Goal: Task Accomplishment & Management: Manage account settings

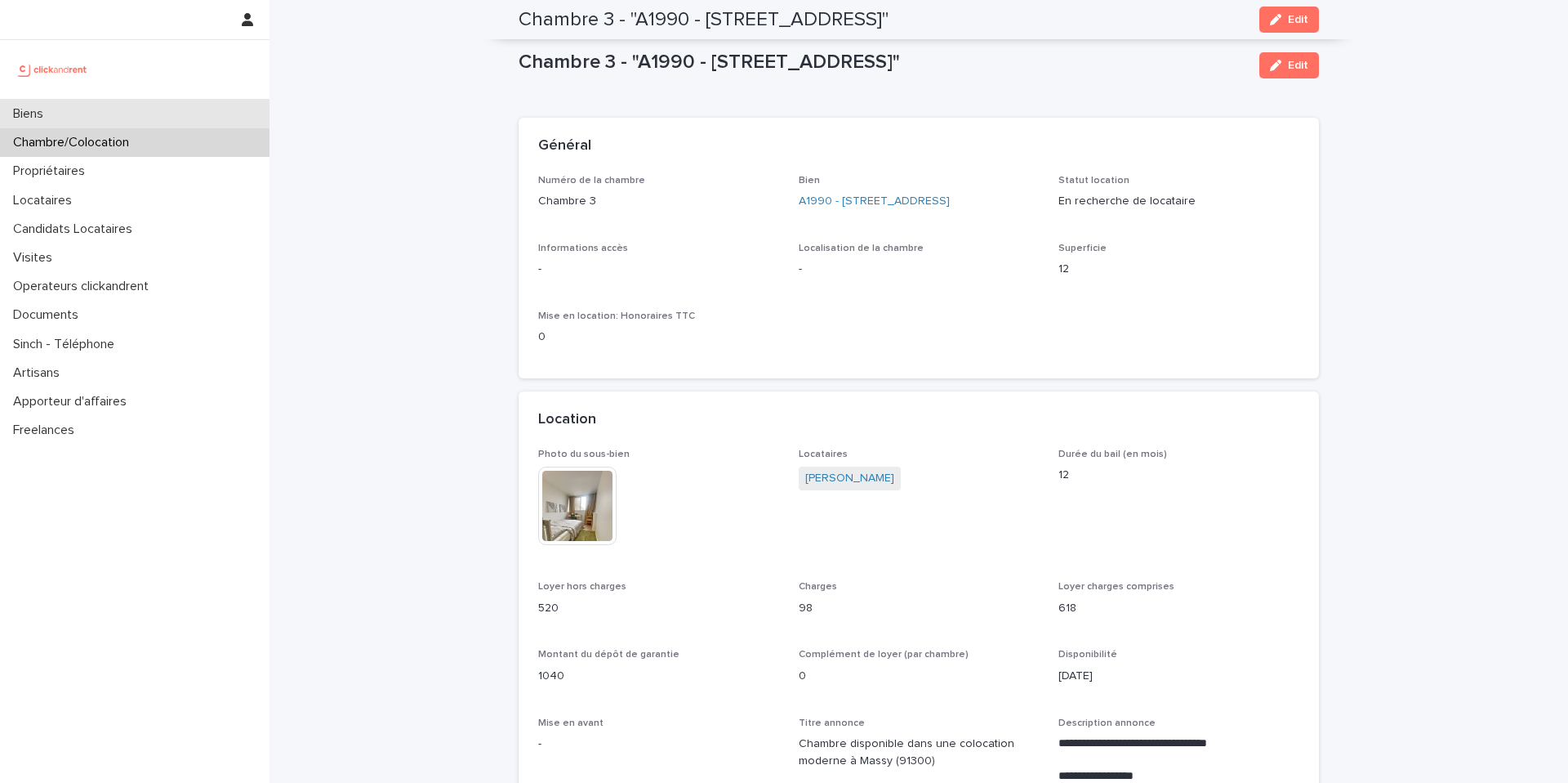
scroll to position [1000, 0]
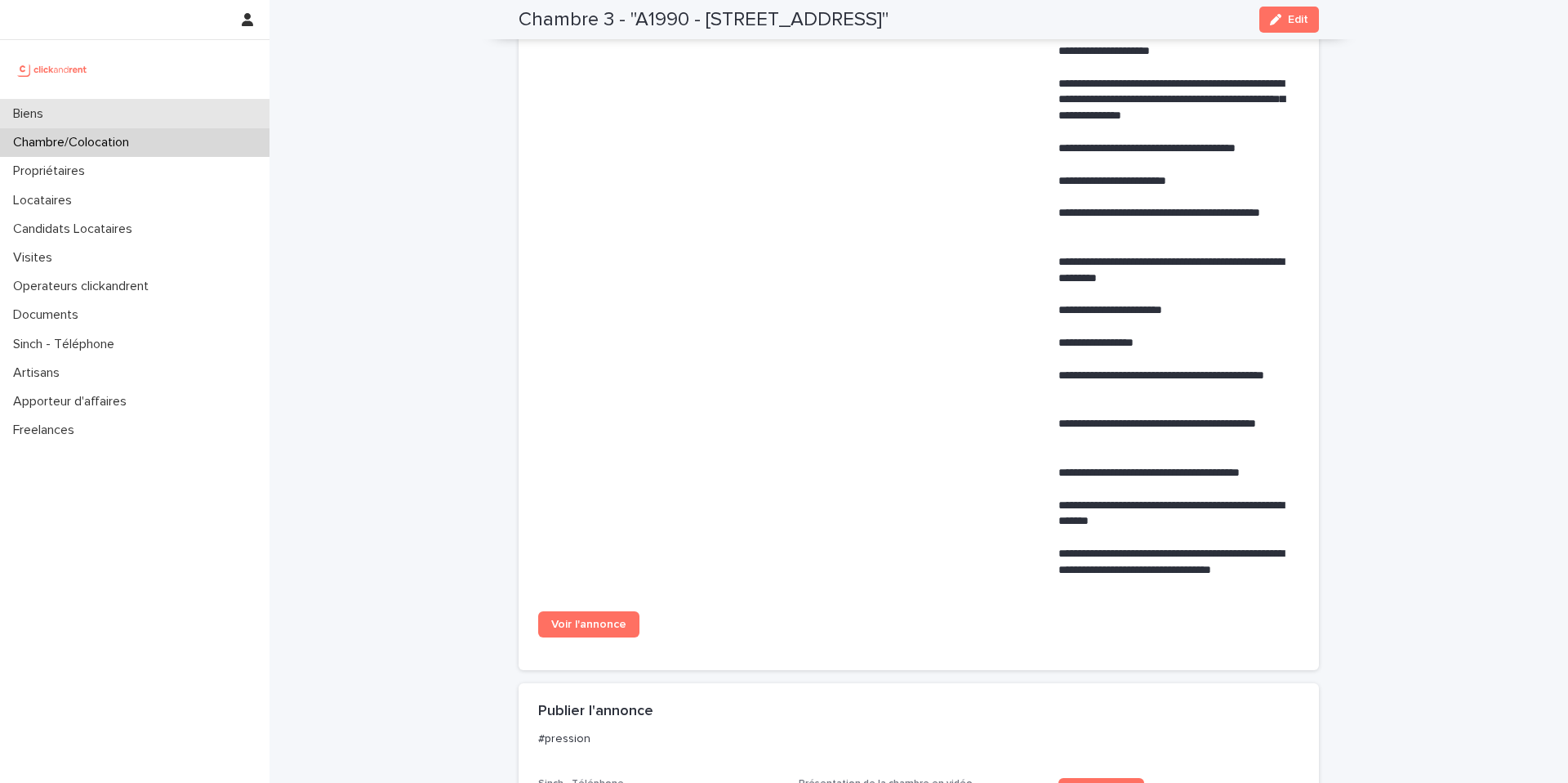
click at [131, 107] on div "Biens" at bounding box center [135, 114] width 269 height 28
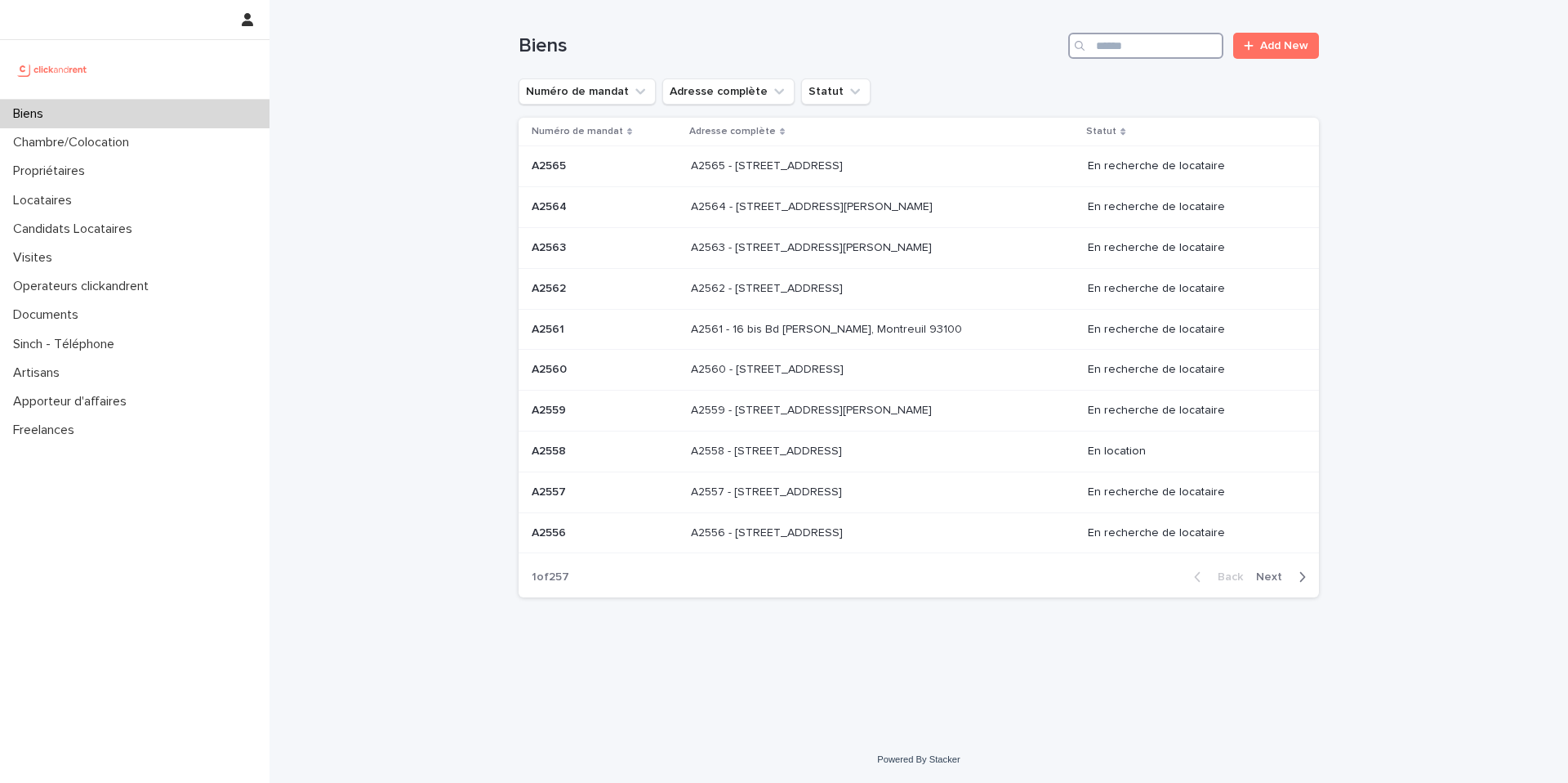
click at [1106, 51] on input "Search" at bounding box center [1147, 45] width 156 height 26
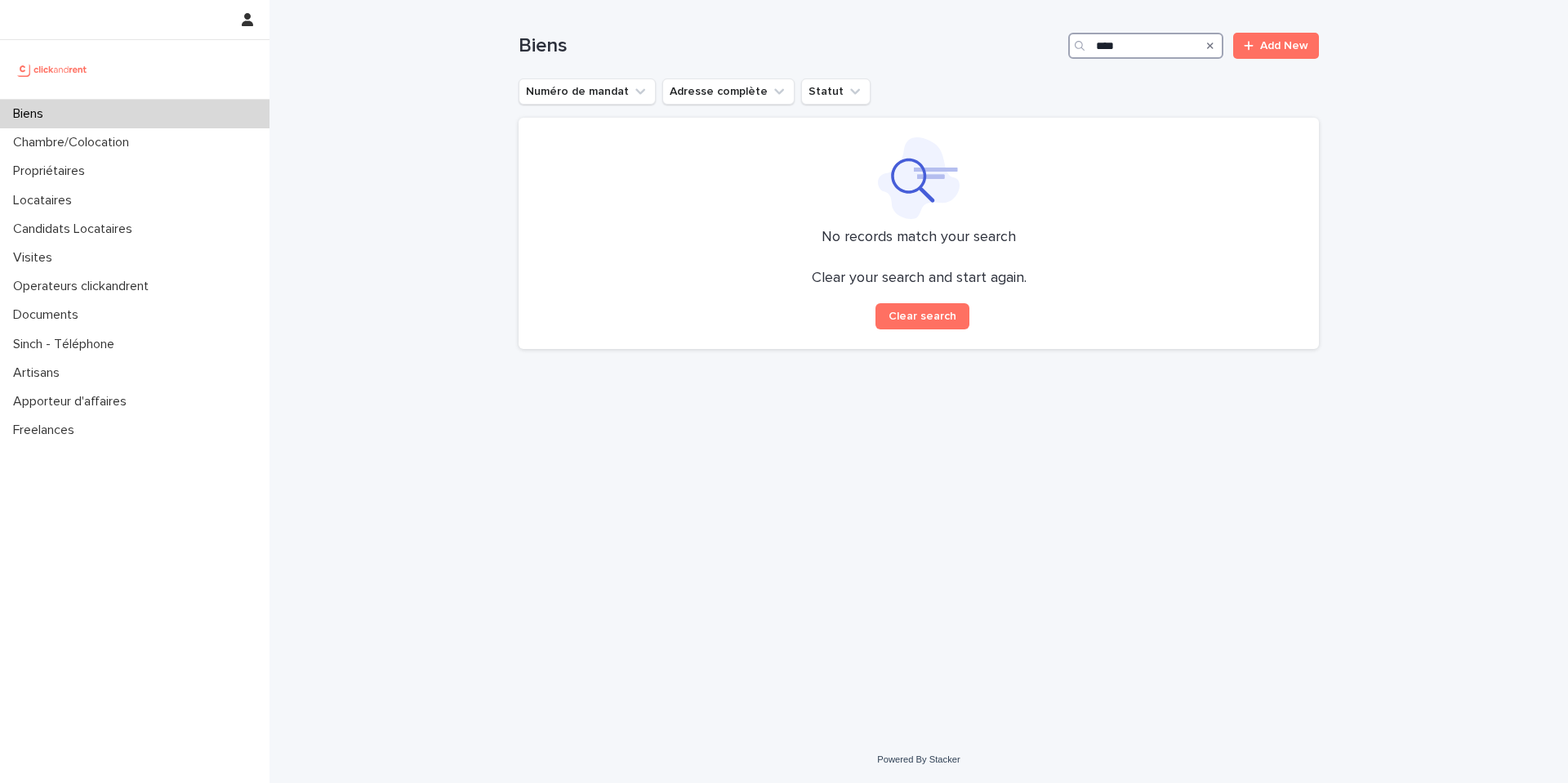
click at [1144, 41] on input "****" at bounding box center [1147, 45] width 156 height 26
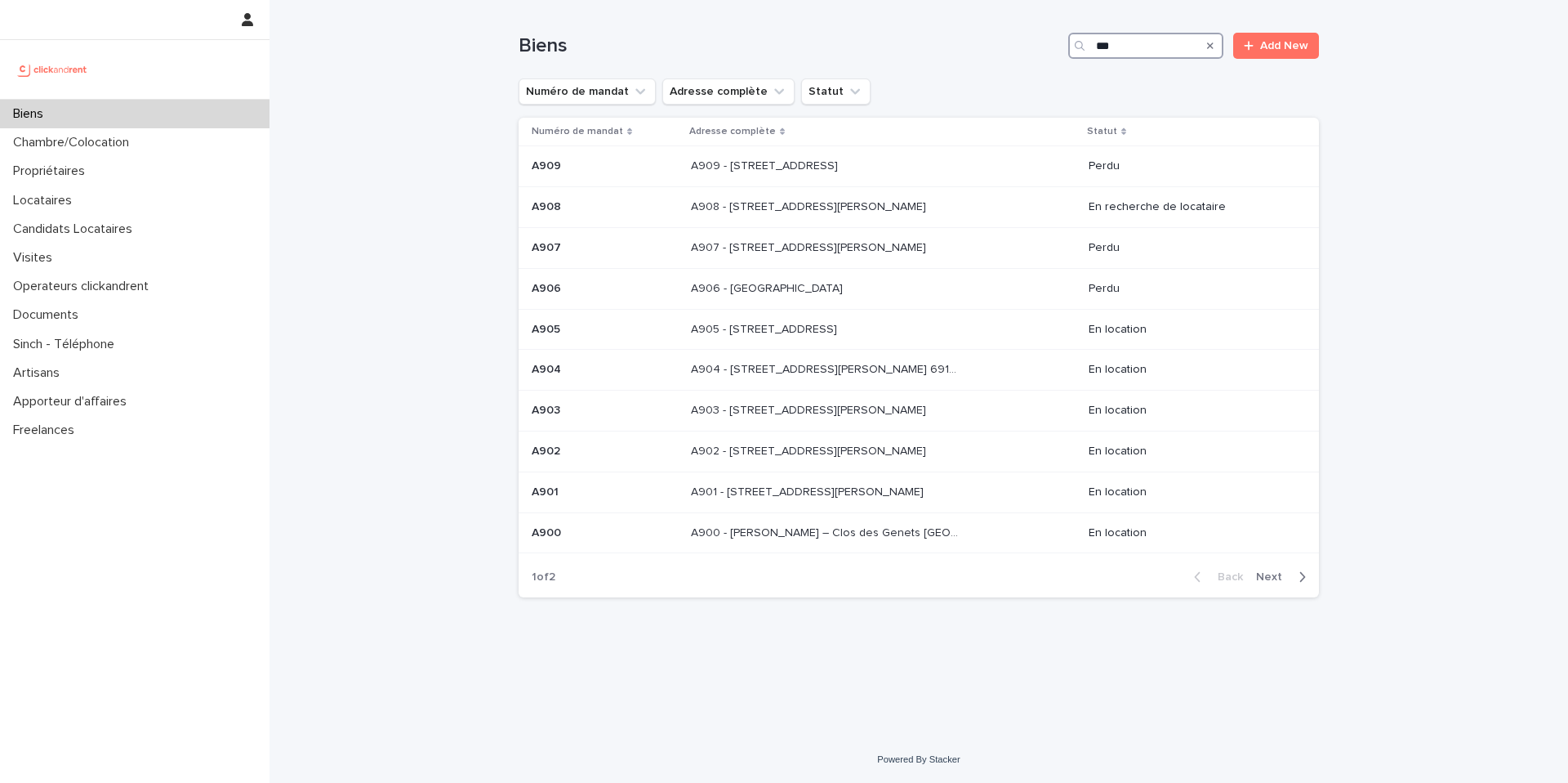
type input "****"
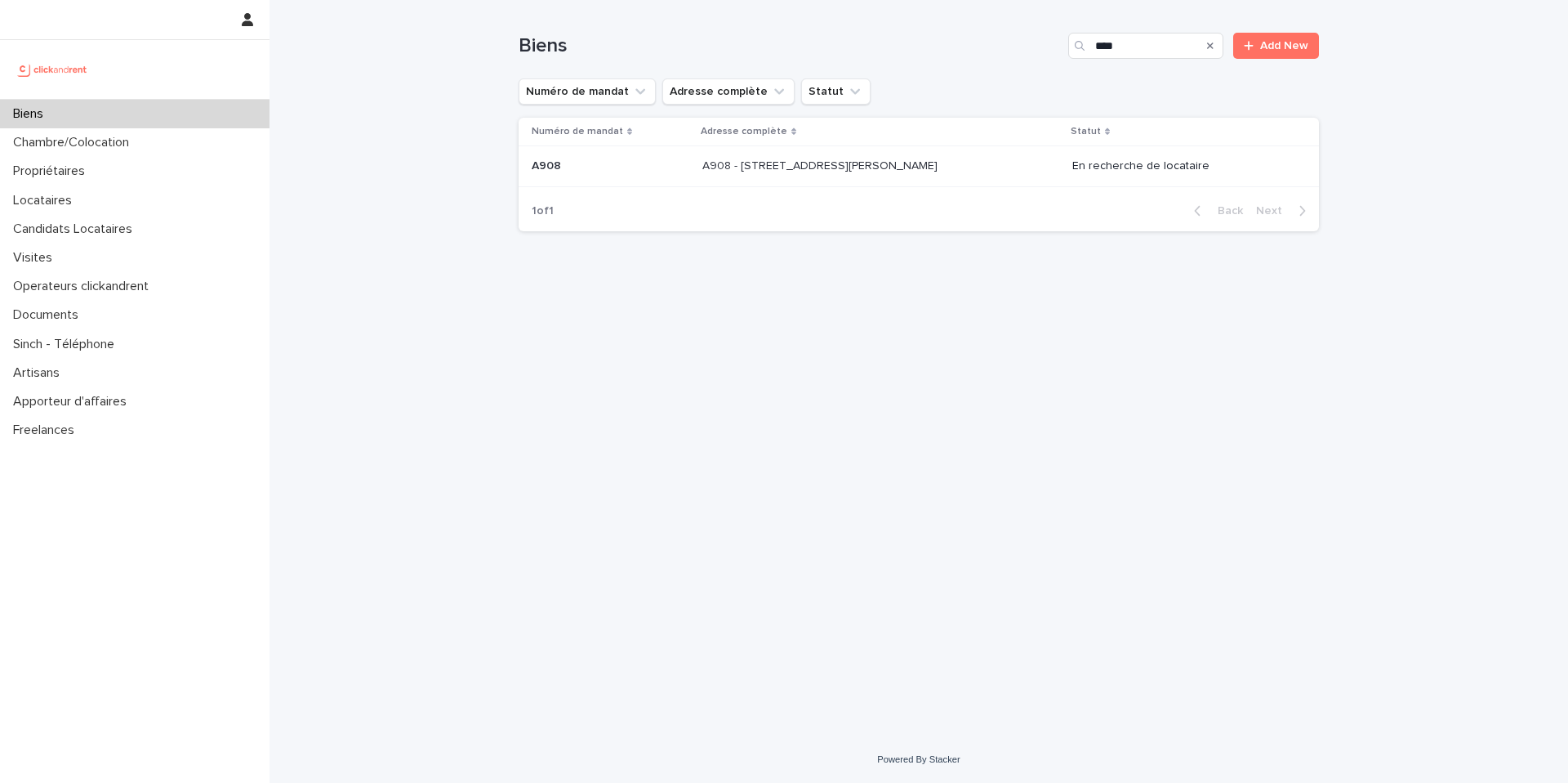
click at [943, 180] on td "A908 - 39 rue Karl Marx, Champigny-sur-Marne 94500 A908 - 39 rue Karl Marx, Cha…" at bounding box center [881, 166] width 370 height 41
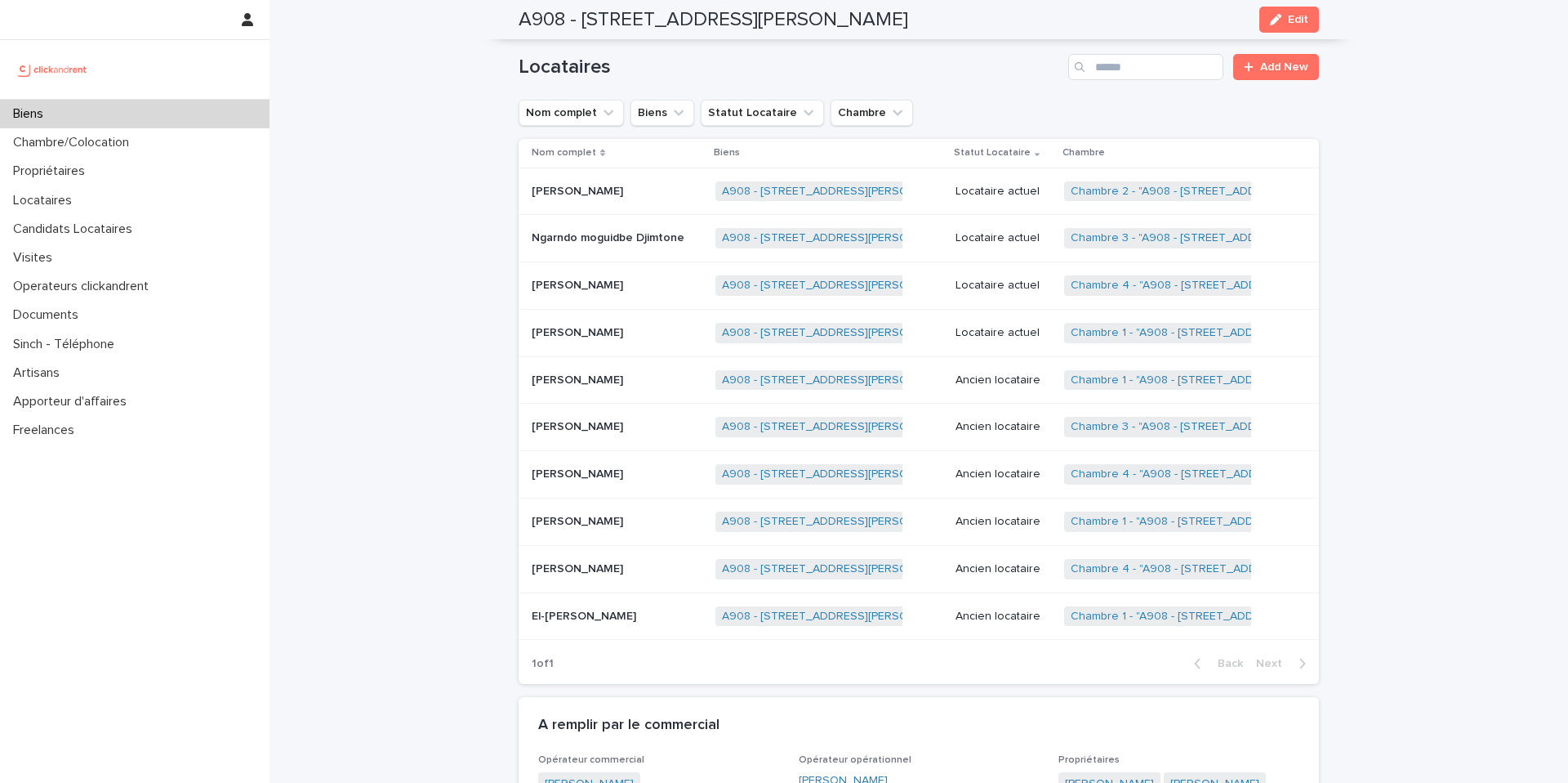
scroll to position [668, 0]
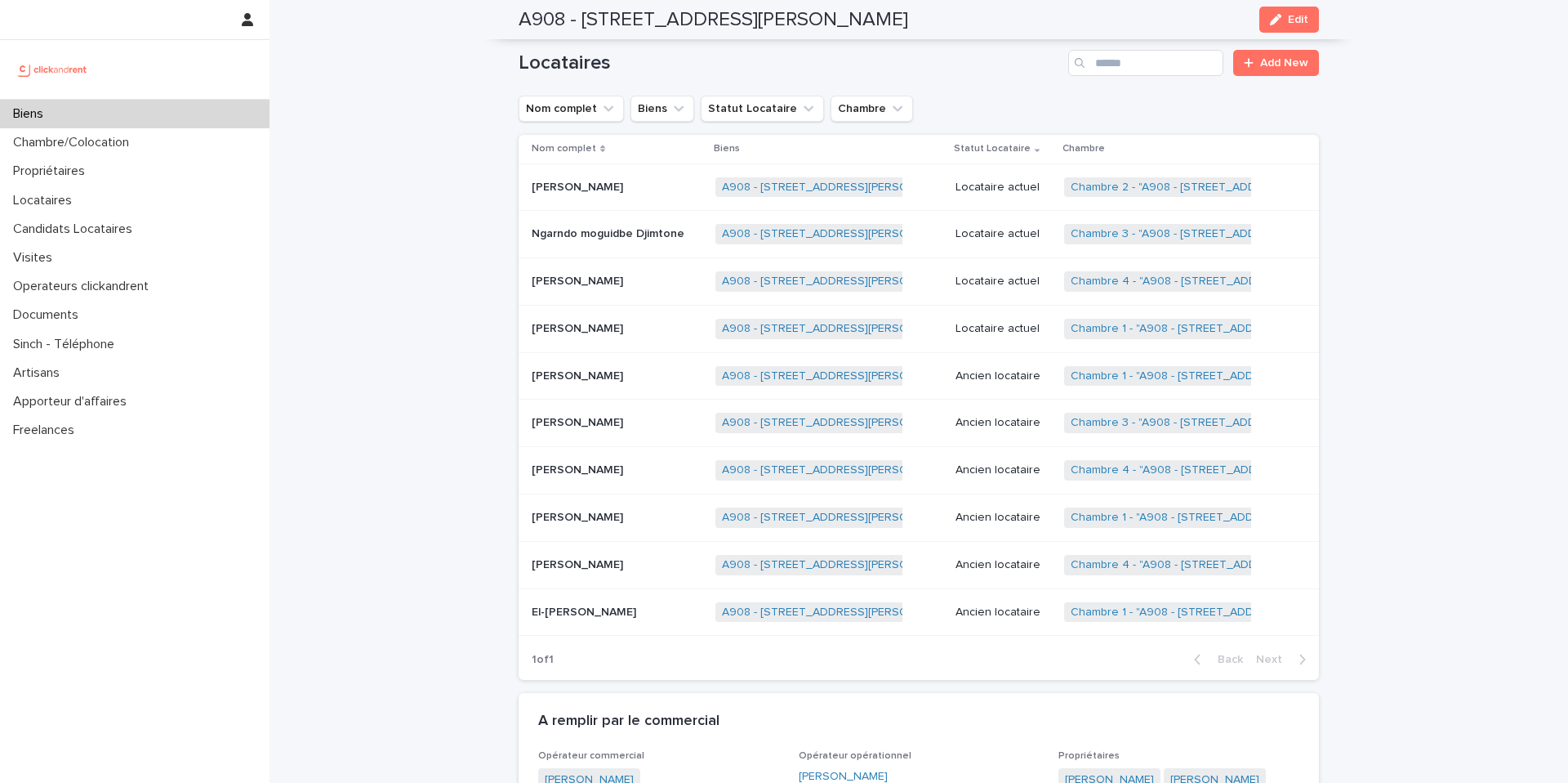
click at [180, 117] on div "Biens" at bounding box center [135, 114] width 269 height 28
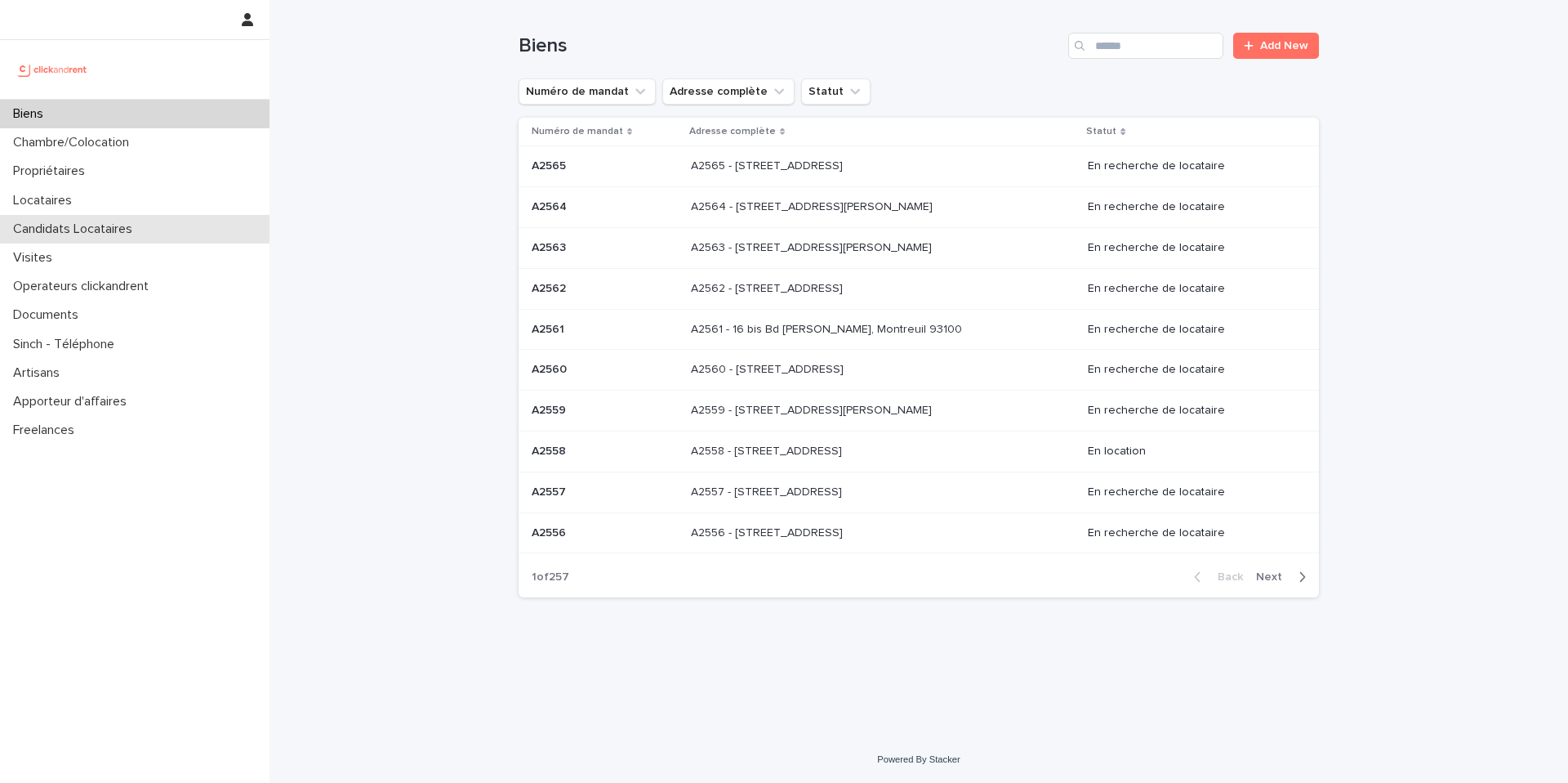
click at [138, 237] on div "Candidats Locataires" at bounding box center [135, 229] width 269 height 28
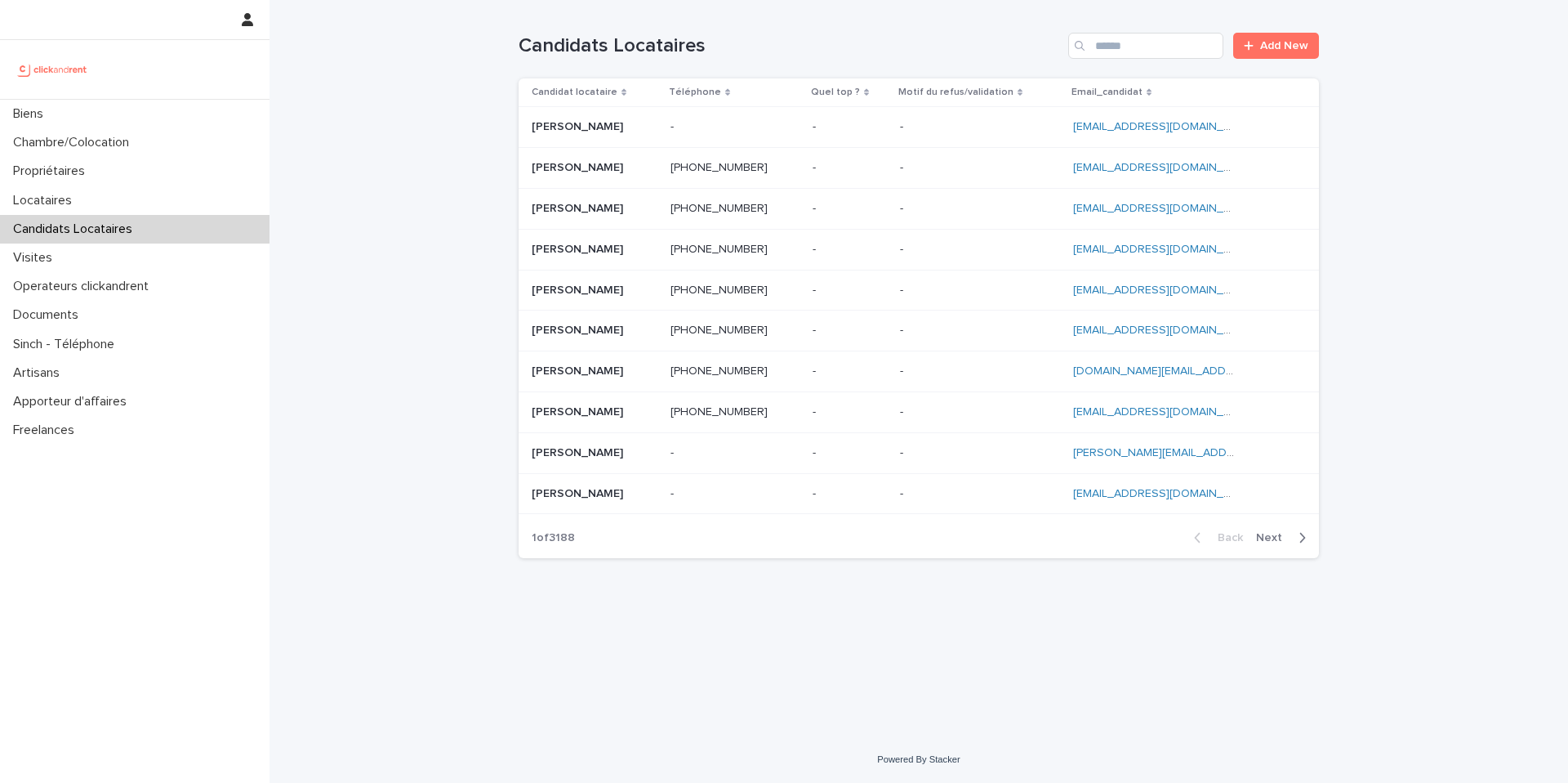
click at [1146, 31] on div "Candidats Locataires Add New" at bounding box center [918, 39] width 800 height 79
click at [1133, 45] on input "Search" at bounding box center [1147, 45] width 156 height 26
paste input "**********"
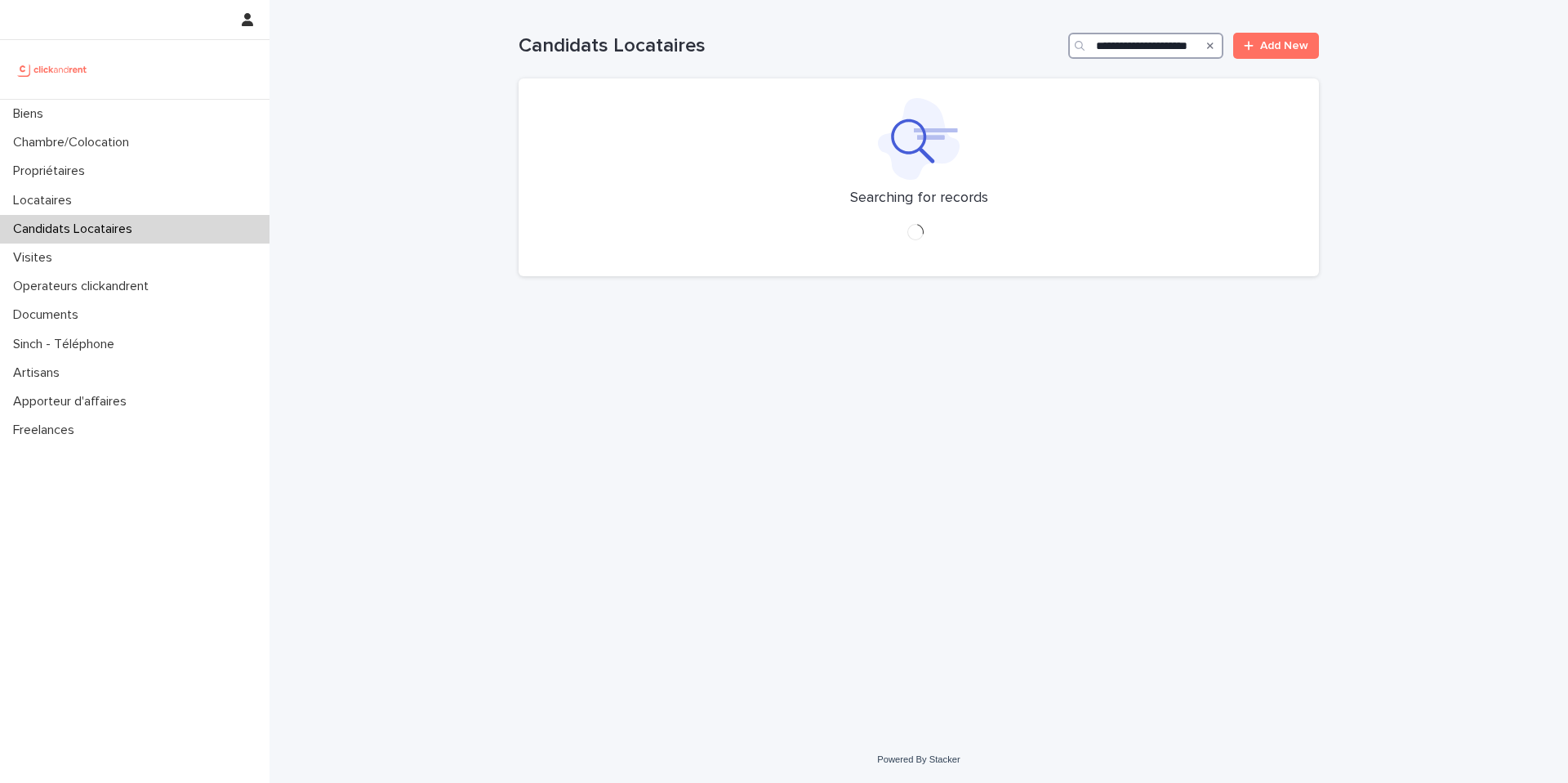
type input "**********"
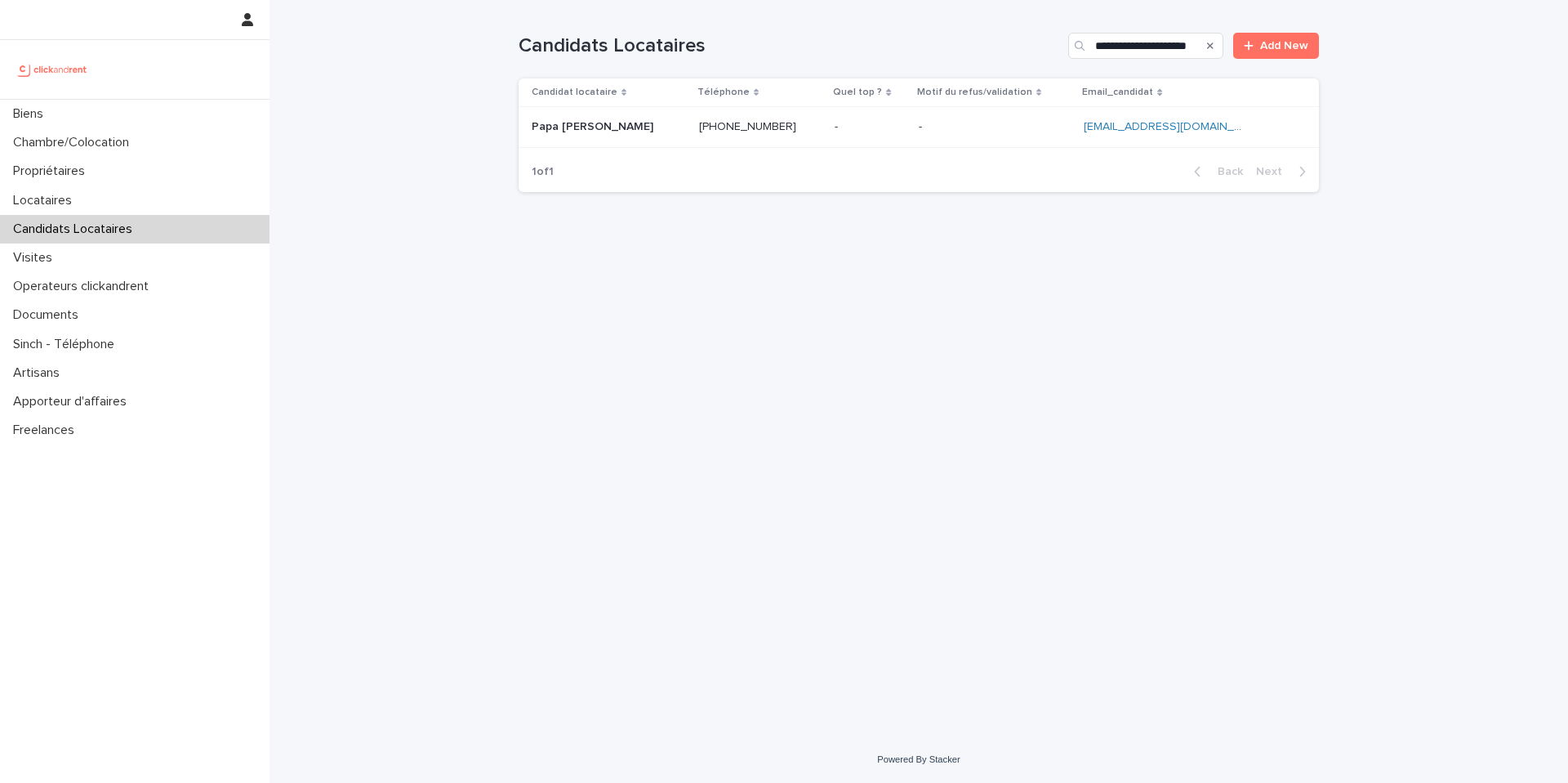
click at [1024, 125] on p at bounding box center [995, 127] width 152 height 14
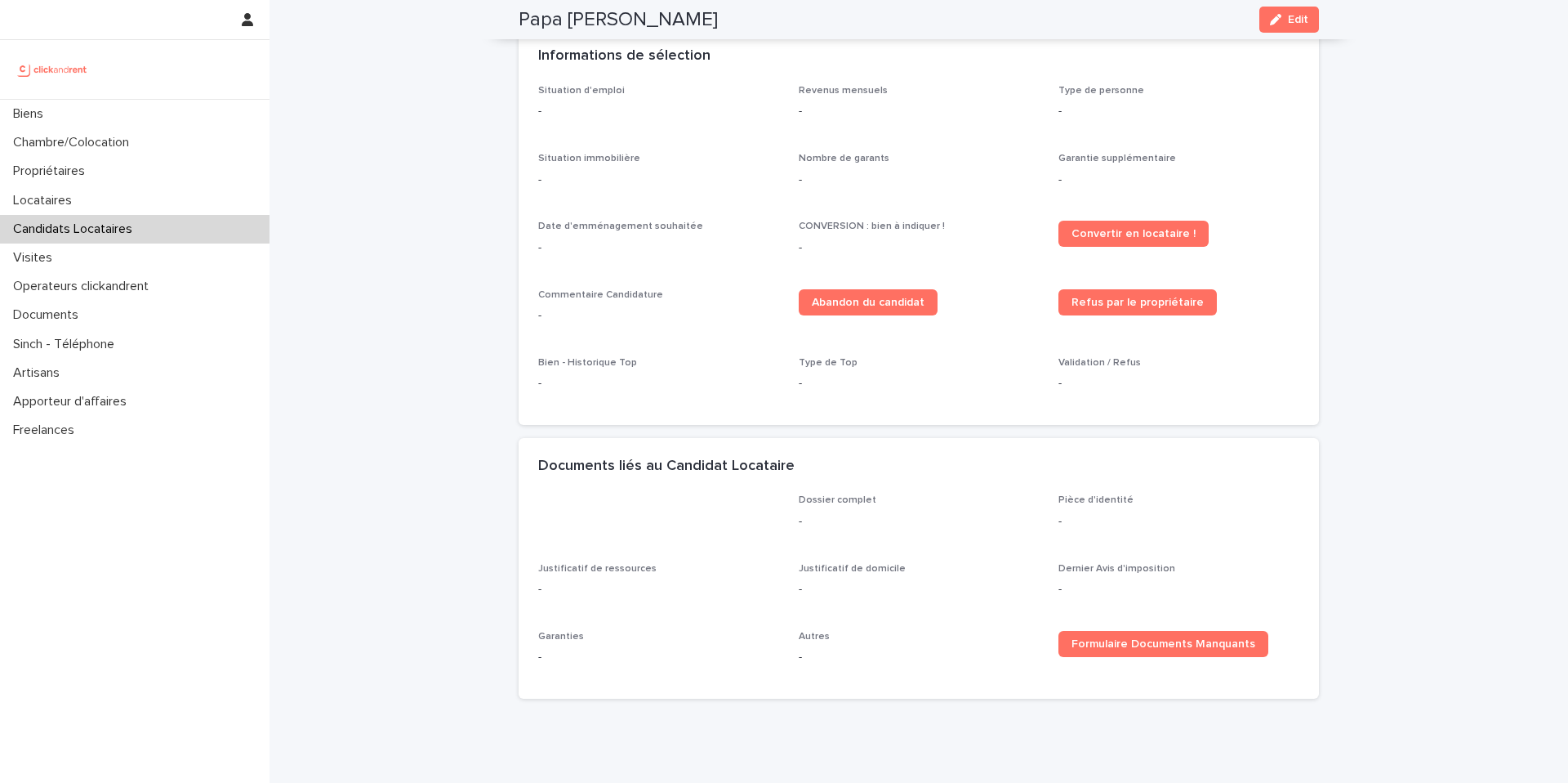
scroll to position [414, 0]
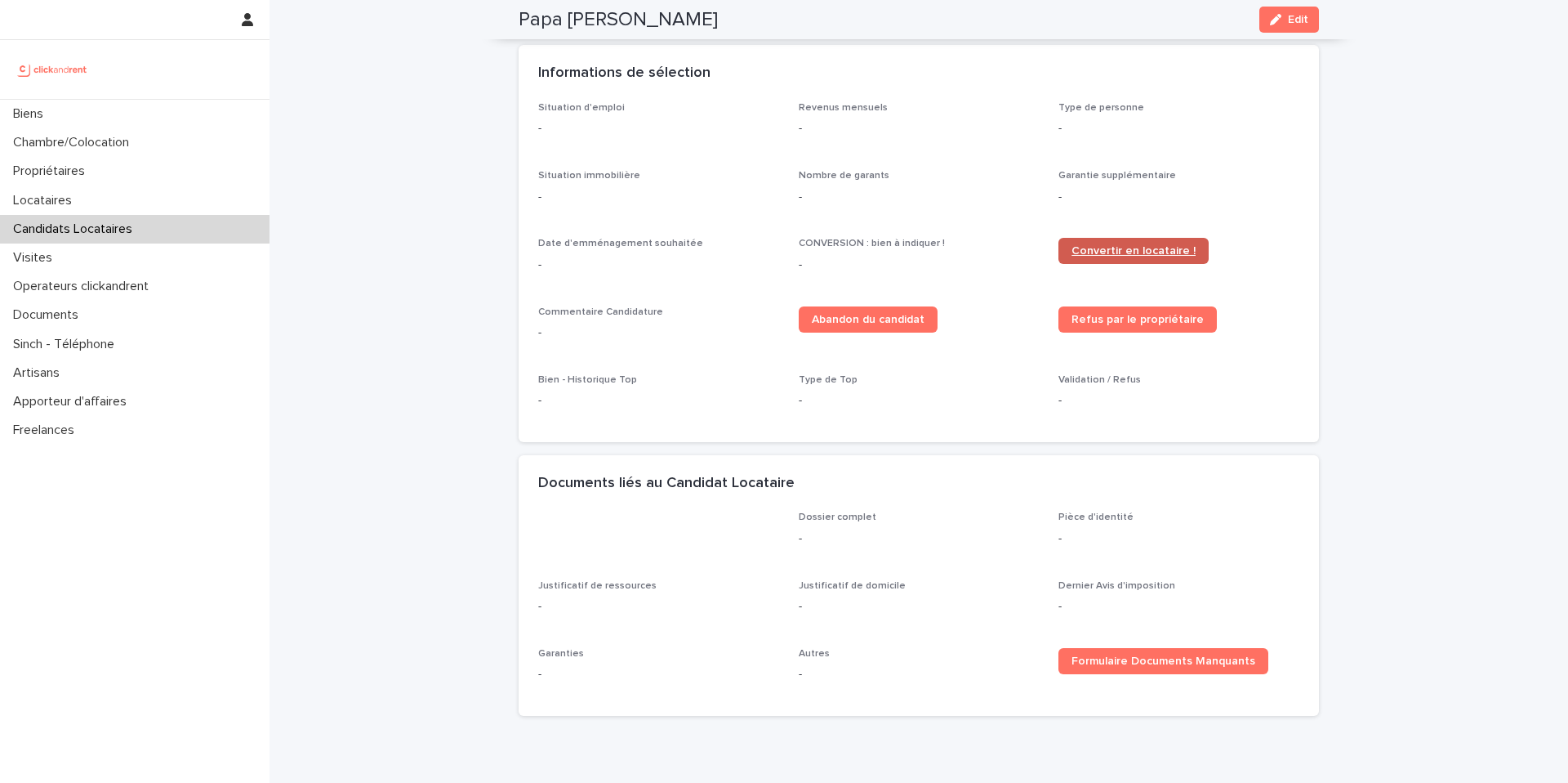
click at [1167, 251] on span "Convertir en locataire !" at bounding box center [1133, 251] width 124 height 12
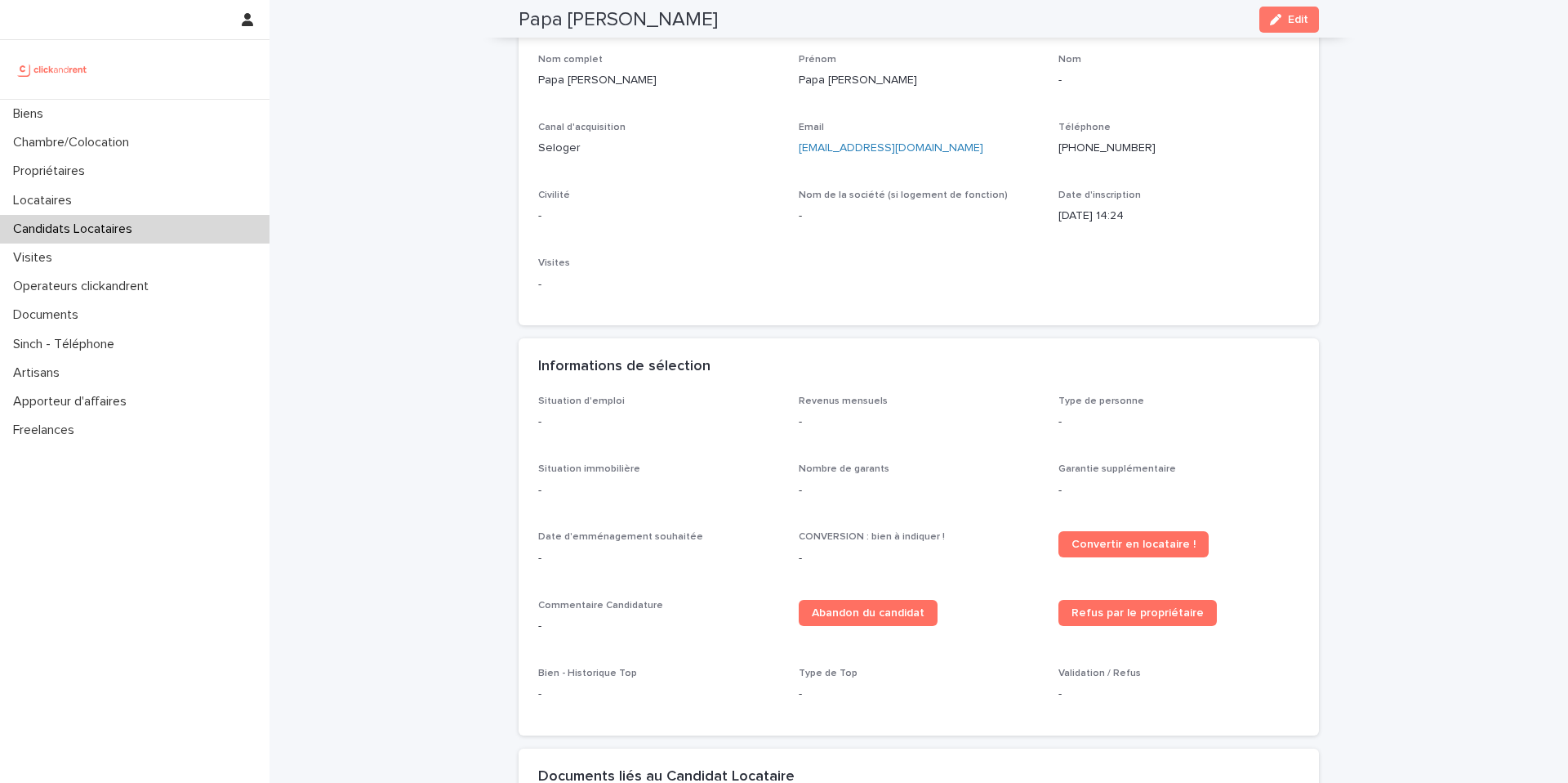
scroll to position [0, 0]
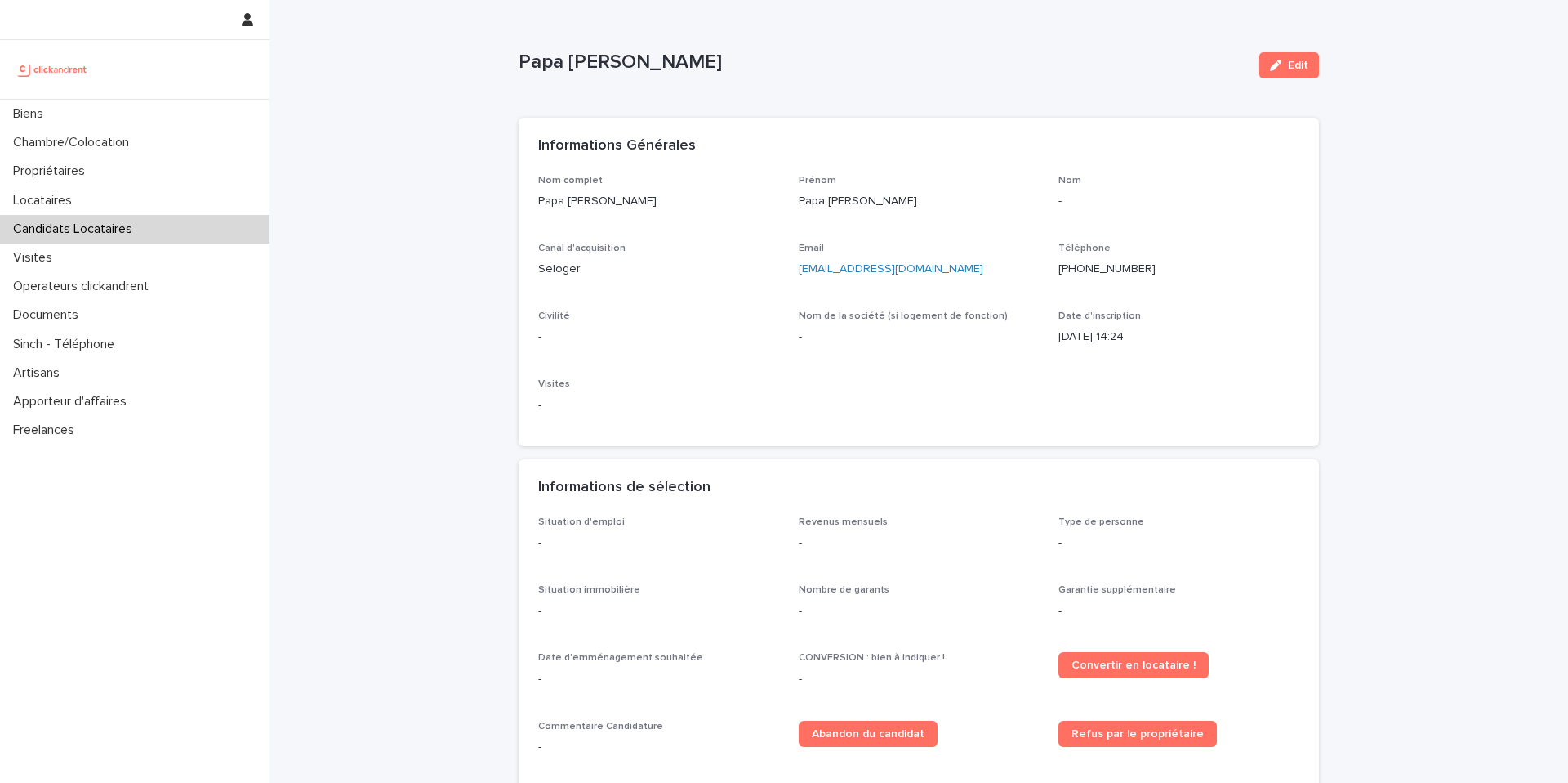
click at [146, 228] on div "Candidats Locataires" at bounding box center [135, 229] width 269 height 28
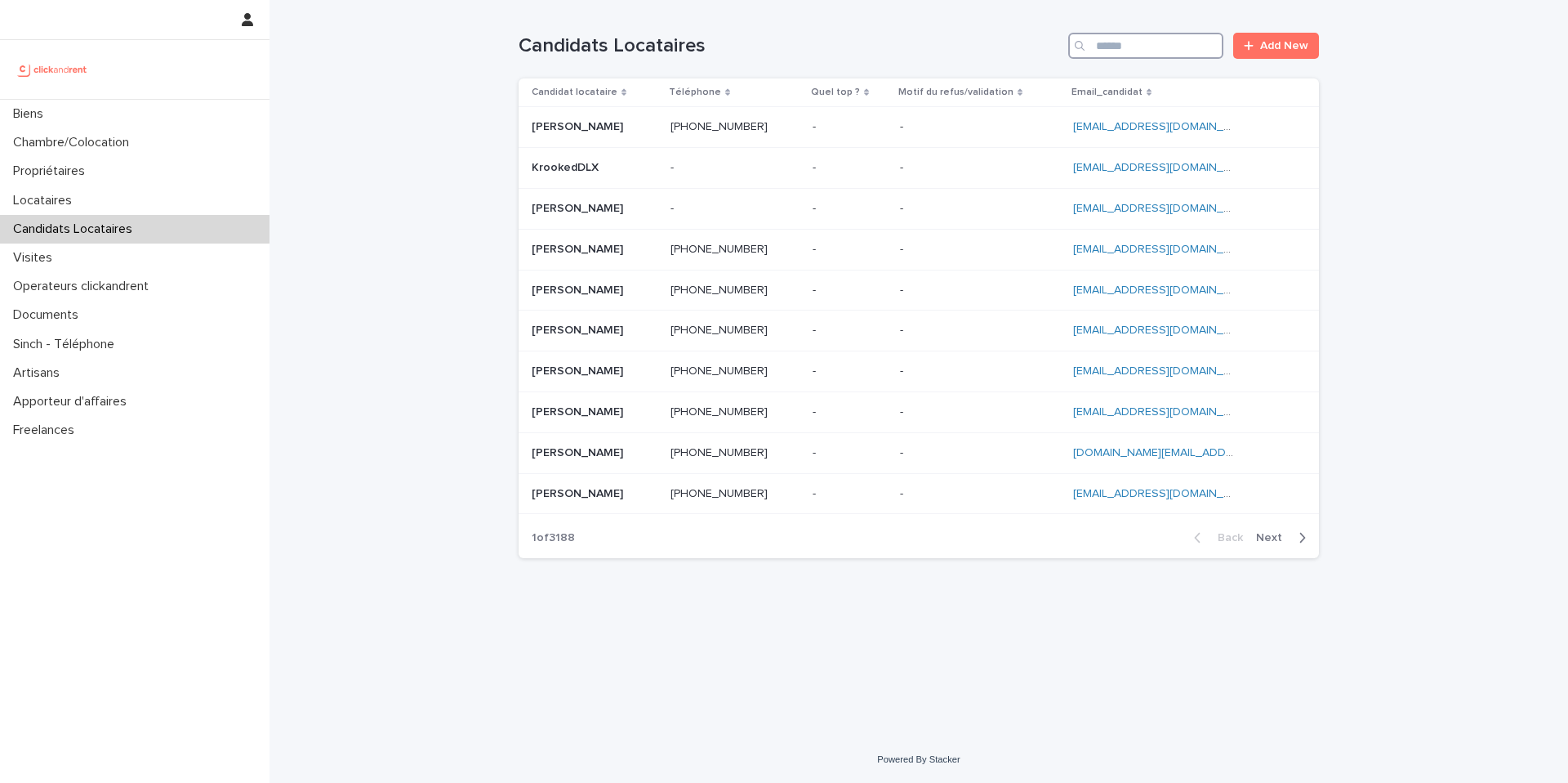
click at [1128, 45] on input "Search" at bounding box center [1147, 45] width 156 height 26
paste input "**********"
type input "**********"
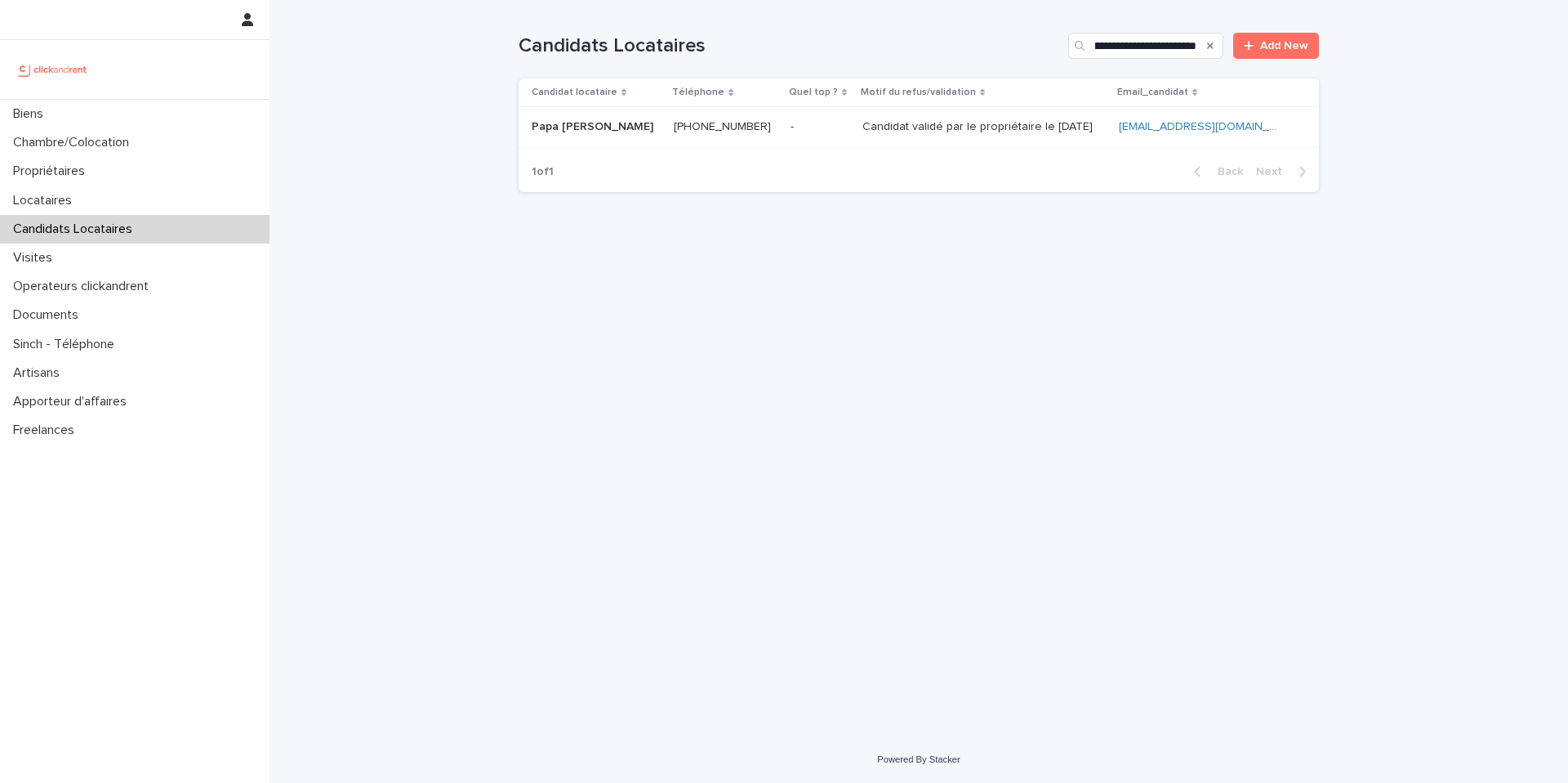
click at [998, 136] on div "Candidat validé par le propriétaire le 12.09.2025 Candidat validé par le propri…" at bounding box center [983, 127] width 243 height 27
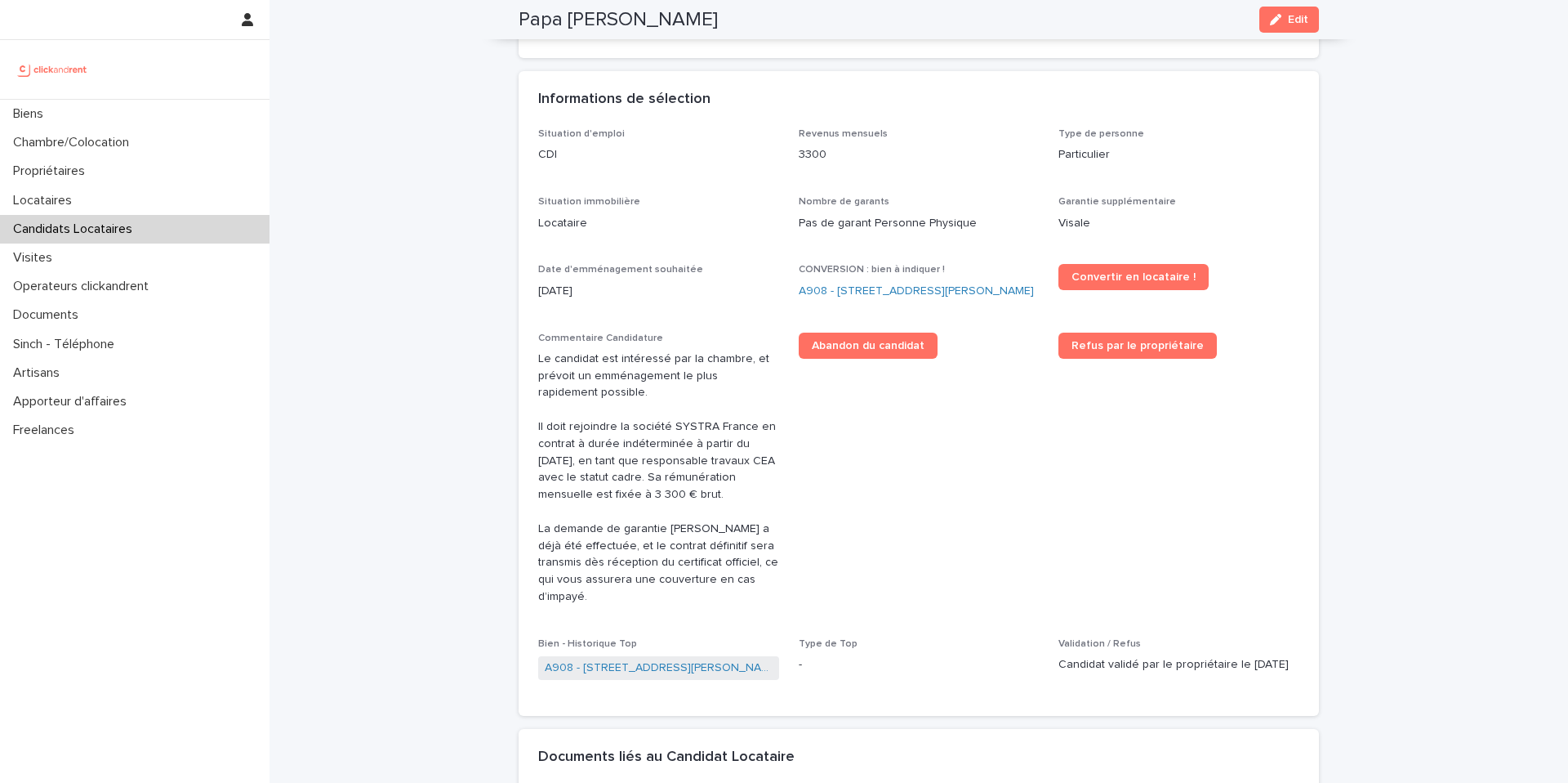
scroll to position [393, 0]
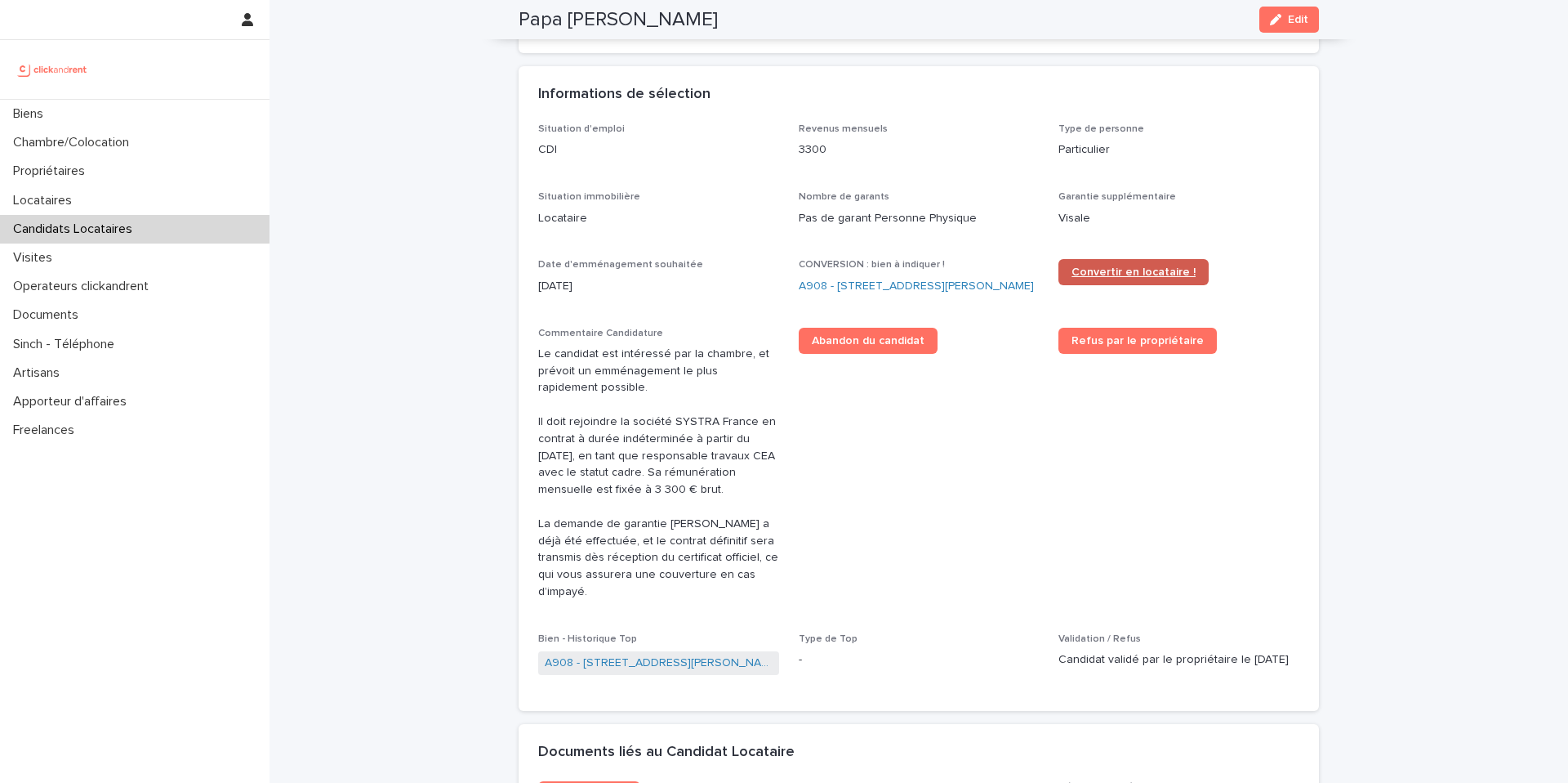
click at [1131, 275] on span "Convertir en locataire !" at bounding box center [1133, 272] width 124 height 12
click at [815, 294] on link "A908 - [STREET_ADDRESS][PERSON_NAME]" at bounding box center [916, 286] width 235 height 18
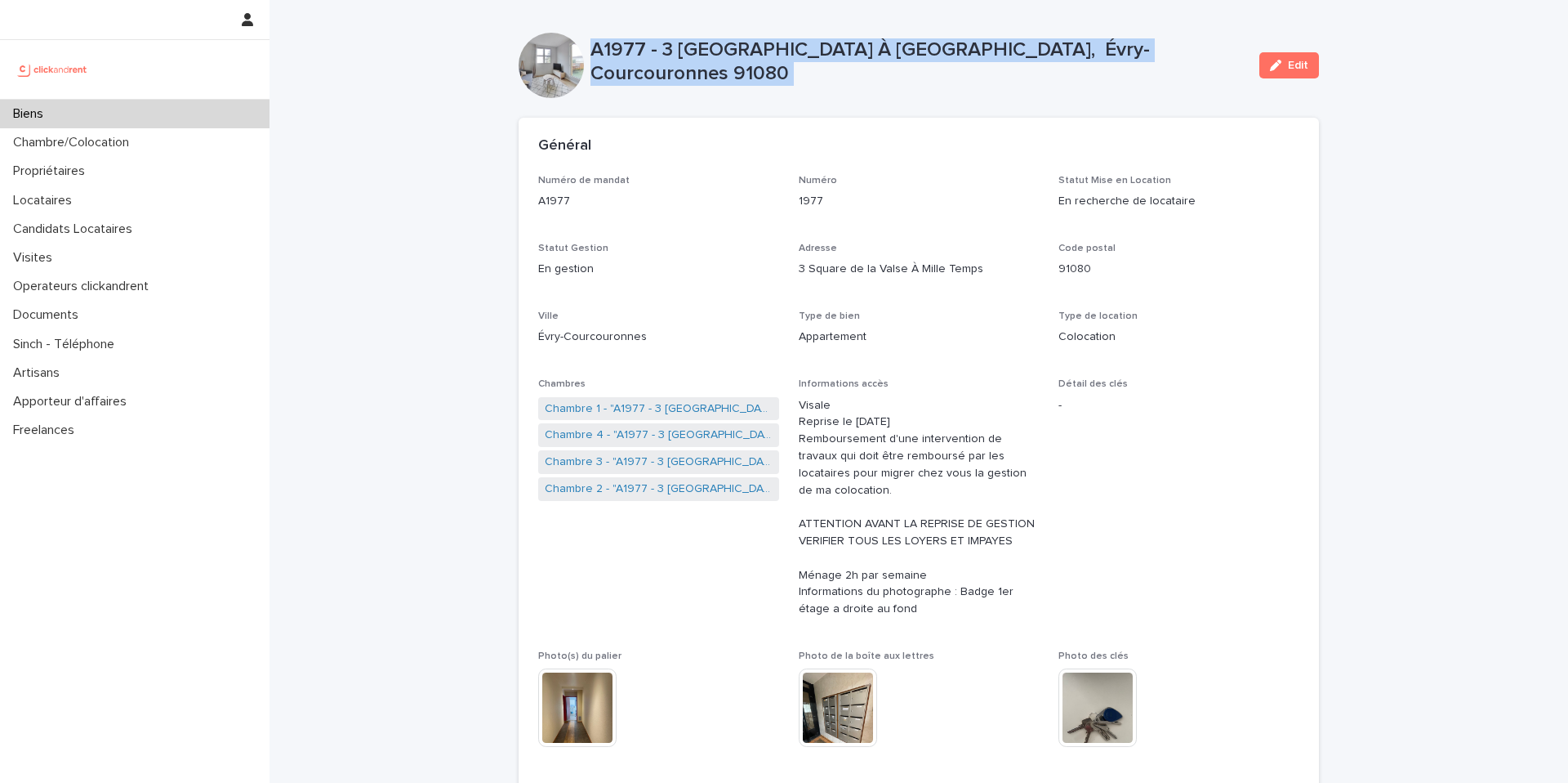
click at [202, 108] on div "Biens" at bounding box center [135, 114] width 269 height 28
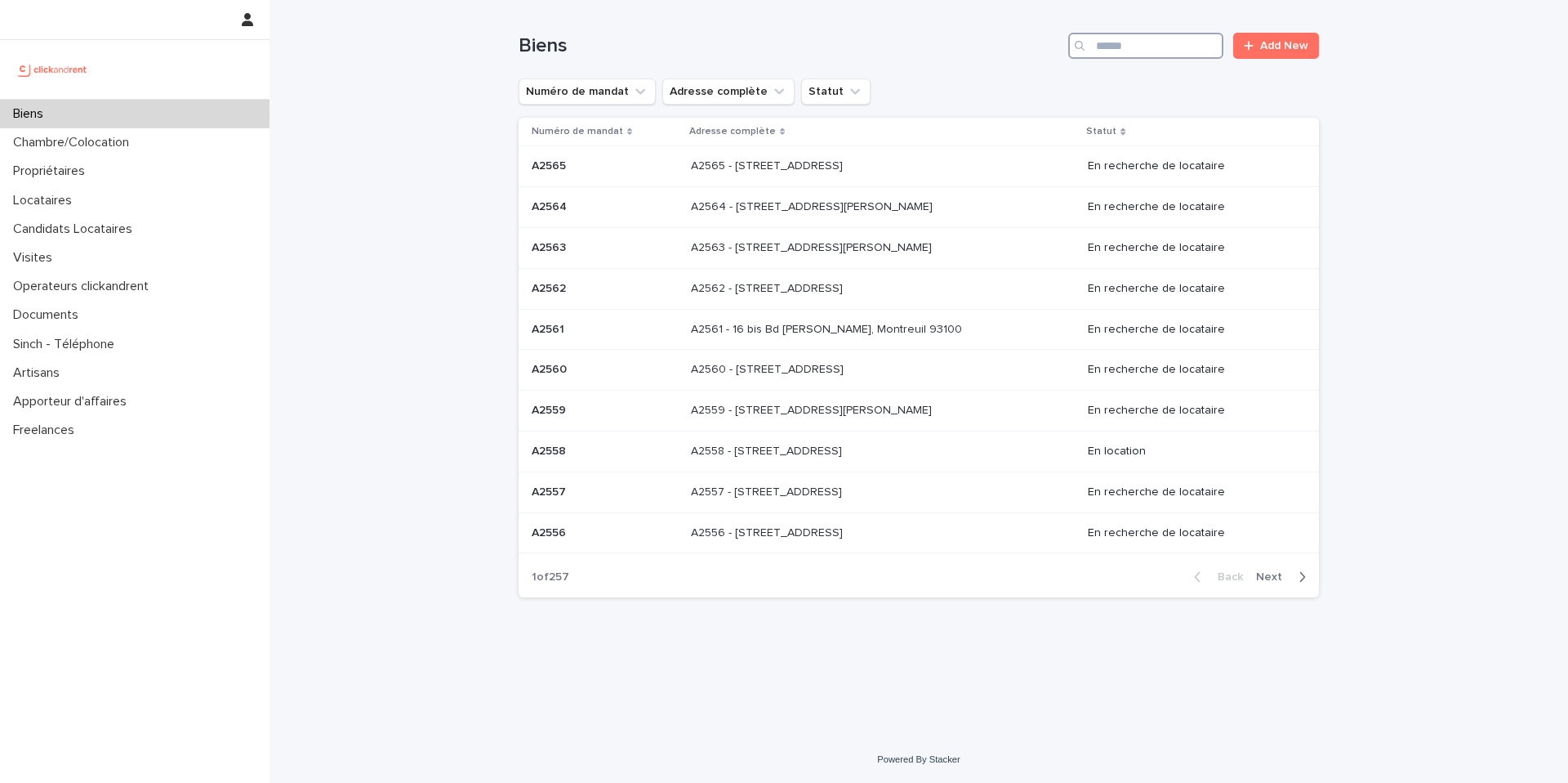
click at [1117, 49] on input "Search" at bounding box center [1147, 45] width 156 height 26
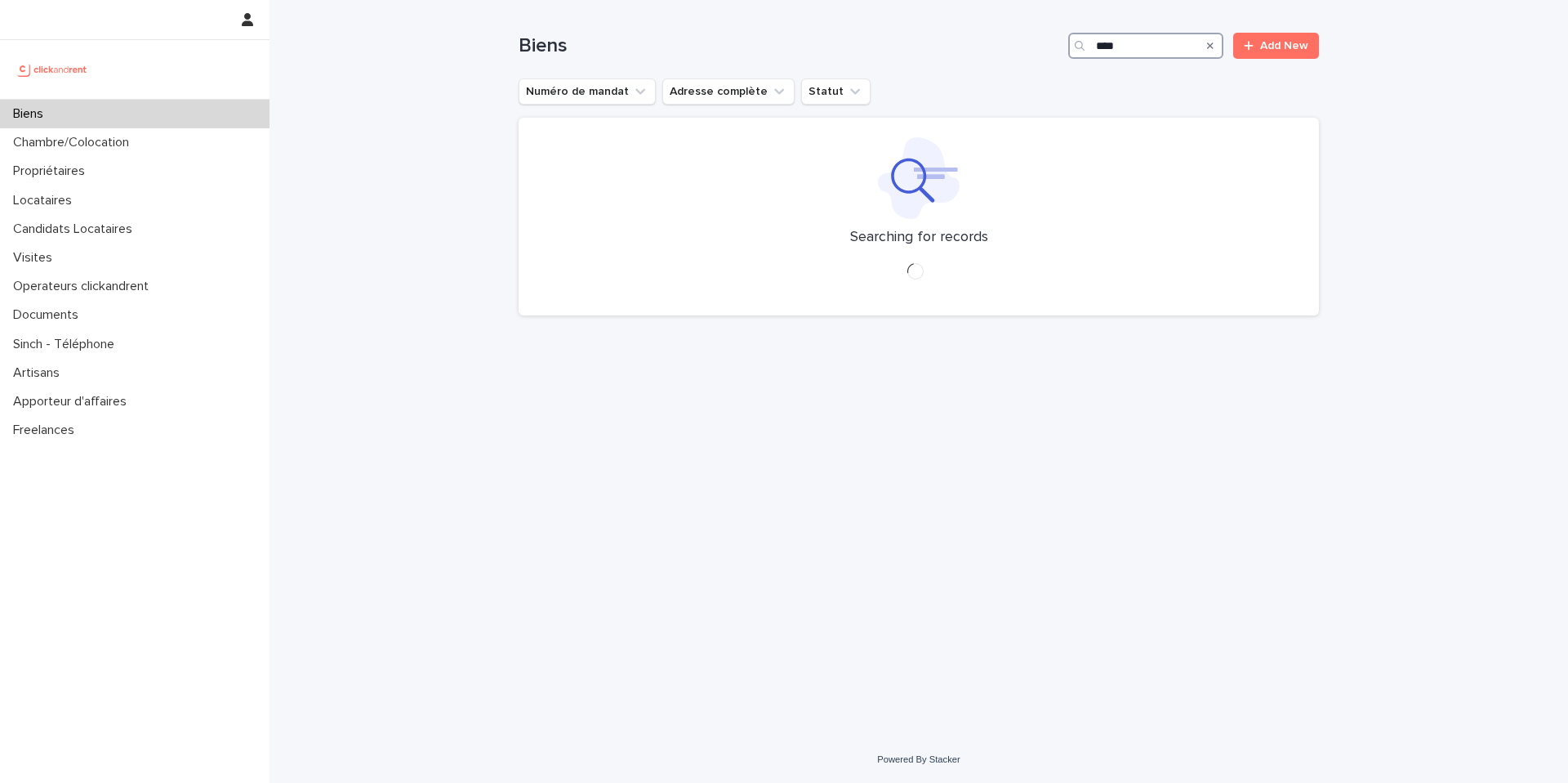
type input "****"
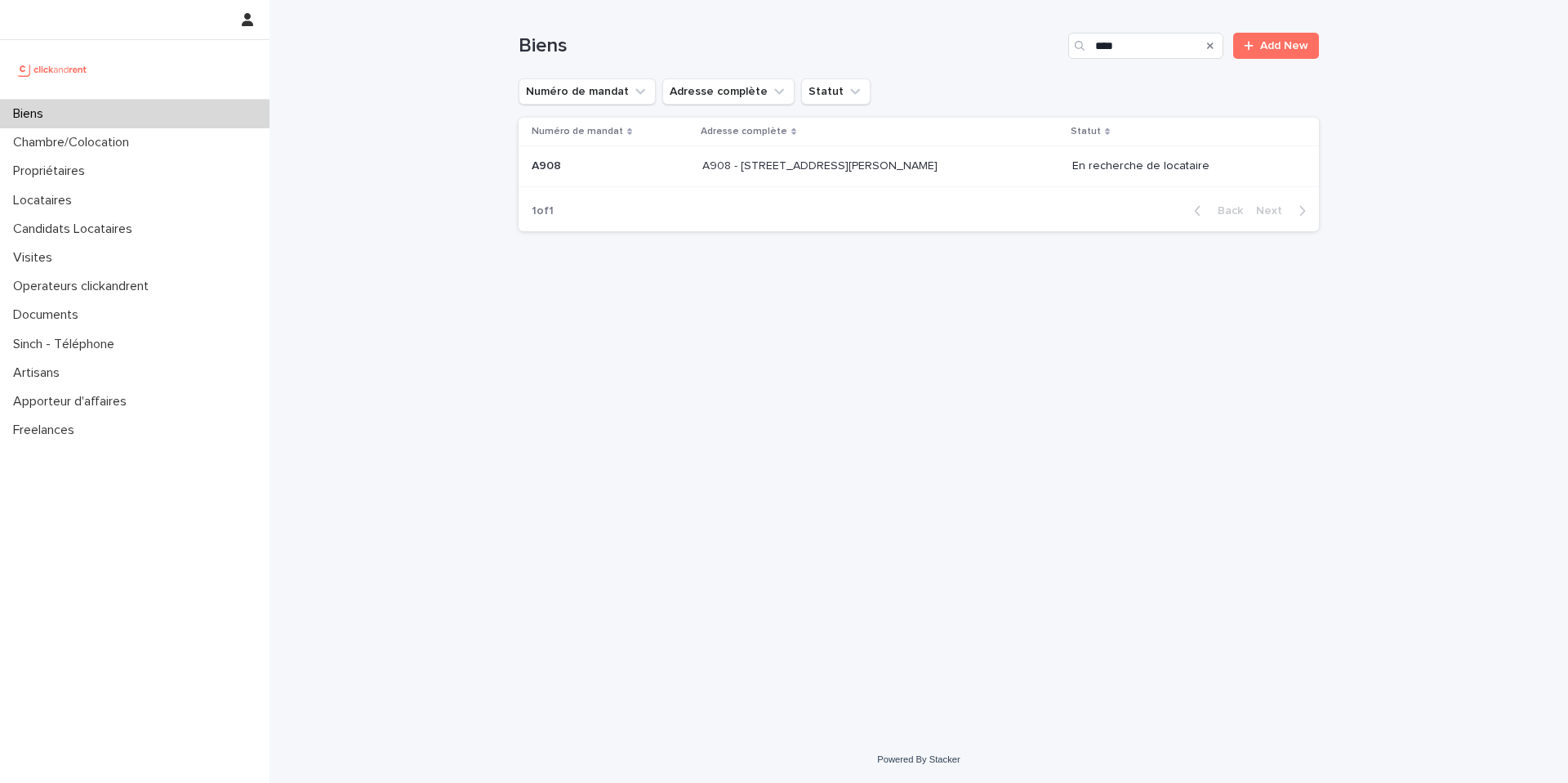
click at [979, 176] on div "A908 - 39 rue Karl Marx, Champigny-sur-Marne 94500 A908 - 39 rue Karl Marx, Cha…" at bounding box center [881, 166] width 357 height 27
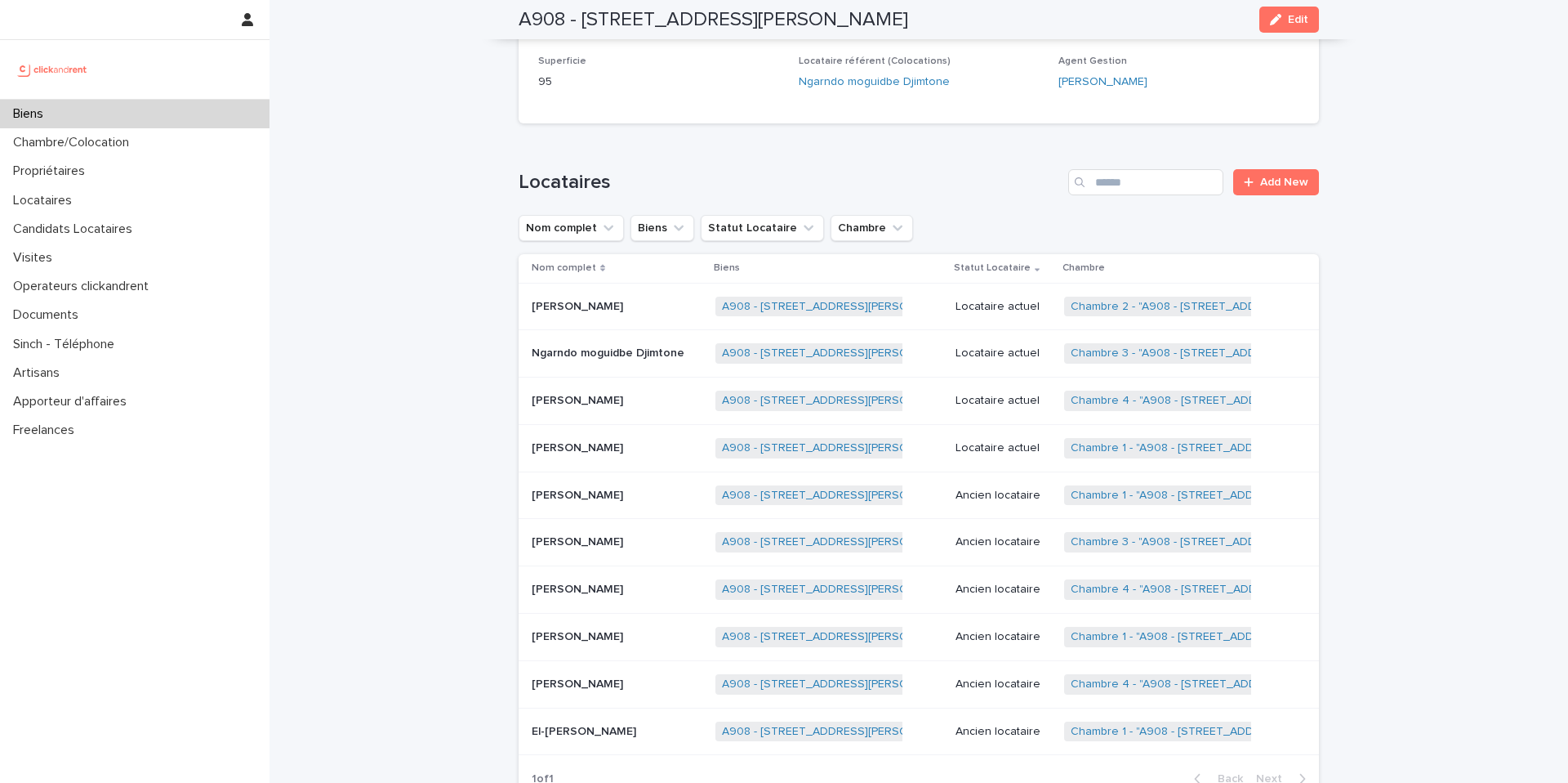
scroll to position [550, 0]
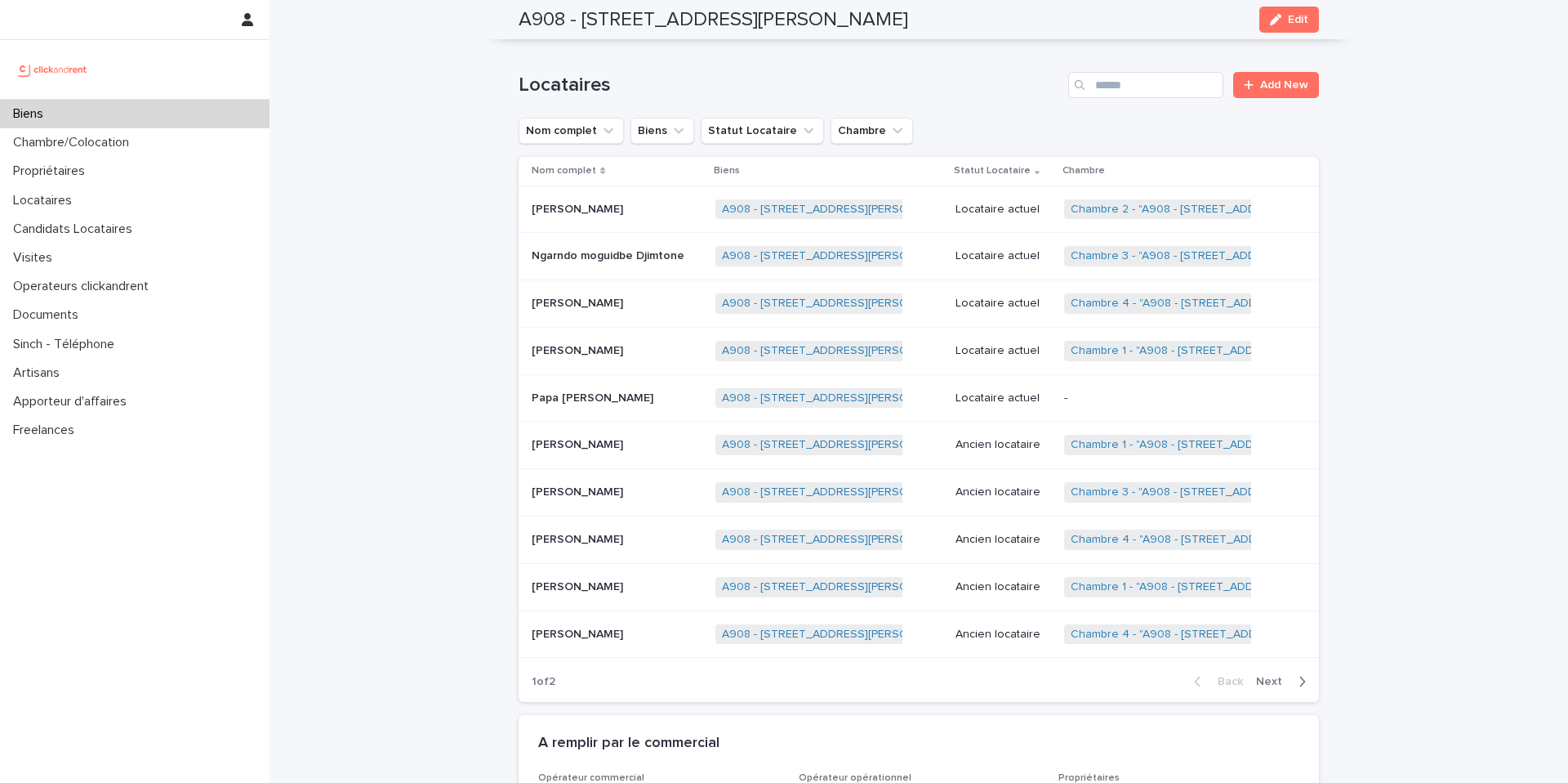
scroll to position [647, 0]
click at [1141, 386] on div "-" at bounding box center [1178, 397] width 228 height 27
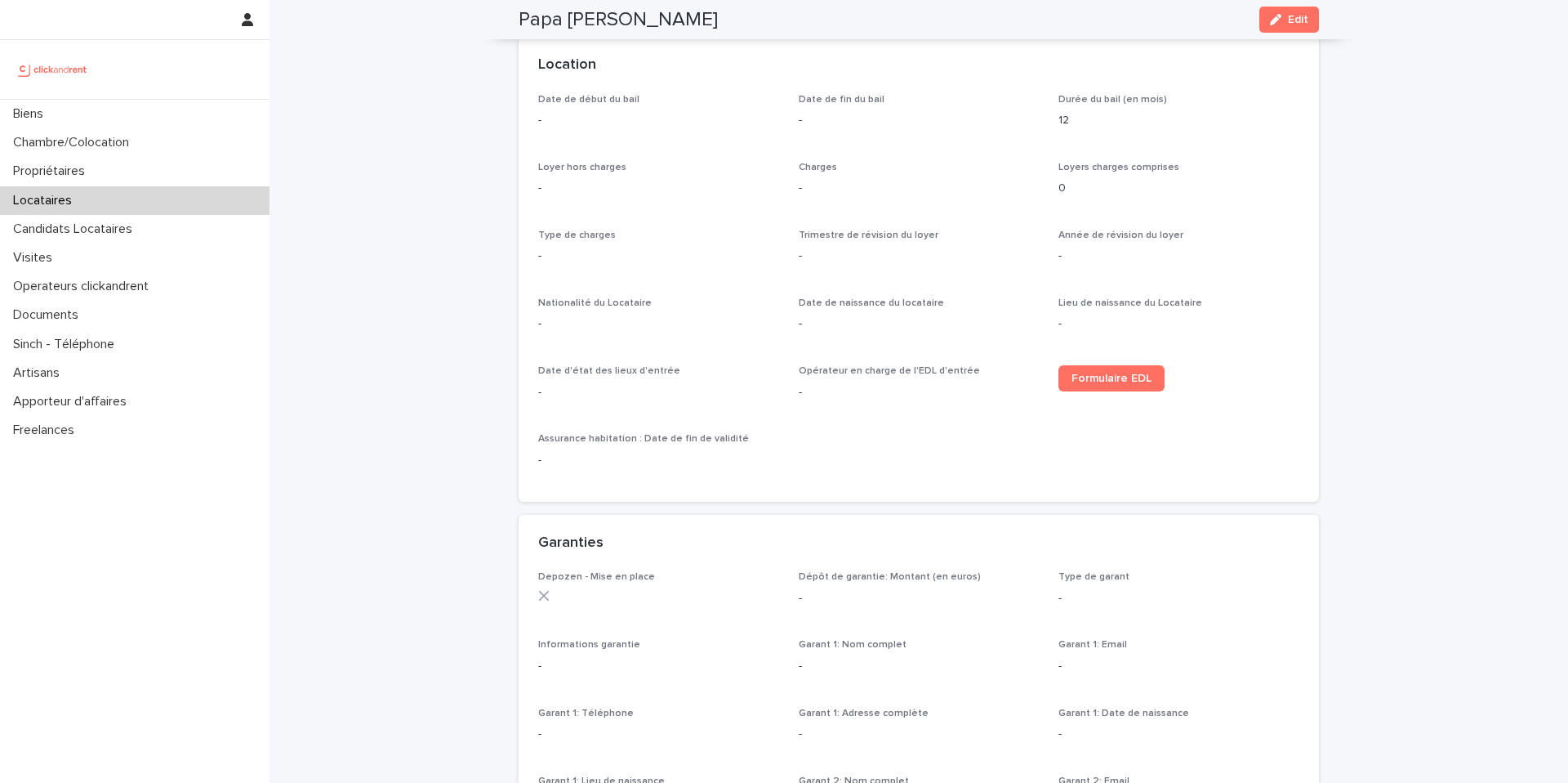
scroll to position [504, 0]
click at [1116, 376] on span "Formulaire EDL" at bounding box center [1111, 376] width 80 height 12
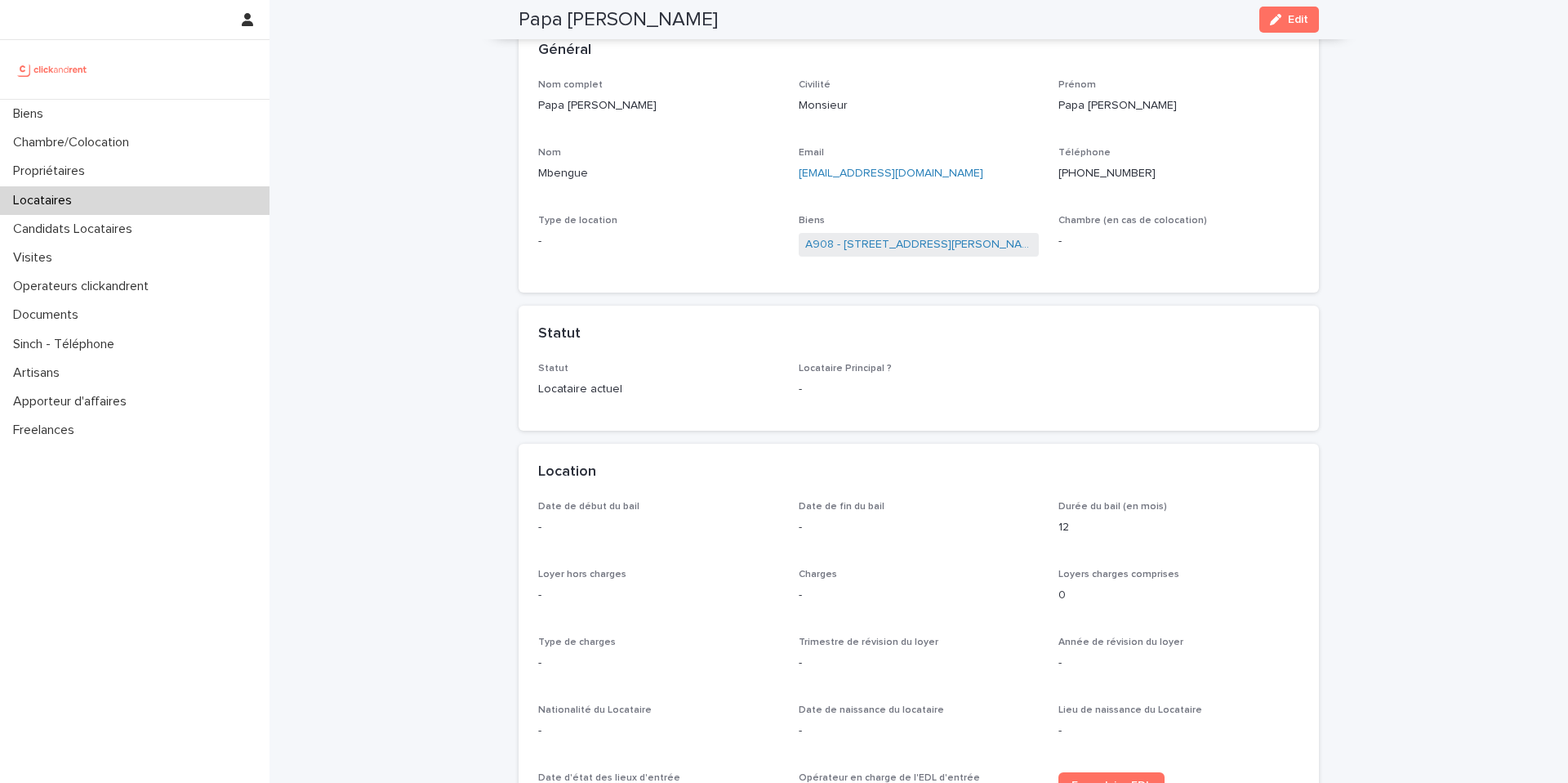
scroll to position [0, 0]
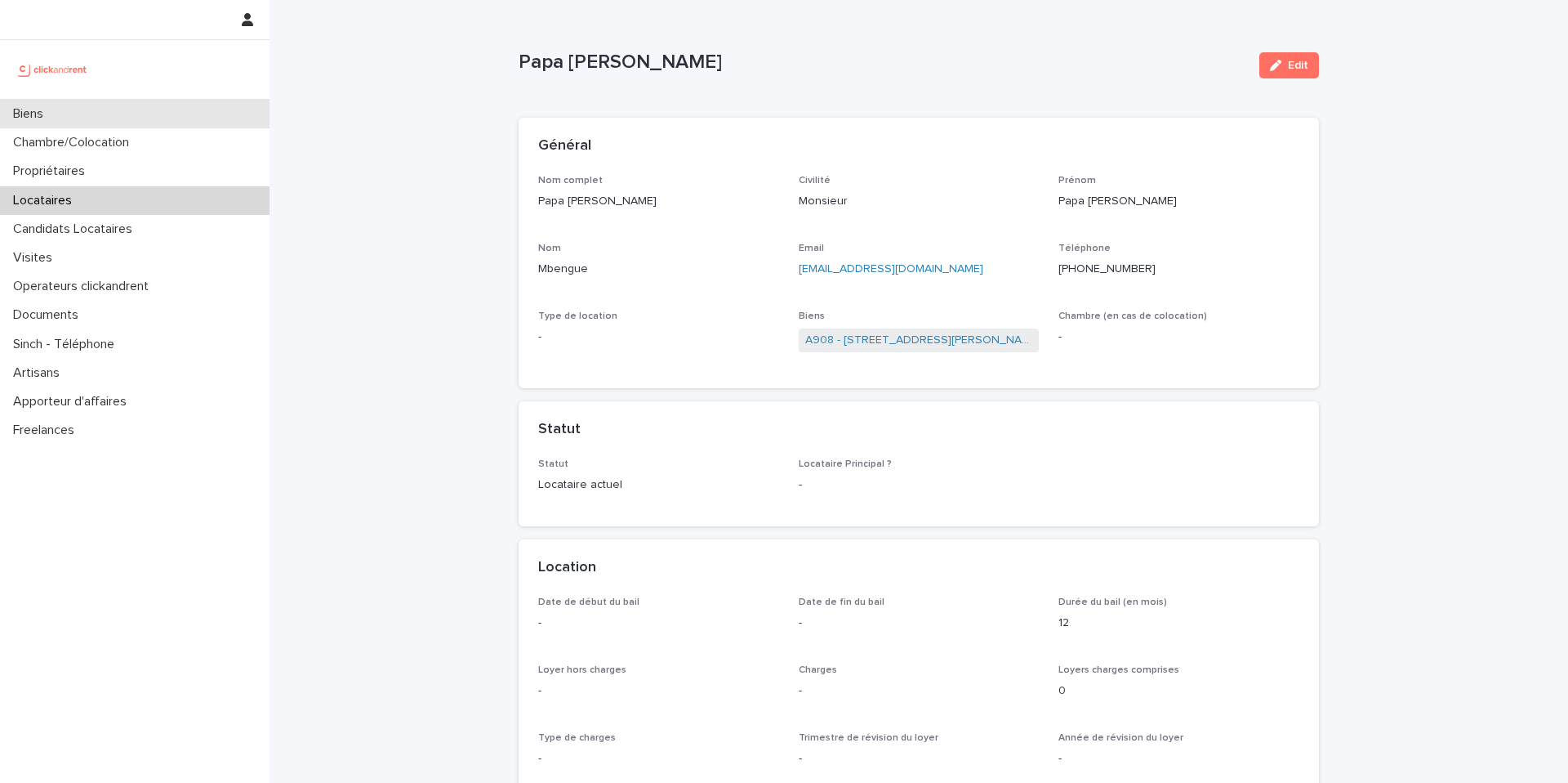
click at [181, 112] on div "Biens" at bounding box center [135, 114] width 269 height 28
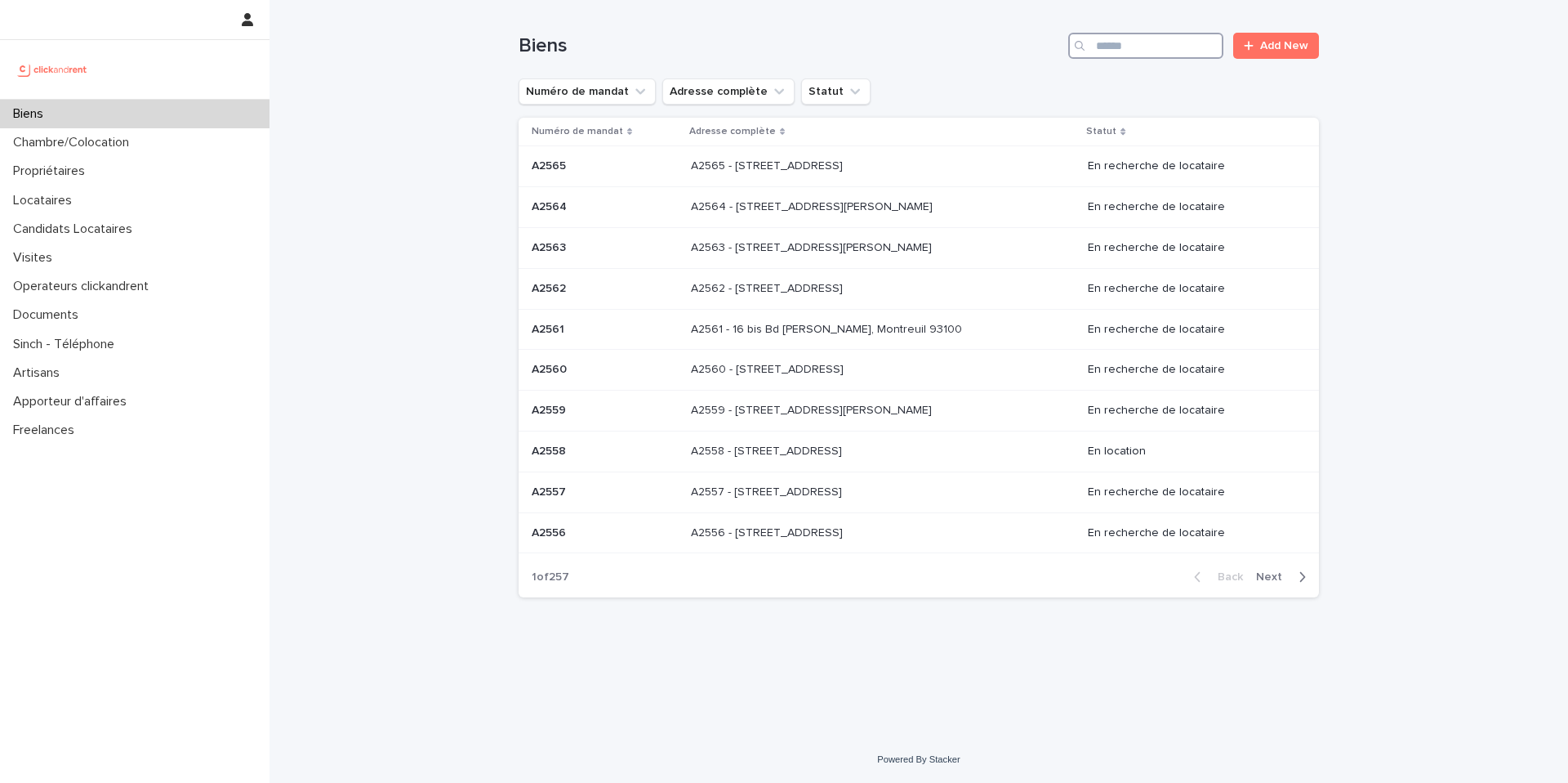
click at [1159, 54] on input "Search" at bounding box center [1147, 45] width 156 height 26
type input "****"
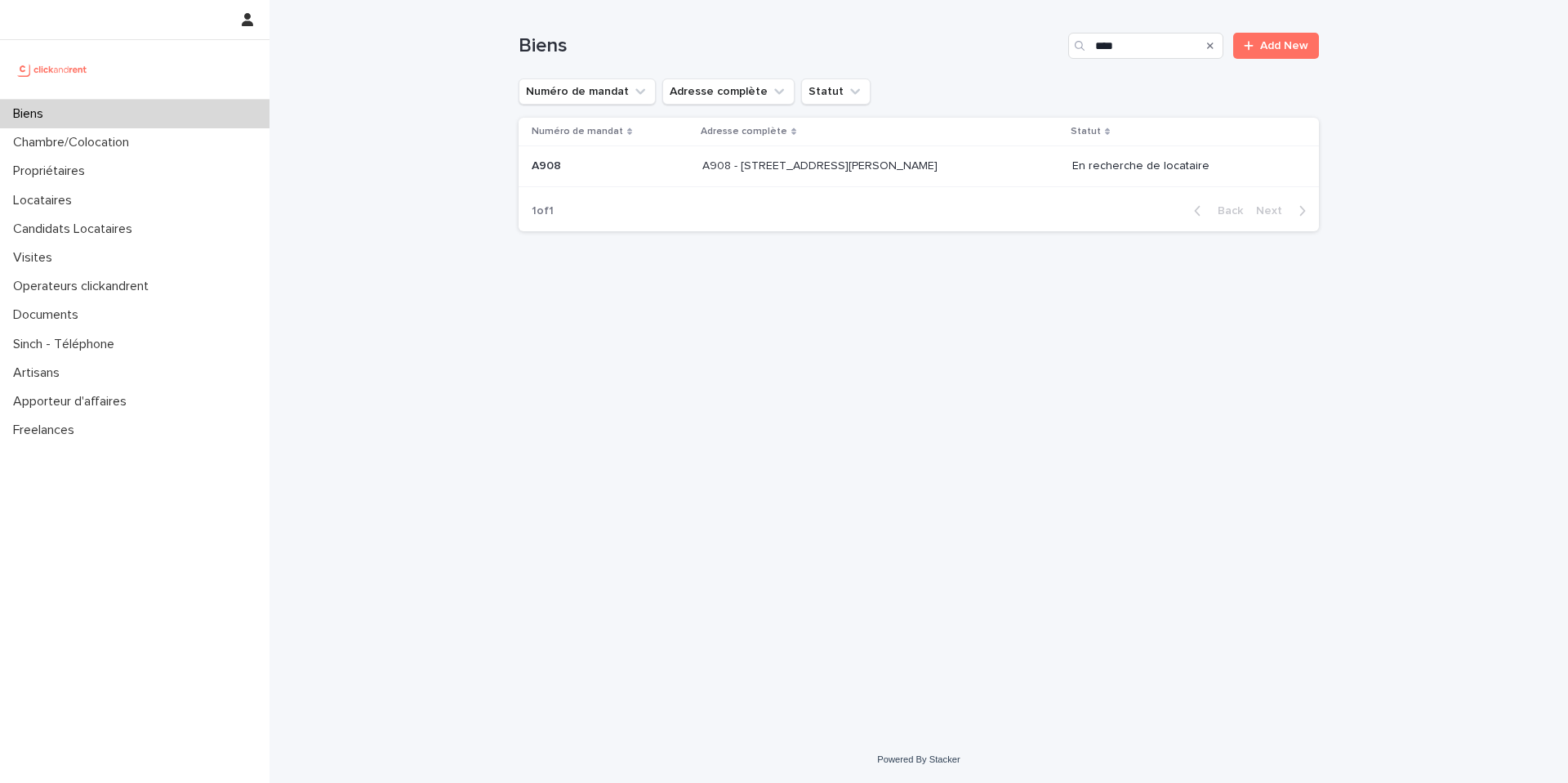
click at [937, 167] on p "A908 - [STREET_ADDRESS][PERSON_NAME]" at bounding box center [821, 165] width 238 height 18
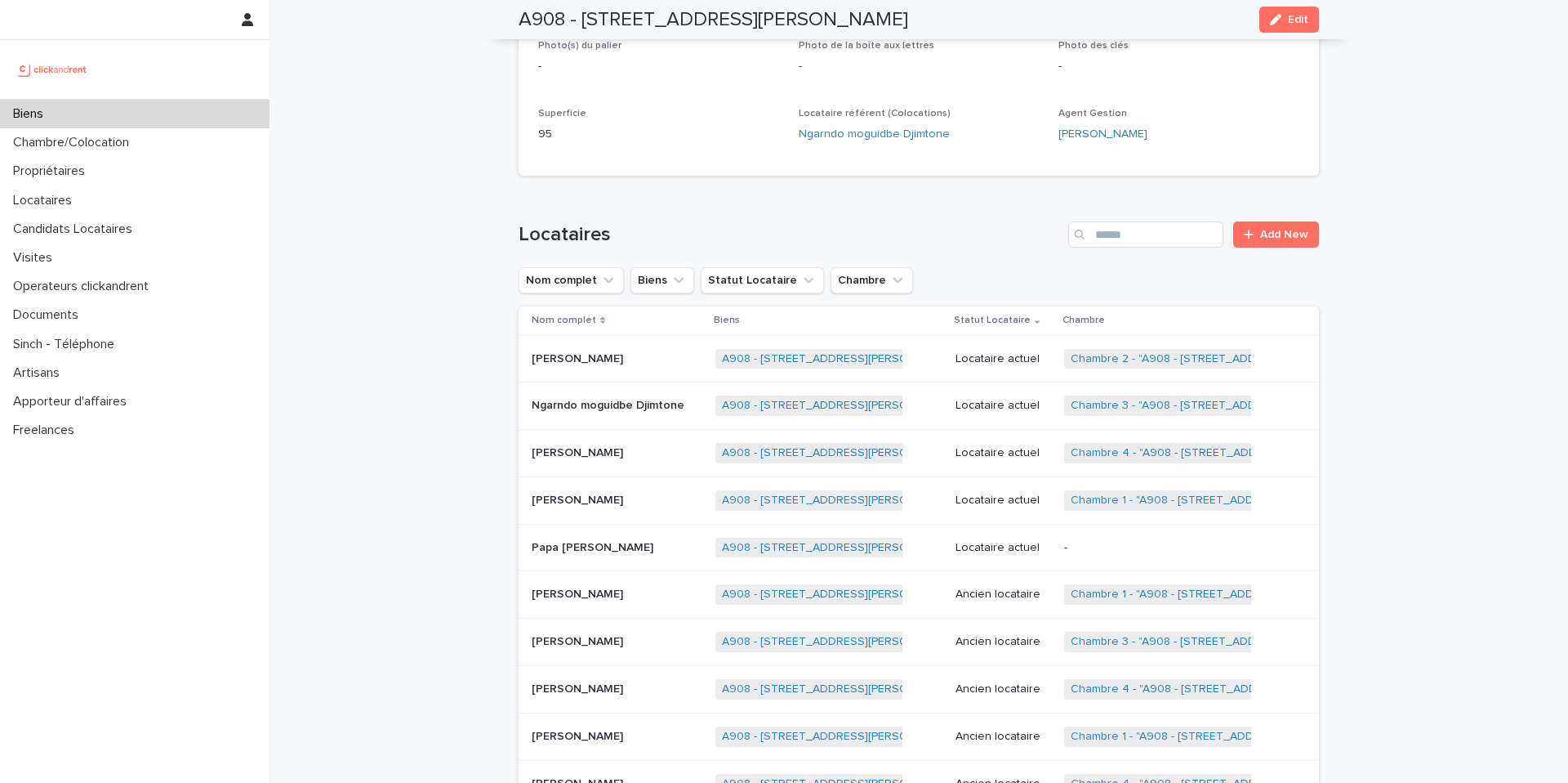
scroll to position [498, 0]
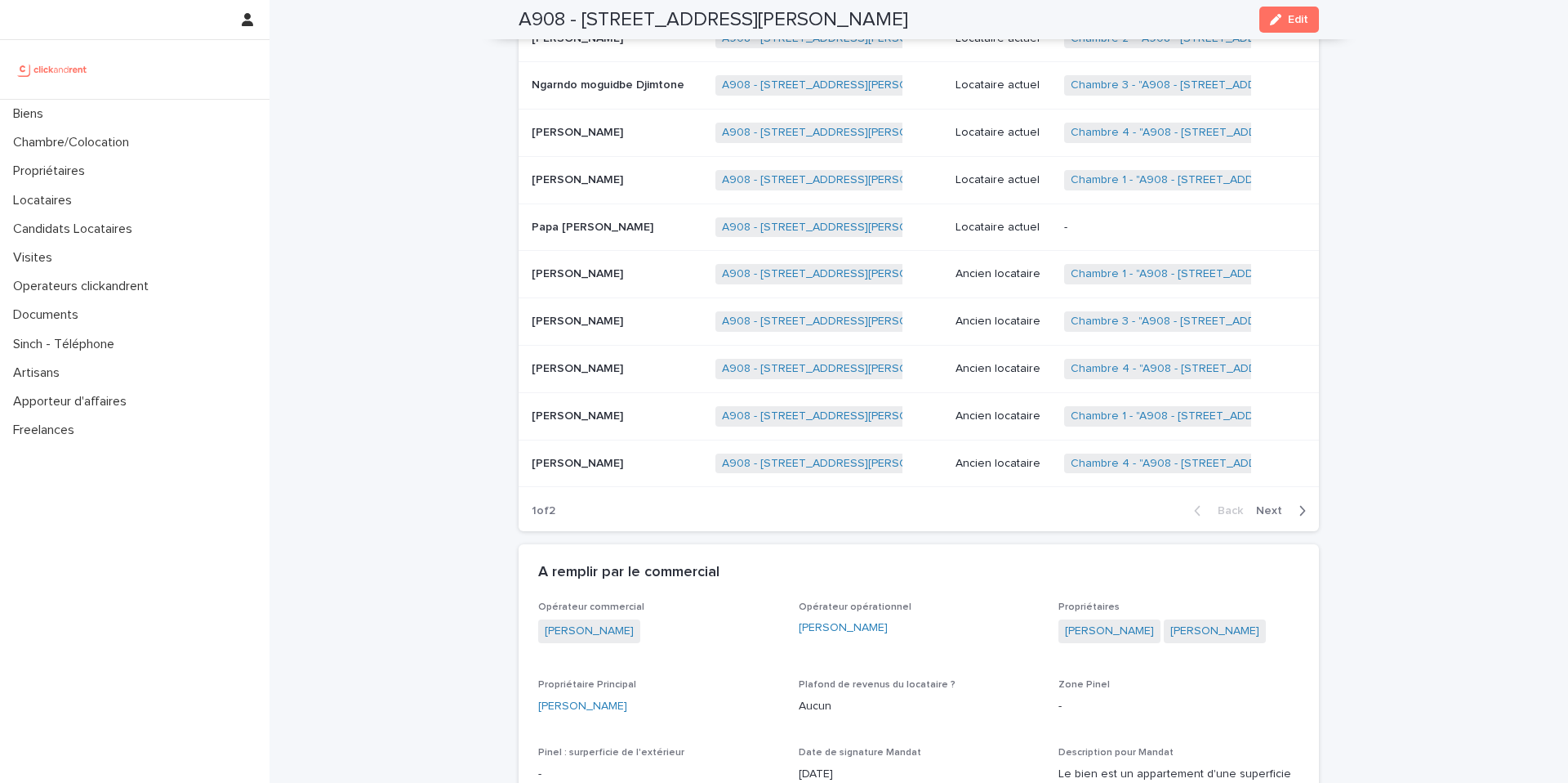
scroll to position [786, 0]
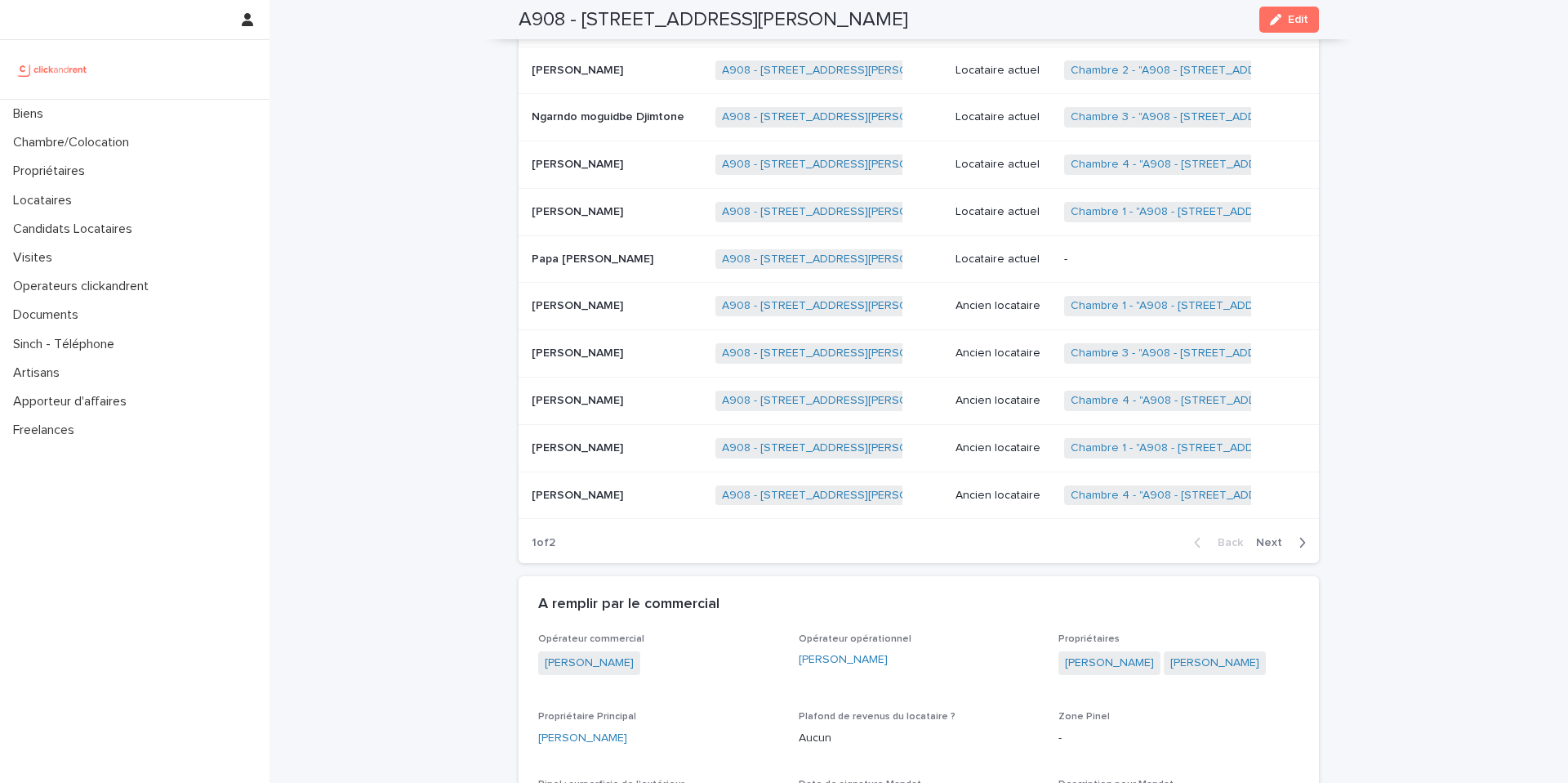
click at [1174, 259] on p "-" at bounding box center [1167, 259] width 204 height 14
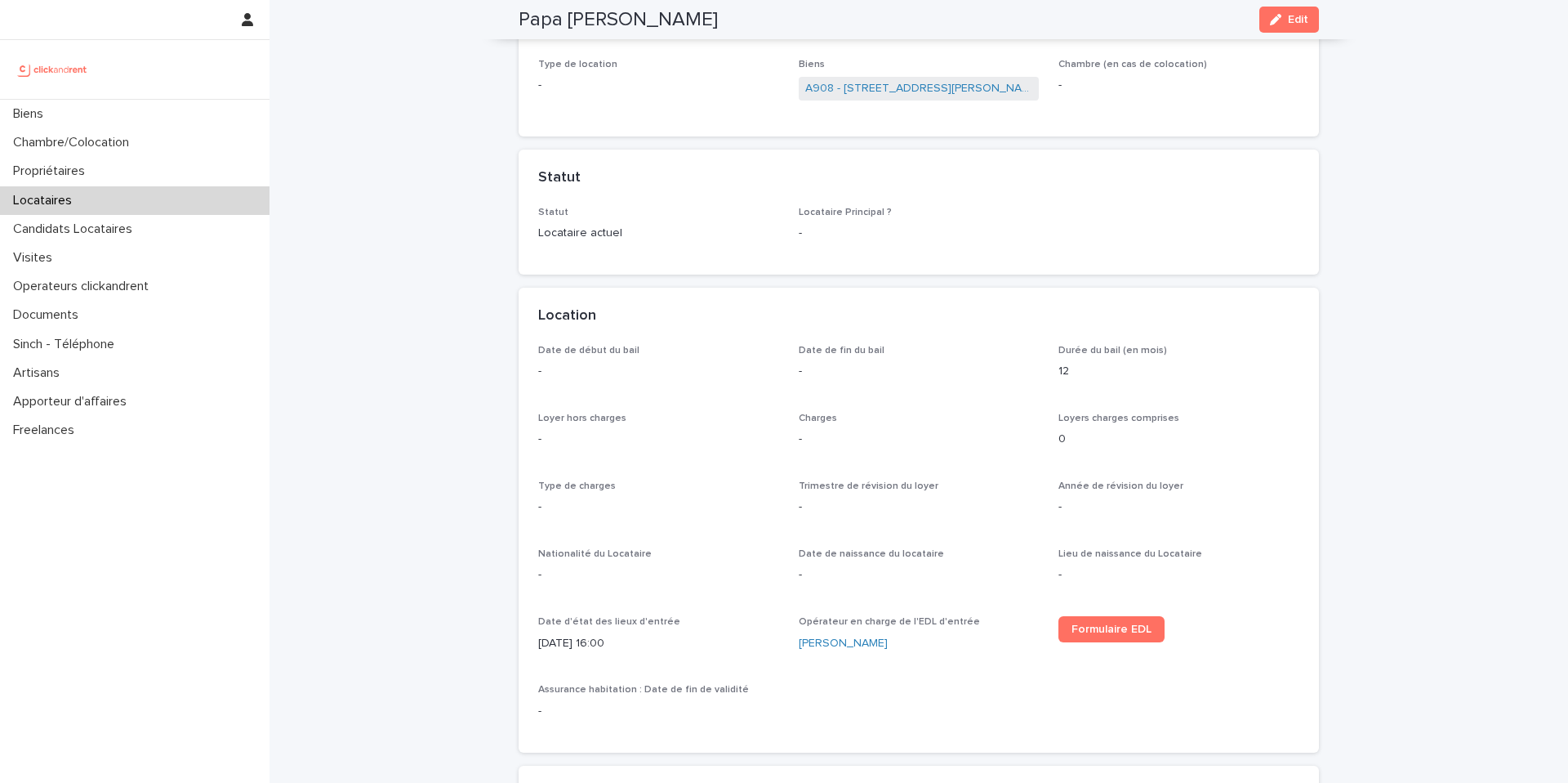
scroll to position [250, 0]
click at [1288, 22] on span "Edit" at bounding box center [1298, 20] width 20 height 12
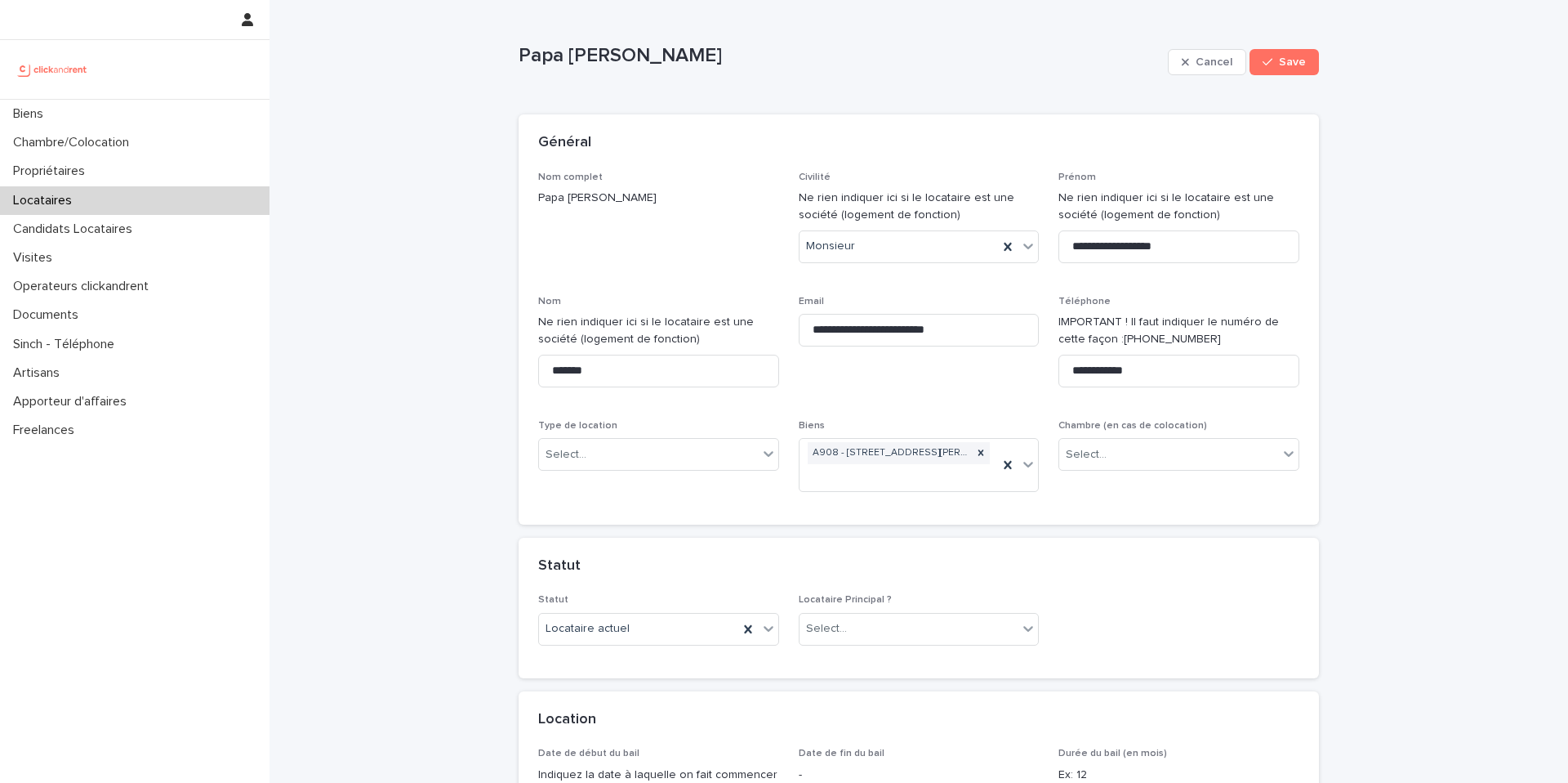
scroll to position [0, 0]
click at [697, 454] on div "Select..." at bounding box center [649, 458] width 219 height 27
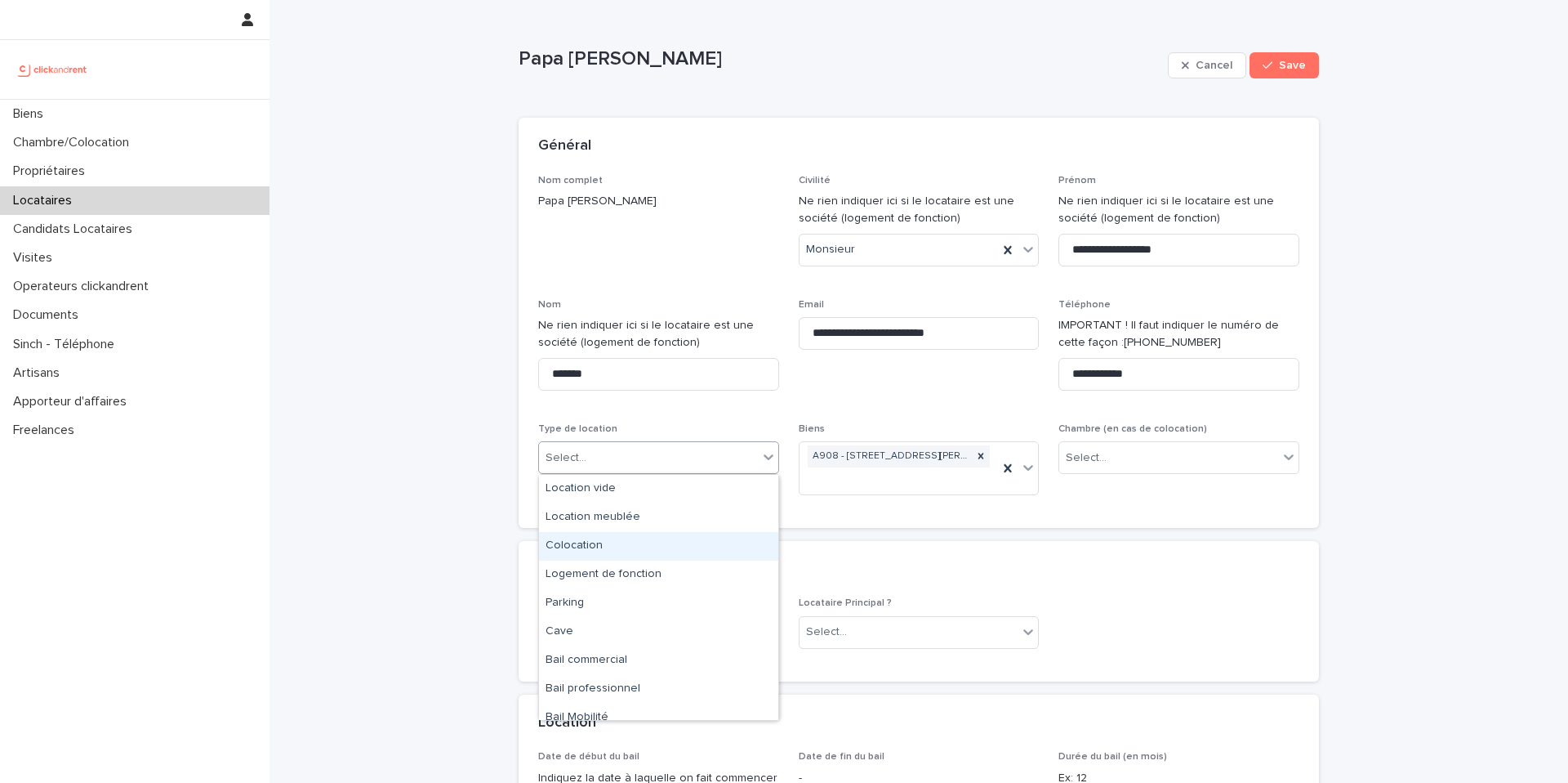
click at [655, 539] on div "Colocation" at bounding box center [659, 546] width 239 height 28
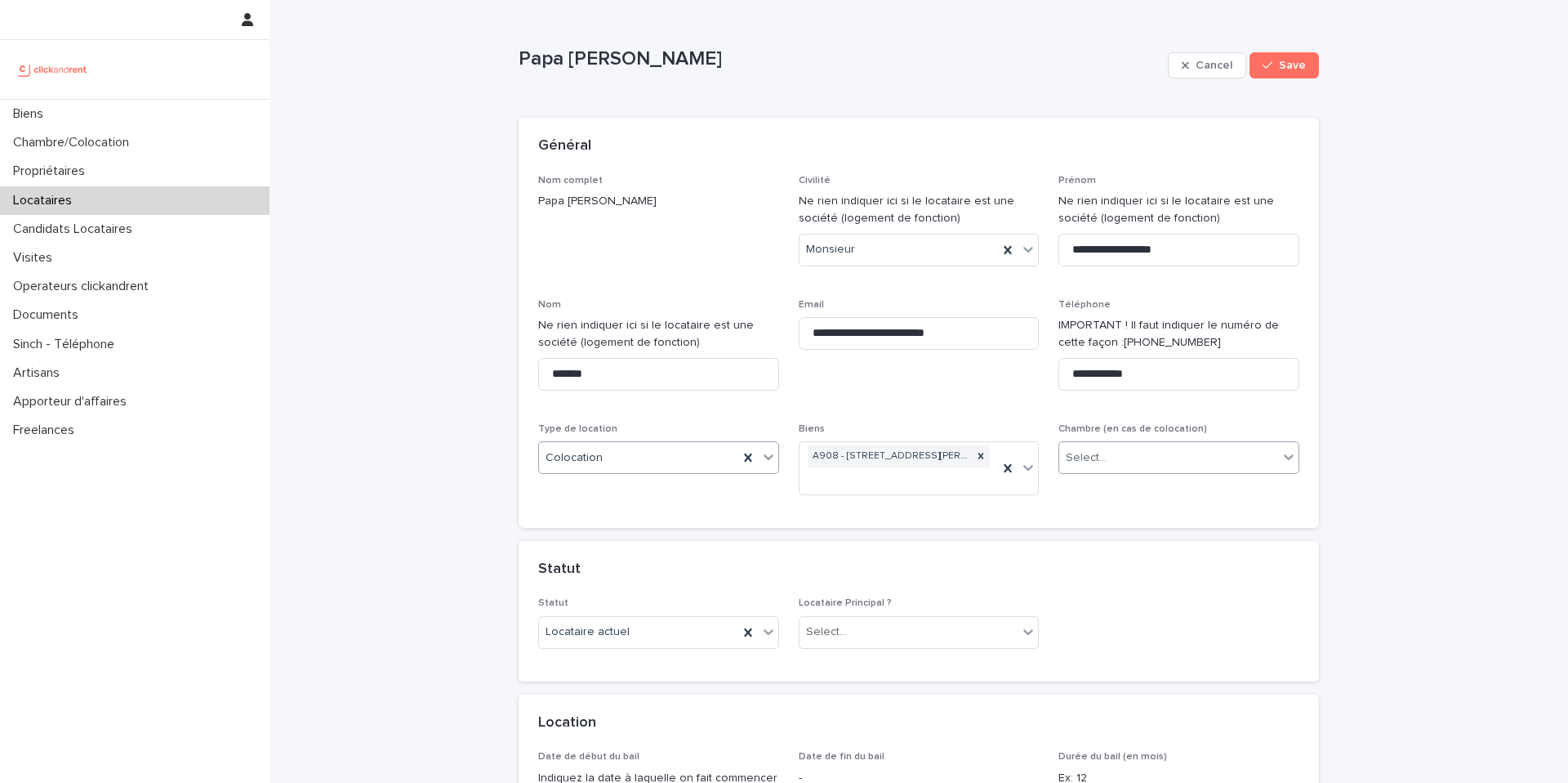
click at [1184, 451] on div "Select..." at bounding box center [1169, 458] width 219 height 27
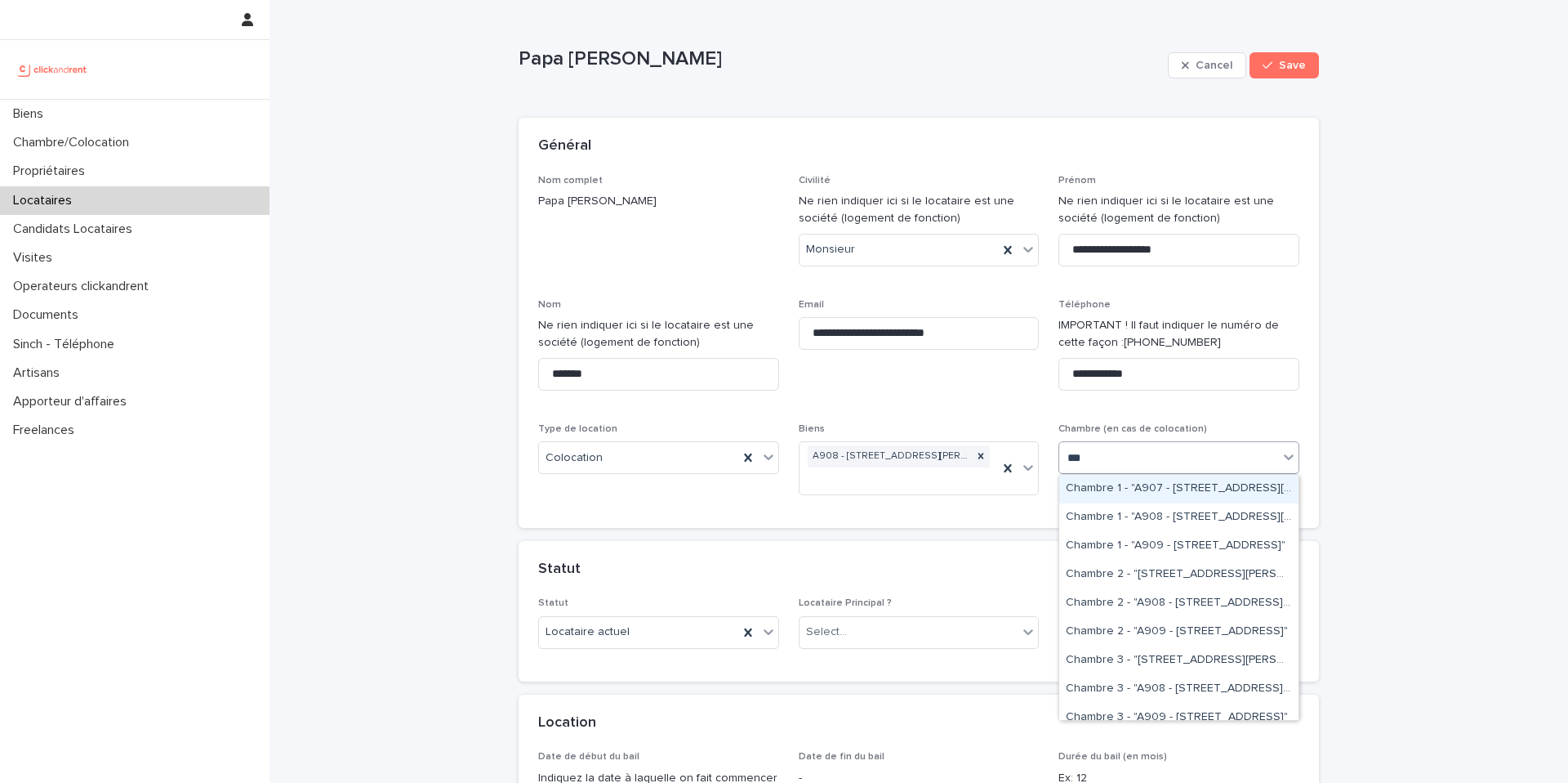
type input "****"
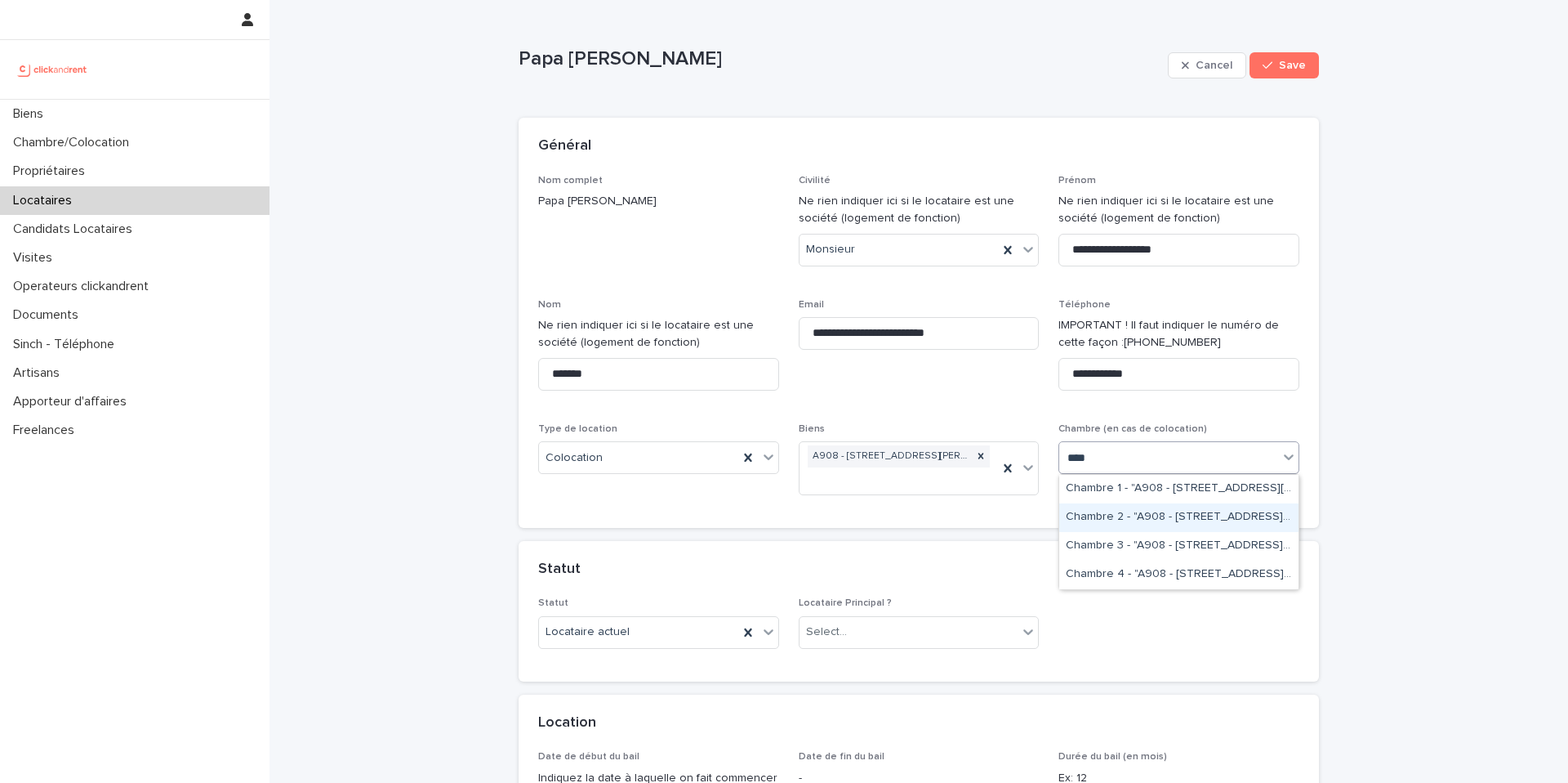
click at [1213, 509] on div "Chambre 2 - "A908 - [STREET_ADDRESS][PERSON_NAME]"" at bounding box center [1179, 518] width 239 height 28
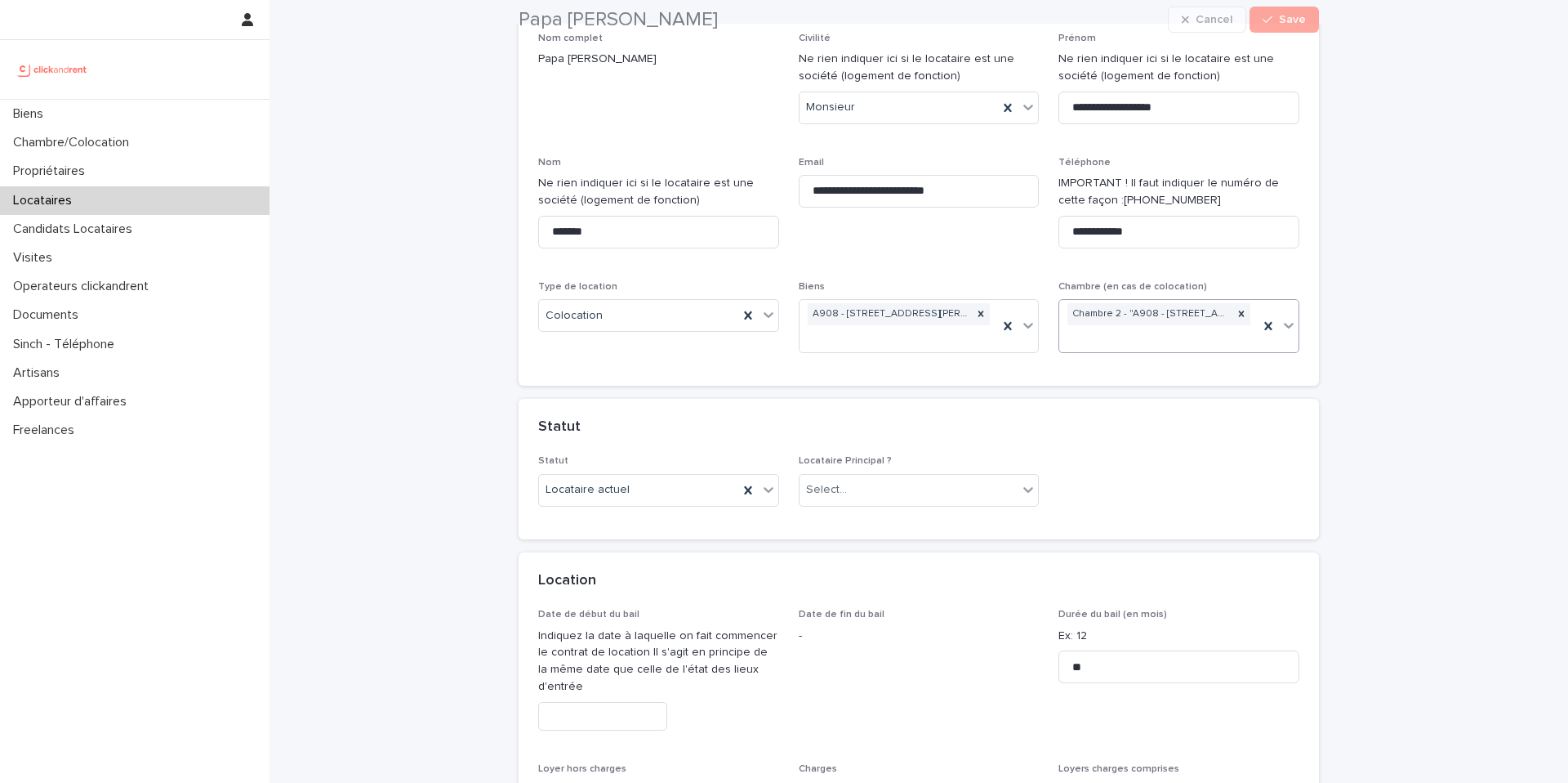
scroll to position [148, 0]
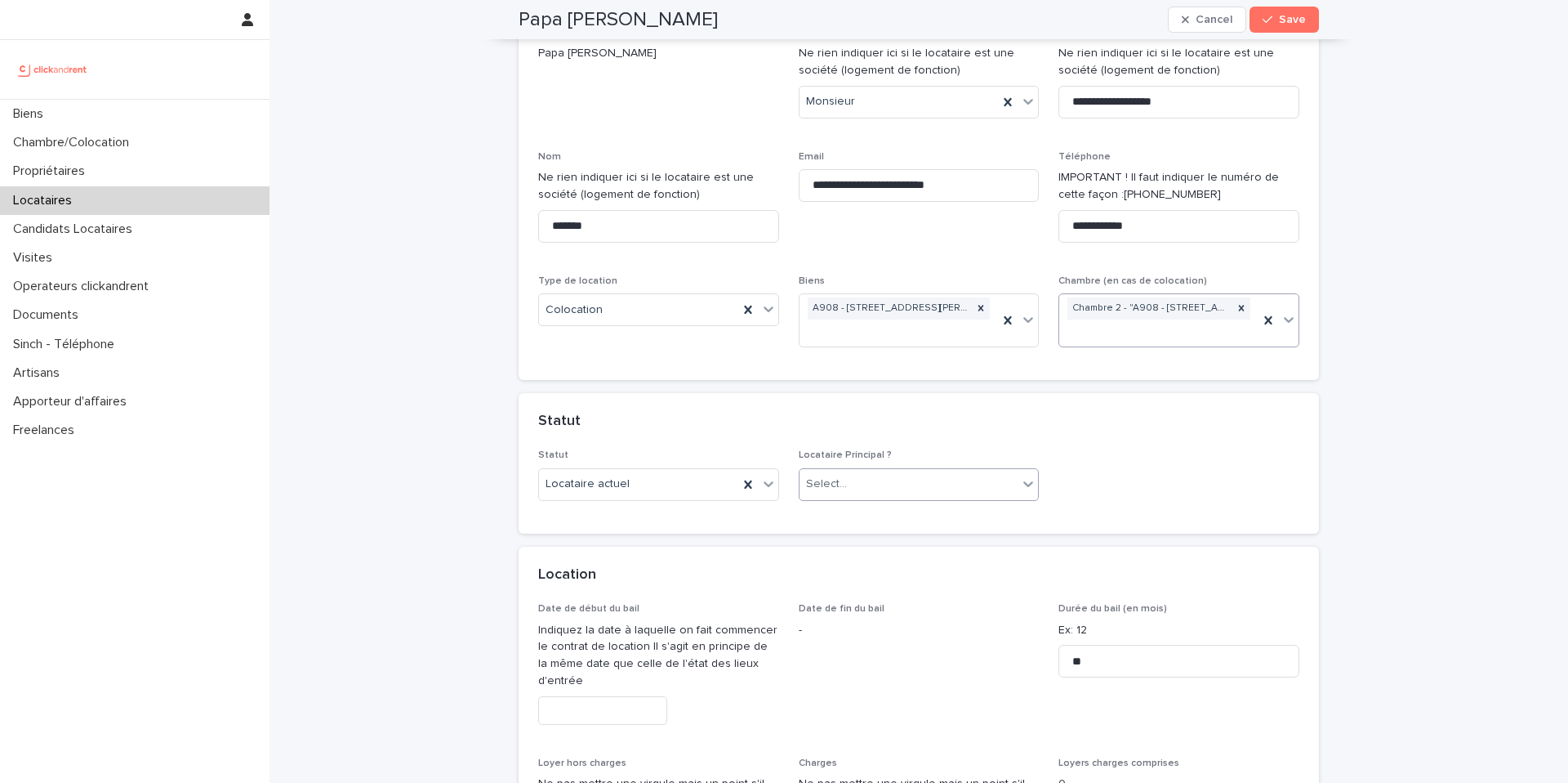
click at [912, 486] on div "Select..." at bounding box center [909, 484] width 219 height 27
click at [895, 525] on div "Locataire Principal" at bounding box center [919, 516] width 239 height 28
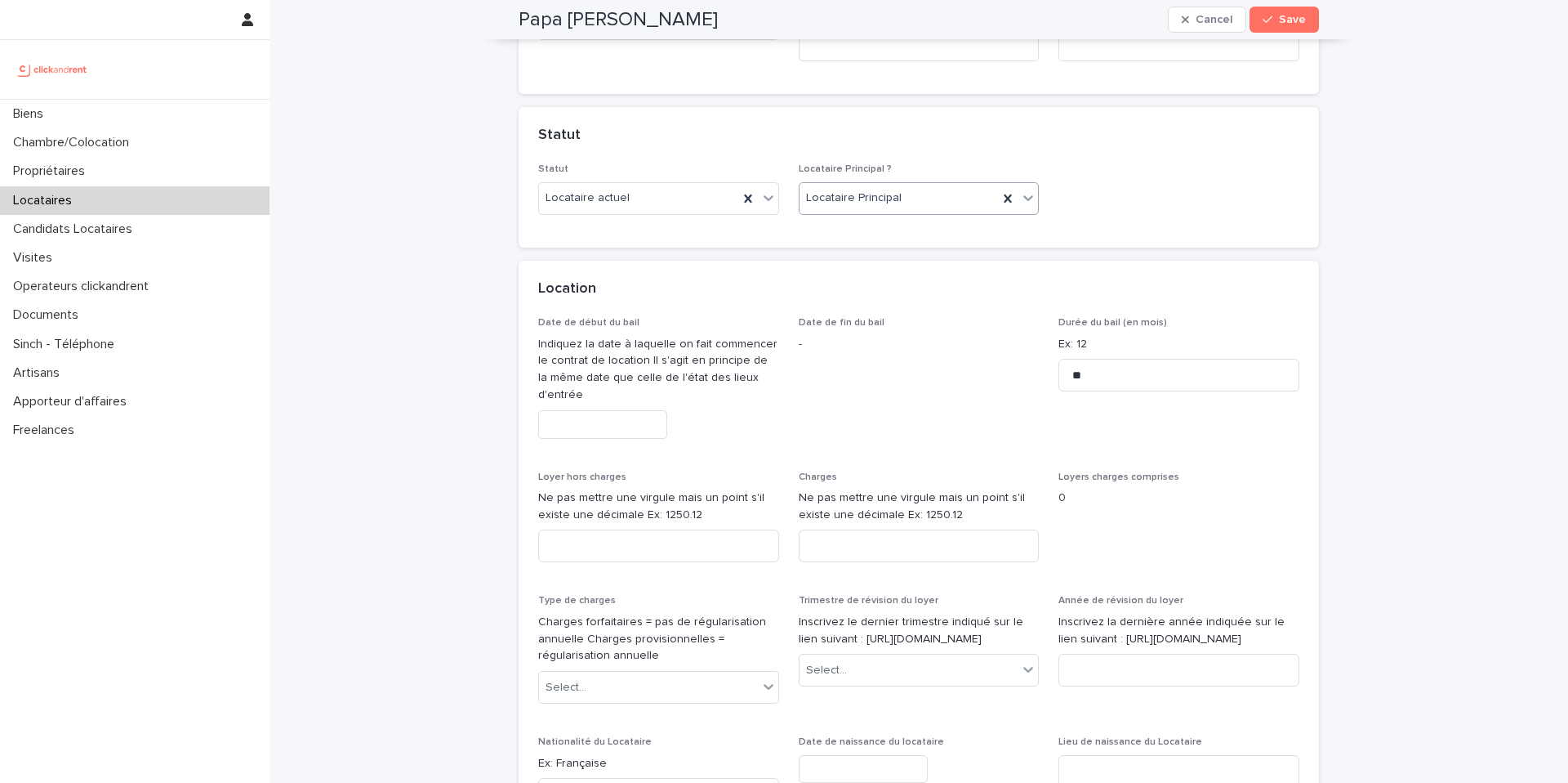
scroll to position [423, 0]
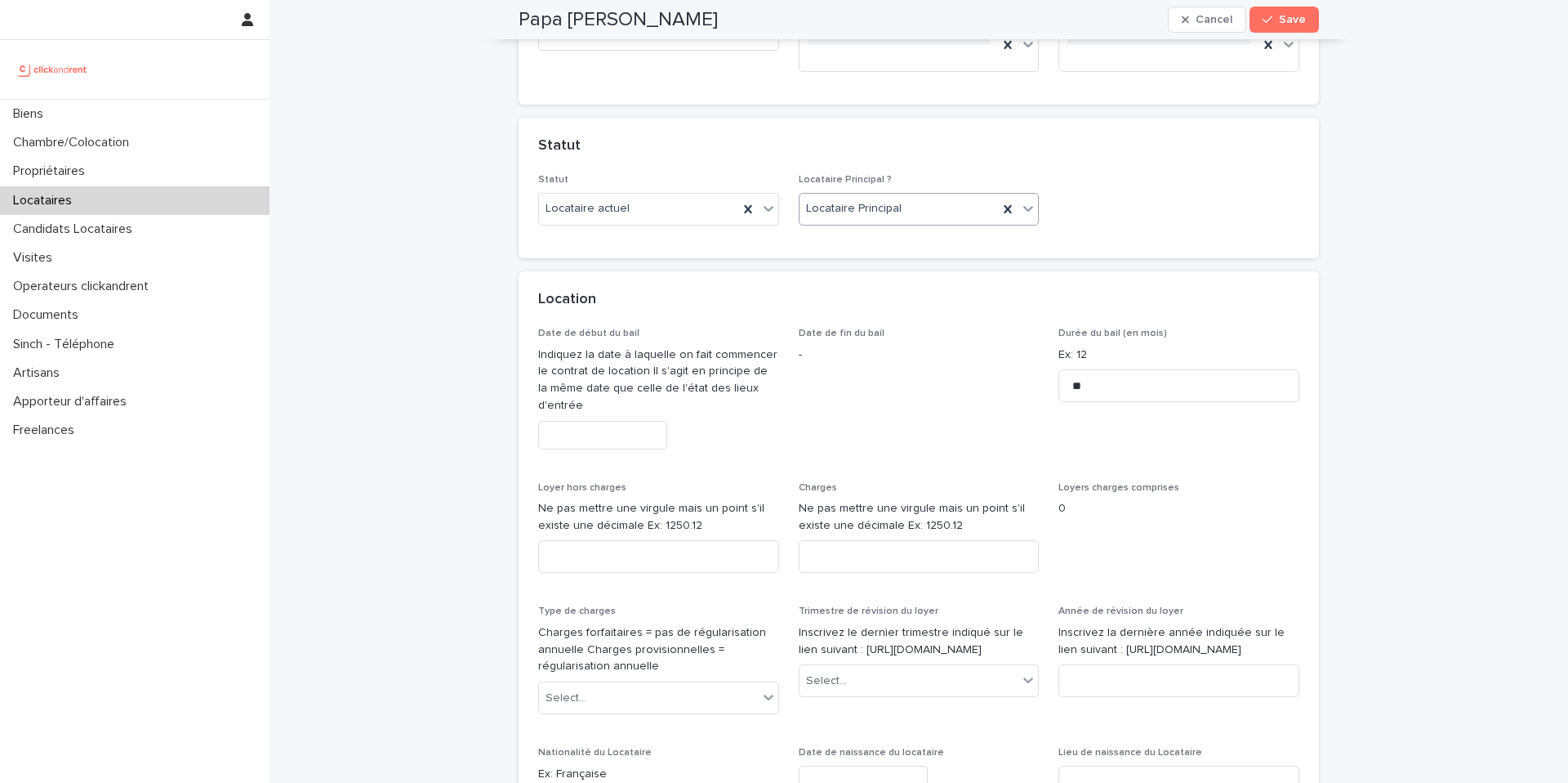
click at [625, 434] on input "text" at bounding box center [603, 435] width 129 height 28
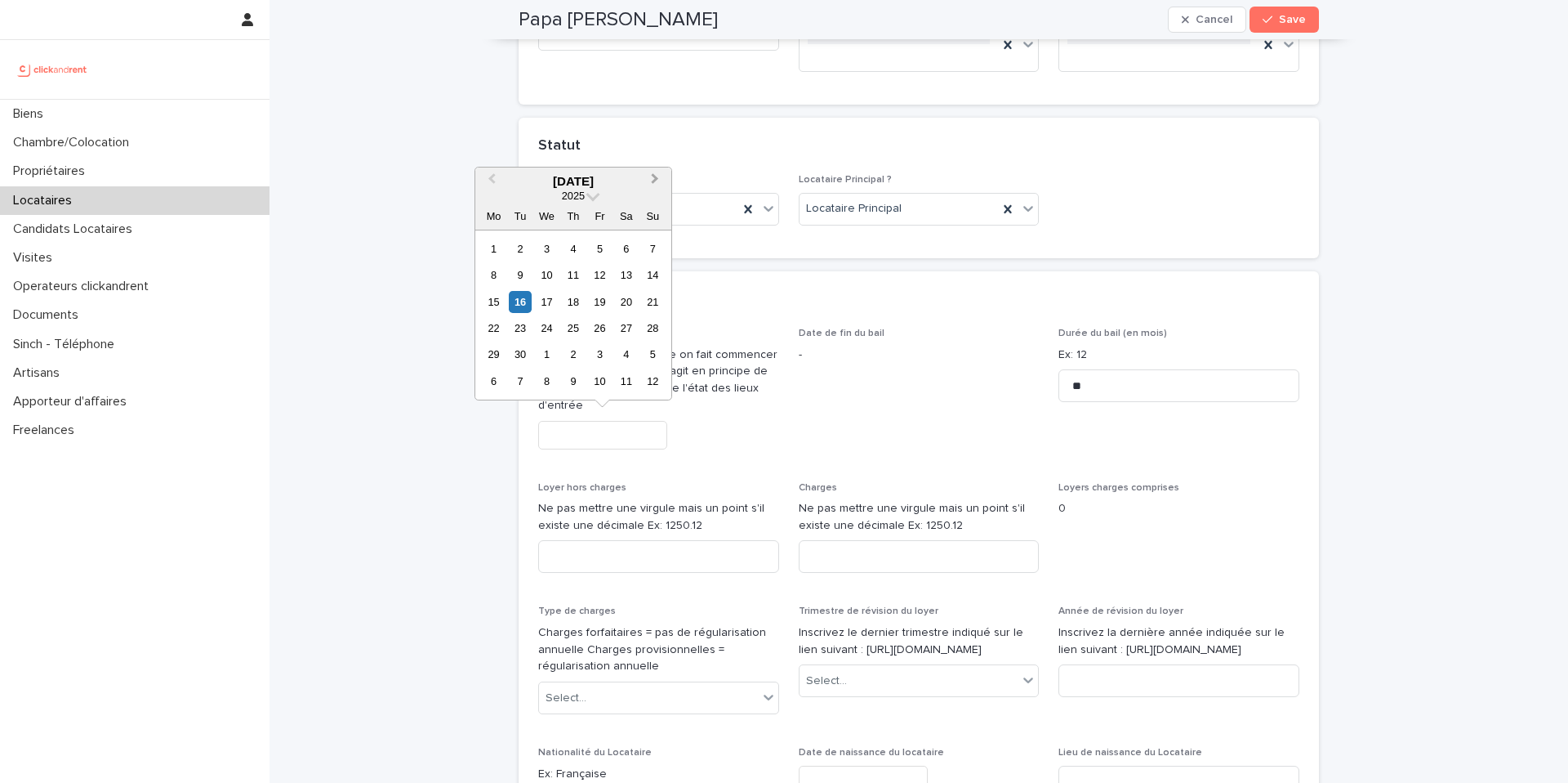
click at [655, 181] on span "Next Month" at bounding box center [655, 181] width 0 height 22
click at [579, 281] on div "9" at bounding box center [573, 274] width 22 height 22
type input "*********"
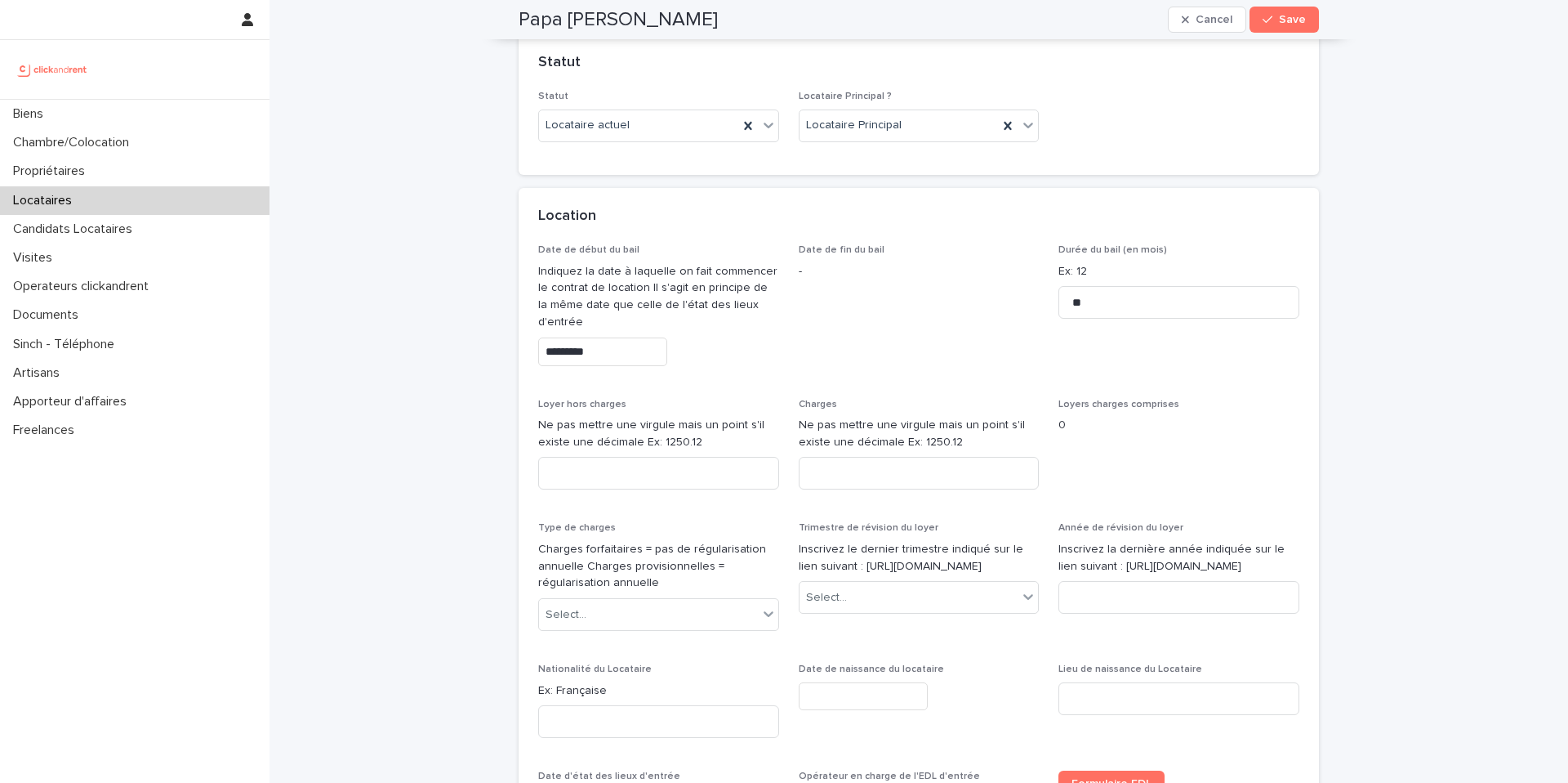
scroll to position [514, 0]
click at [708, 467] on input at bounding box center [659, 465] width 241 height 33
type input "***"
click at [896, 473] on input at bounding box center [919, 465] width 241 height 33
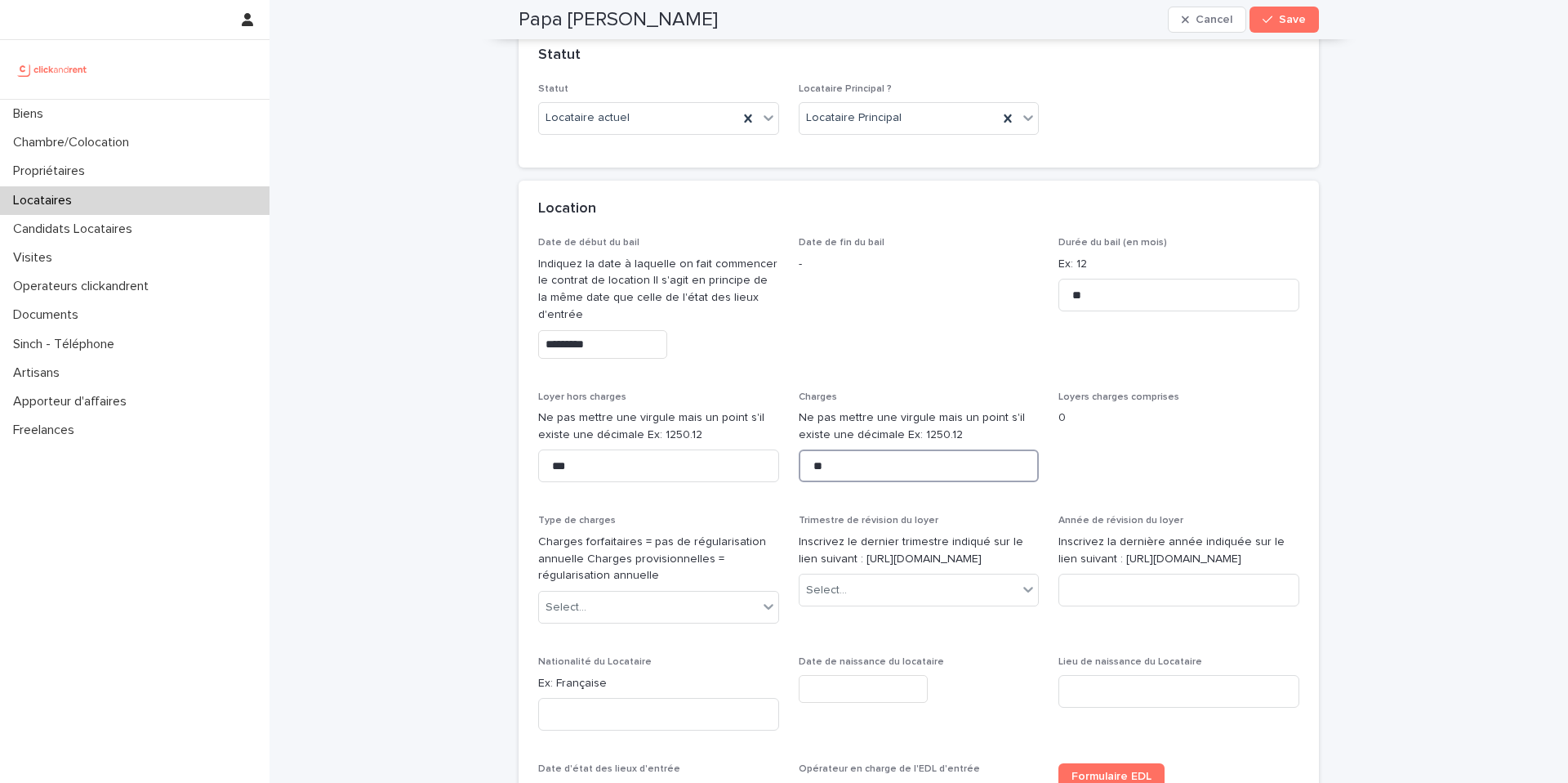
type input "**"
click at [1249, 433] on div "Loyers charges comprises 0" at bounding box center [1179, 416] width 241 height 49
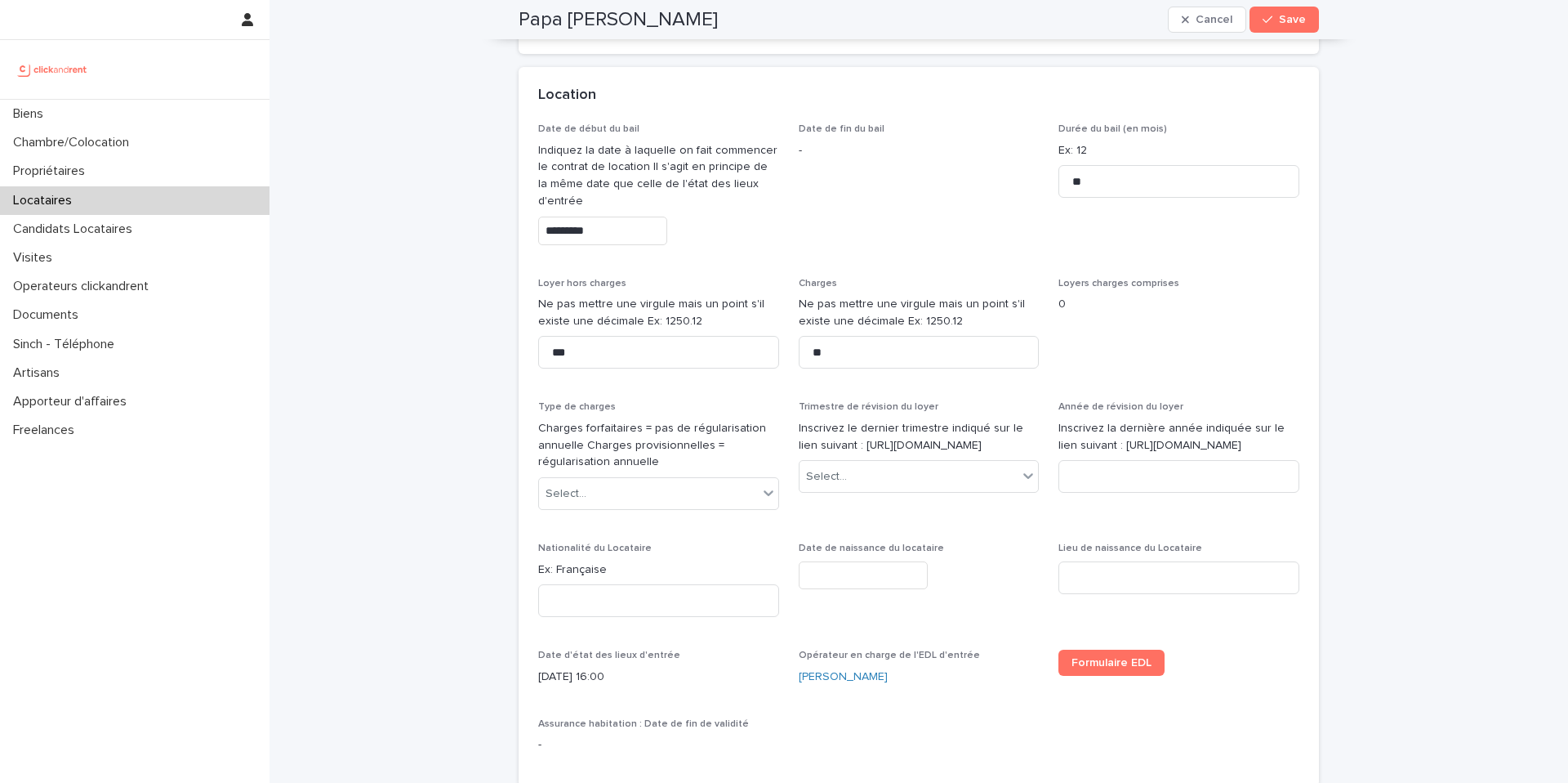
scroll to position [629, 0]
click at [679, 499] on div "Select..." at bounding box center [649, 492] width 219 height 27
click at [669, 545] on div "Provisions sur charges" at bounding box center [659, 552] width 239 height 28
click at [899, 486] on div "Select..." at bounding box center [909, 475] width 219 height 27
drag, startPoint x: 947, startPoint y: 466, endPoint x: 845, endPoint y: 446, distance: 103.9
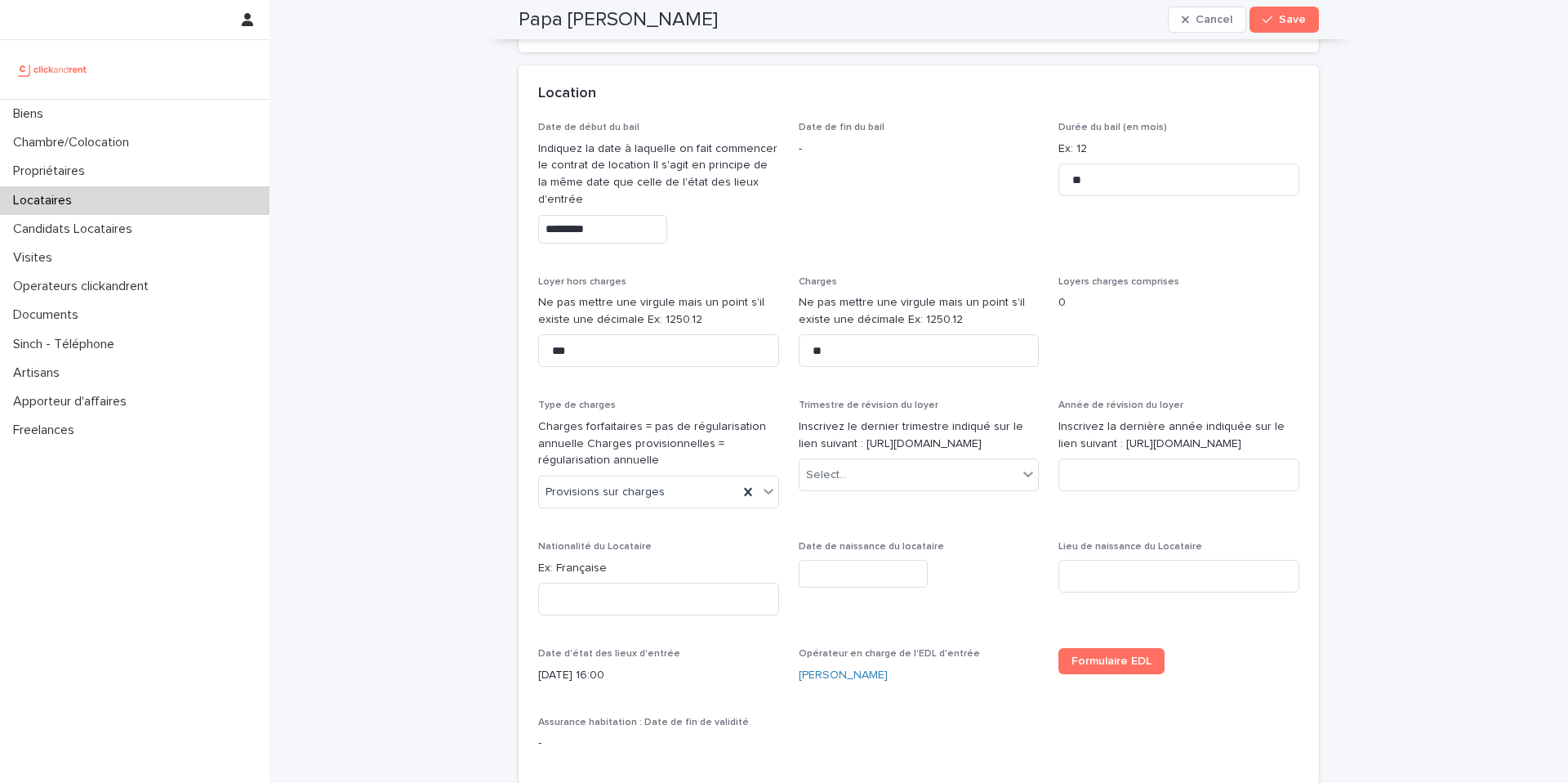
click at [845, 446] on p "Inscrivez le dernier trimestre indiqué sur le lien suivant : https://www.anil.o…" at bounding box center [919, 435] width 241 height 34
copy p "https://www.anil.org/outils/indices-et-plafonds/tableau-de-lirl/"
drag, startPoint x: 845, startPoint y: 446, endPoint x: 1403, endPoint y: 3, distance: 712.5
click at [845, 475] on div "Select..." at bounding box center [919, 474] width 241 height 33
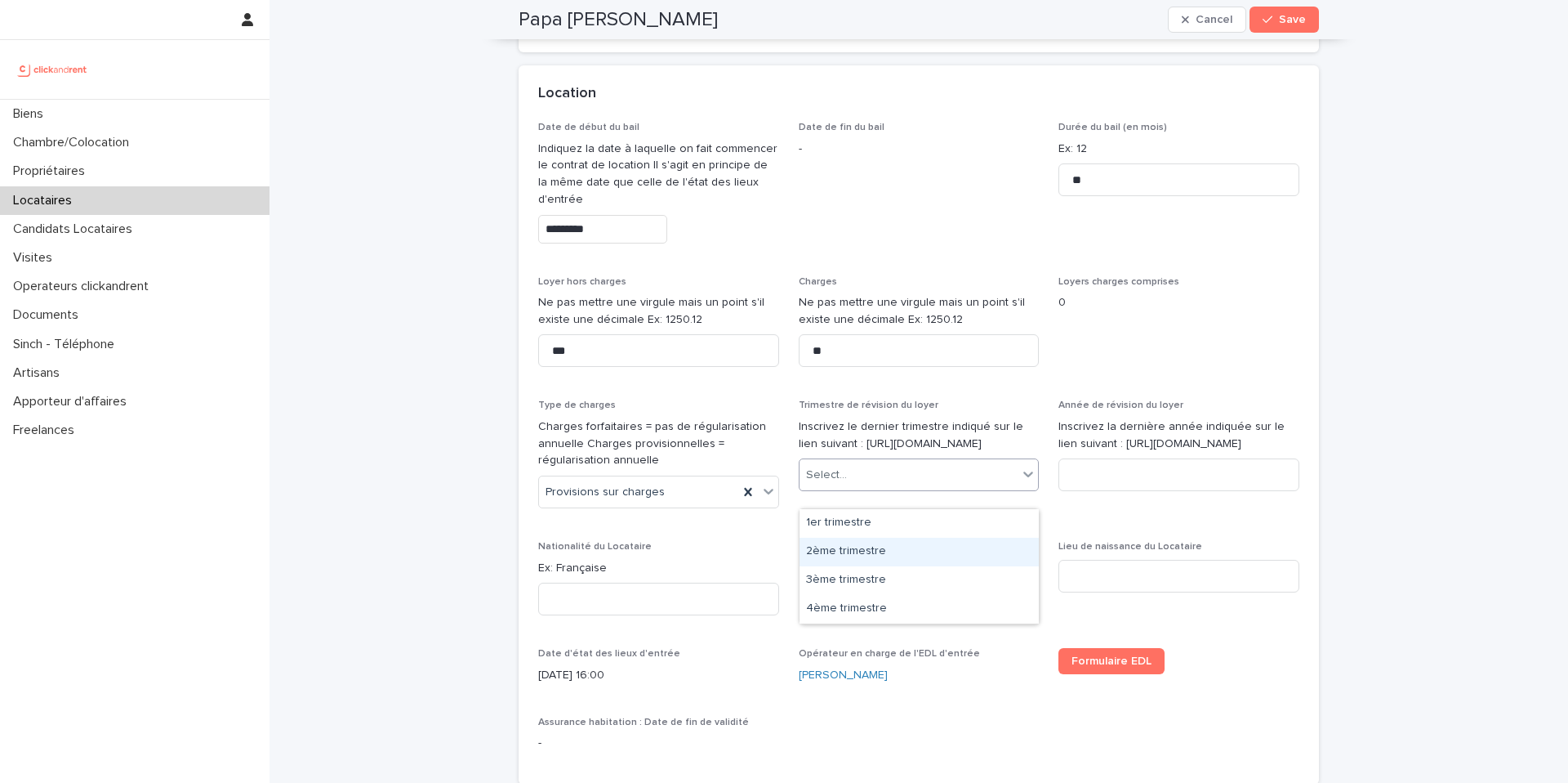
click at [837, 552] on div "2ème trimestre" at bounding box center [919, 552] width 239 height 28
click at [1096, 491] on input at bounding box center [1179, 474] width 241 height 33
type input "****"
click at [600, 594] on input at bounding box center [659, 598] width 241 height 33
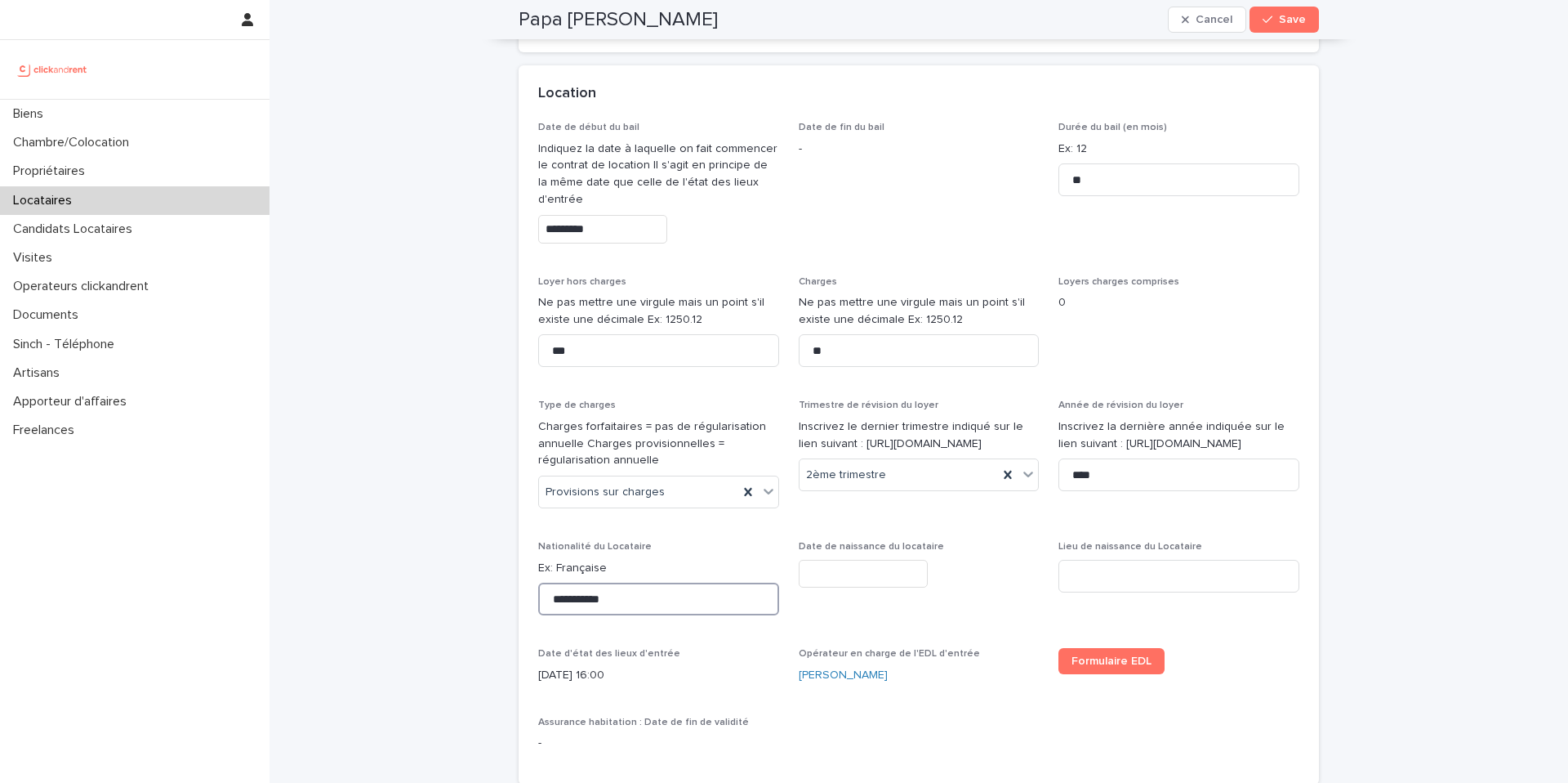
type input "**********"
click at [871, 566] on input "text" at bounding box center [863, 574] width 129 height 28
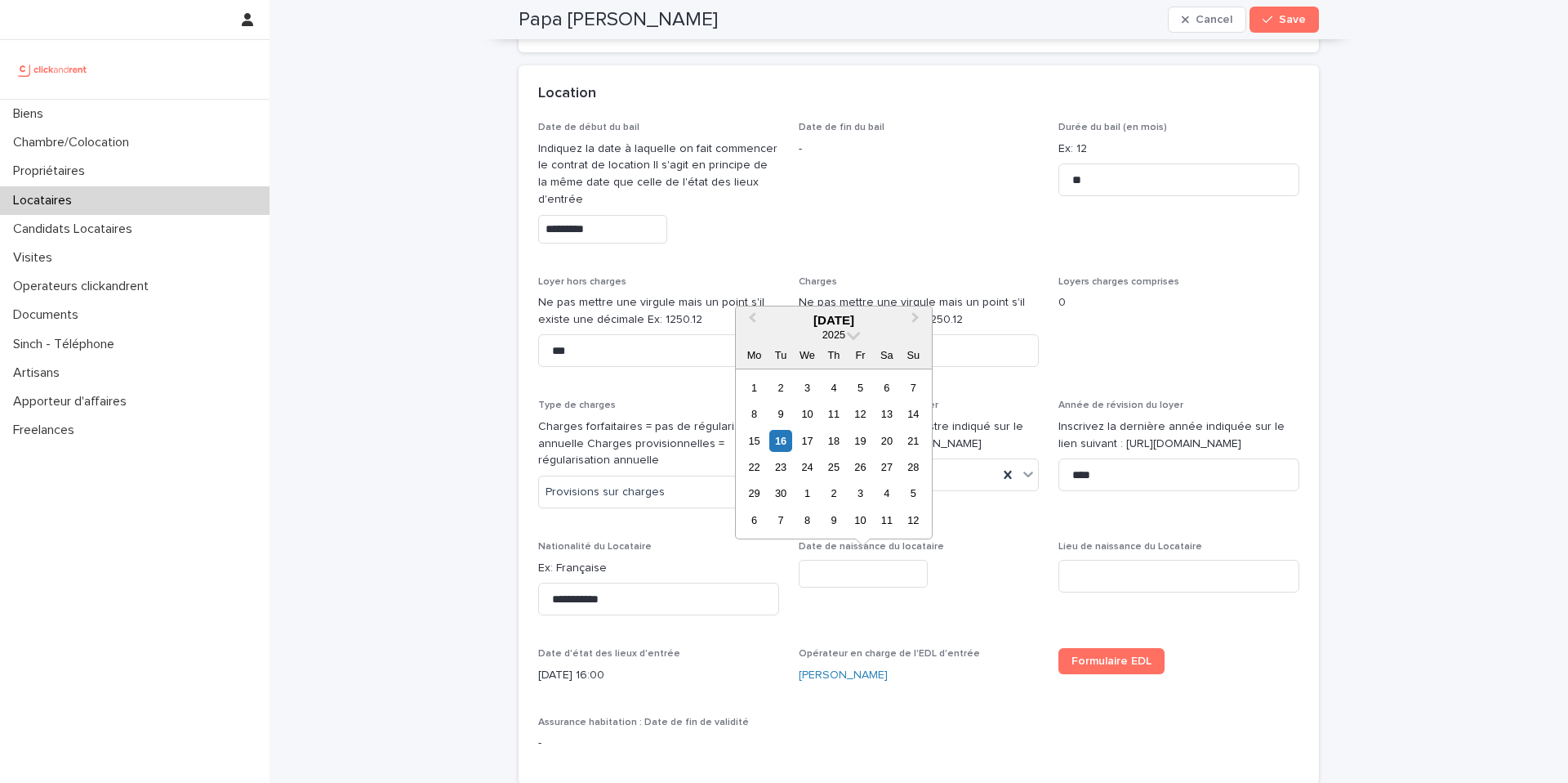
click at [978, 571] on div at bounding box center [919, 574] width 241 height 28
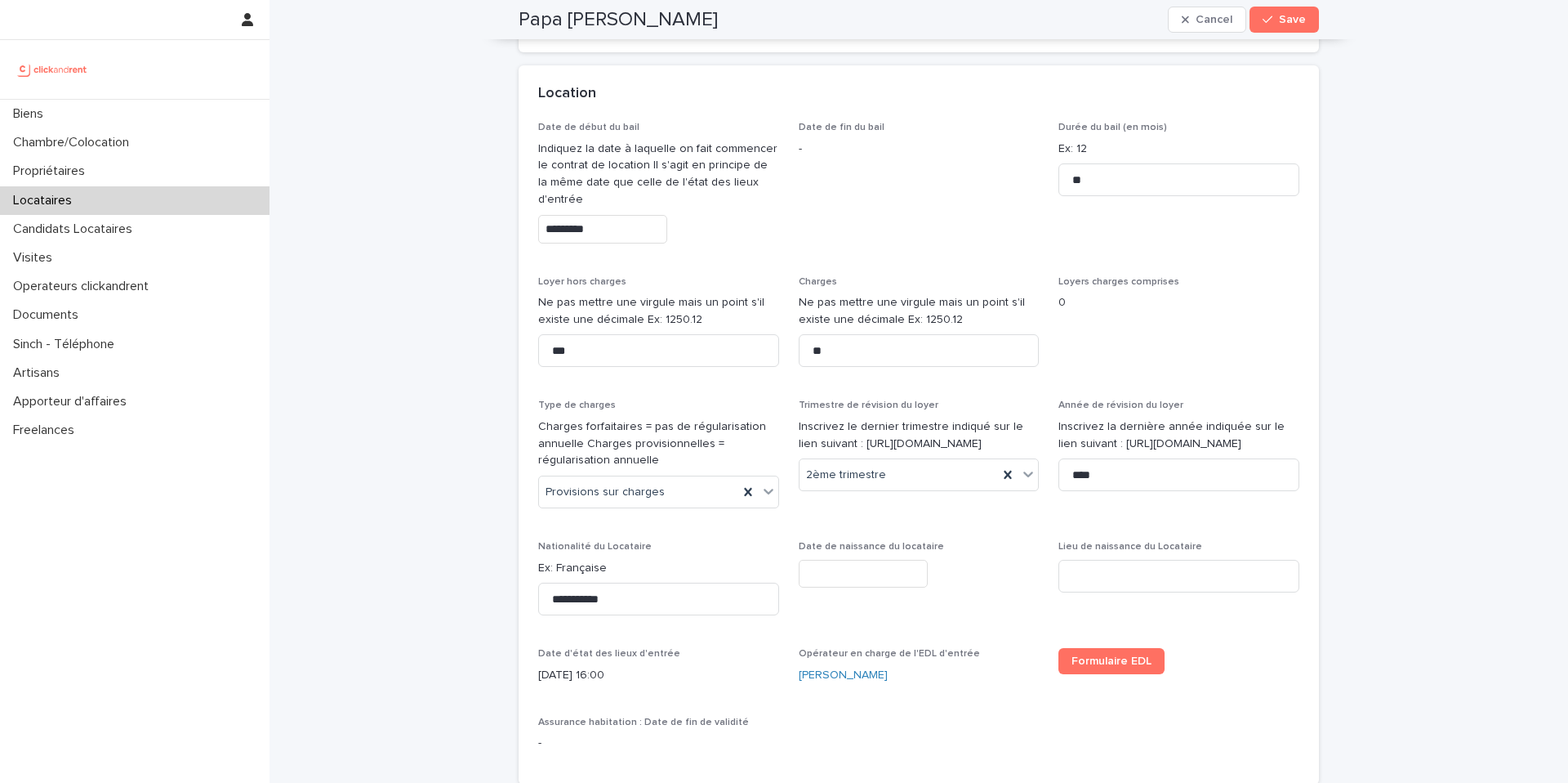
click at [869, 561] on input "text" at bounding box center [863, 574] width 129 height 28
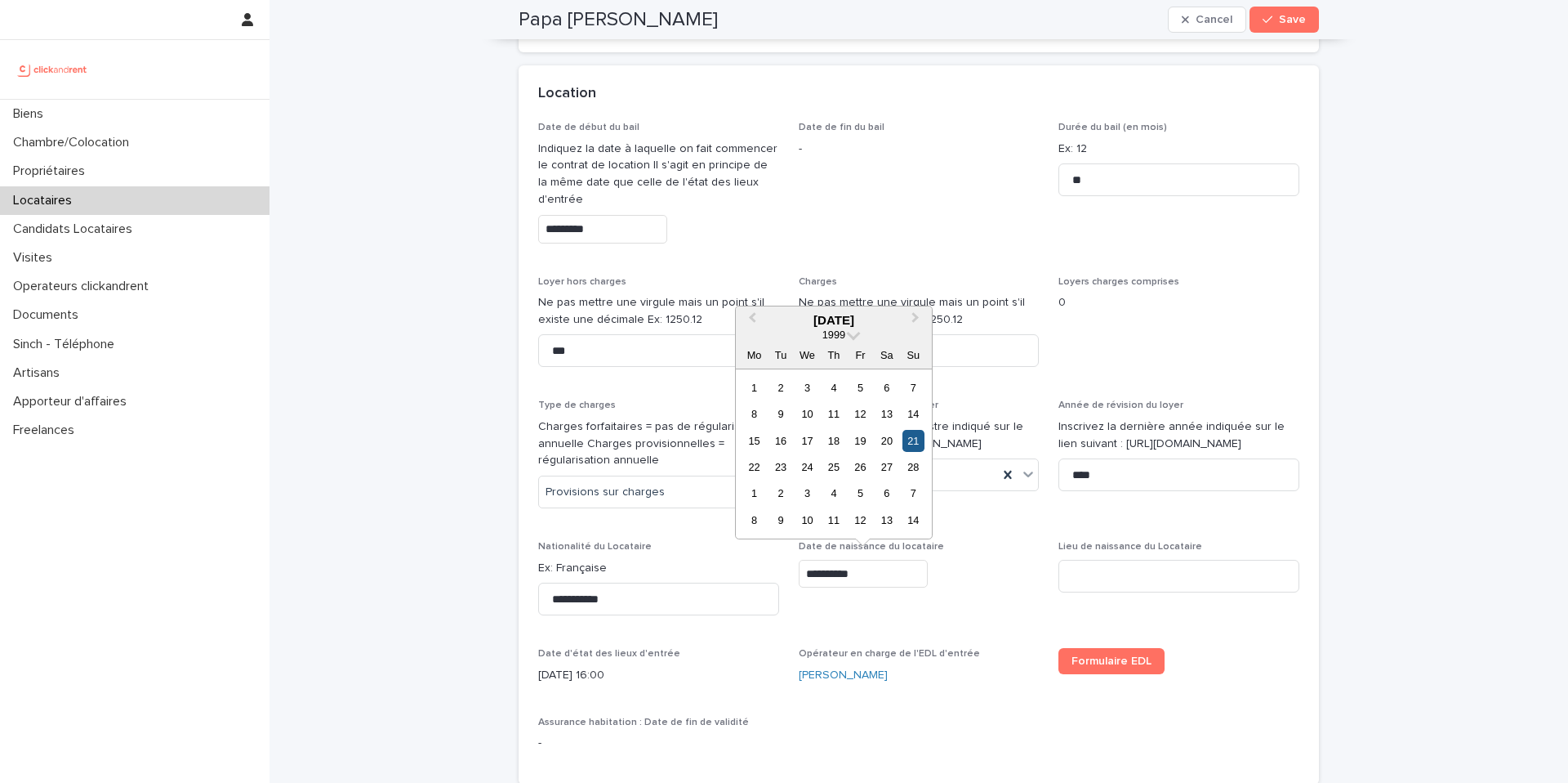
click at [914, 441] on div "21" at bounding box center [913, 441] width 22 height 22
type input "*********"
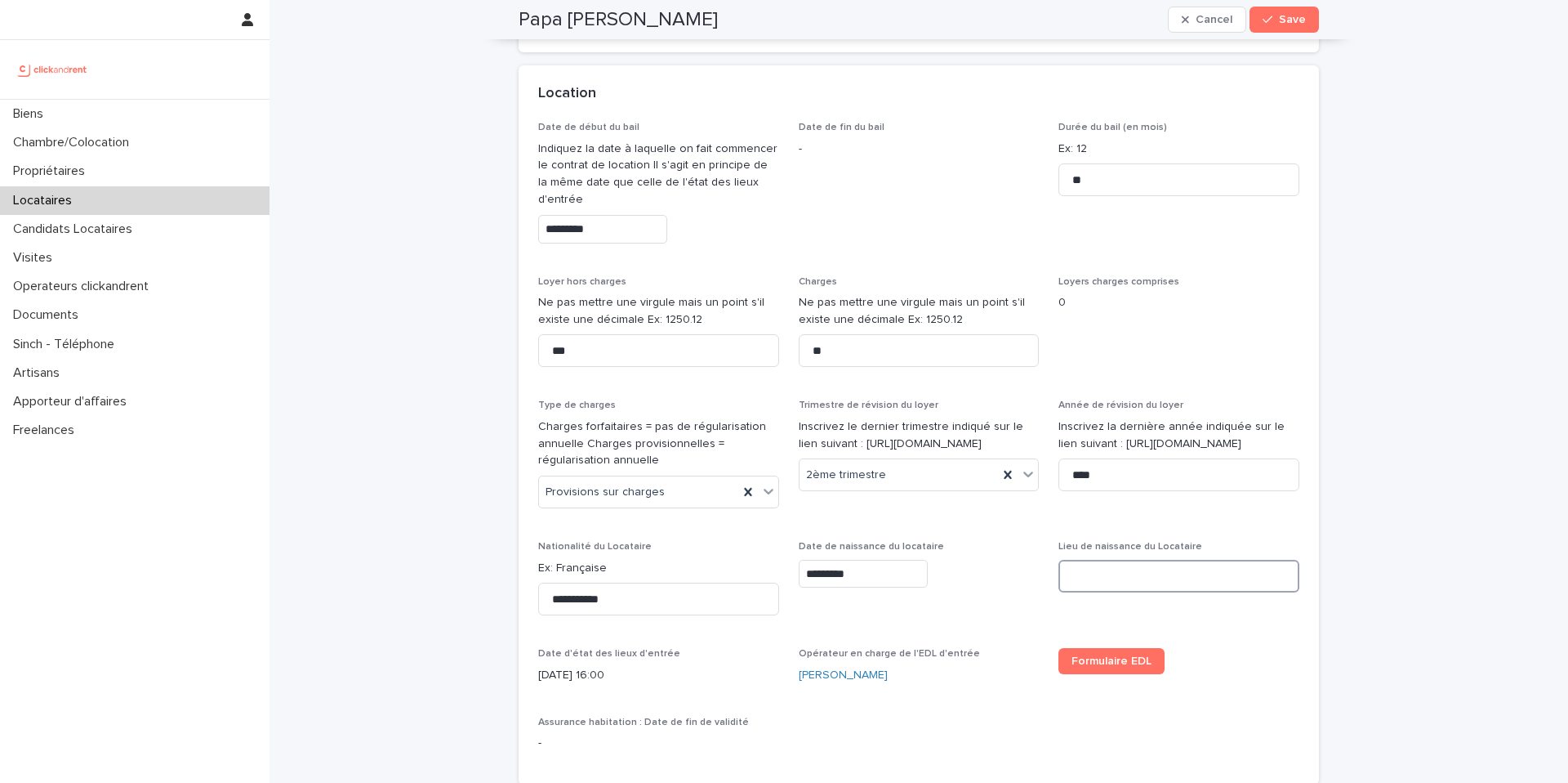
click at [1100, 576] on input at bounding box center [1179, 576] width 241 height 33
paste input "********"
type input "**********"
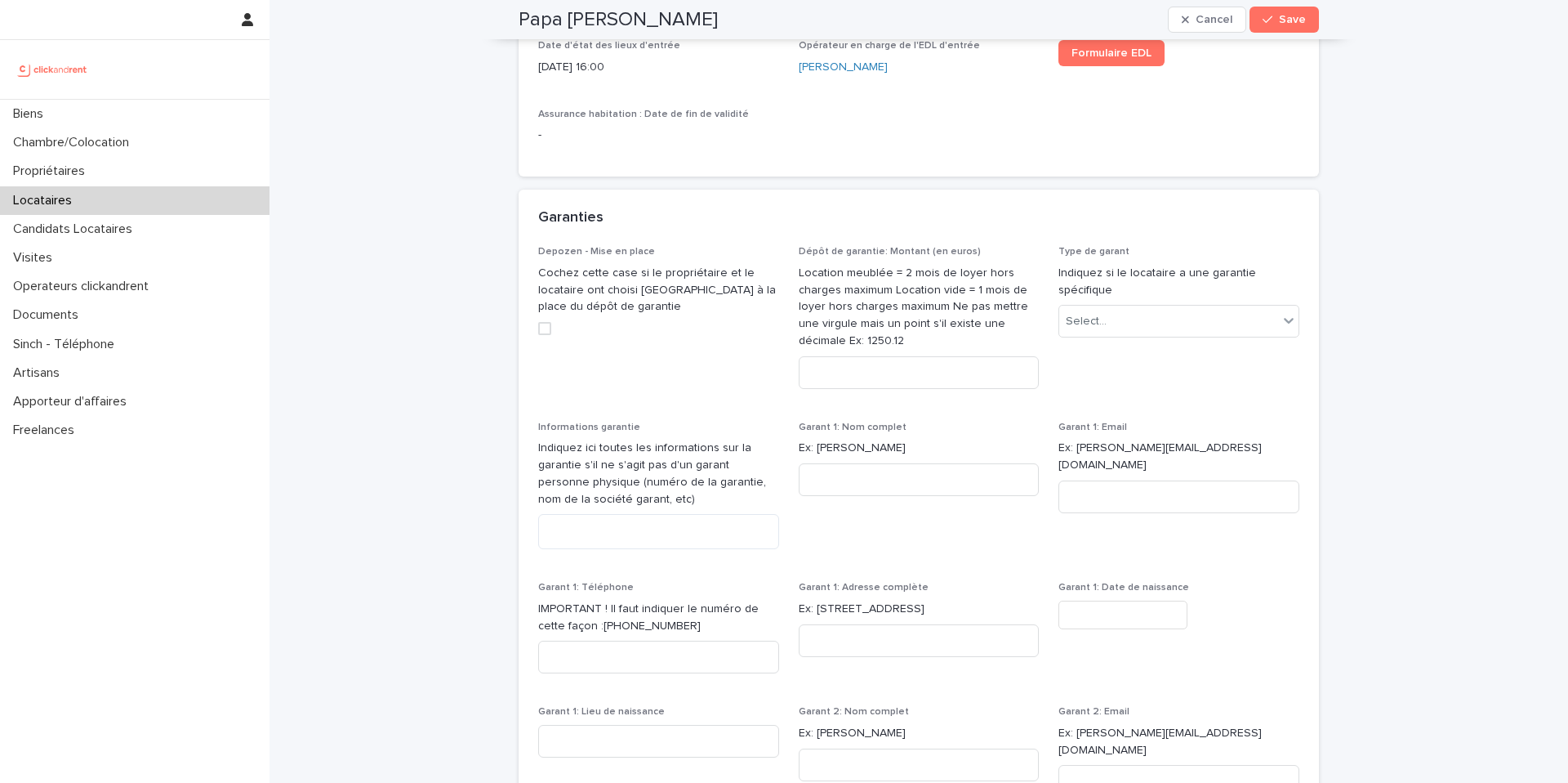
scroll to position [1245, 0]
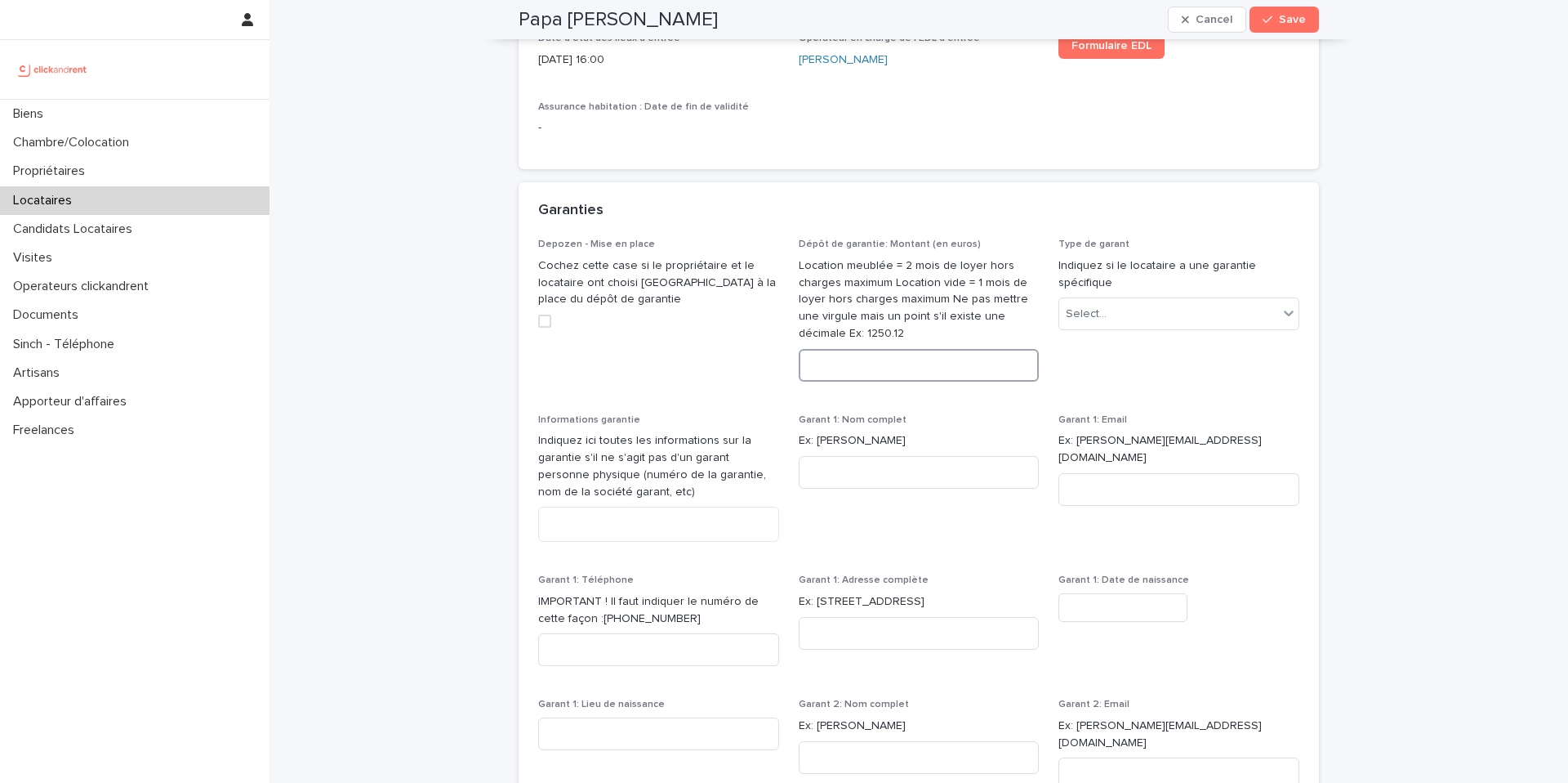
click at [933, 370] on input at bounding box center [919, 365] width 241 height 33
type input "***"
click at [1179, 373] on span "Type de garant Indiquez si le locataire a une garantie spécifique Select..." at bounding box center [1179, 316] width 241 height 156
click at [1172, 315] on div "Select..." at bounding box center [1169, 314] width 219 height 27
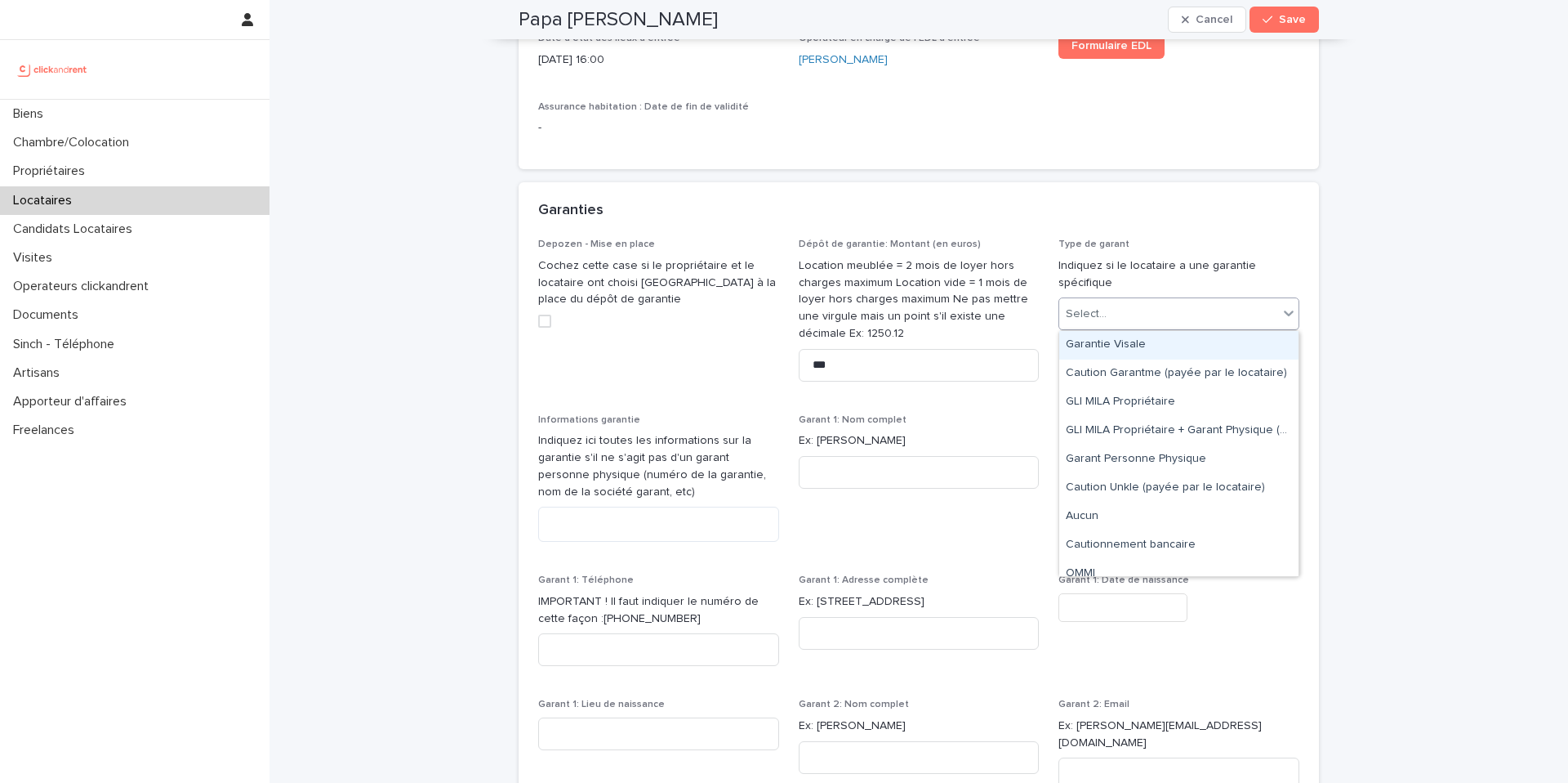
click at [1157, 345] on div "Garantie Visale" at bounding box center [1179, 345] width 239 height 28
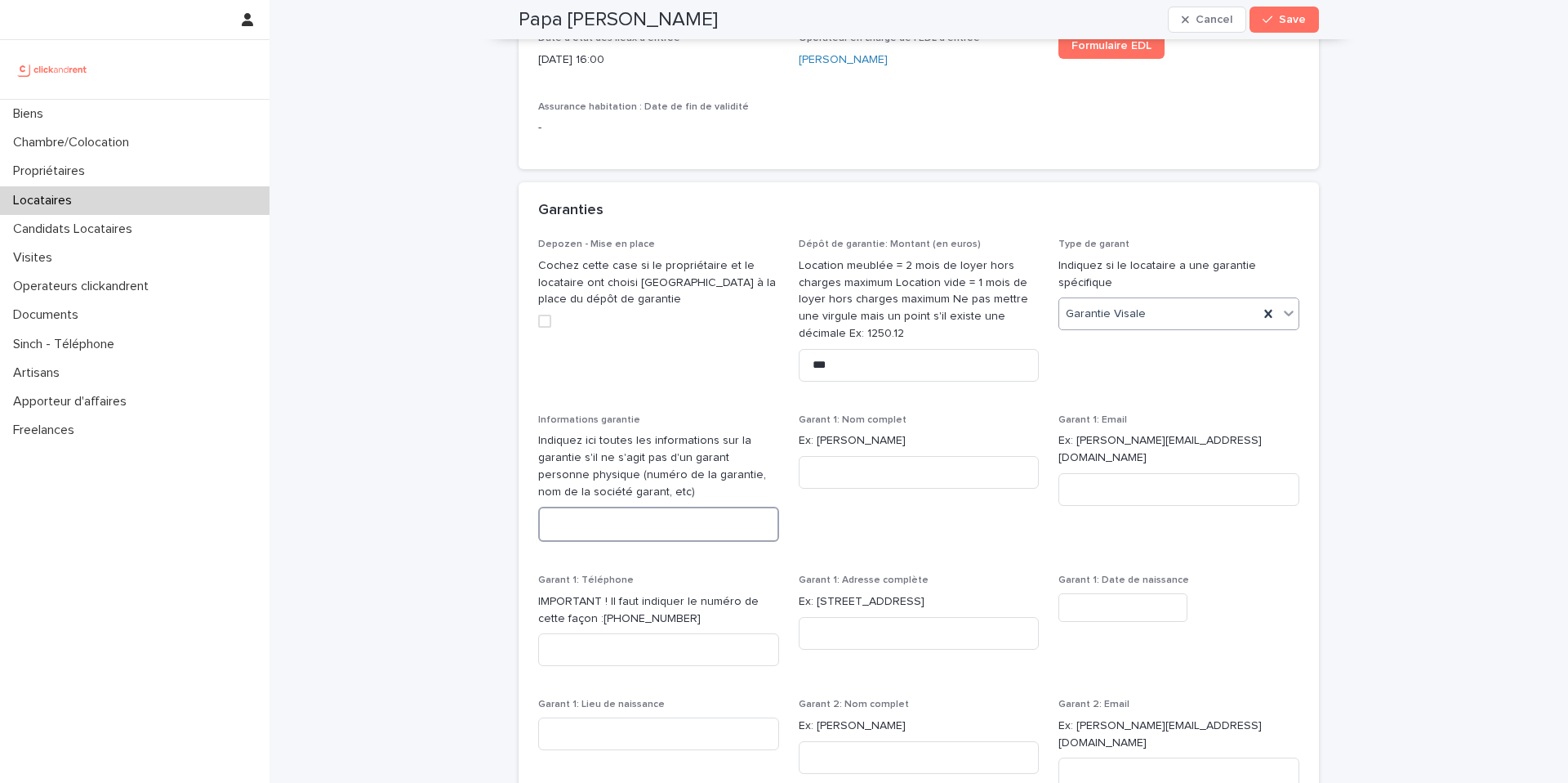
click at [628, 533] on textarea at bounding box center [659, 525] width 241 height 35
paste textarea "**********"
click at [561, 530] on textarea "**********" at bounding box center [659, 525] width 241 height 35
type textarea "**********"
click at [886, 545] on span "Garant 1: Nom complet Ex: Stéphane Plaza" at bounding box center [919, 484] width 241 height 141
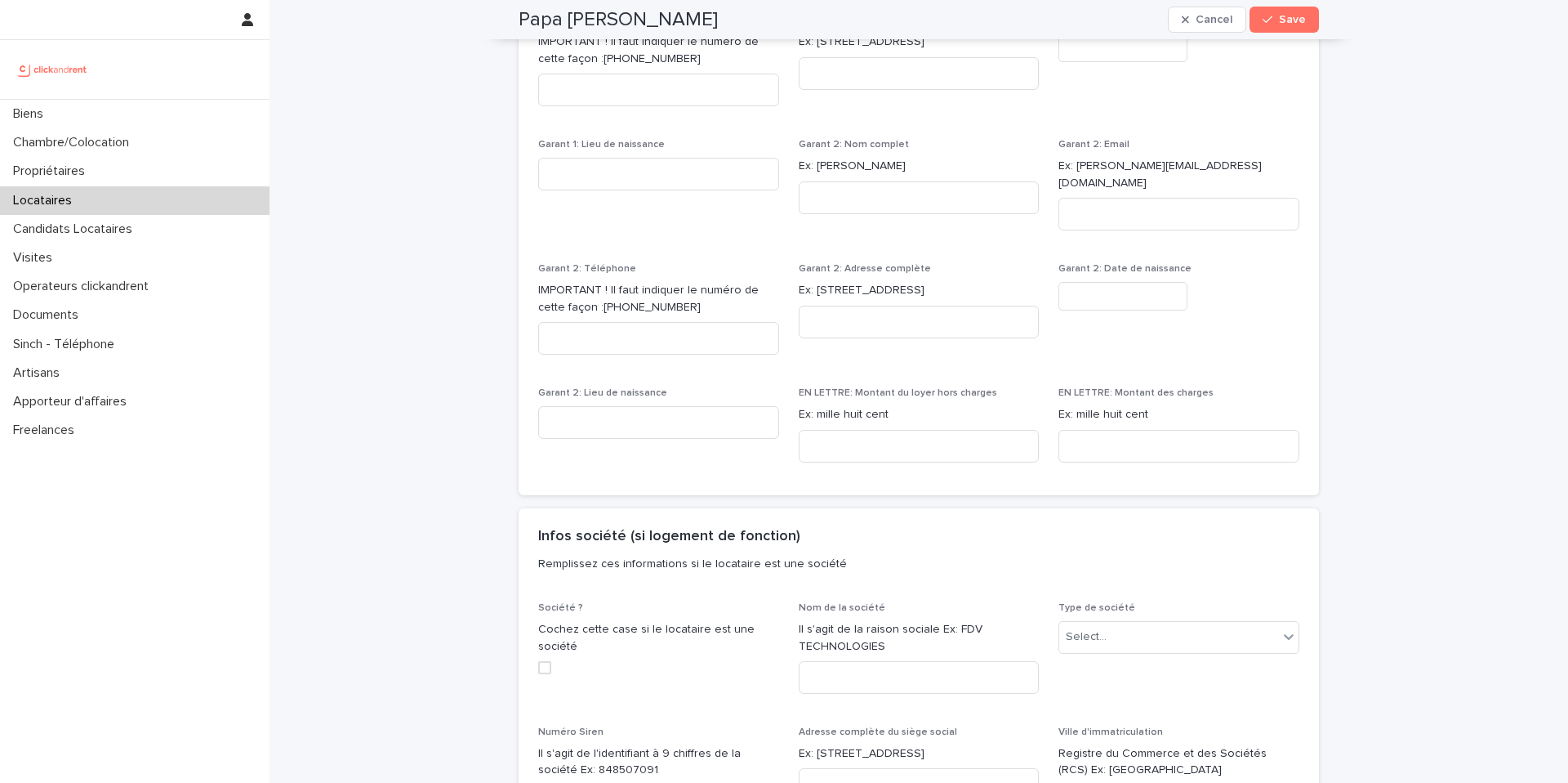
scroll to position [1805, 0]
click at [861, 437] on input at bounding box center [919, 445] width 241 height 33
paste input "**********"
click at [819, 433] on input "**********" at bounding box center [919, 445] width 241 height 33
type input "**********"
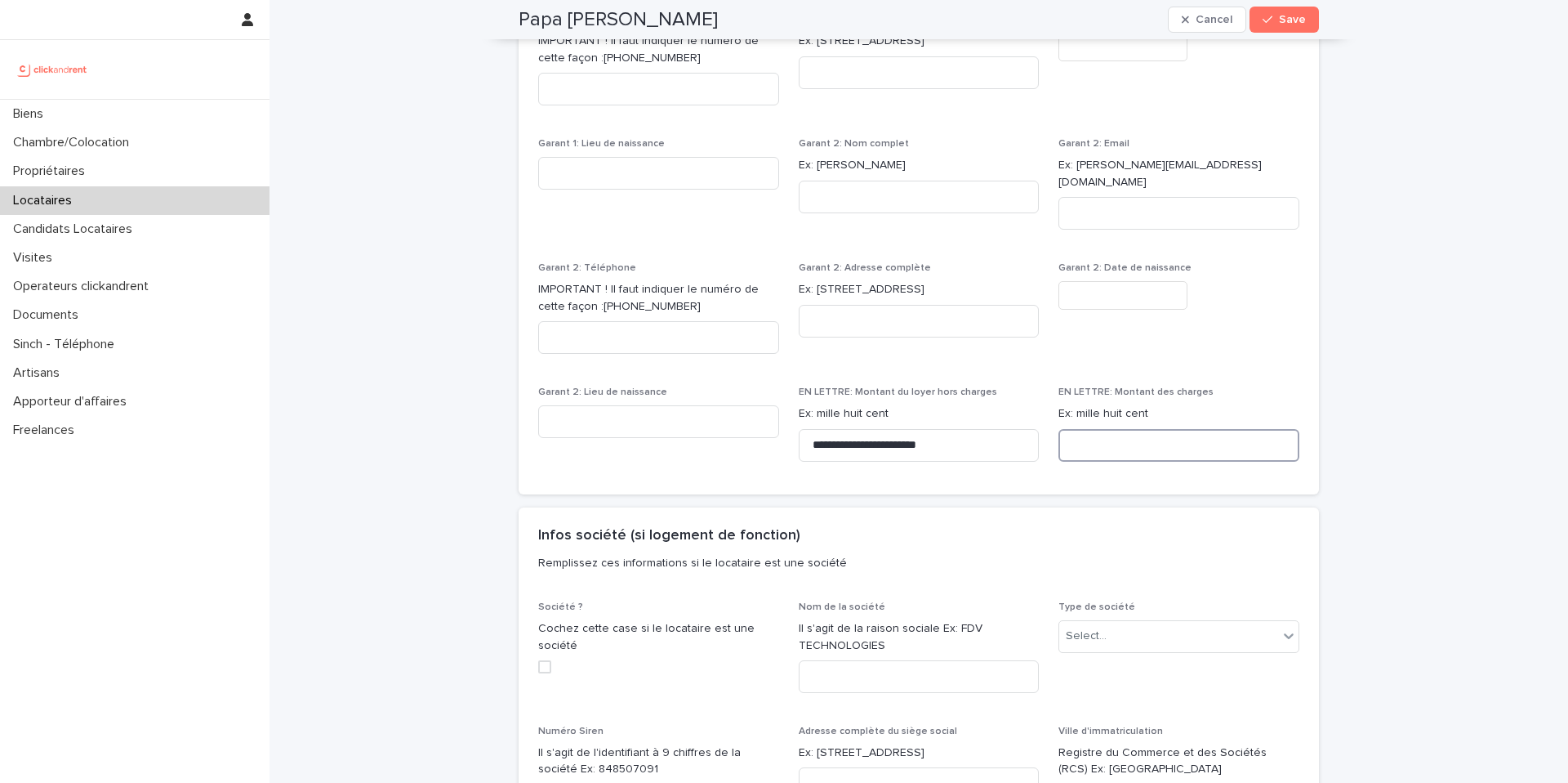
click at [1136, 429] on input at bounding box center [1179, 445] width 241 height 33
paste input "**********"
click at [1079, 432] on input "**********" at bounding box center [1179, 445] width 241 height 33
type input "**********"
click at [1484, 472] on div "**********" at bounding box center [918, 223] width 1299 height 4056
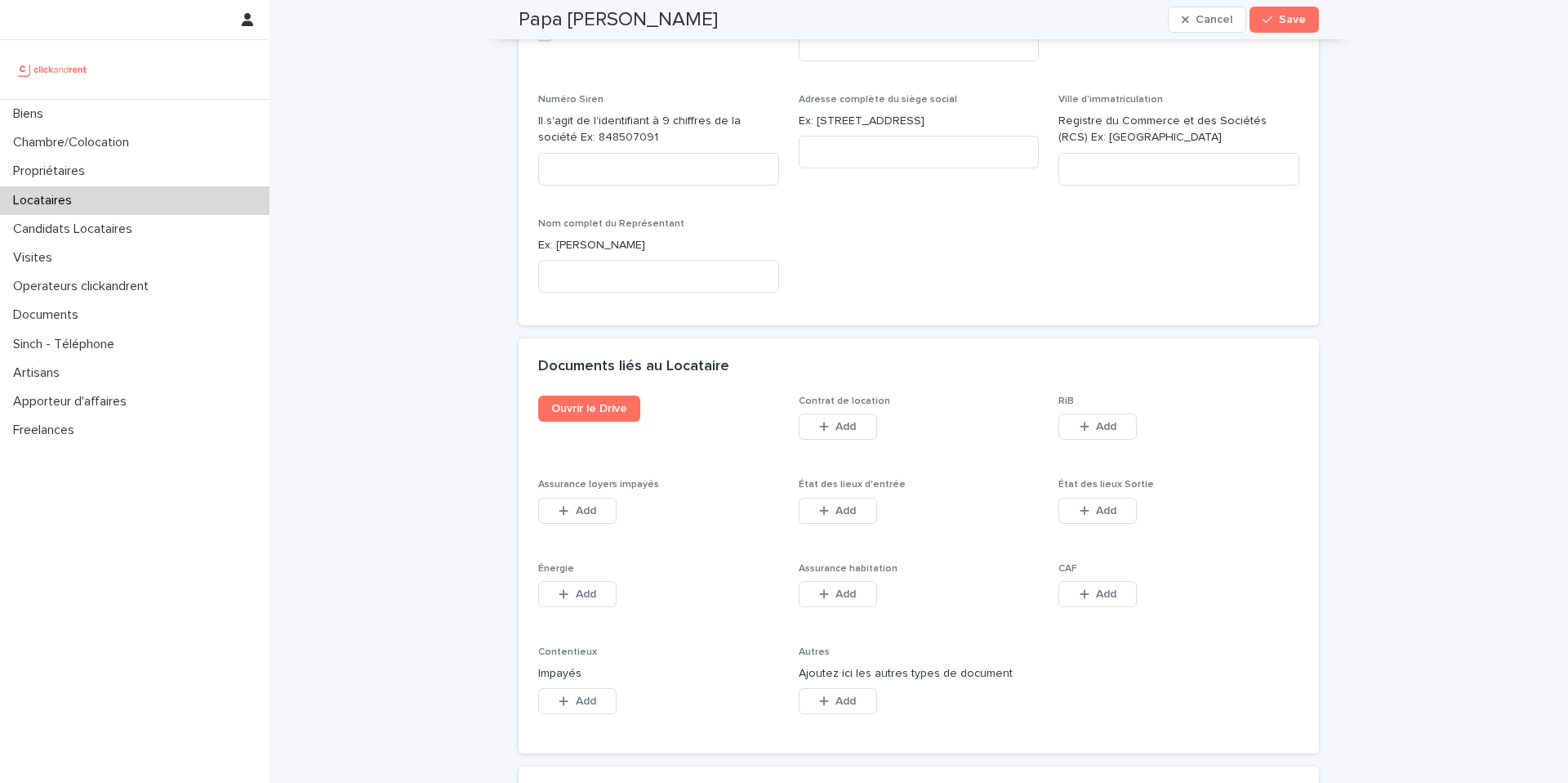
scroll to position [2448, 0]
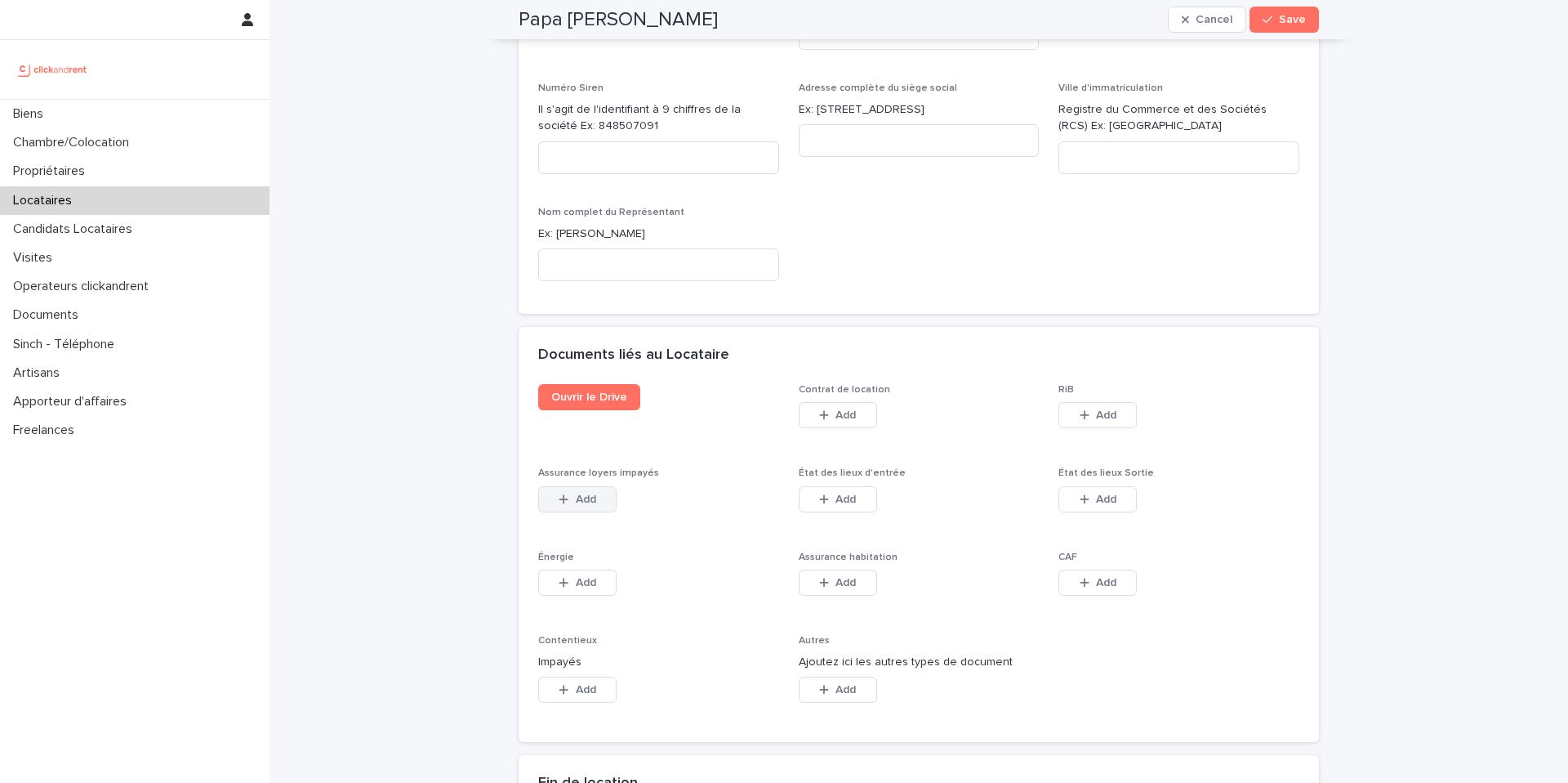
click at [567, 494] on icon "button" at bounding box center [564, 499] width 10 height 12
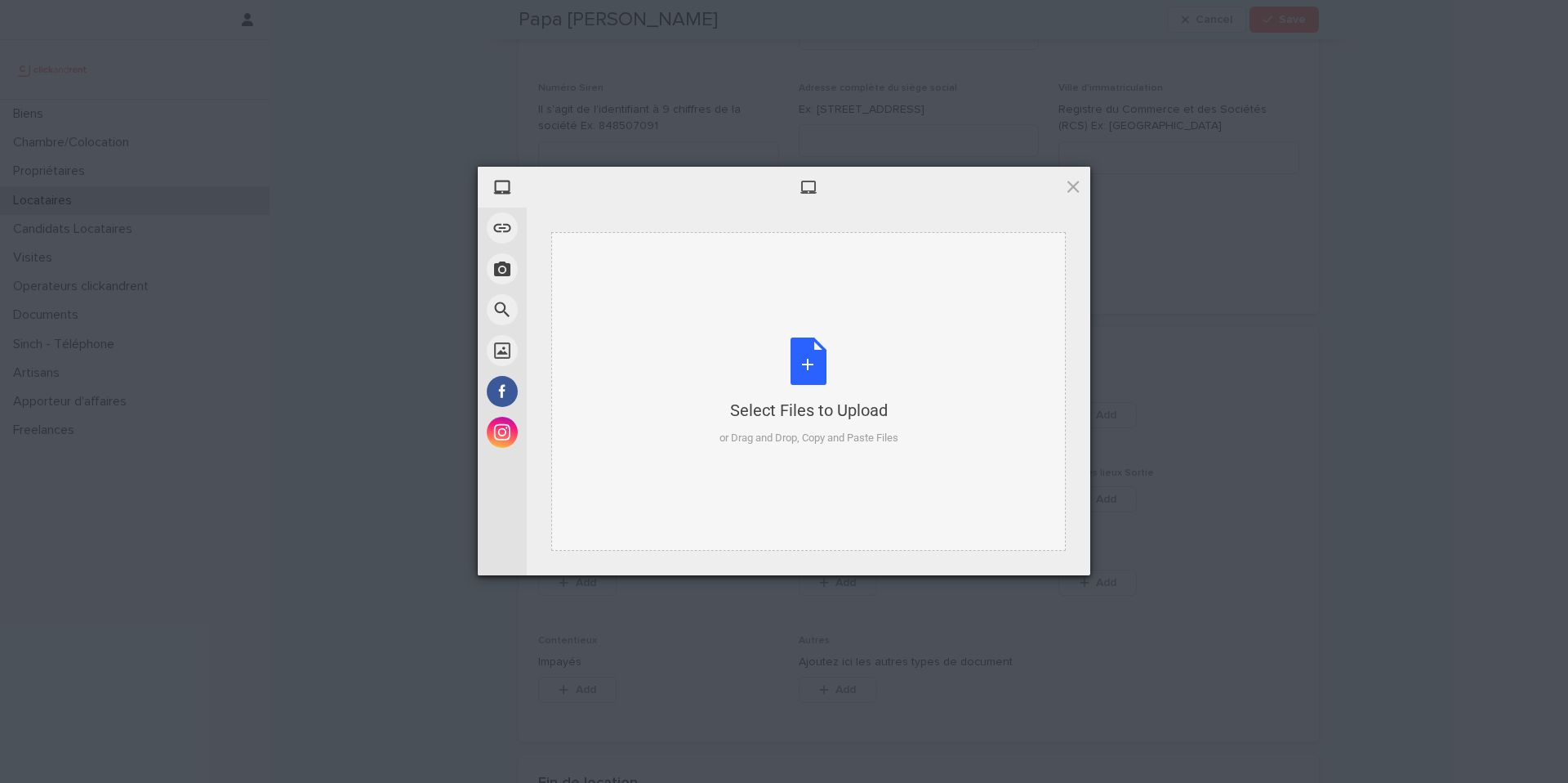
click at [830, 363] on div "Select Files to Upload or Drag and Drop, Copy and Paste Files" at bounding box center [810, 392] width 179 height 109
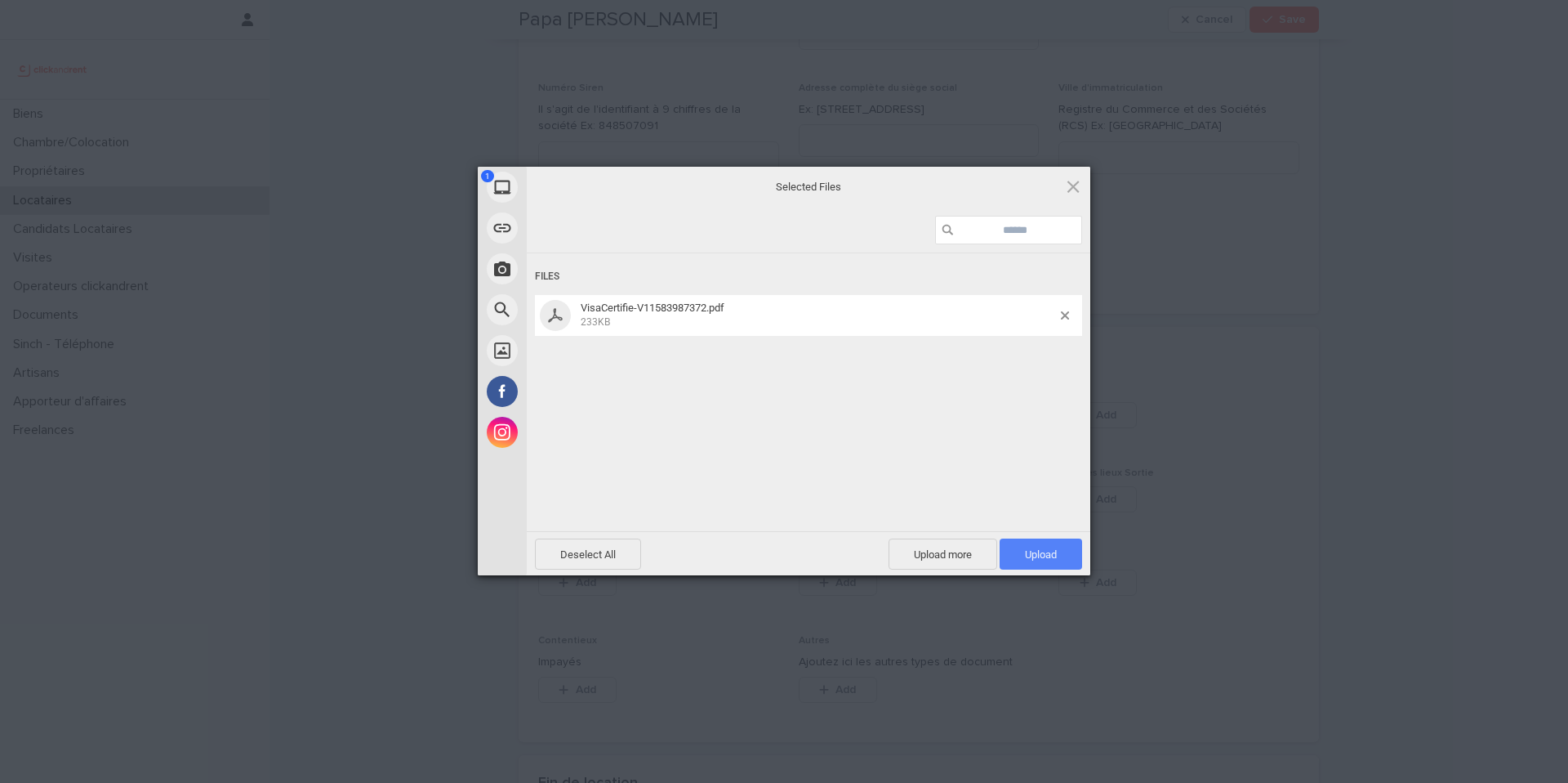
click at [1054, 548] on span "Upload 1" at bounding box center [1041, 554] width 32 height 13
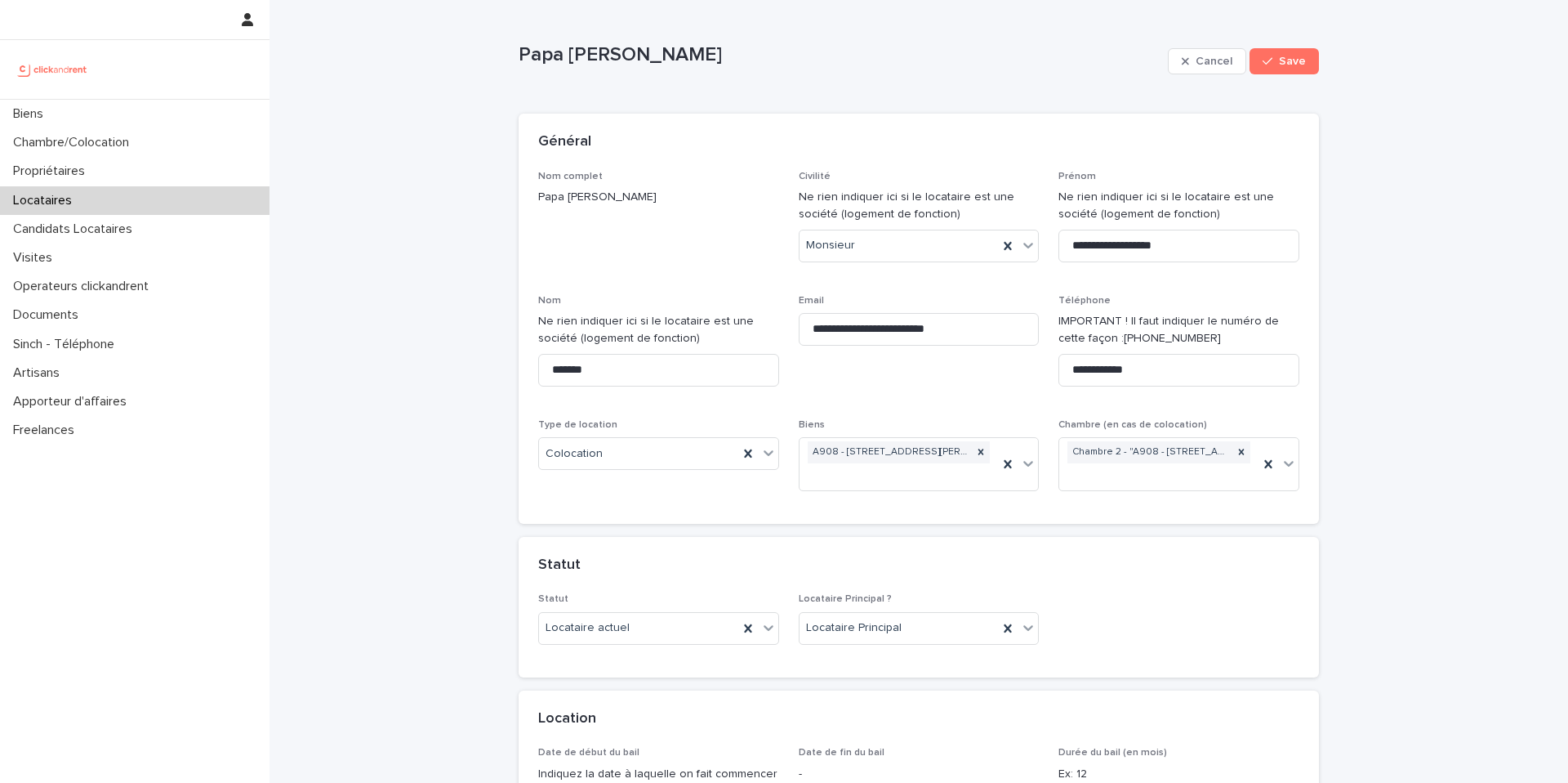
scroll to position [0, 0]
click at [1295, 65] on span "Save" at bounding box center [1293, 65] width 27 height 12
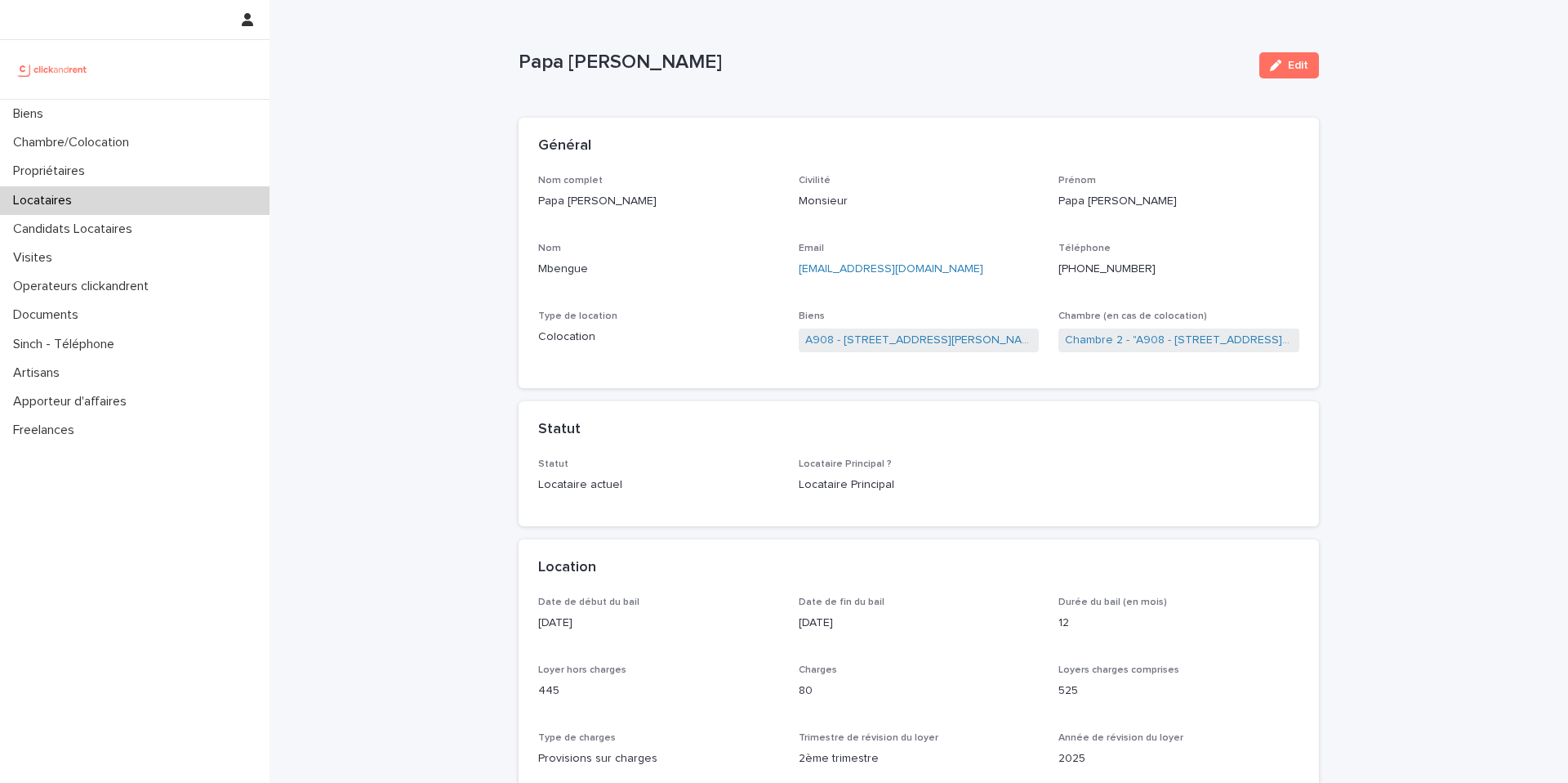
click at [741, 64] on p "Papa [PERSON_NAME]" at bounding box center [882, 63] width 728 height 23
click at [981, 265] on p "[EMAIL_ADDRESS][DOMAIN_NAME]" at bounding box center [919, 269] width 241 height 18
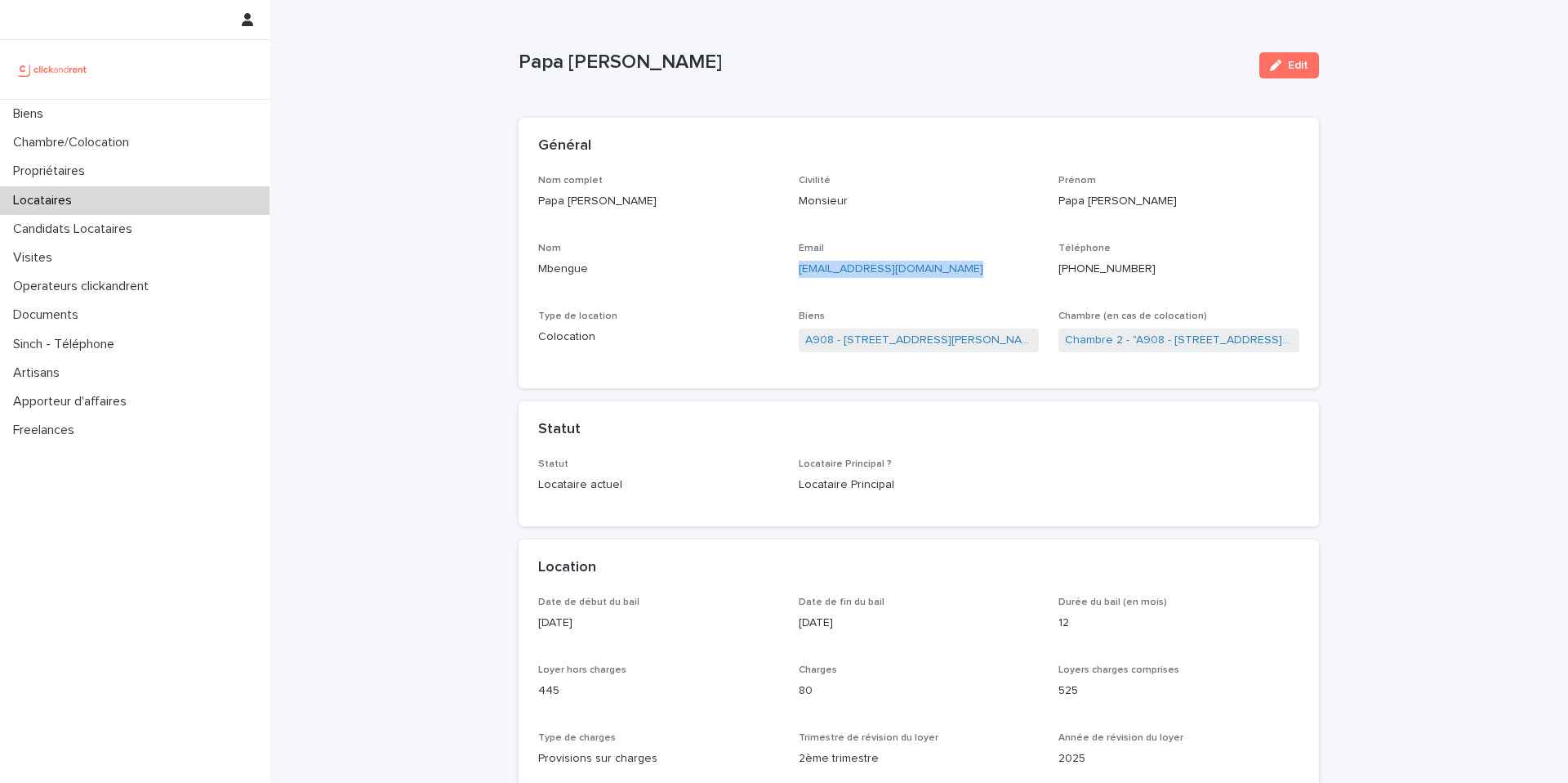
copy link "[EMAIL_ADDRESS][DOMAIN_NAME]"
click at [199, 122] on div "Biens" at bounding box center [135, 114] width 269 height 28
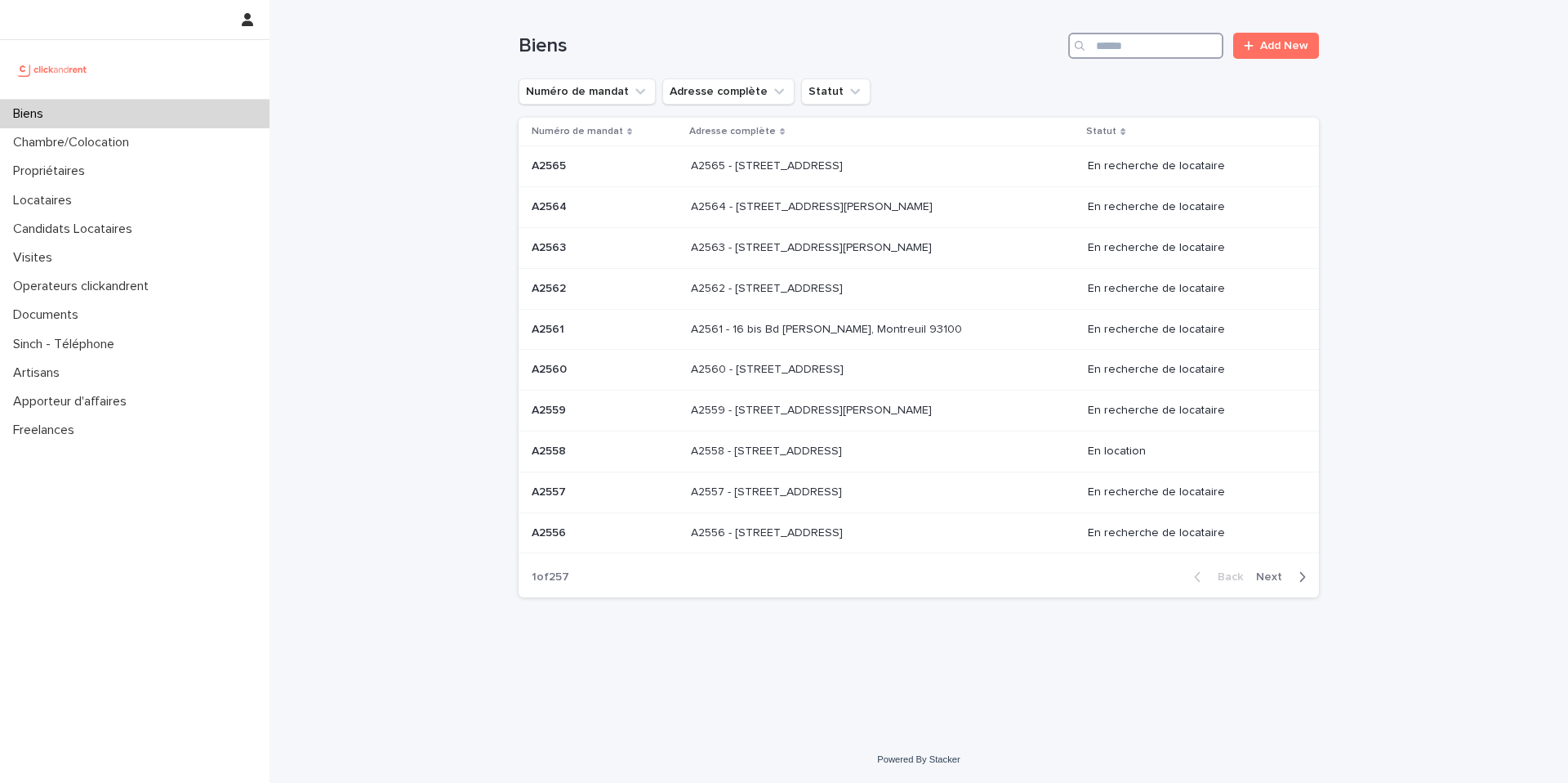
click at [1127, 53] on input "Search" at bounding box center [1147, 45] width 156 height 26
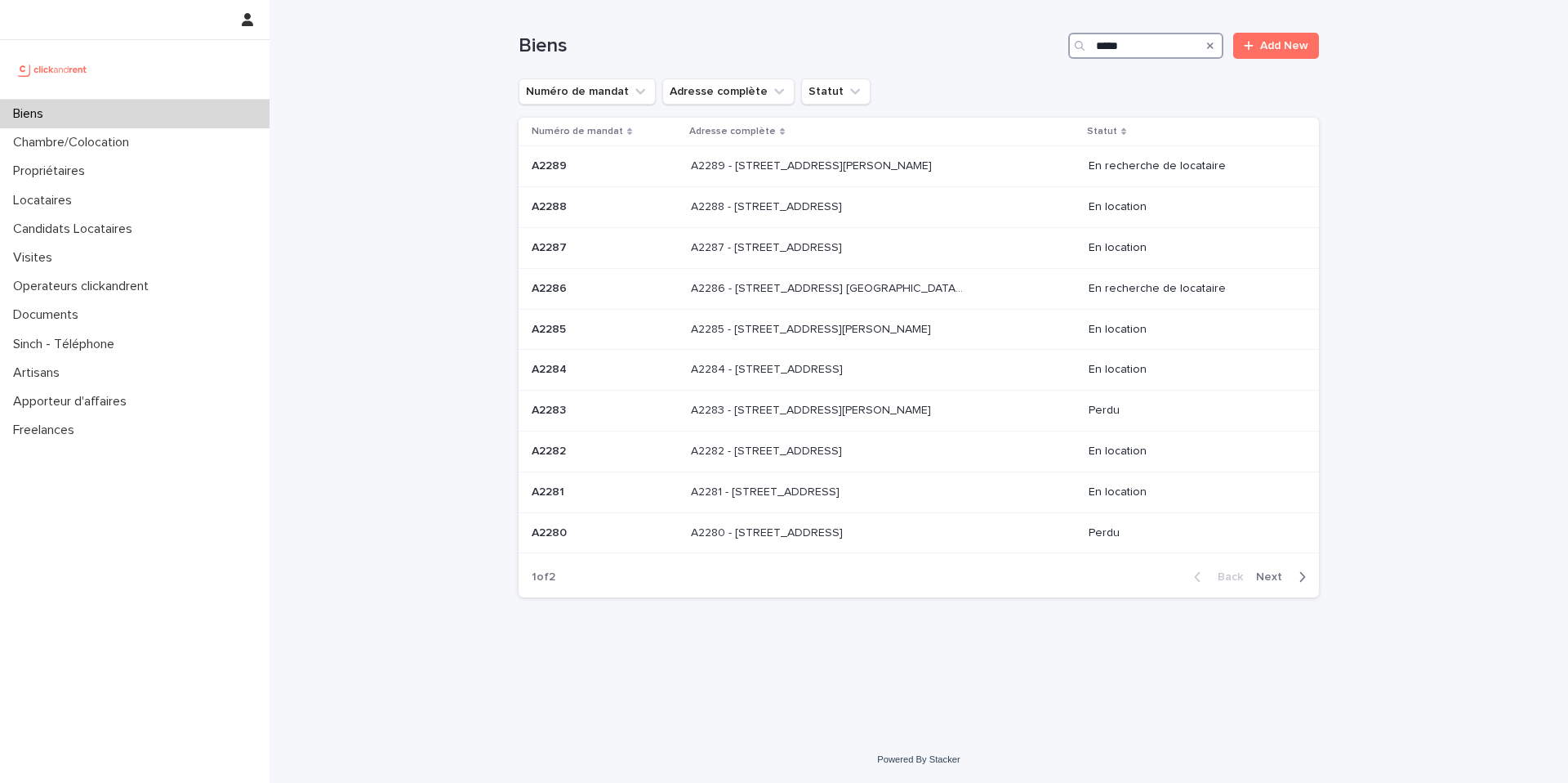
type input "*****"
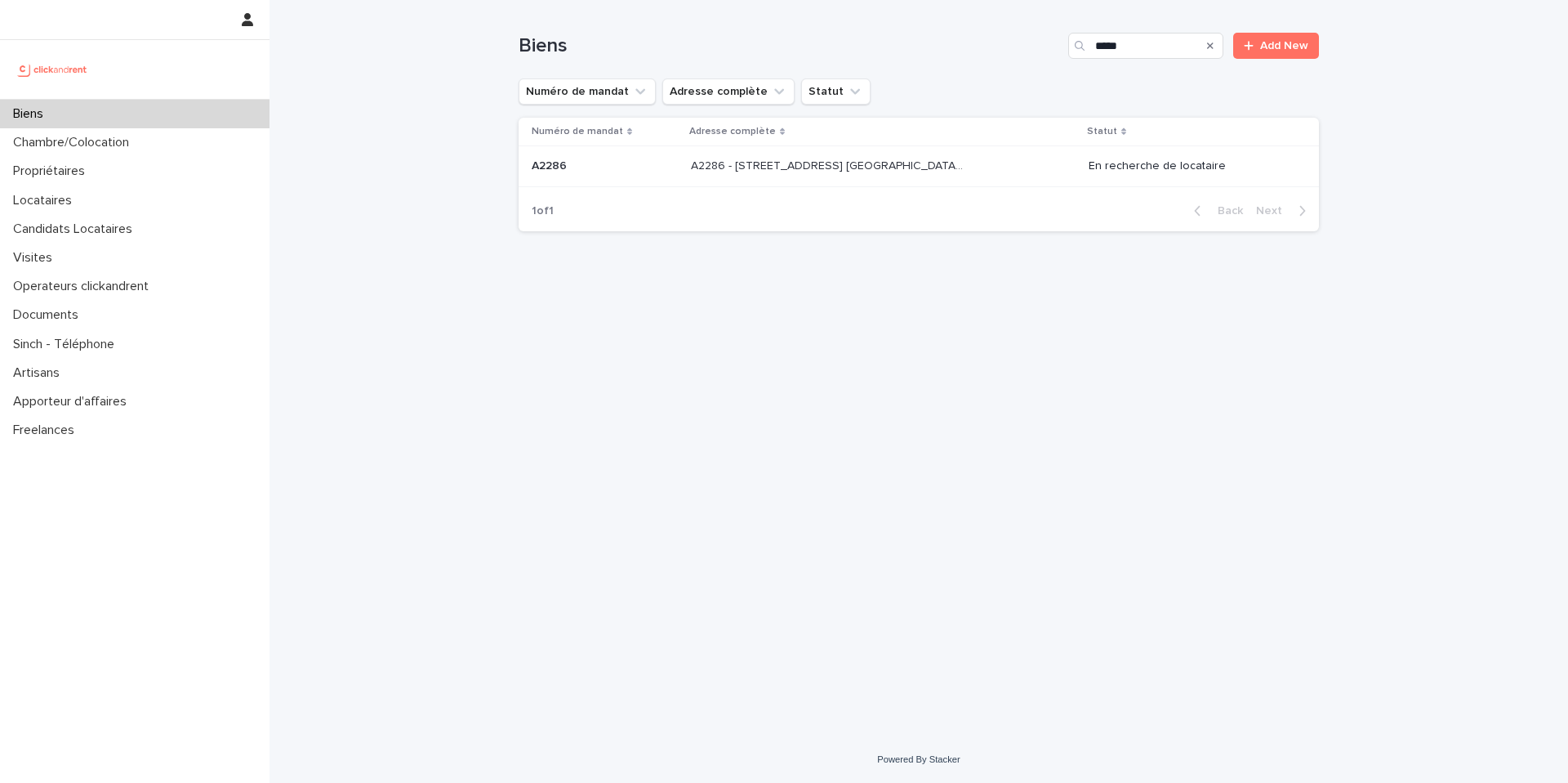
click at [932, 162] on p "A2286 - 5 allée du Dr. Schalow, Aulnay-sous-Bois 93600" at bounding box center [828, 165] width 275 height 18
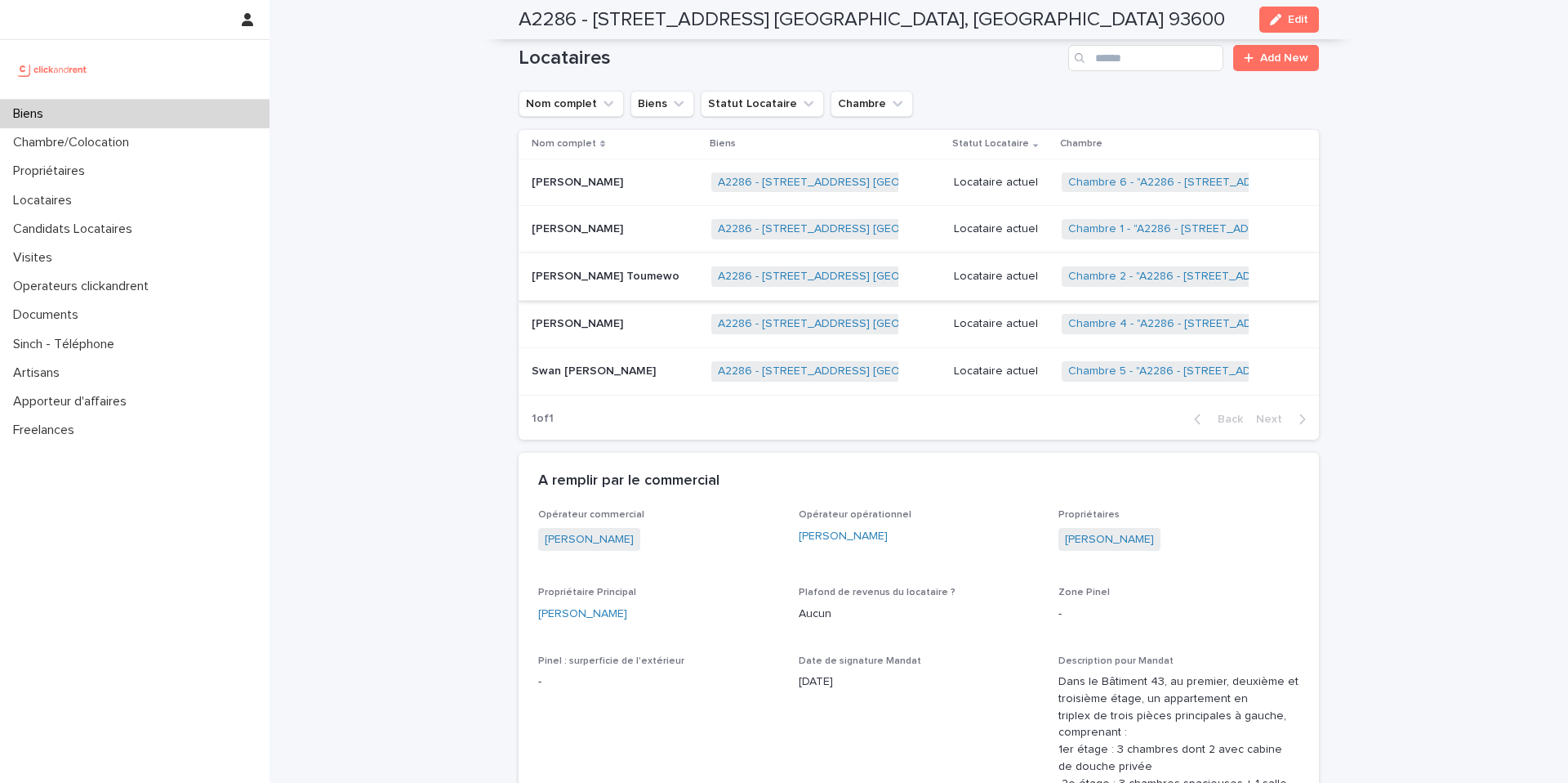
scroll to position [1132, 0]
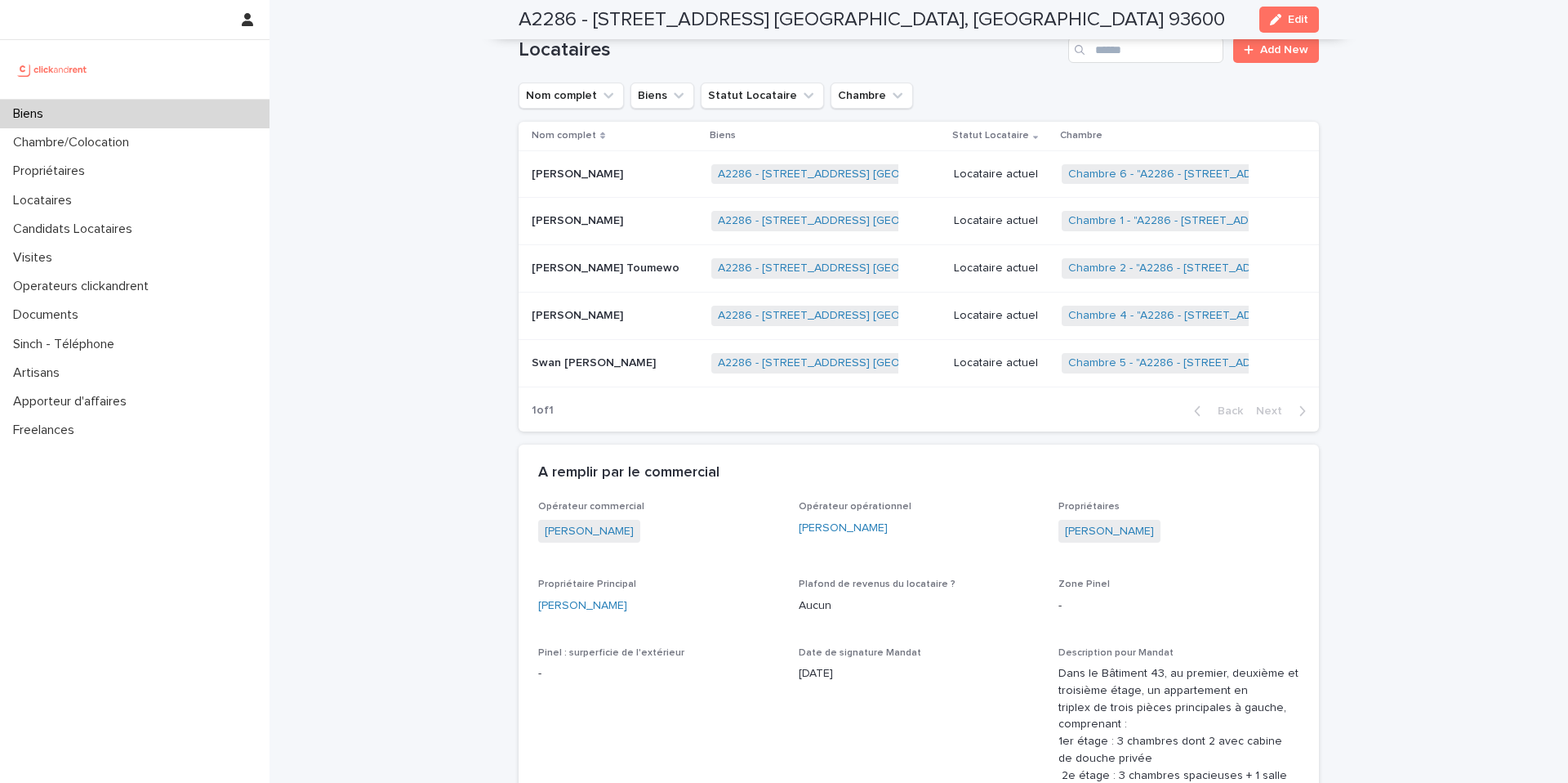
click at [989, 361] on p "Locataire actuel" at bounding box center [1002, 363] width 95 height 14
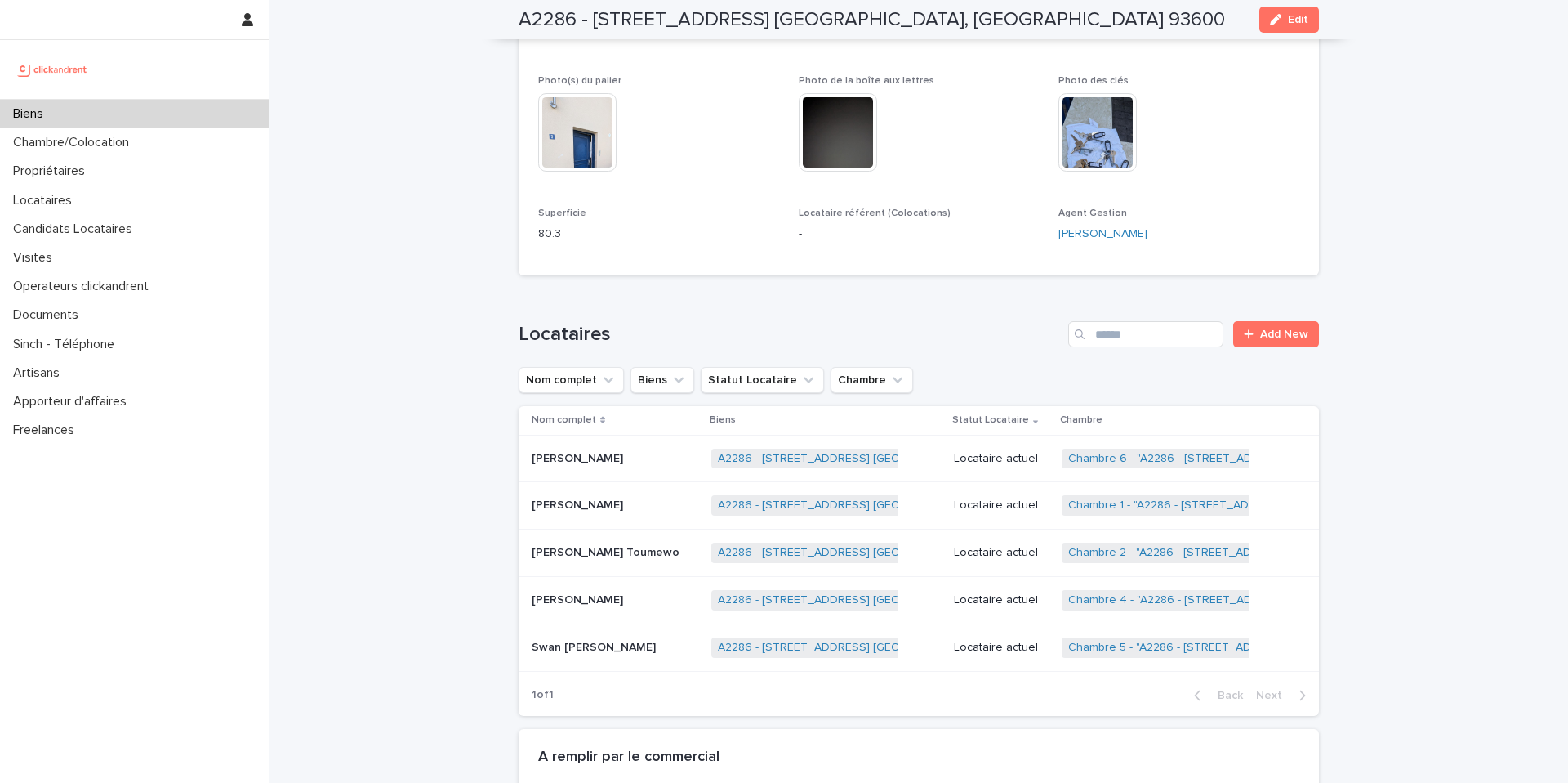
scroll to position [848, 0]
click at [94, 114] on div "Biens" at bounding box center [135, 114] width 269 height 28
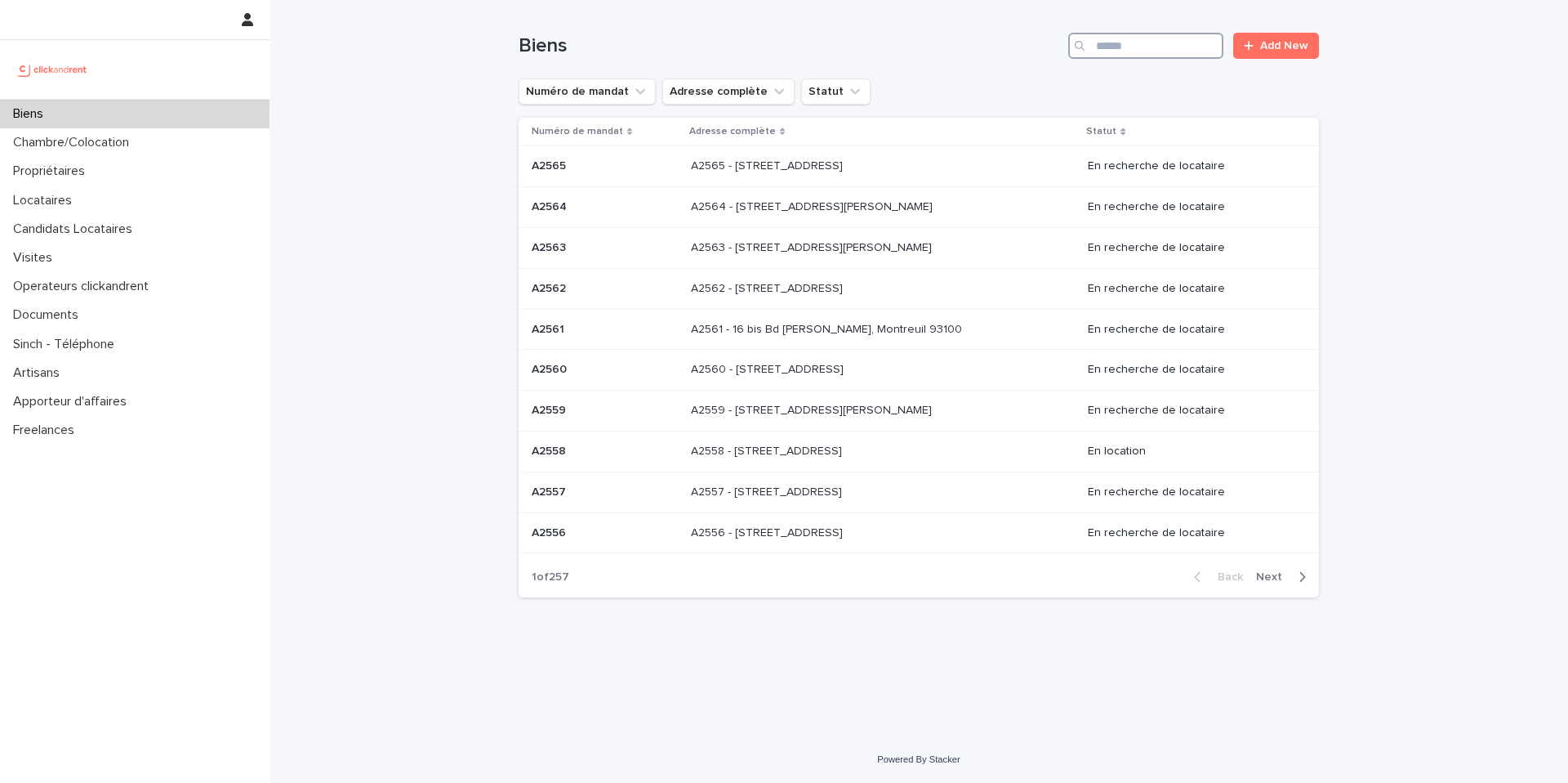
click at [1142, 51] on input "Search" at bounding box center [1147, 45] width 156 height 26
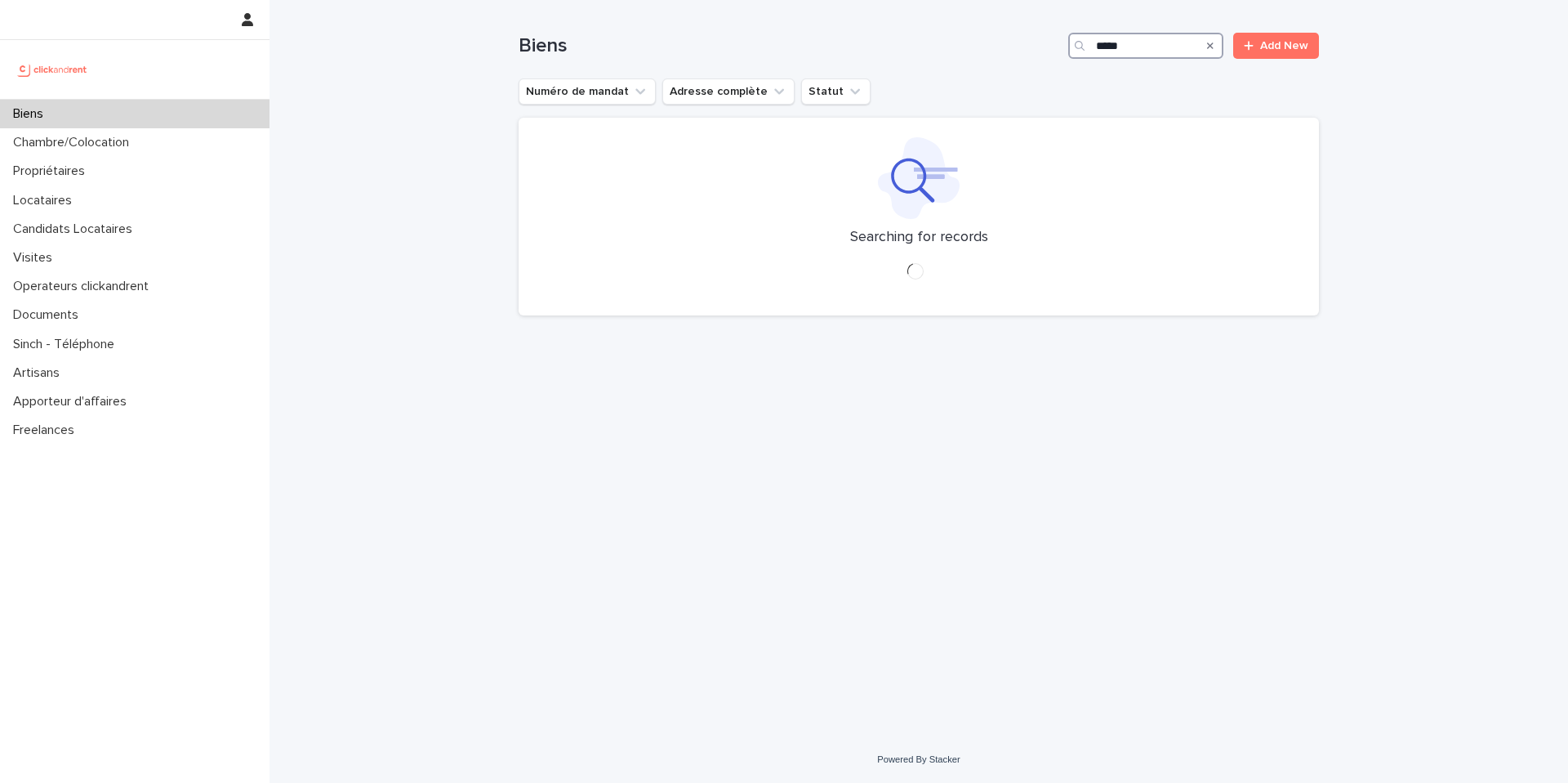
type input "*****"
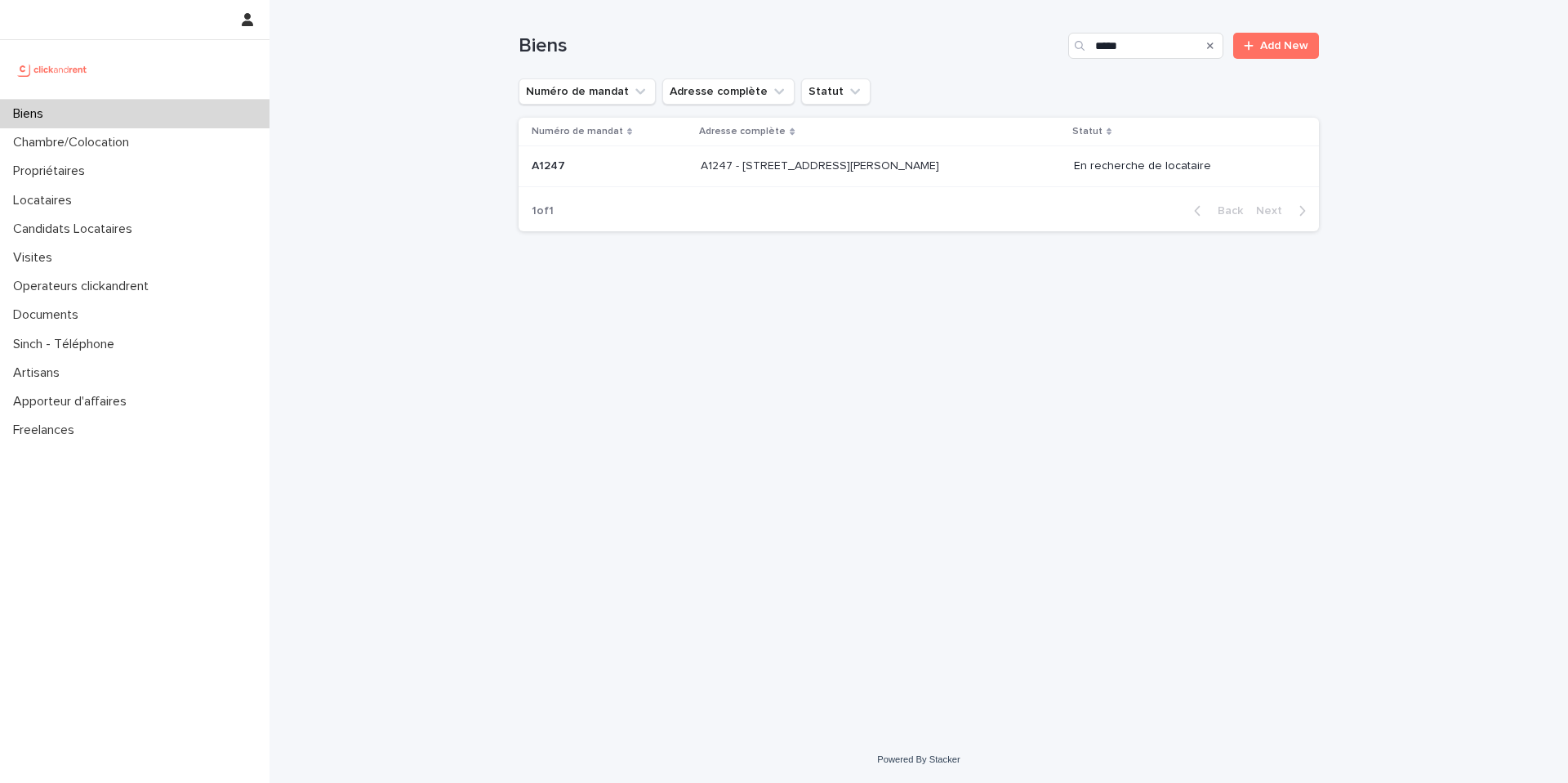
click at [921, 165] on p "A1247 - 1 rue Charlotte Perriand, Clichy-la-Garenne 92110" at bounding box center [821, 165] width 242 height 18
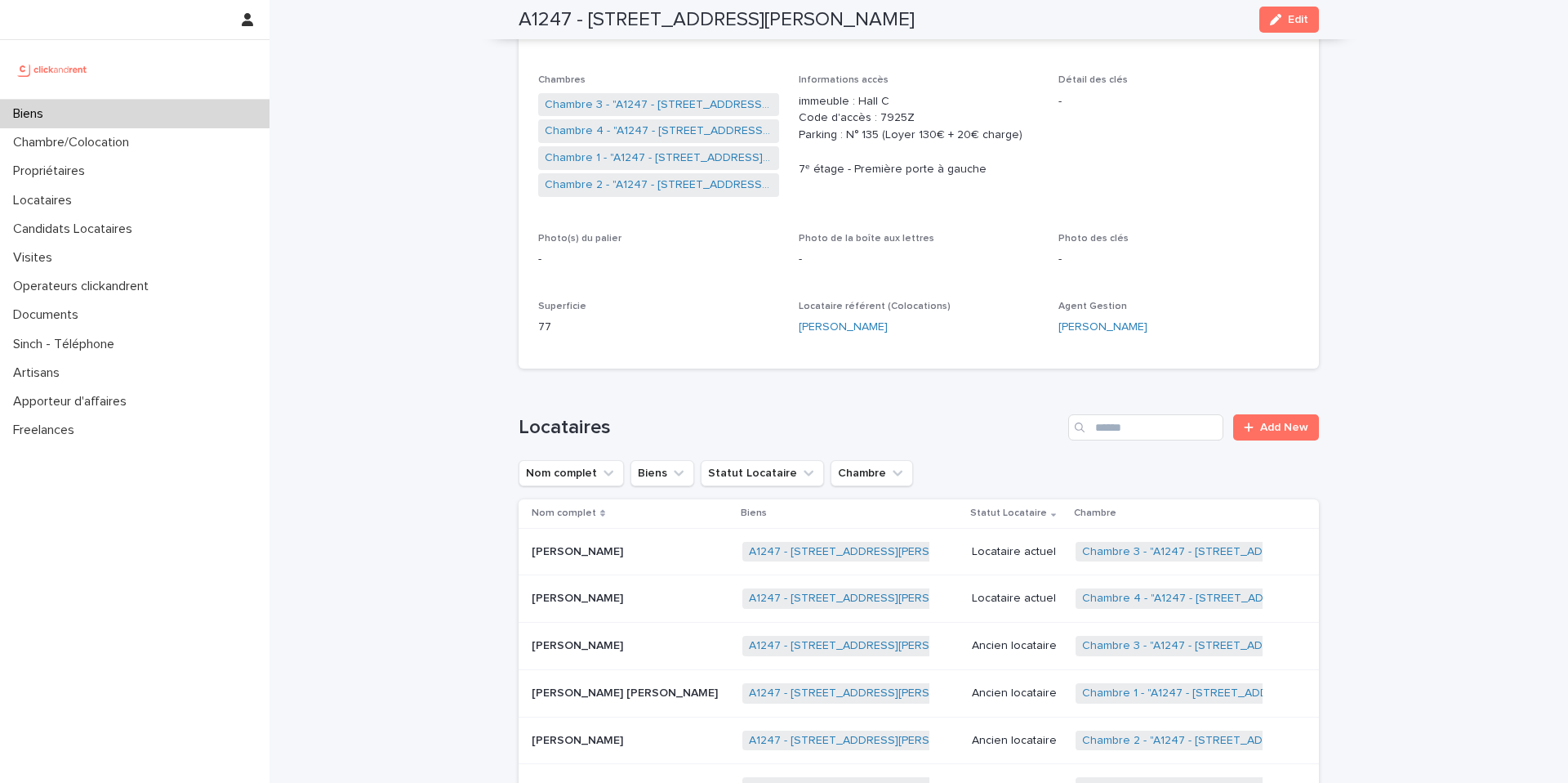
scroll to position [285, 0]
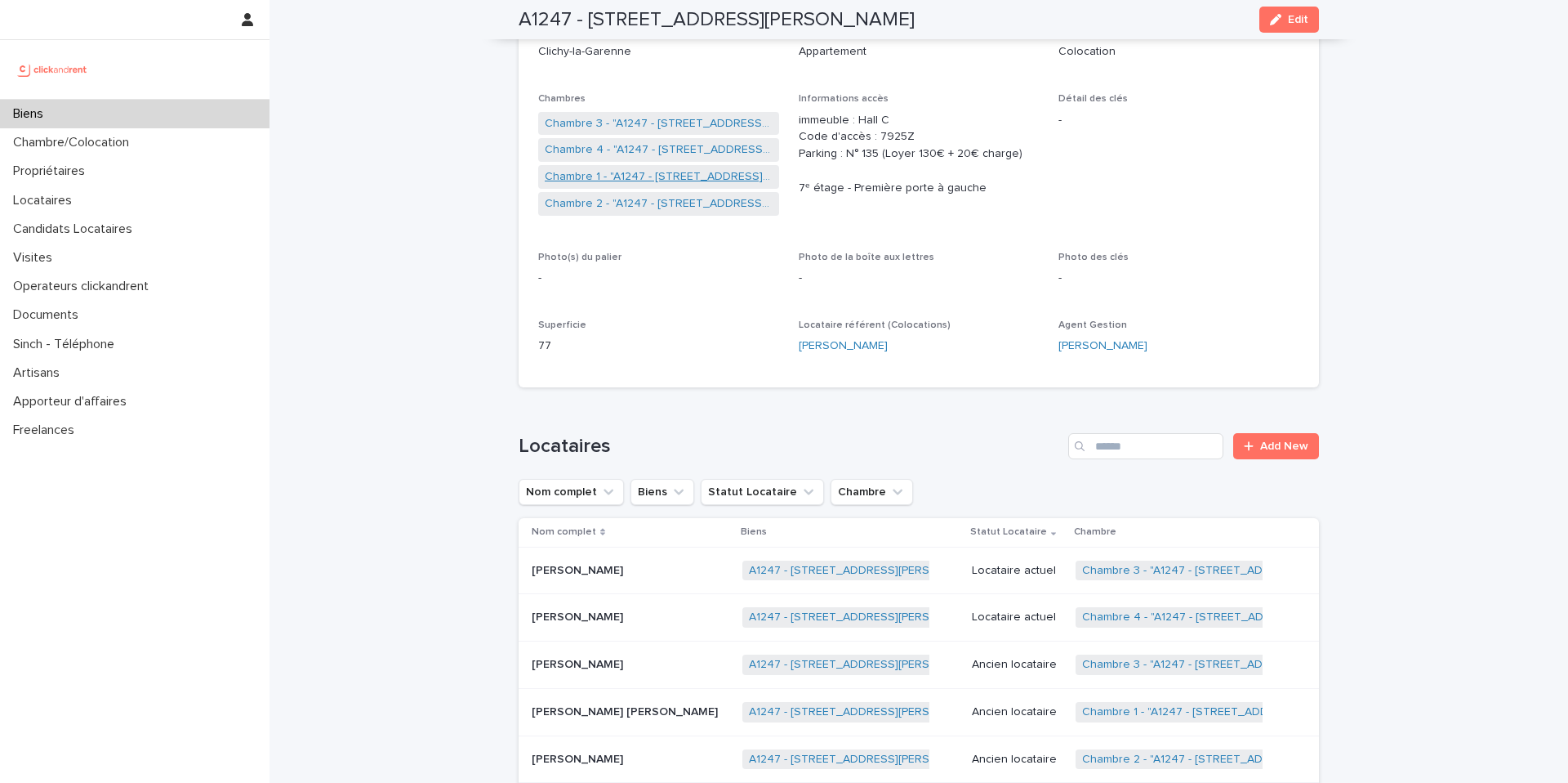
click at [652, 174] on link "Chambre 1 - "A1247 - 1 rue Charlotte Perriand, Clichy-la-Garenne 92110"" at bounding box center [658, 177] width 228 height 18
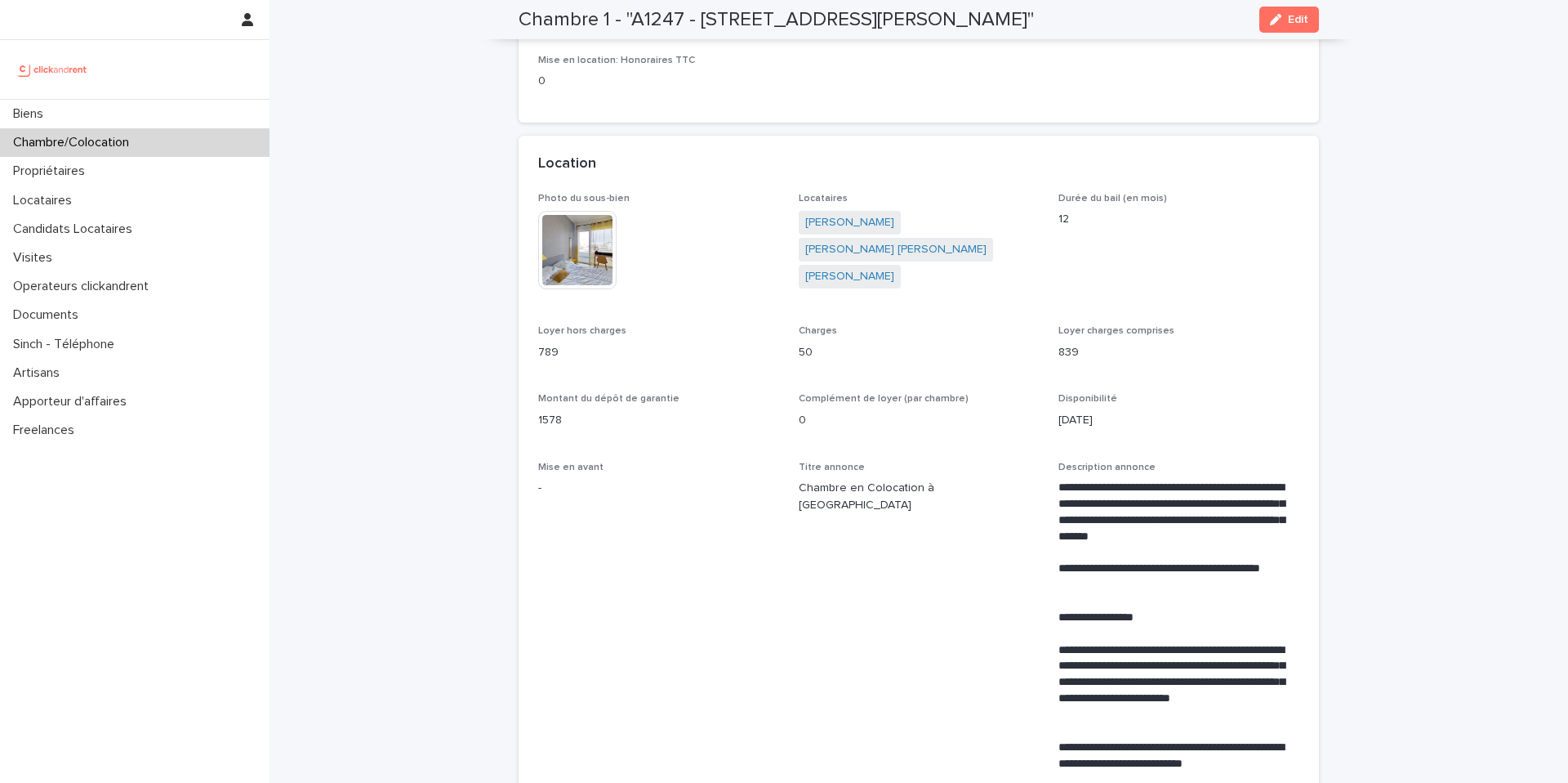
scroll to position [260, 0]
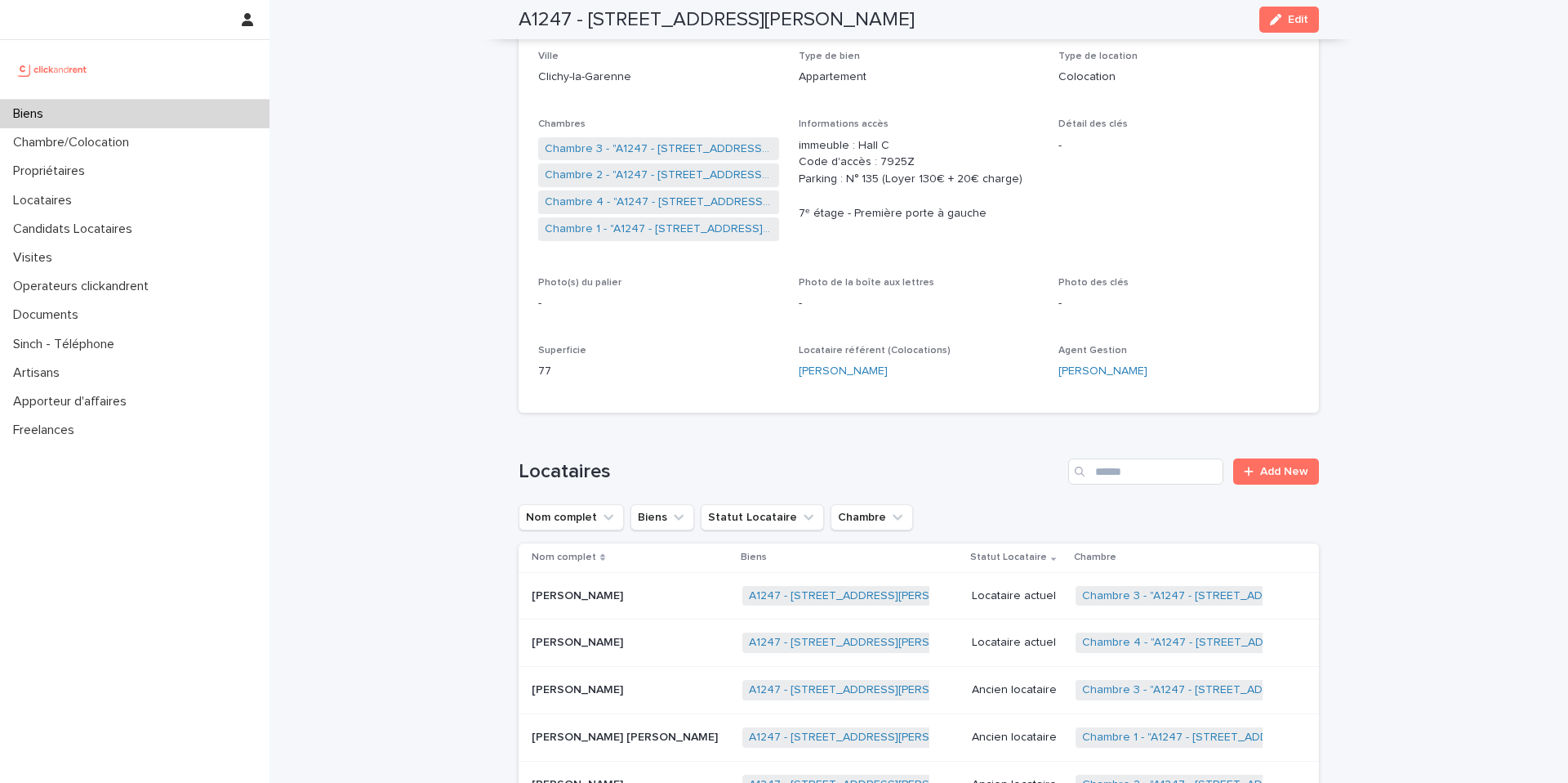
click at [176, 114] on div "Biens" at bounding box center [135, 114] width 269 height 28
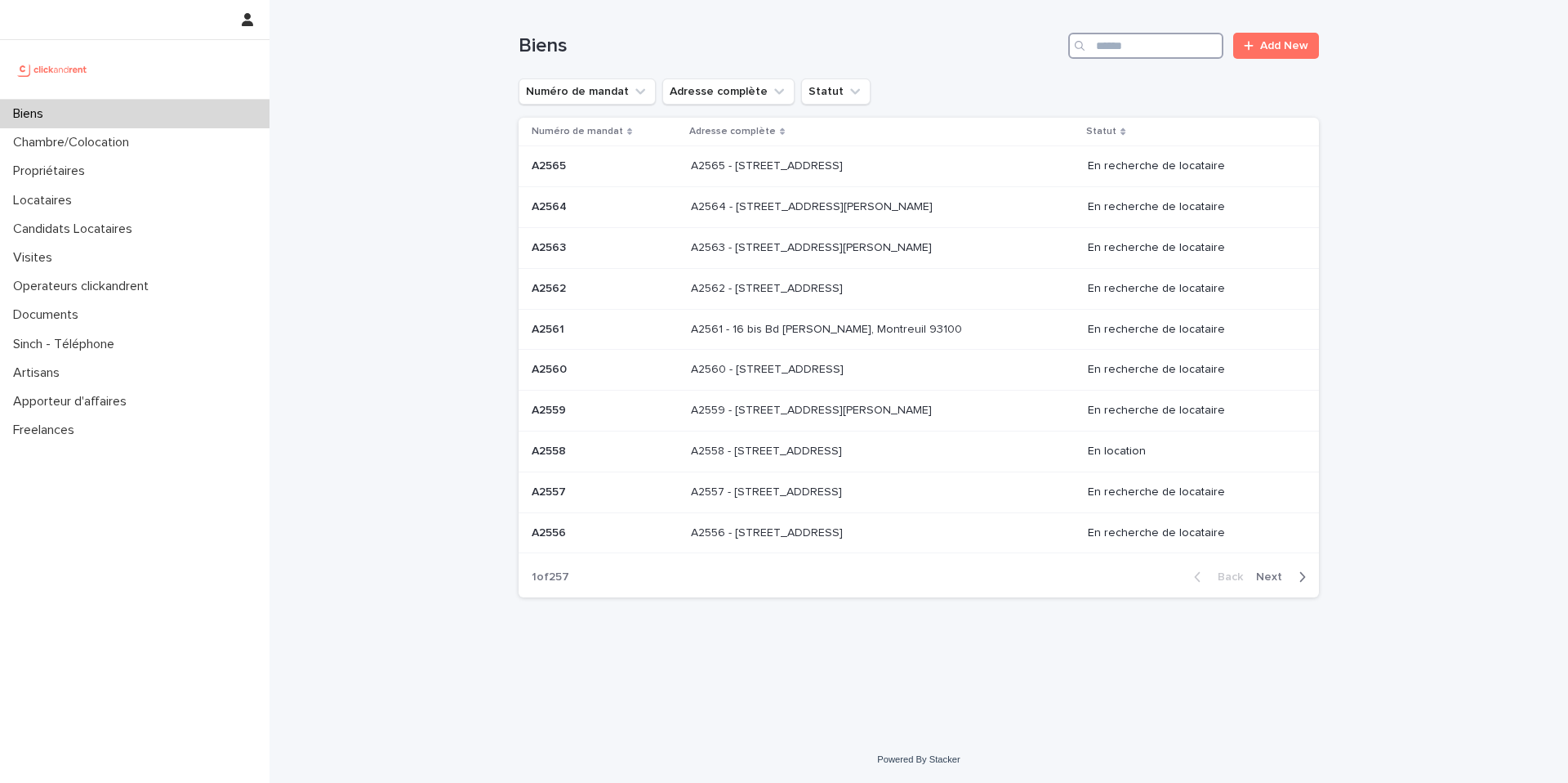
click at [1154, 44] on input "Search" at bounding box center [1147, 45] width 156 height 26
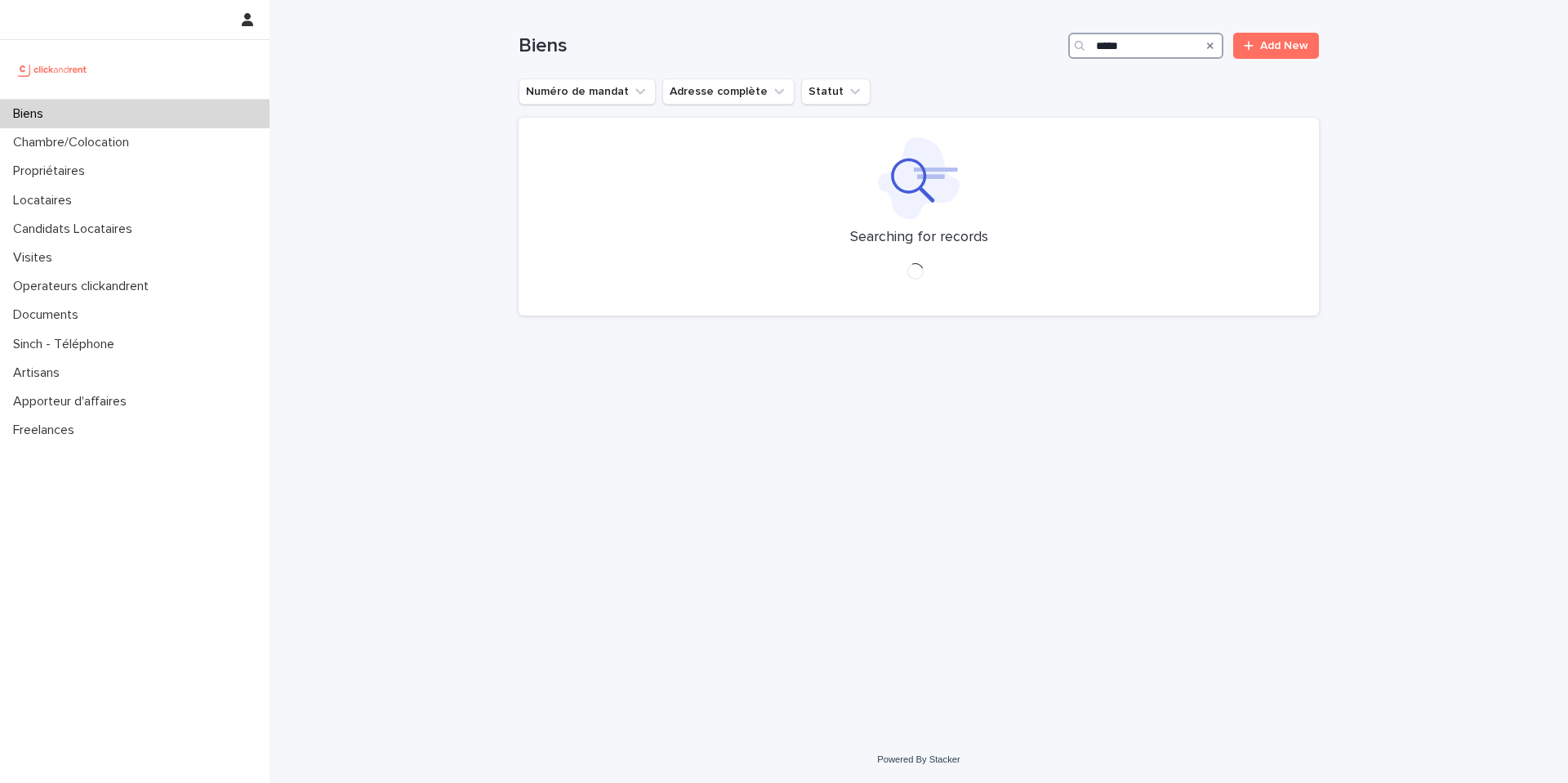
type input "*****"
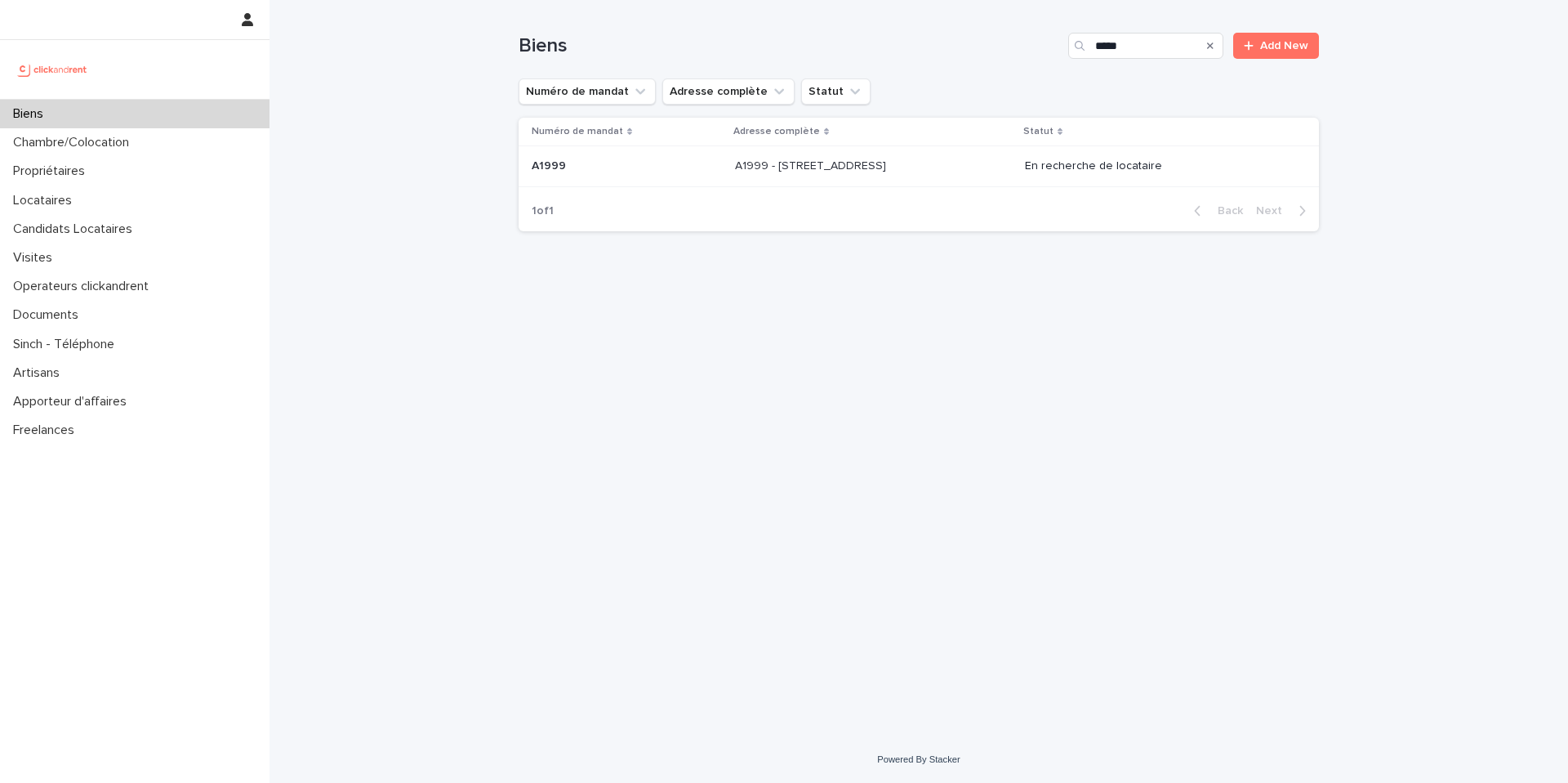
click at [1001, 157] on div "A1999 - 12 Place Du Parc Aux Charrettes , Pontoise 95300 A1999 - 12 Place Du Pa…" at bounding box center [873, 166] width 277 height 27
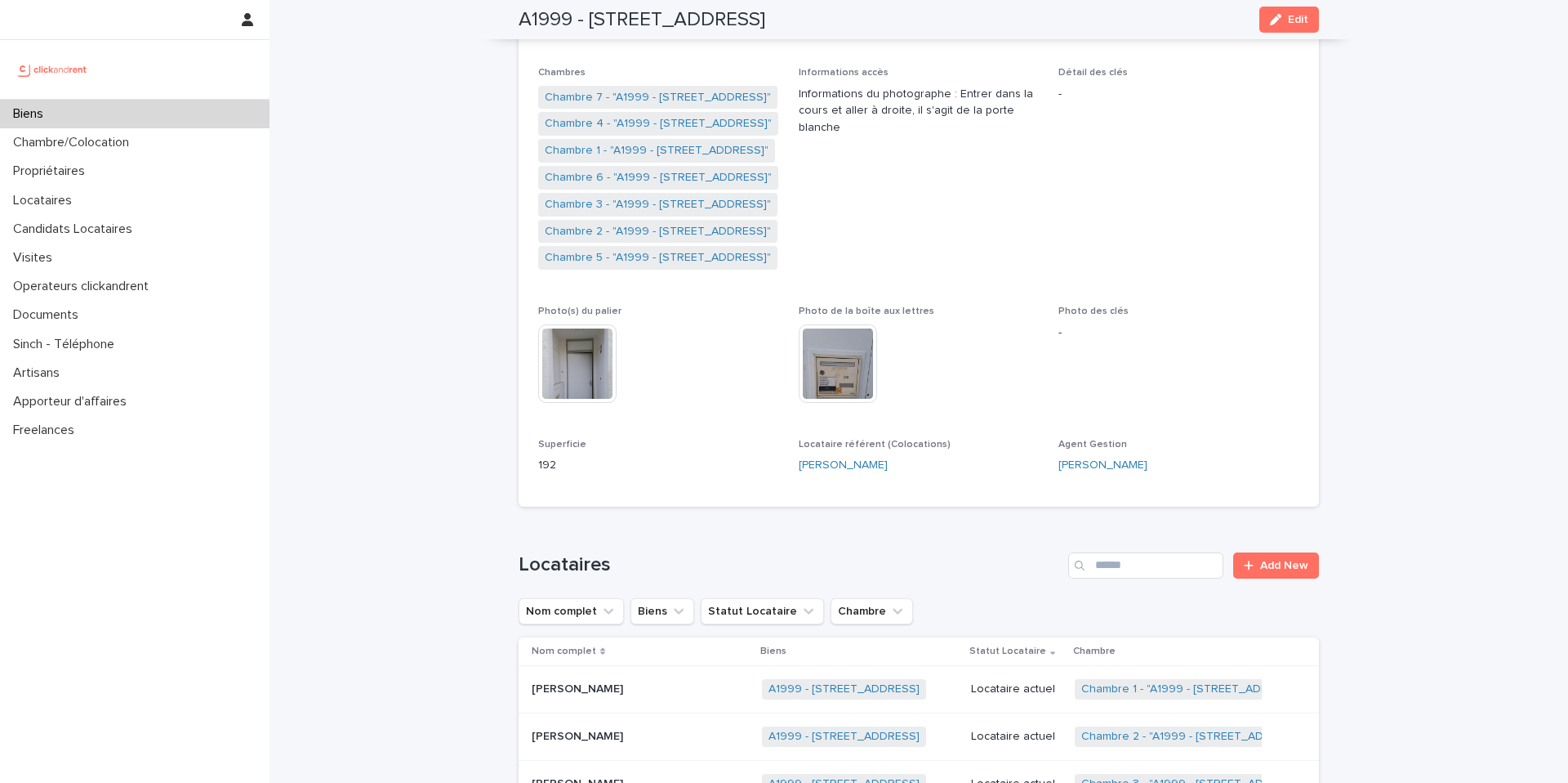
scroll to position [211, 0]
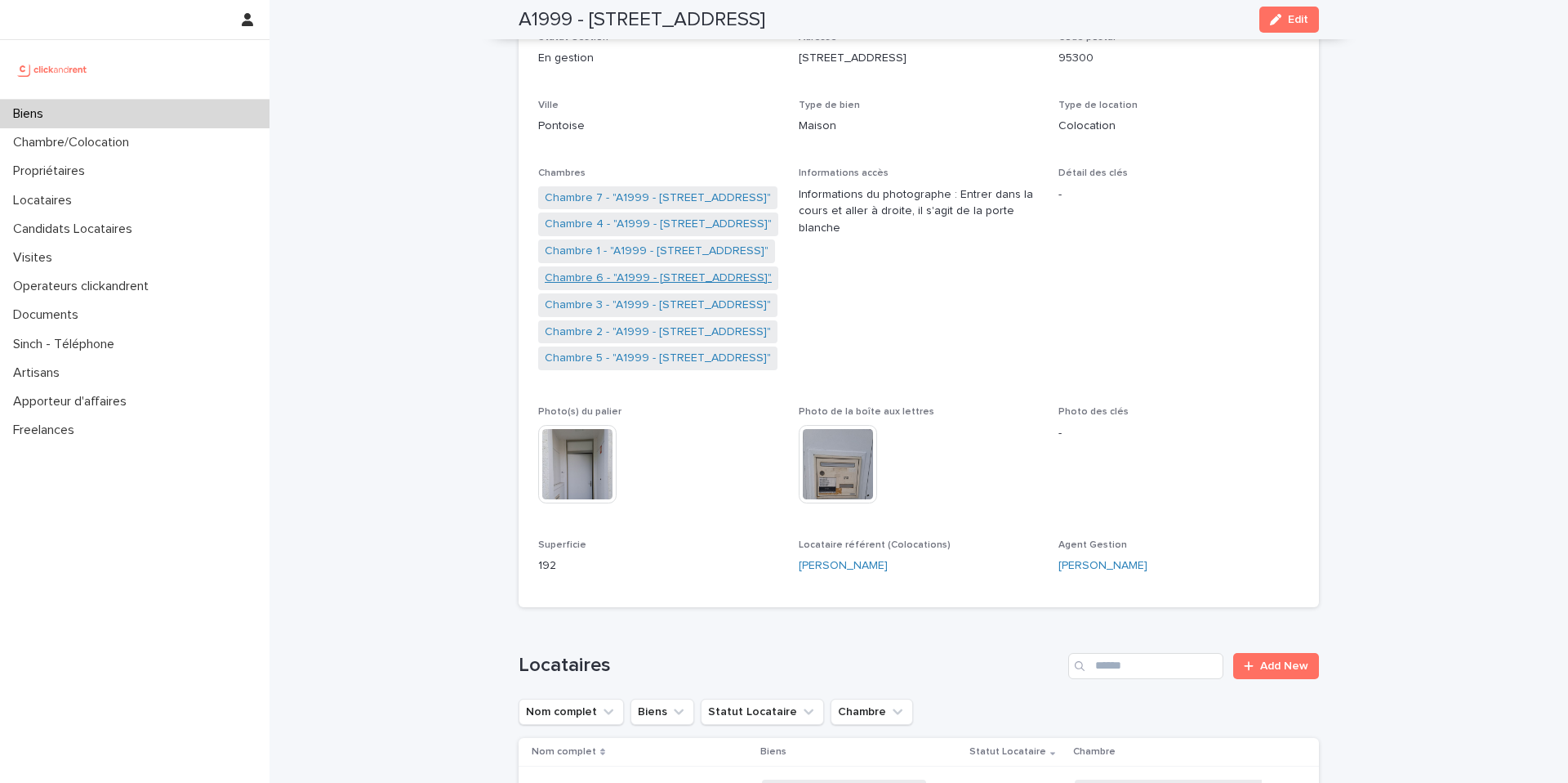
click at [722, 274] on link "Chambre 6 - "A1999 - 12 Place Du Parc Aux Charrettes , Pontoise 95300"" at bounding box center [658, 278] width 227 height 18
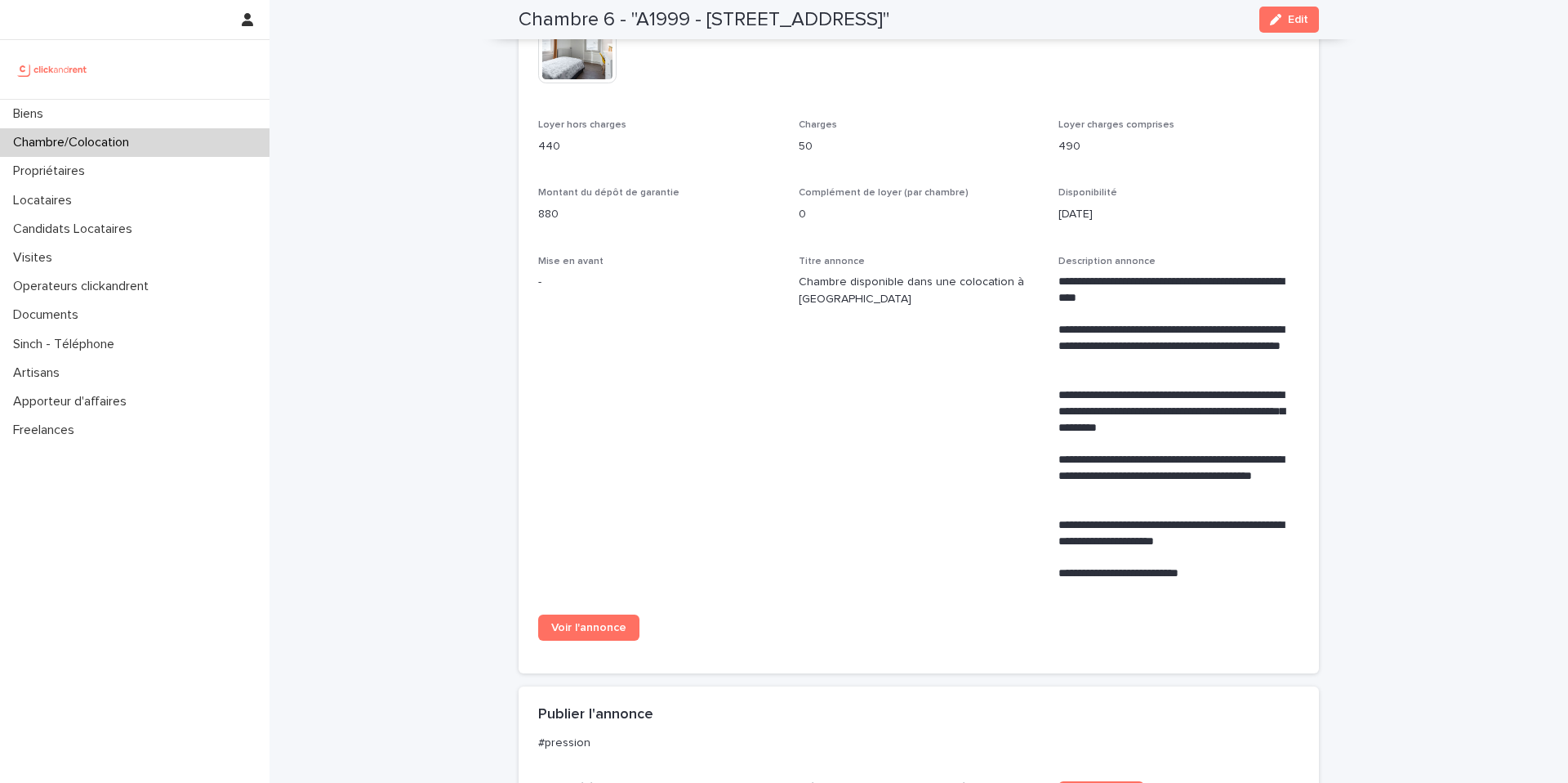
scroll to position [457, 0]
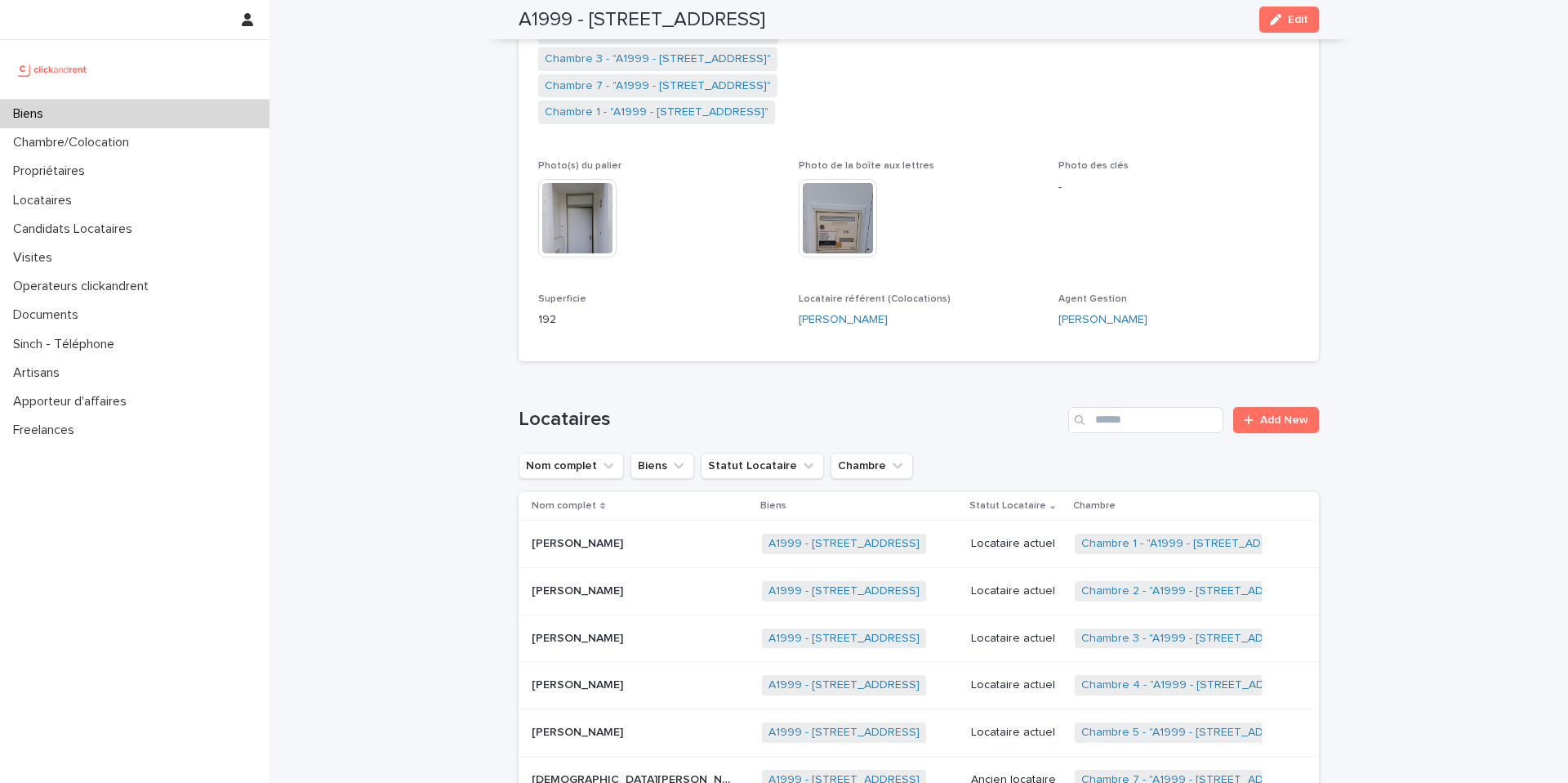
click at [224, 113] on div "Biens" at bounding box center [135, 114] width 269 height 28
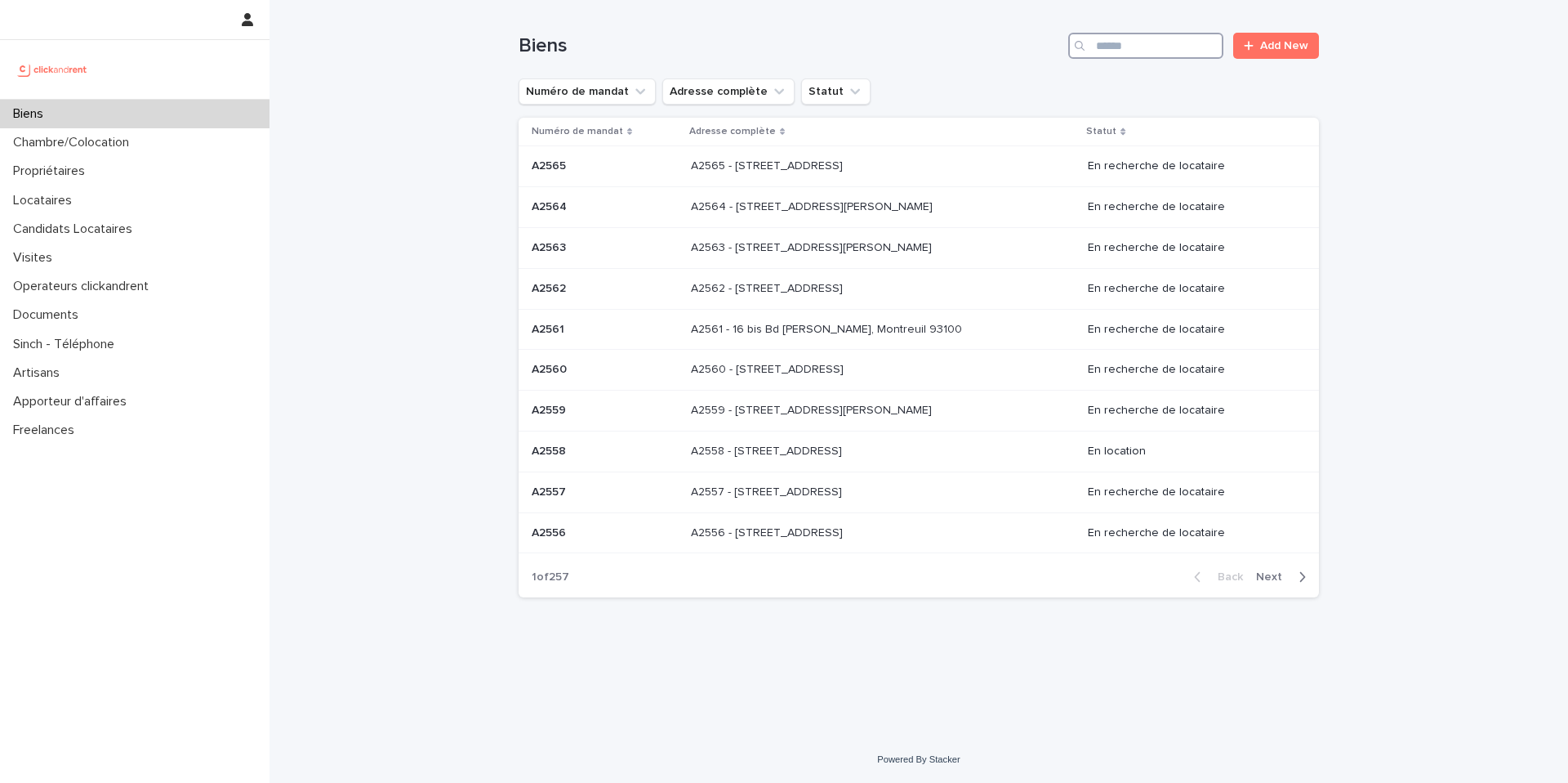
click at [1159, 53] on input "Search" at bounding box center [1147, 45] width 156 height 26
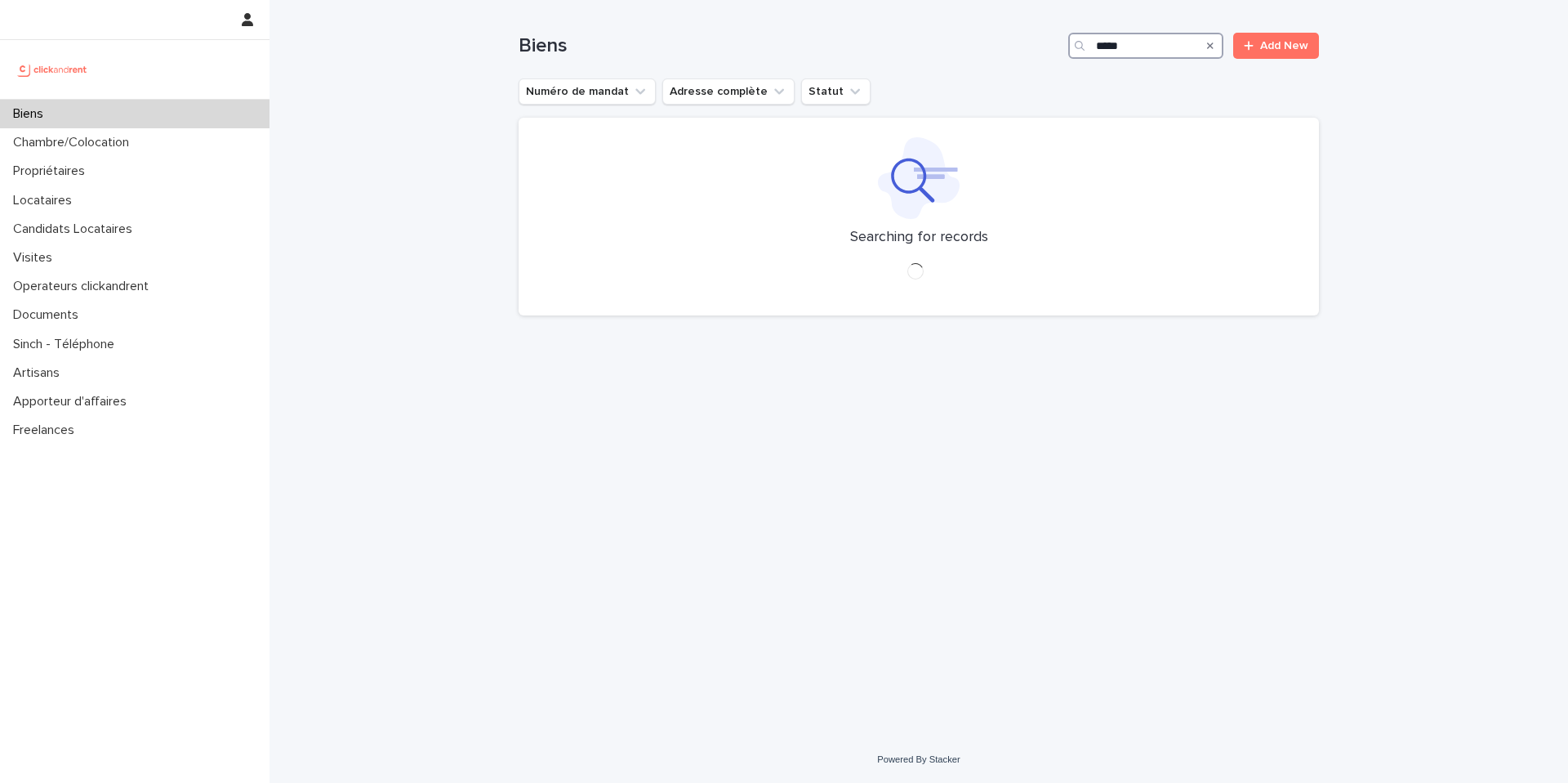
type input "*****"
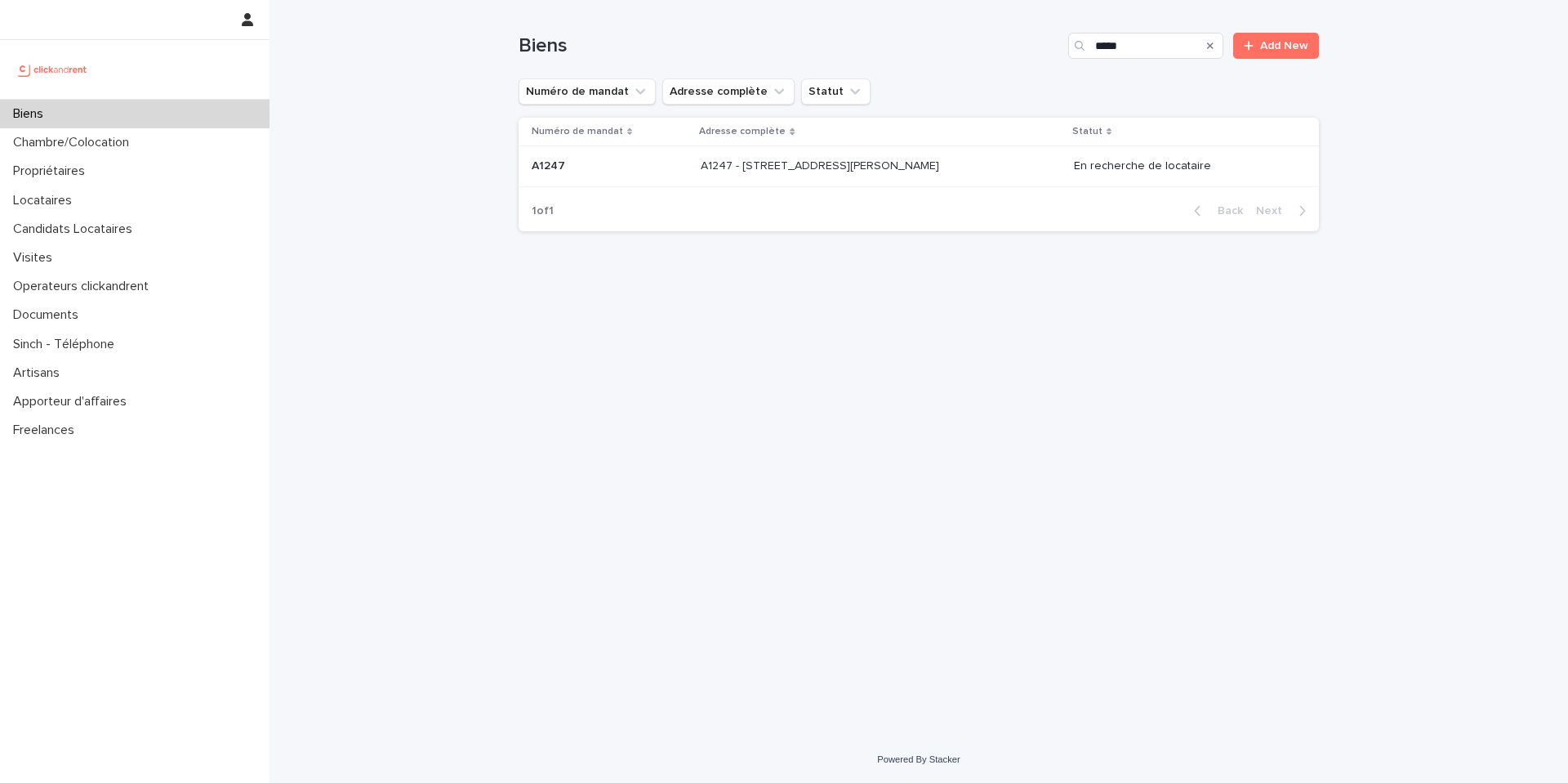
click at [975, 161] on div "A1247 - 1 rue Charlotte Perriand, Clichy-la-Garenne 92110 A1247 - 1 rue Charlot…" at bounding box center [881, 166] width 360 height 27
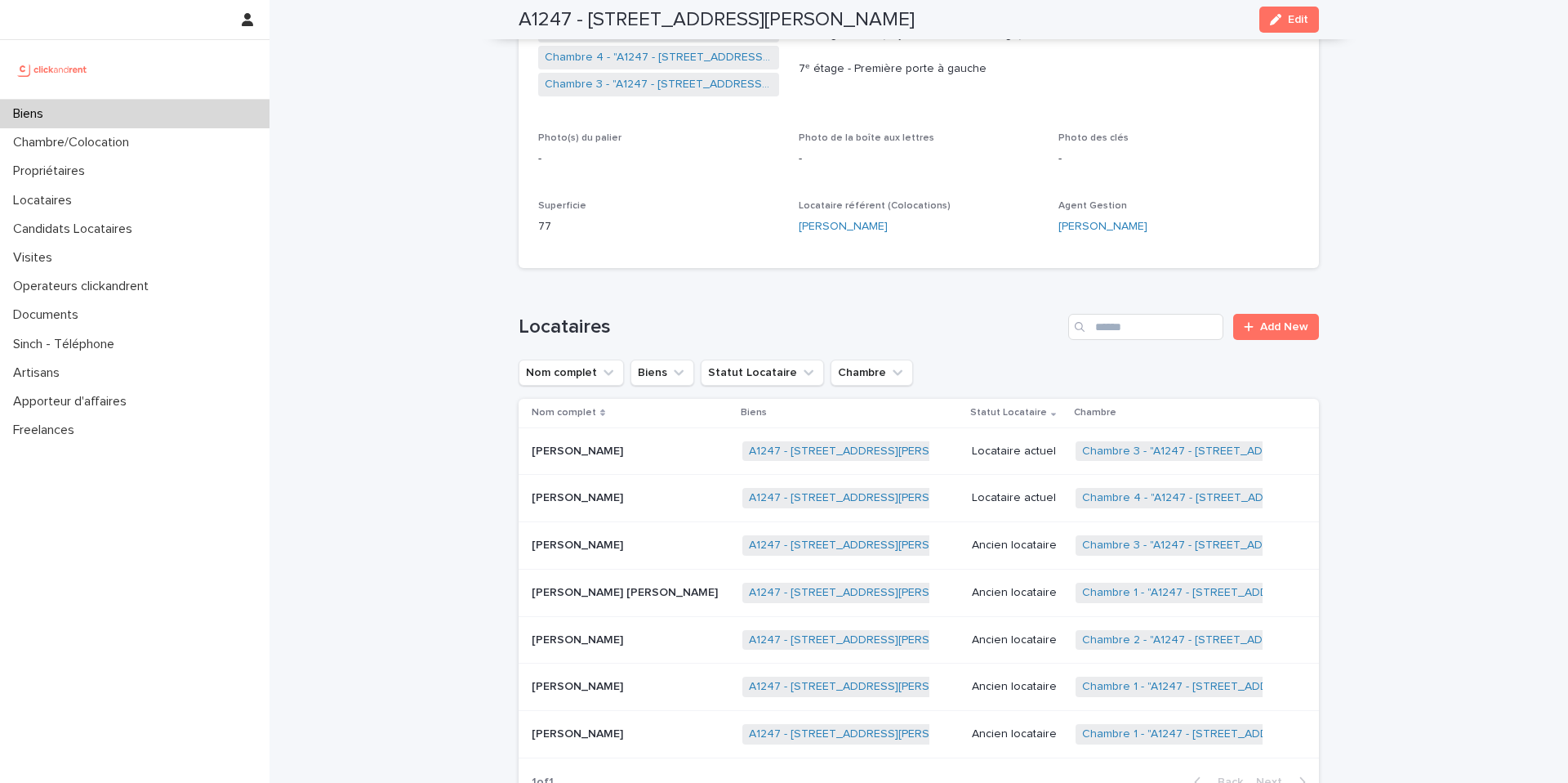
scroll to position [408, 0]
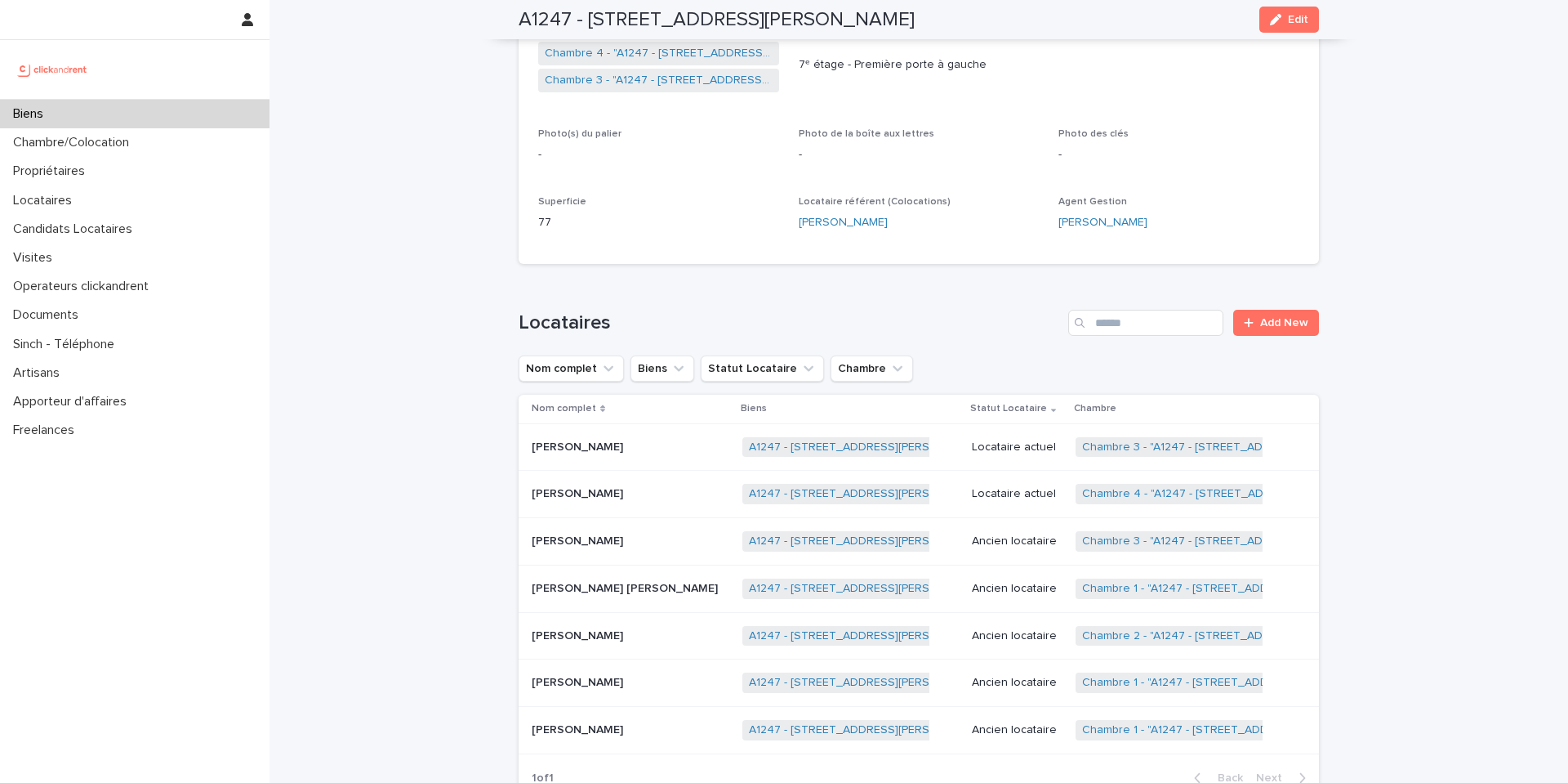
click at [1003, 451] on p "Locataire actuel" at bounding box center [1017, 447] width 90 height 14
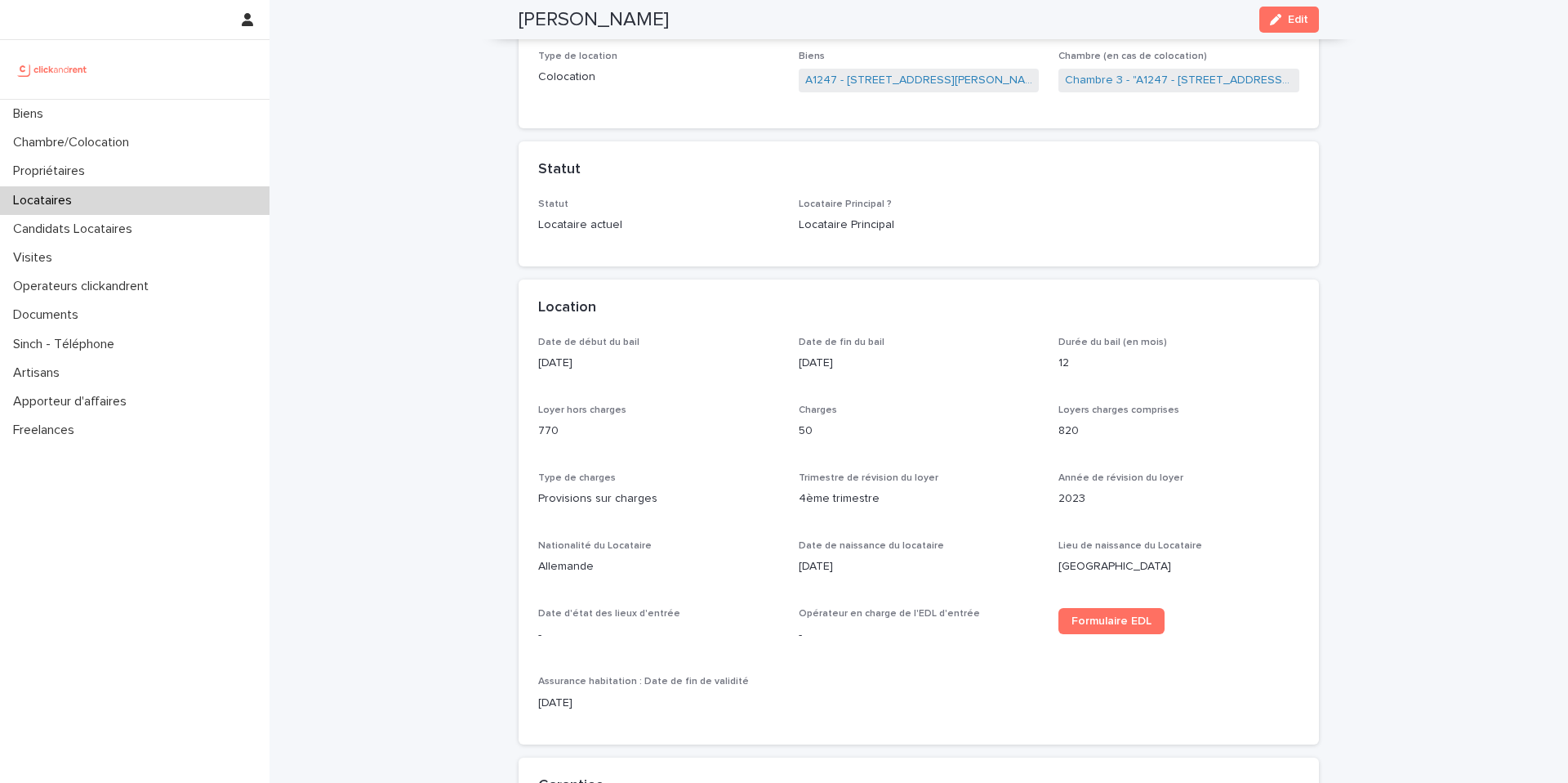
scroll to position [262, 0]
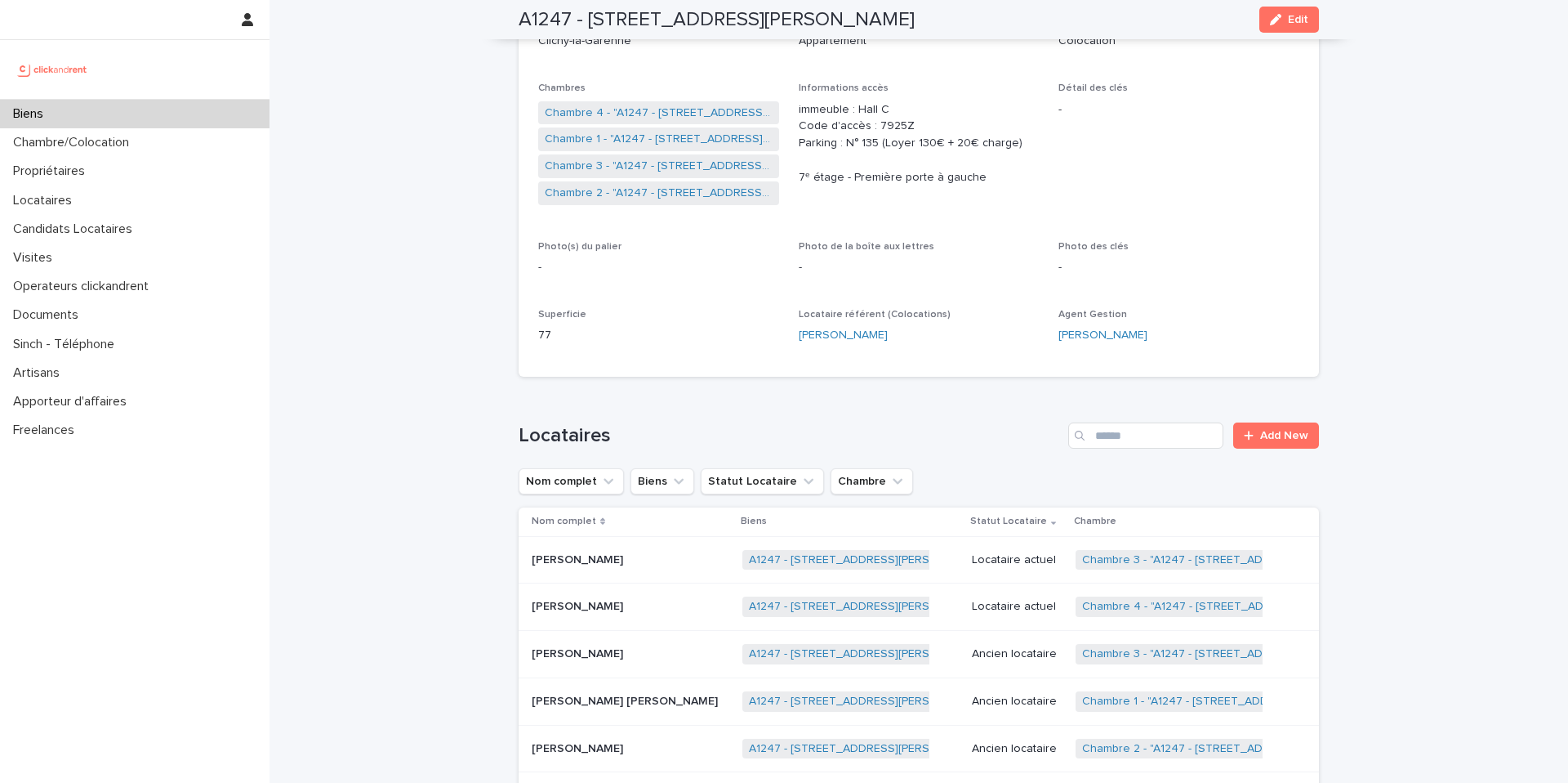
scroll to position [310, 0]
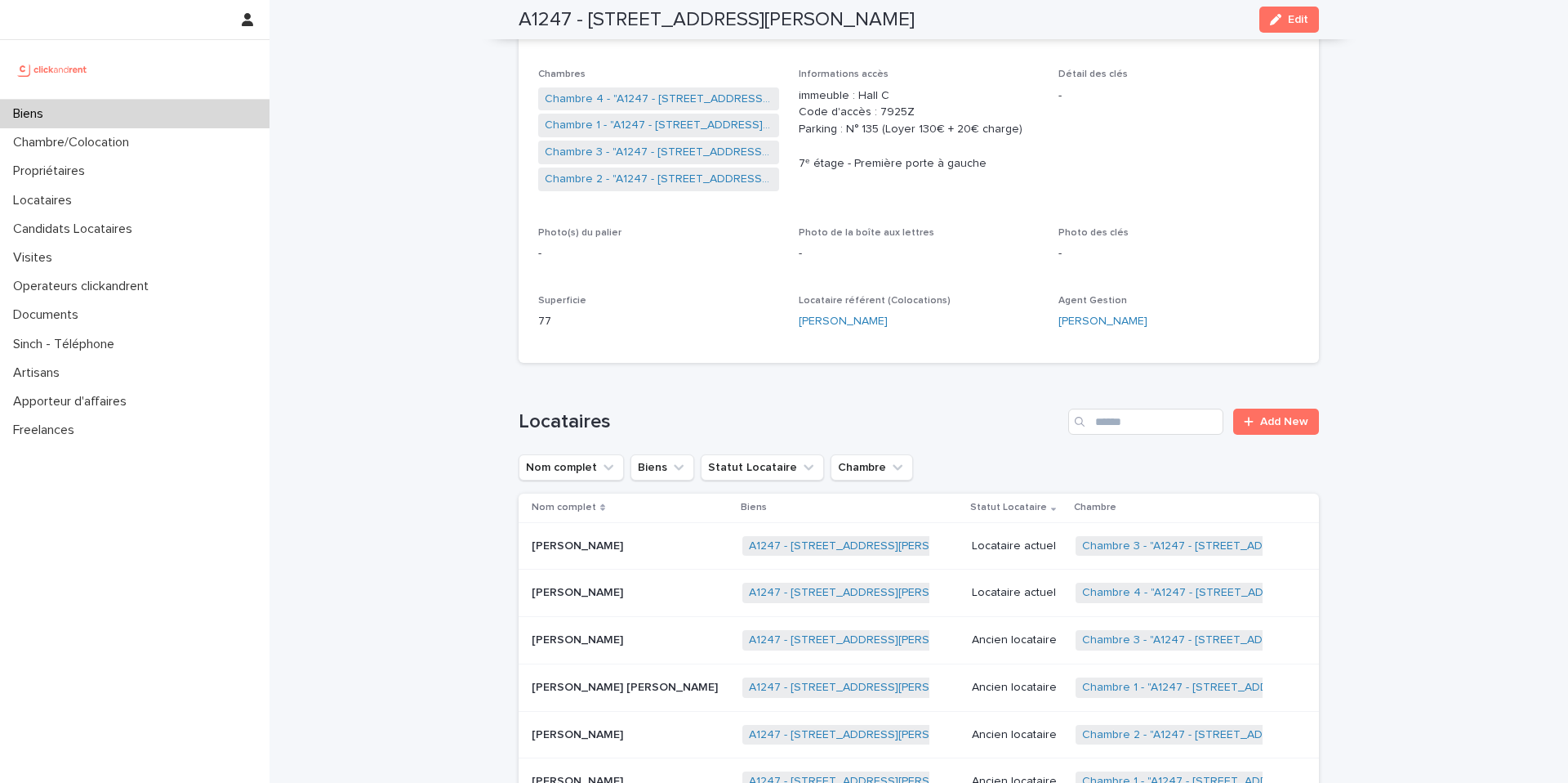
click at [1024, 597] on p "Locataire actuel" at bounding box center [1017, 592] width 90 height 14
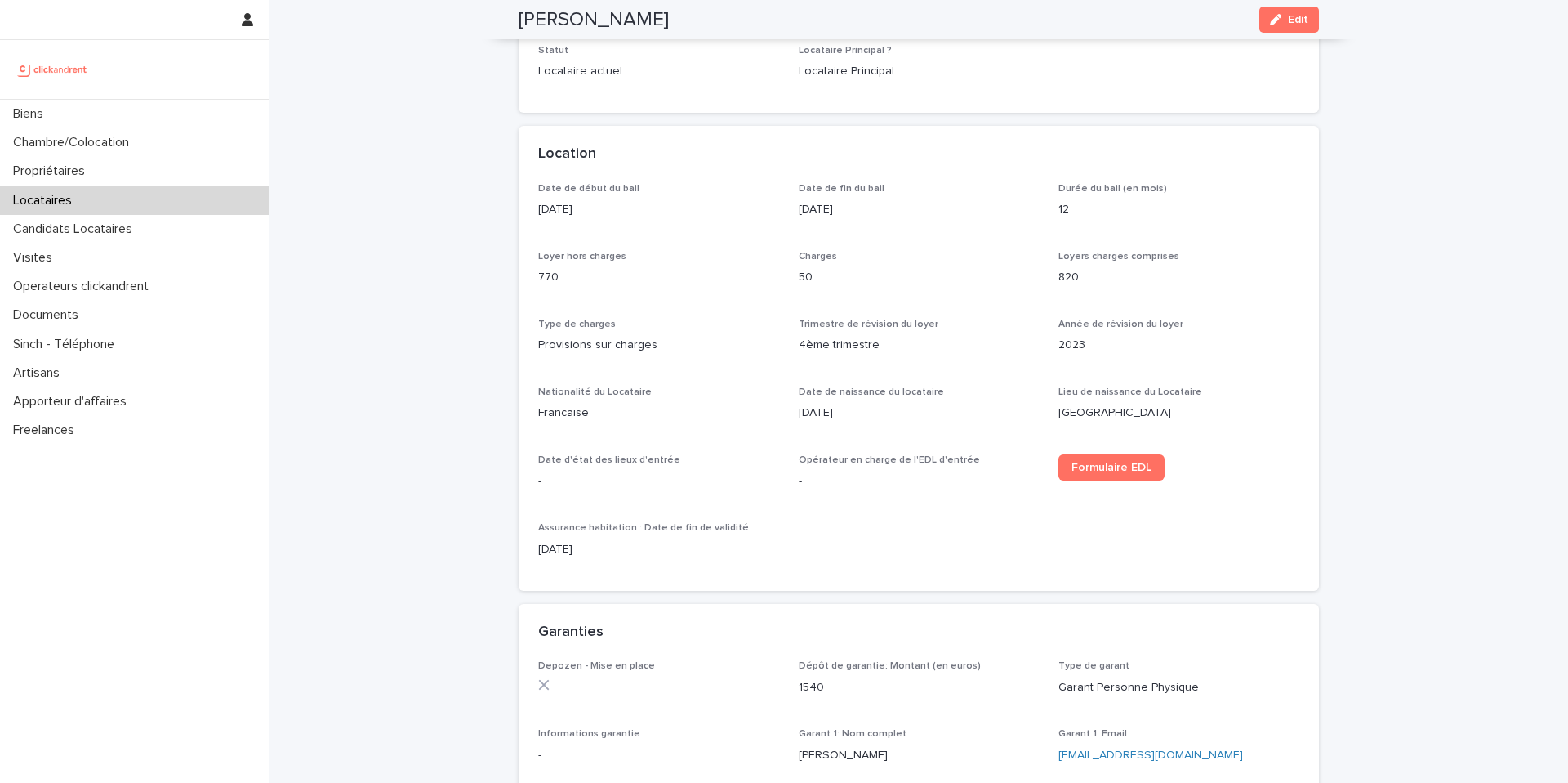
scroll to position [411, 0]
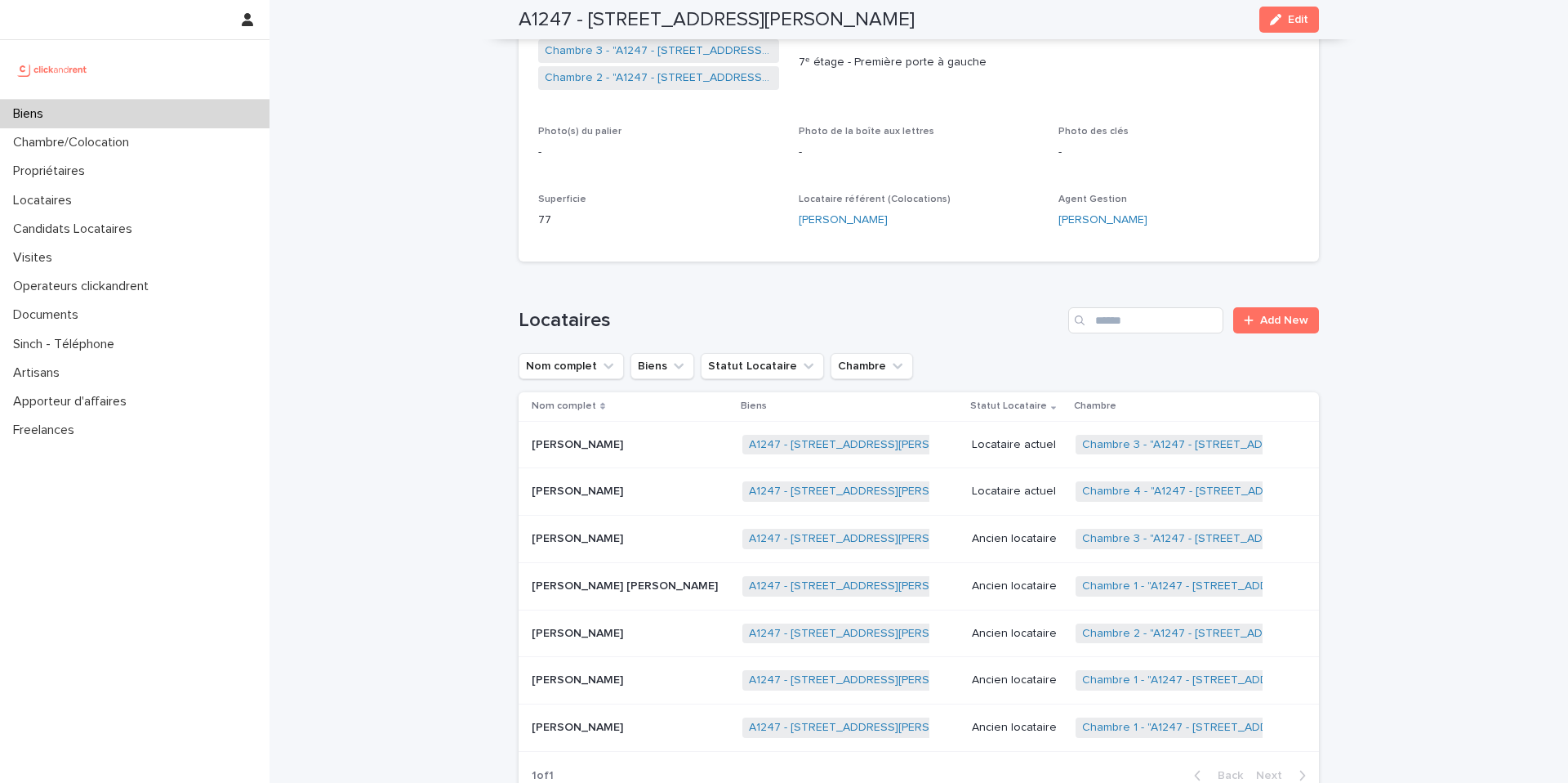
click at [1009, 453] on div "Locataire actuel" at bounding box center [1017, 445] width 90 height 27
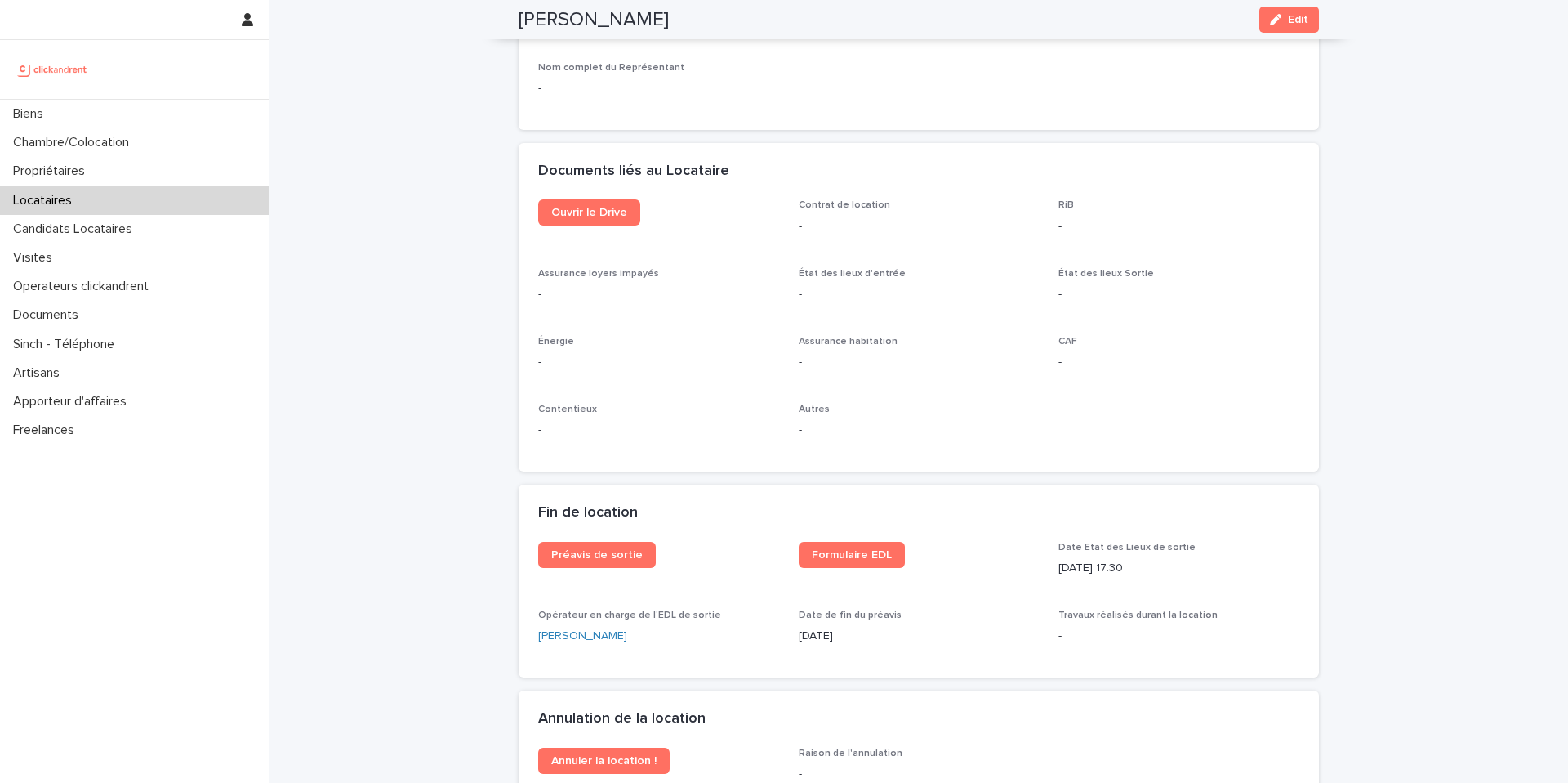
scroll to position [1991, 0]
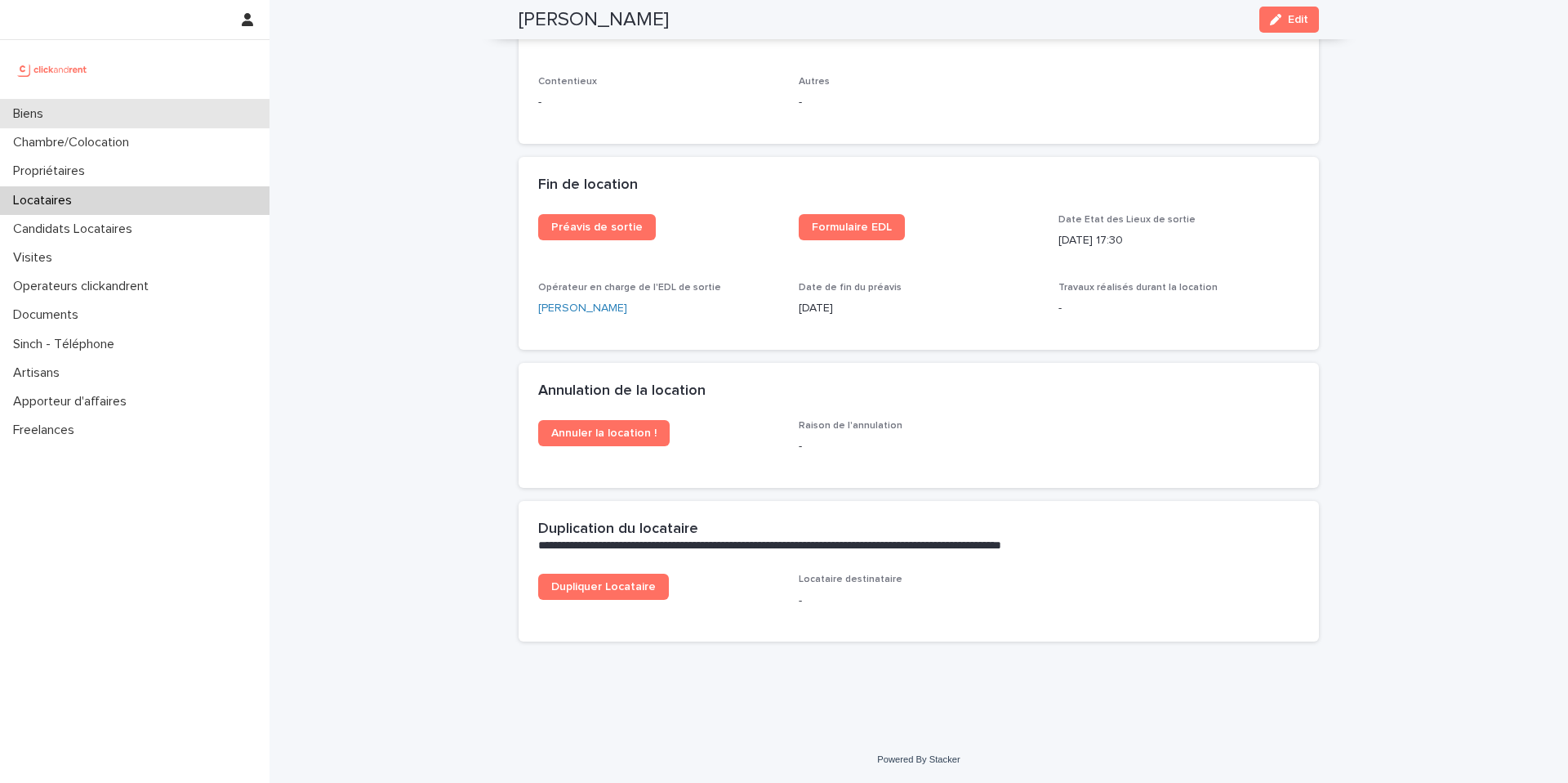
click at [101, 121] on div "Biens" at bounding box center [135, 114] width 269 height 28
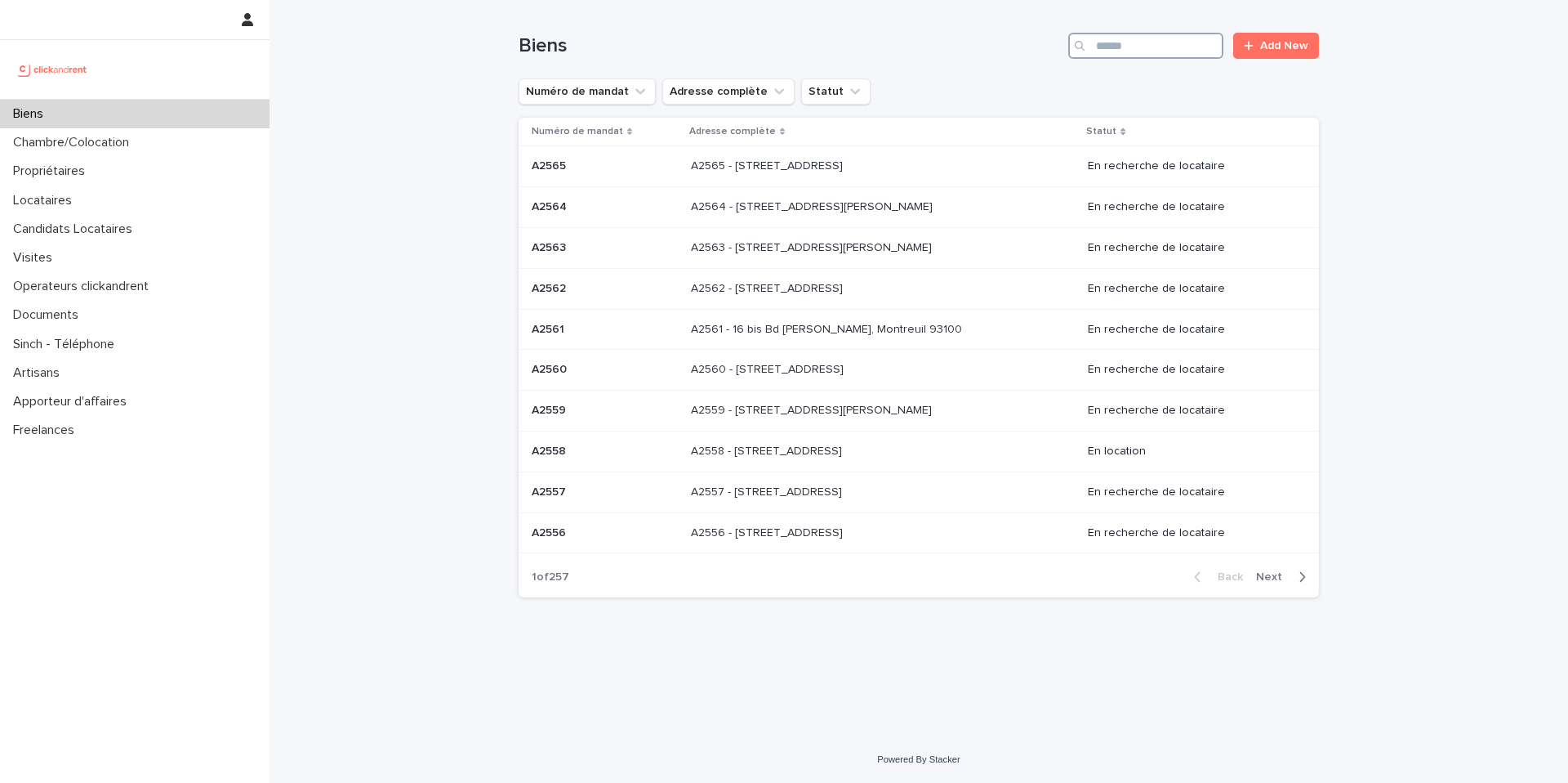
click at [1148, 40] on input "Search" at bounding box center [1147, 45] width 156 height 26
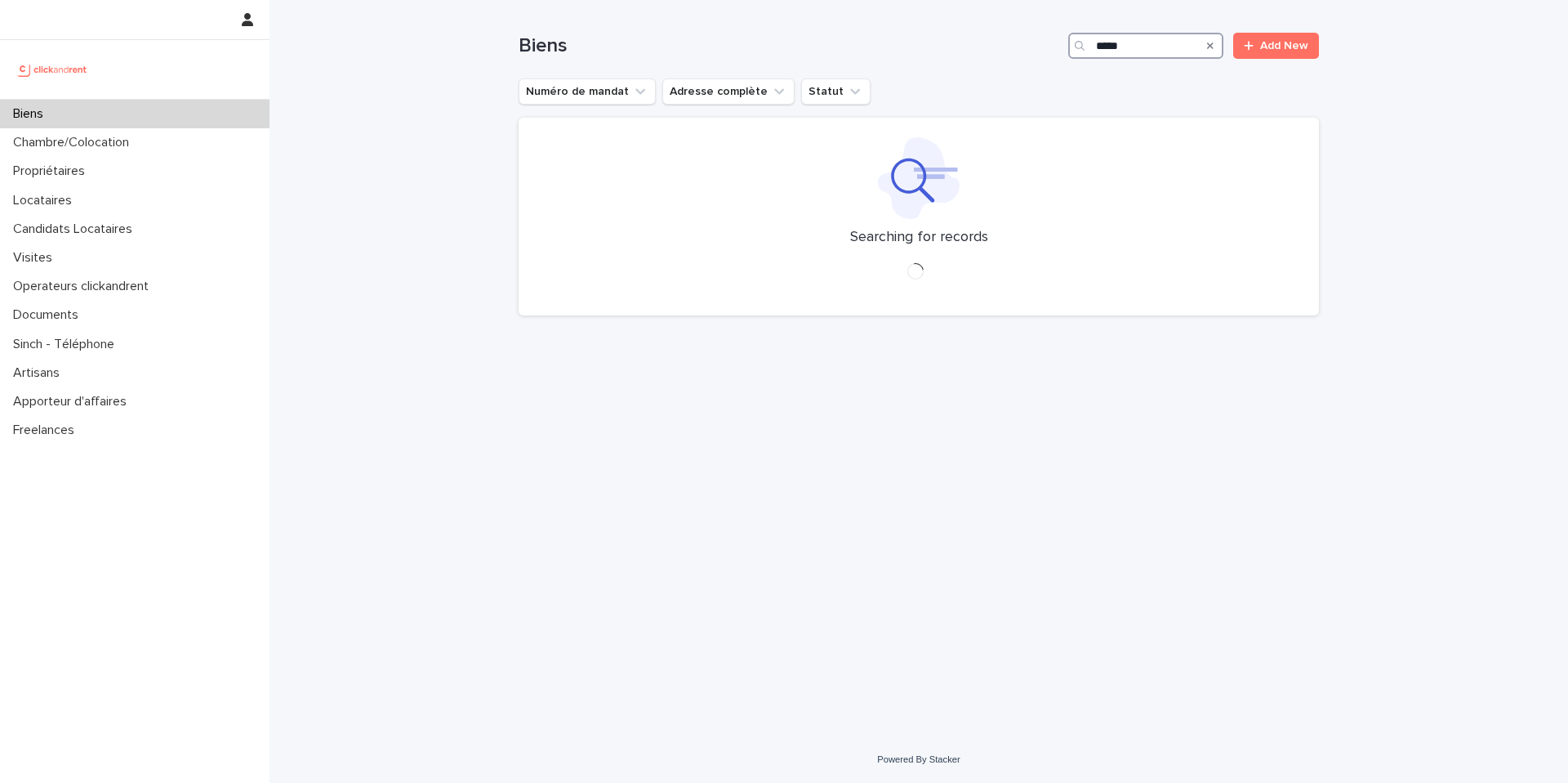
type input "*****"
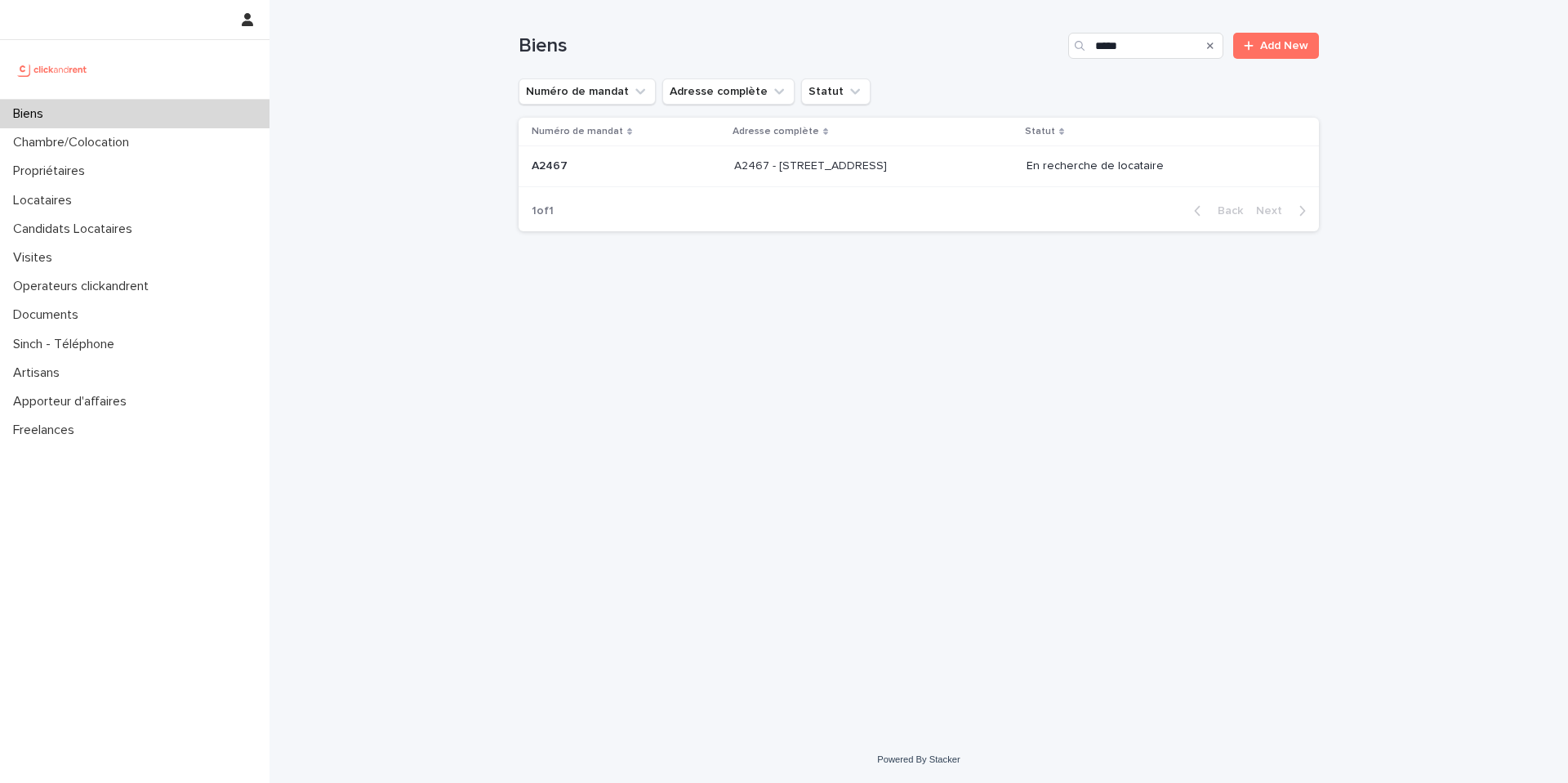
click at [943, 161] on p at bounding box center [870, 166] width 272 height 14
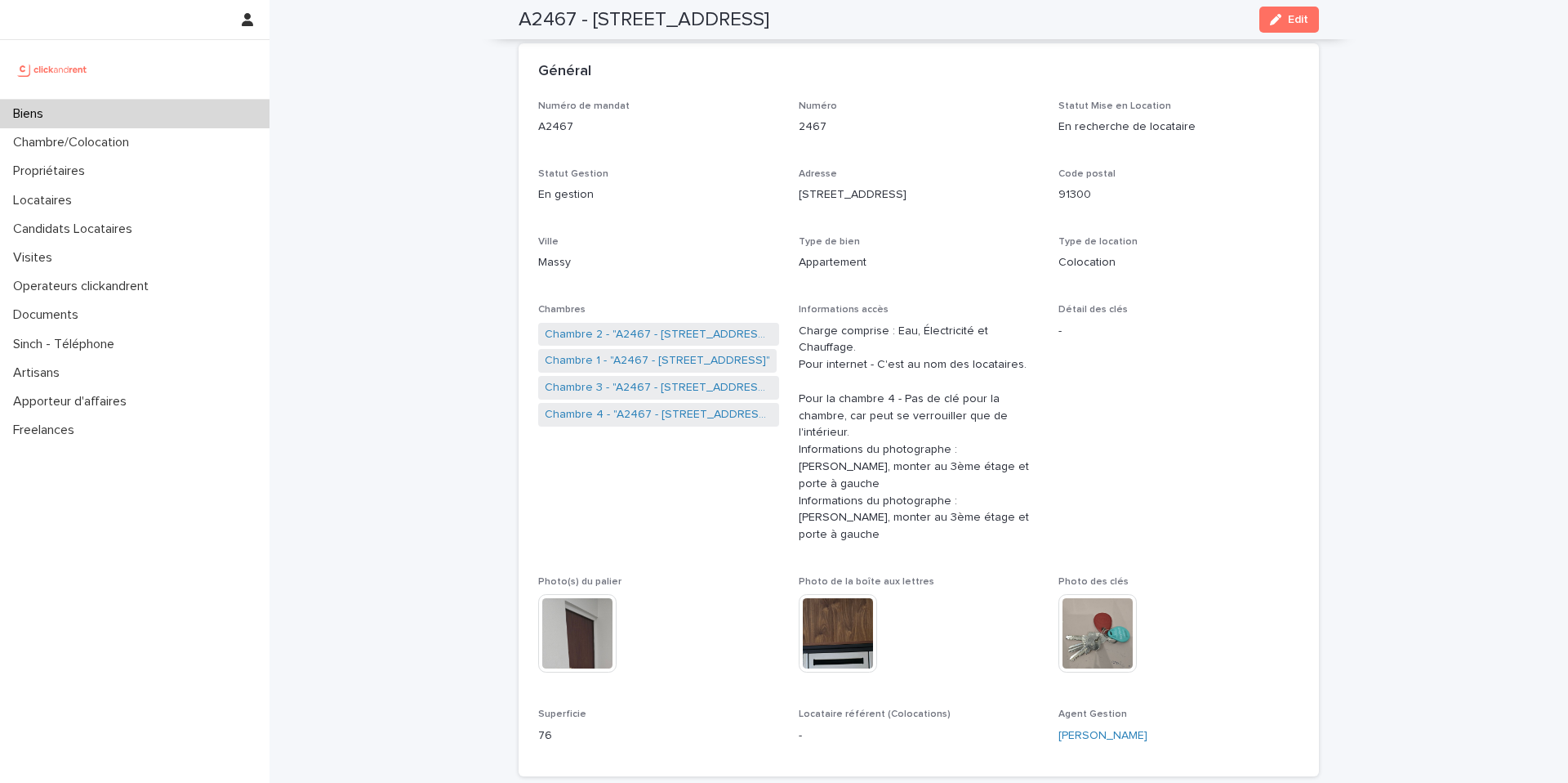
scroll to position [57, 0]
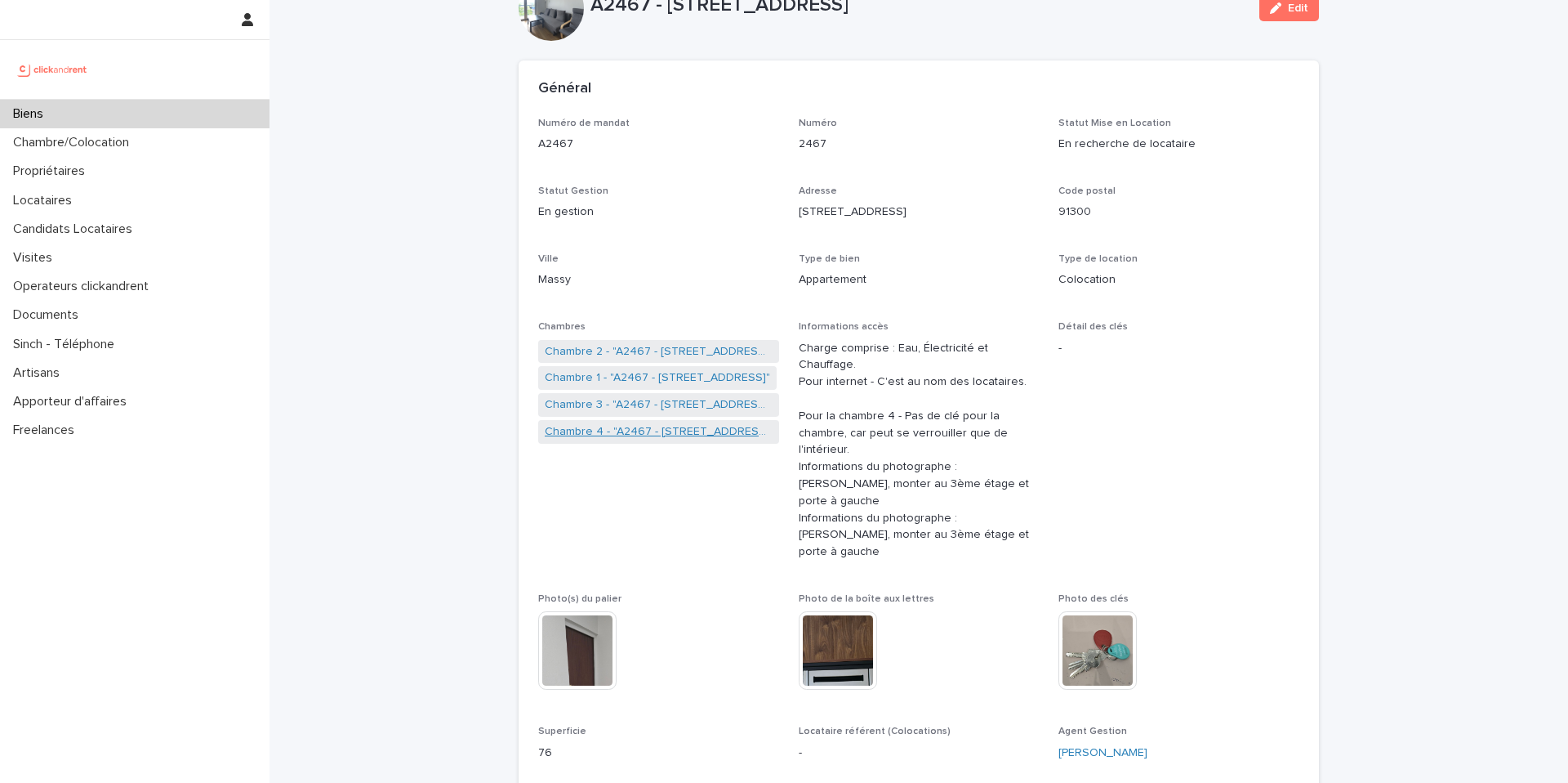
click at [693, 434] on link "Chambre 4 - "A2467 - 3 Allée du Danemark, Massy 91300"" at bounding box center [658, 432] width 228 height 18
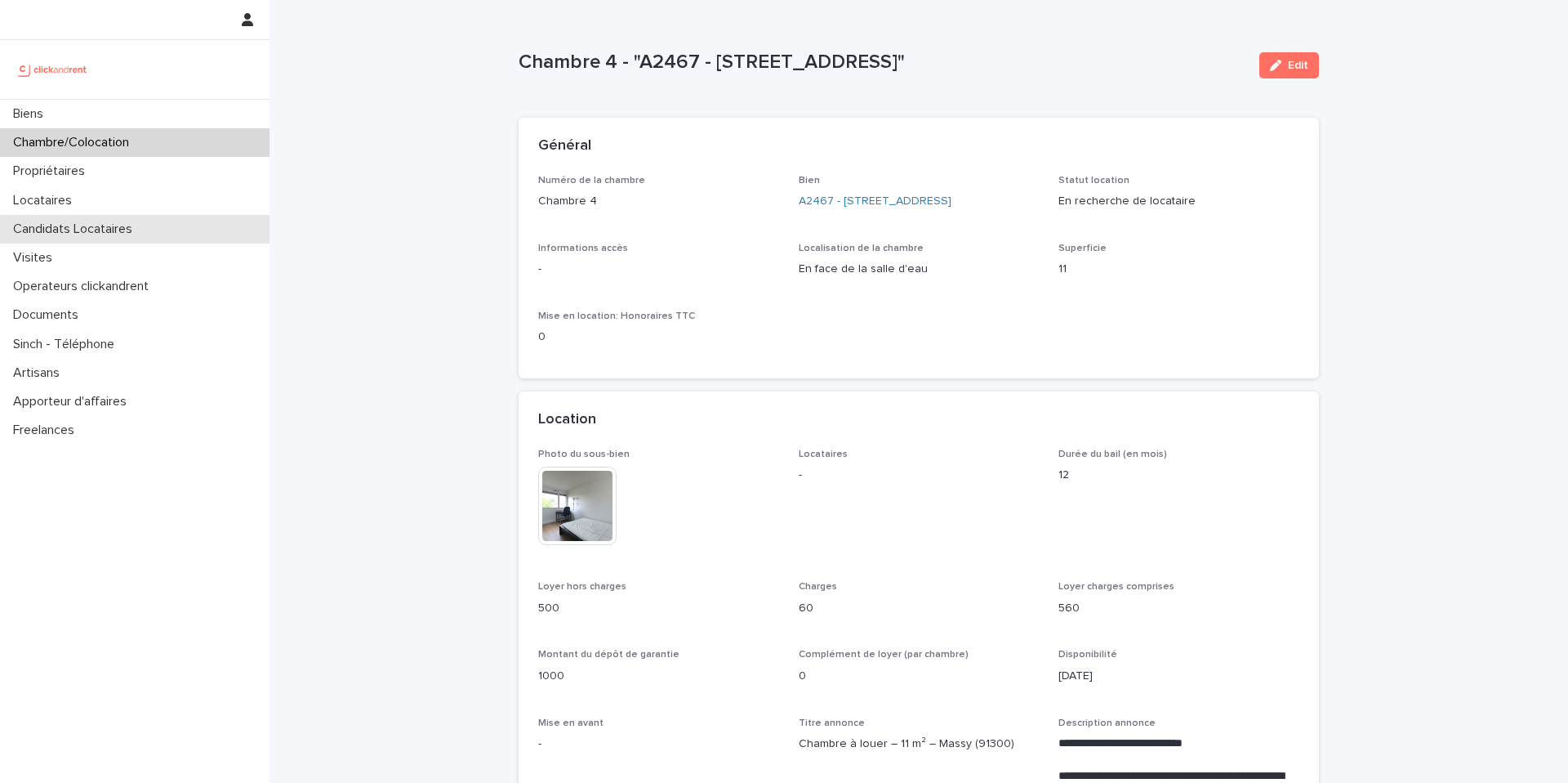
click at [145, 236] on p "Candidats Locataires" at bounding box center [76, 229] width 139 height 16
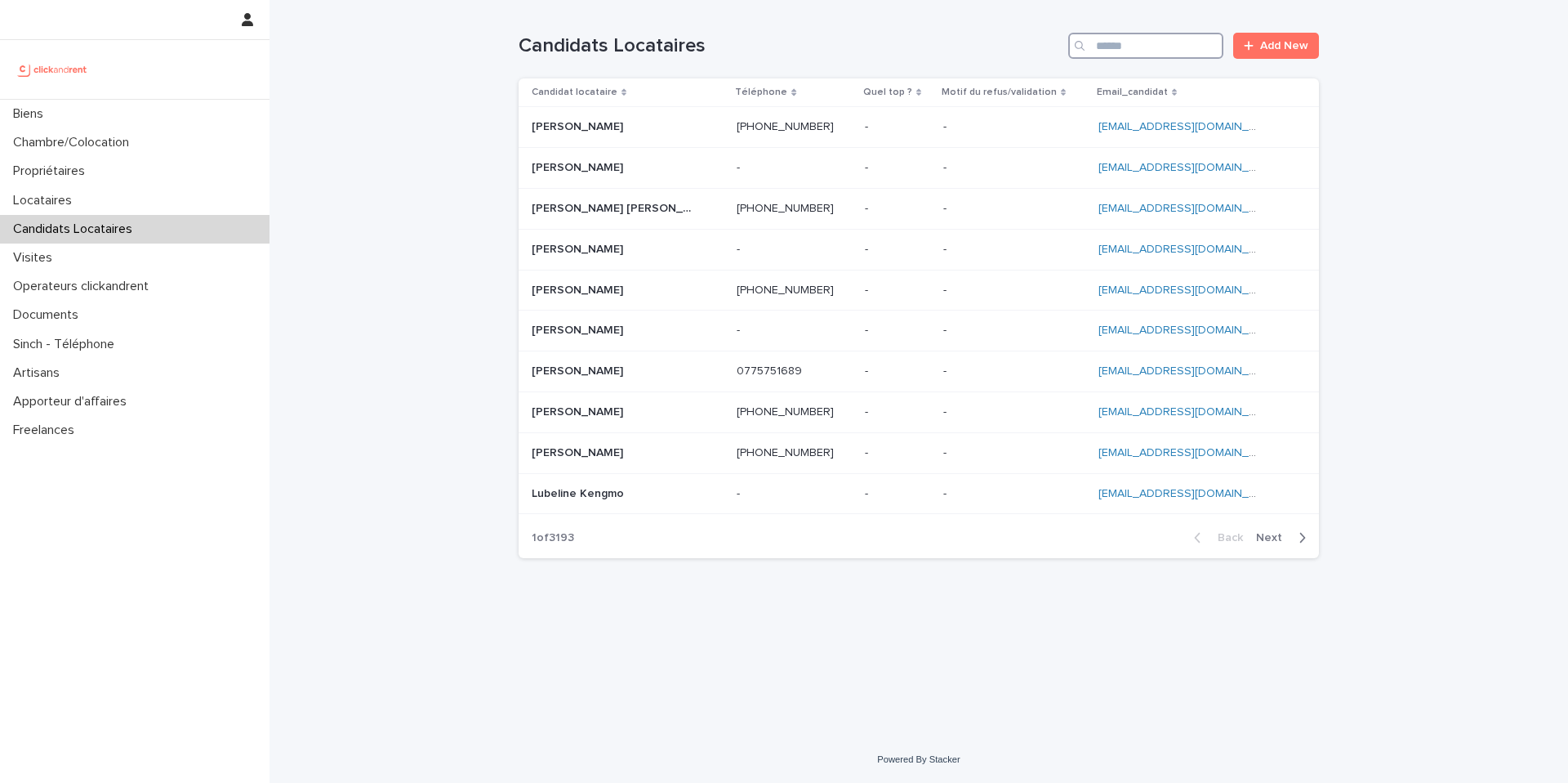
click at [1152, 50] on input "Search" at bounding box center [1147, 45] width 156 height 26
paste input "**********"
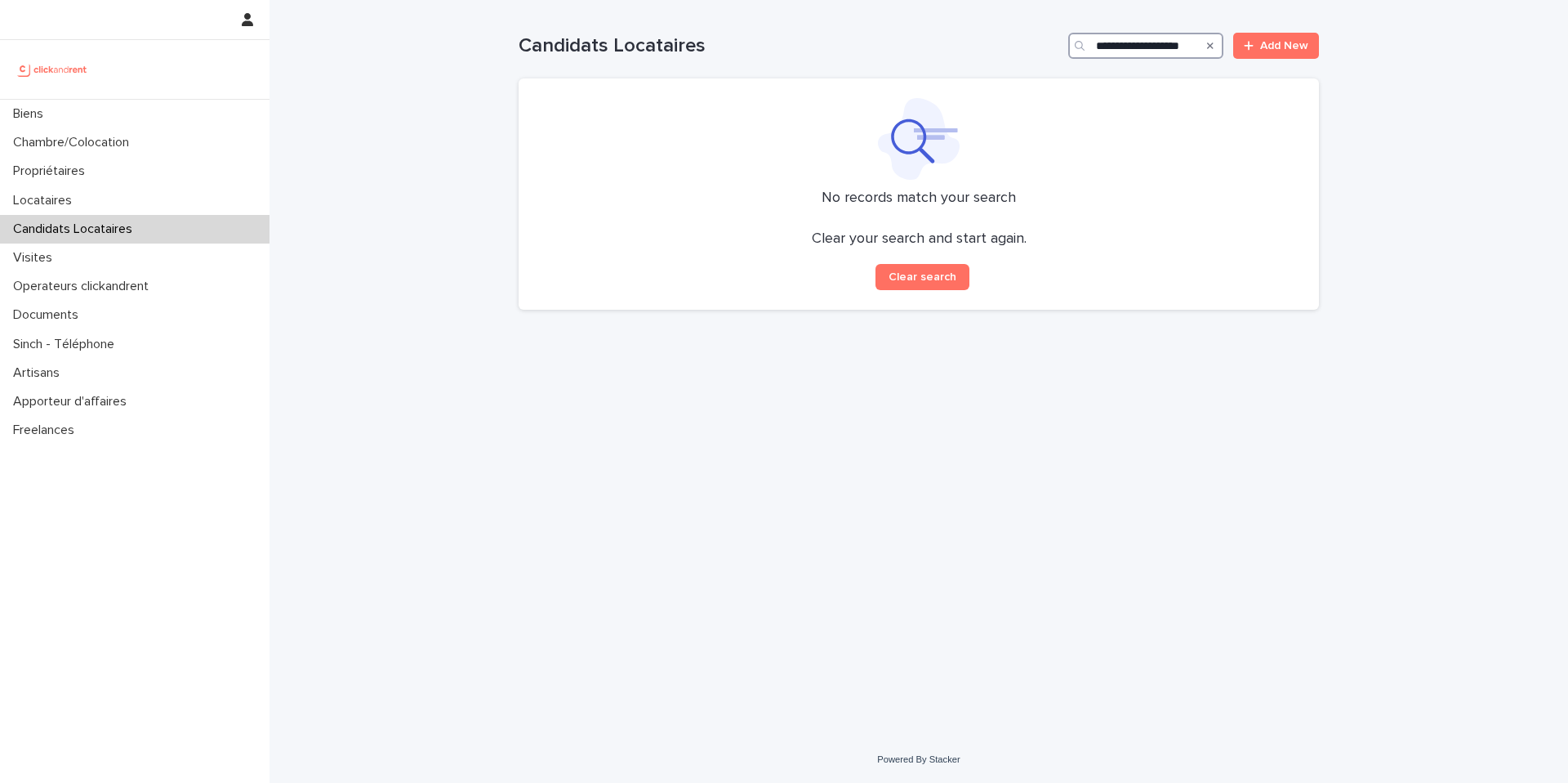
click at [1126, 44] on input "**********" at bounding box center [1147, 45] width 156 height 26
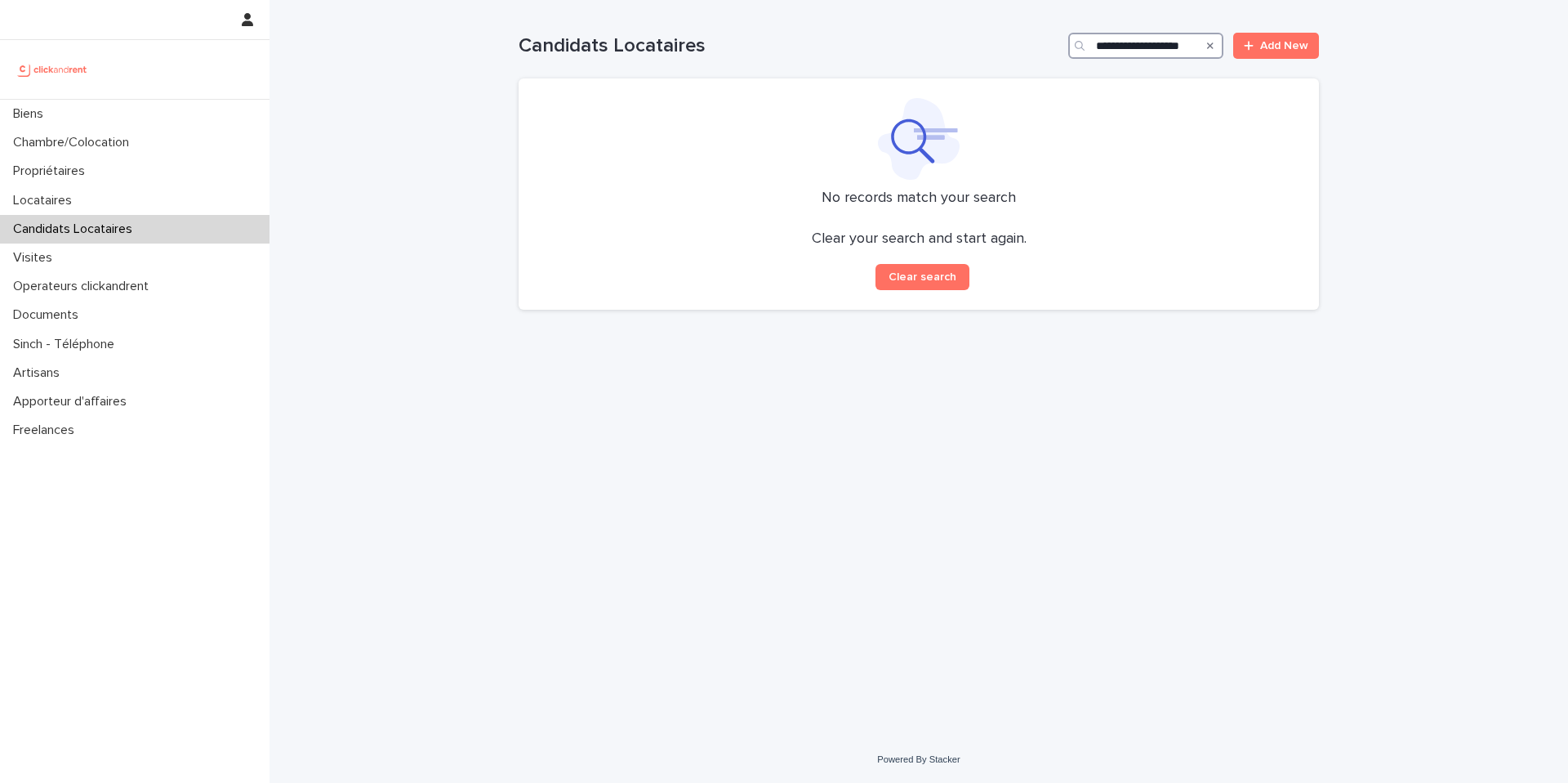
click at [1126, 44] on input "**********" at bounding box center [1147, 45] width 156 height 26
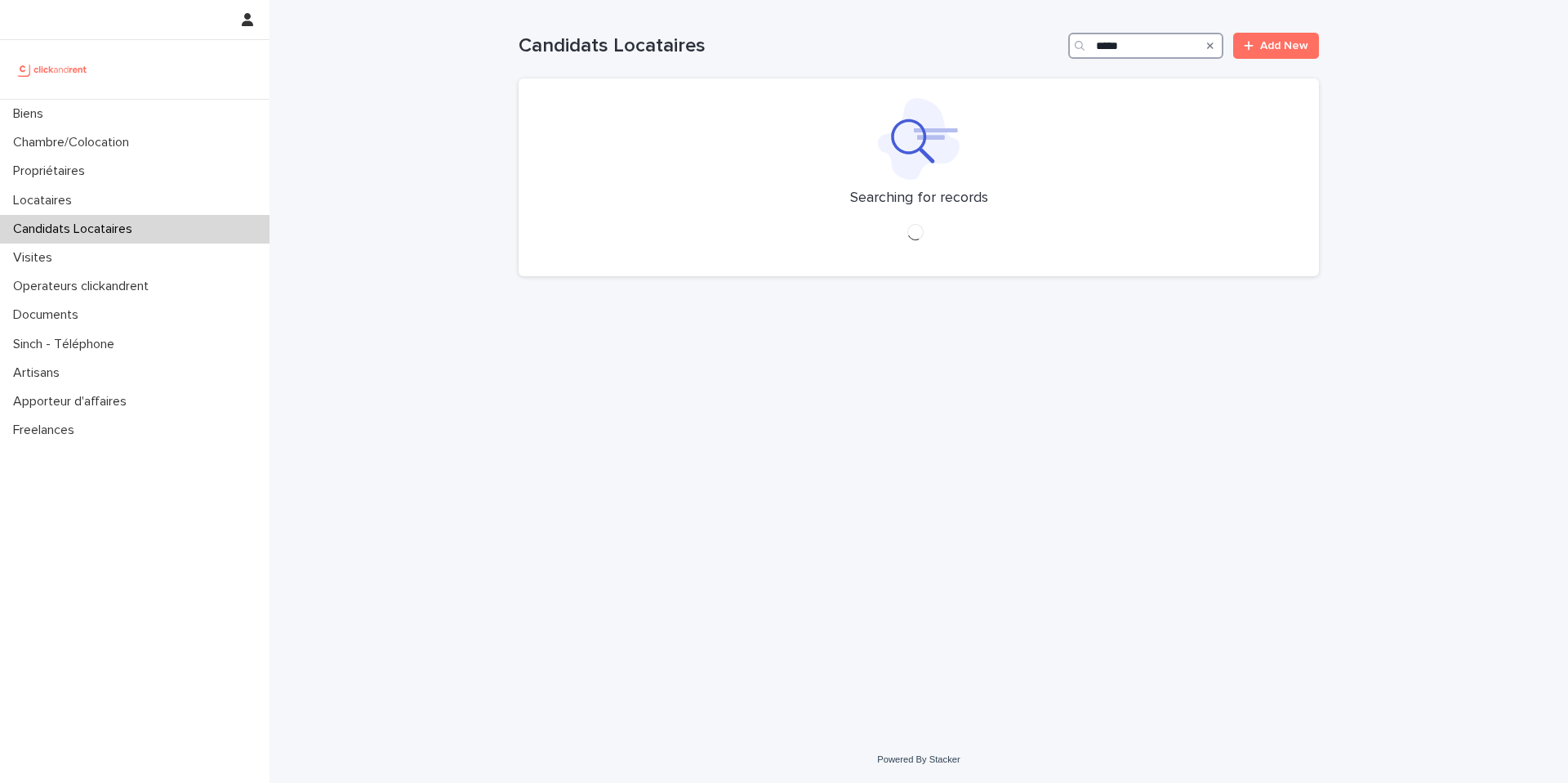
type input "*****"
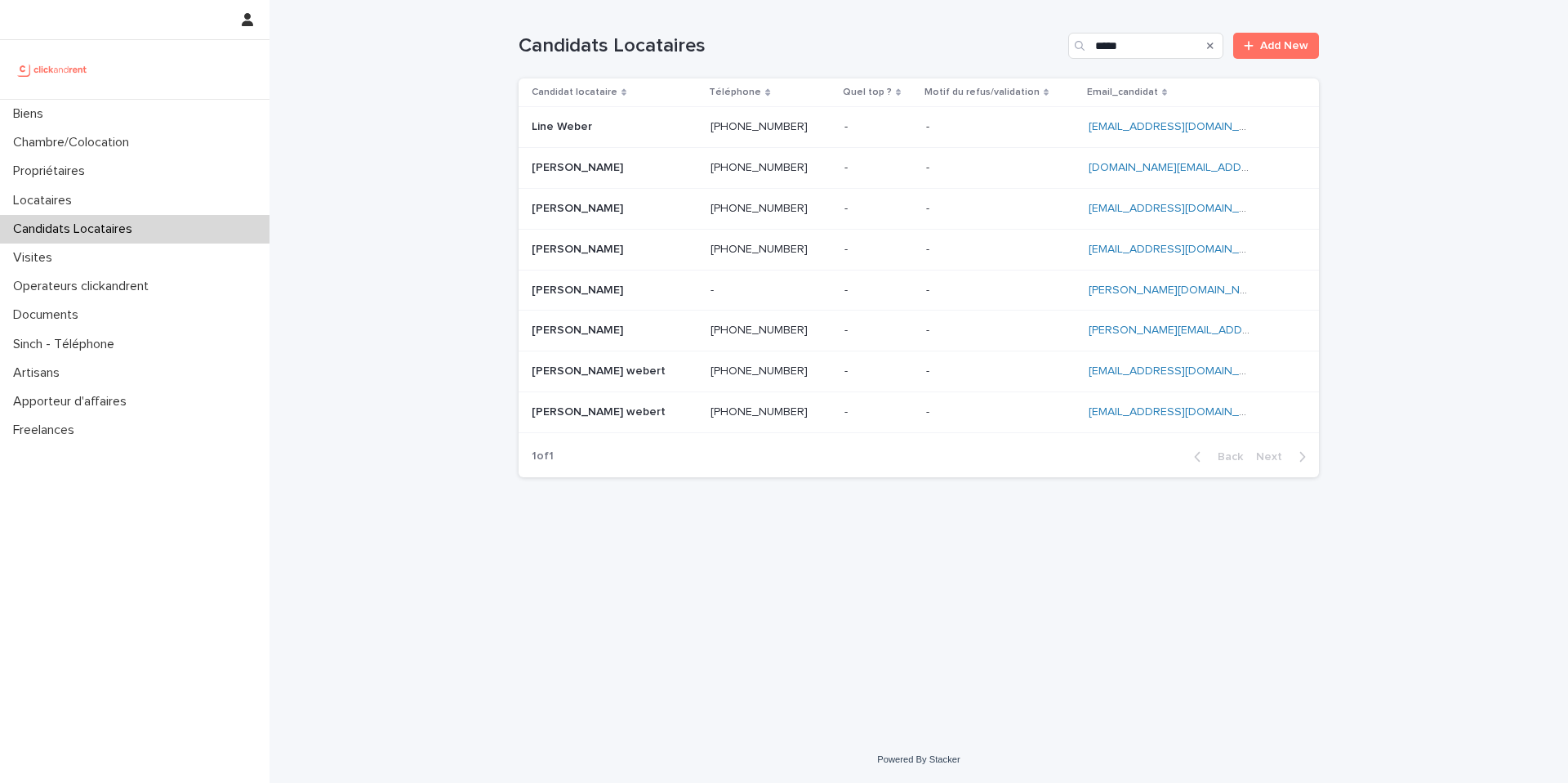
click at [927, 133] on p "-" at bounding box center [930, 125] width 7 height 18
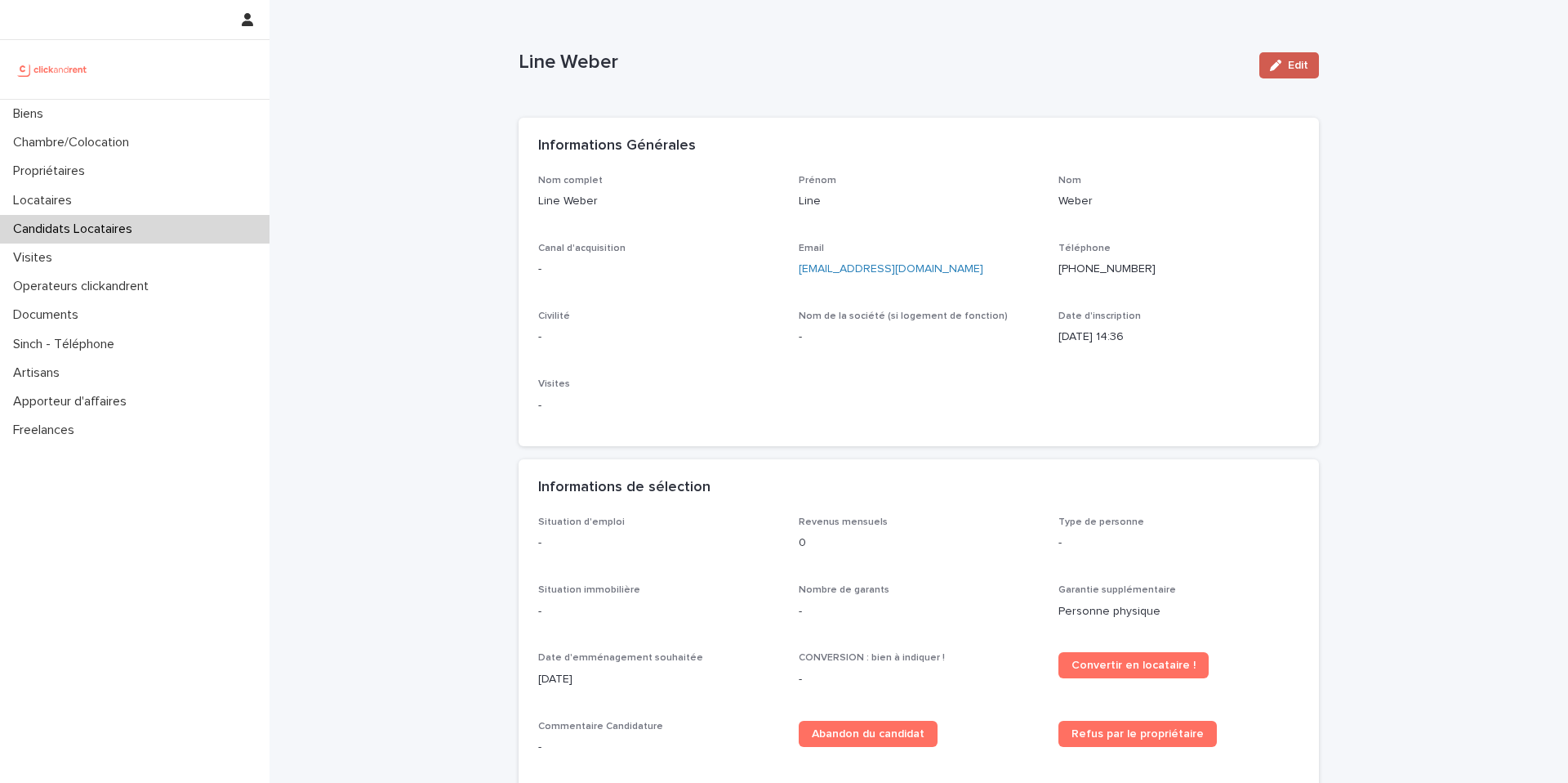
click at [1291, 69] on span "Edit" at bounding box center [1298, 65] width 20 height 12
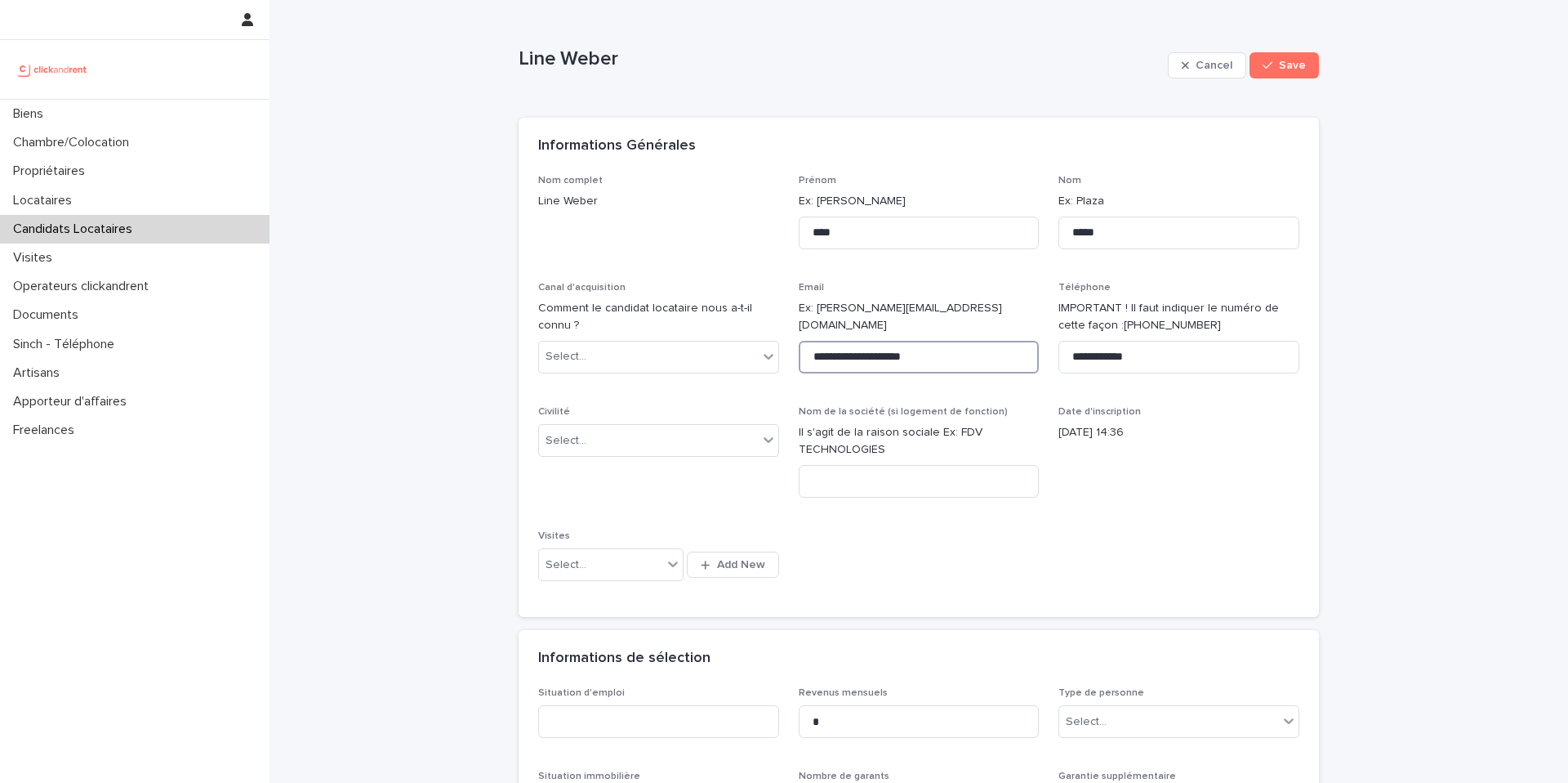
click at [968, 340] on input "**********" at bounding box center [919, 356] width 241 height 33
paste input
type input "**********"
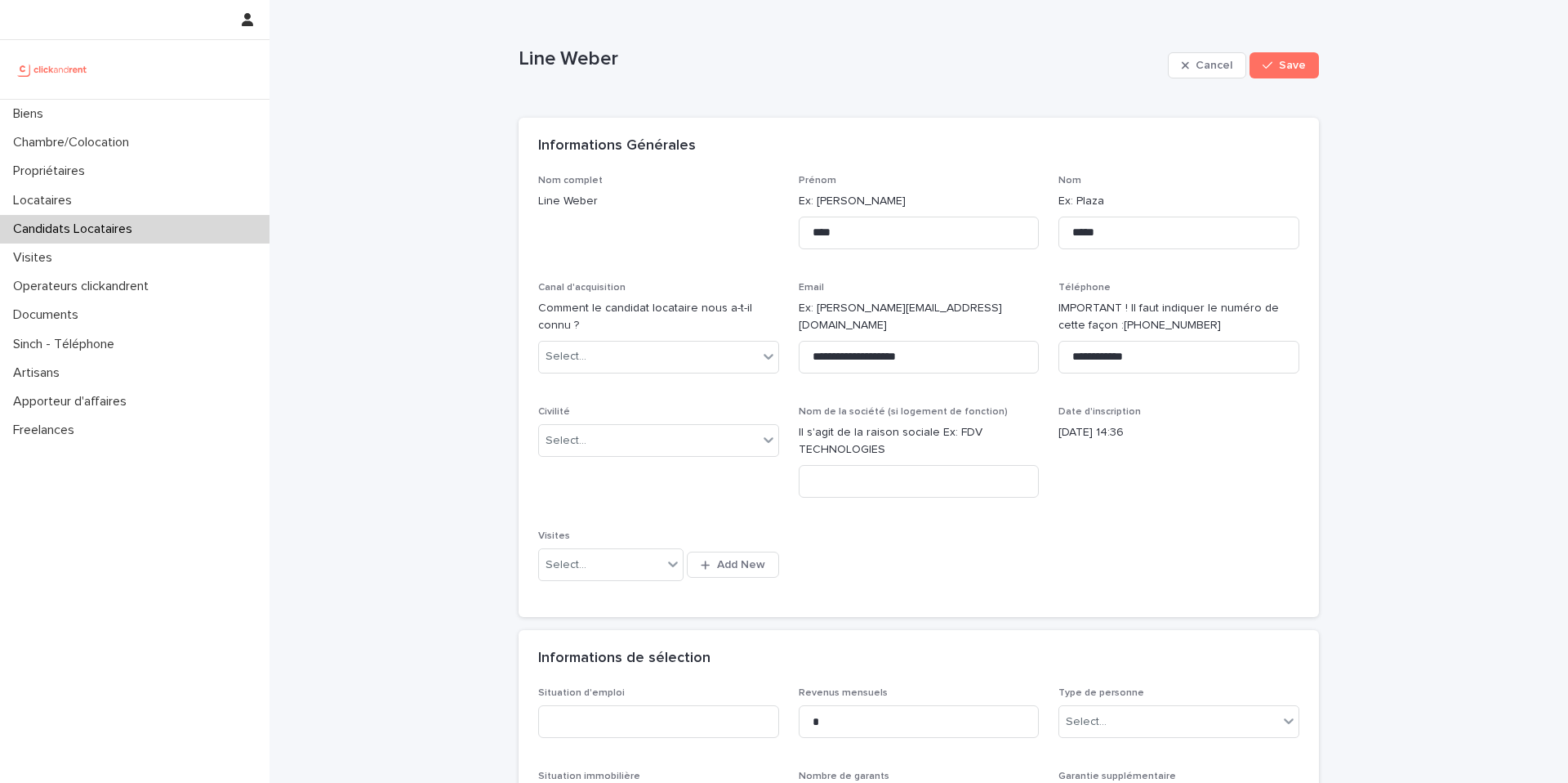
click at [1010, 138] on div "Informations Générales" at bounding box center [916, 146] width 755 height 18
click at [610, 441] on div "Select..." at bounding box center [649, 441] width 219 height 27
click at [613, 476] on div "Madame" at bounding box center [659, 472] width 239 height 28
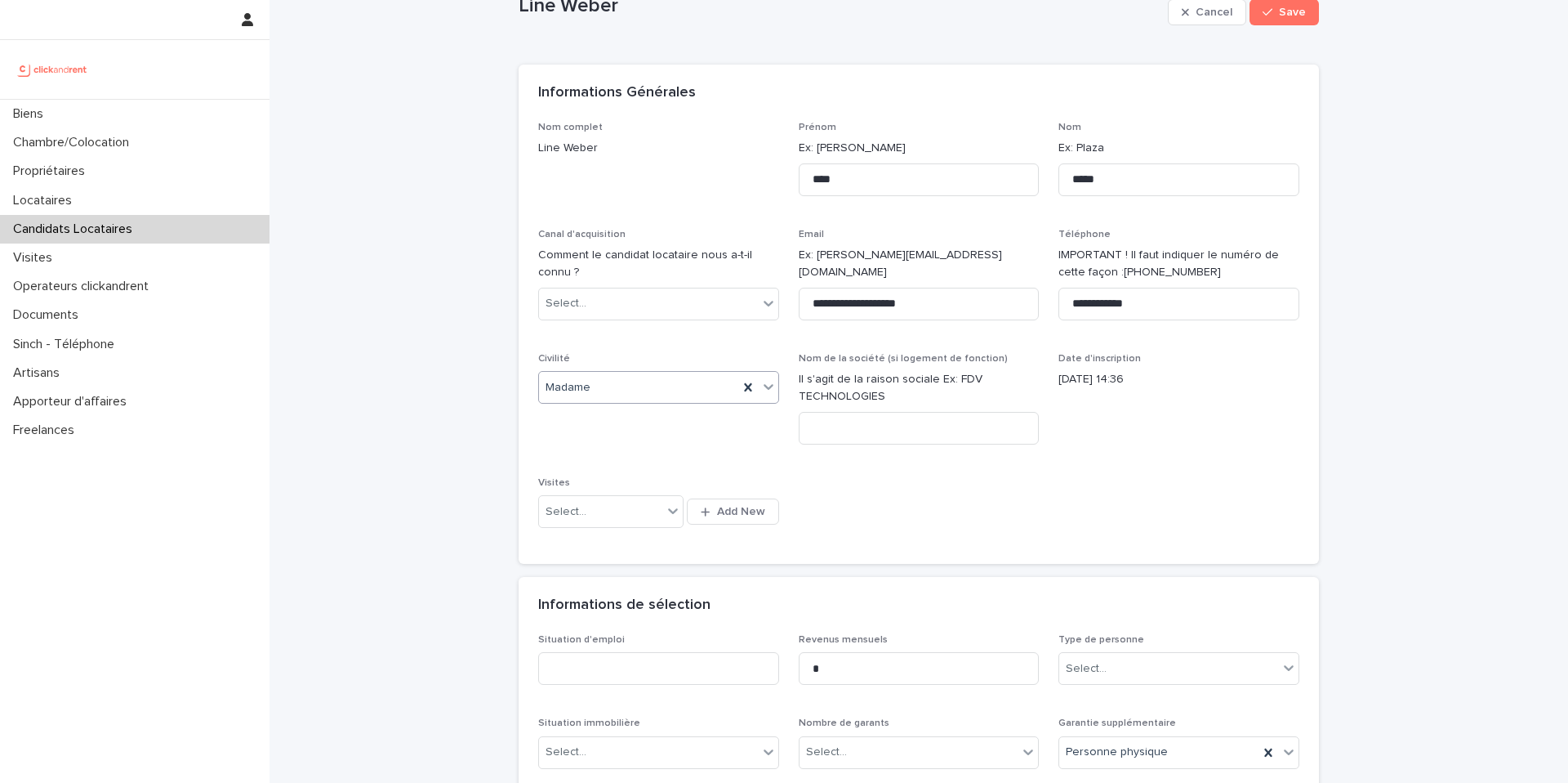
scroll to position [44, 0]
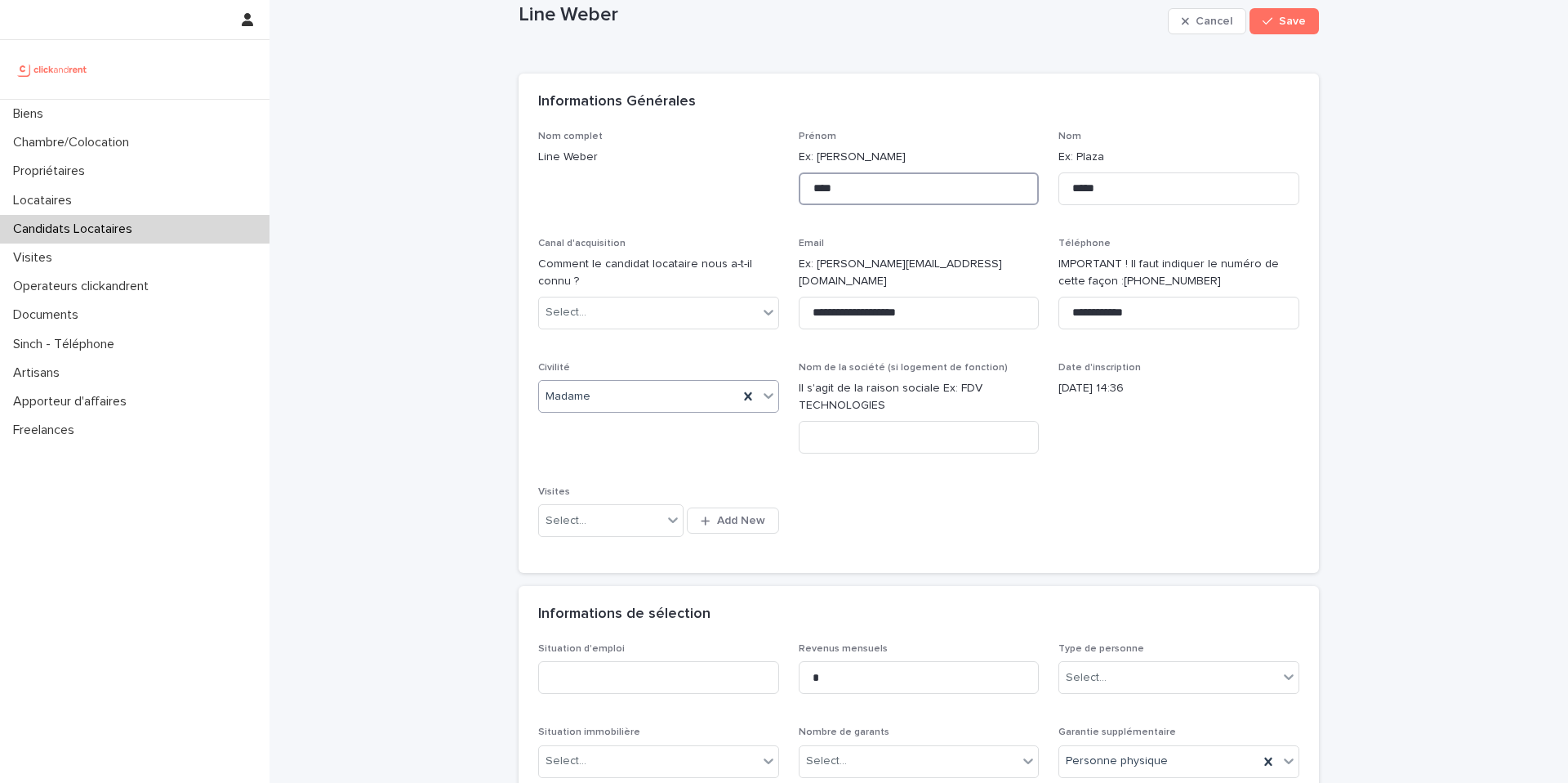
click at [936, 191] on input "****" at bounding box center [919, 188] width 241 height 33
type input "**********"
click at [973, 105] on div "Informations Générales" at bounding box center [916, 101] width 755 height 18
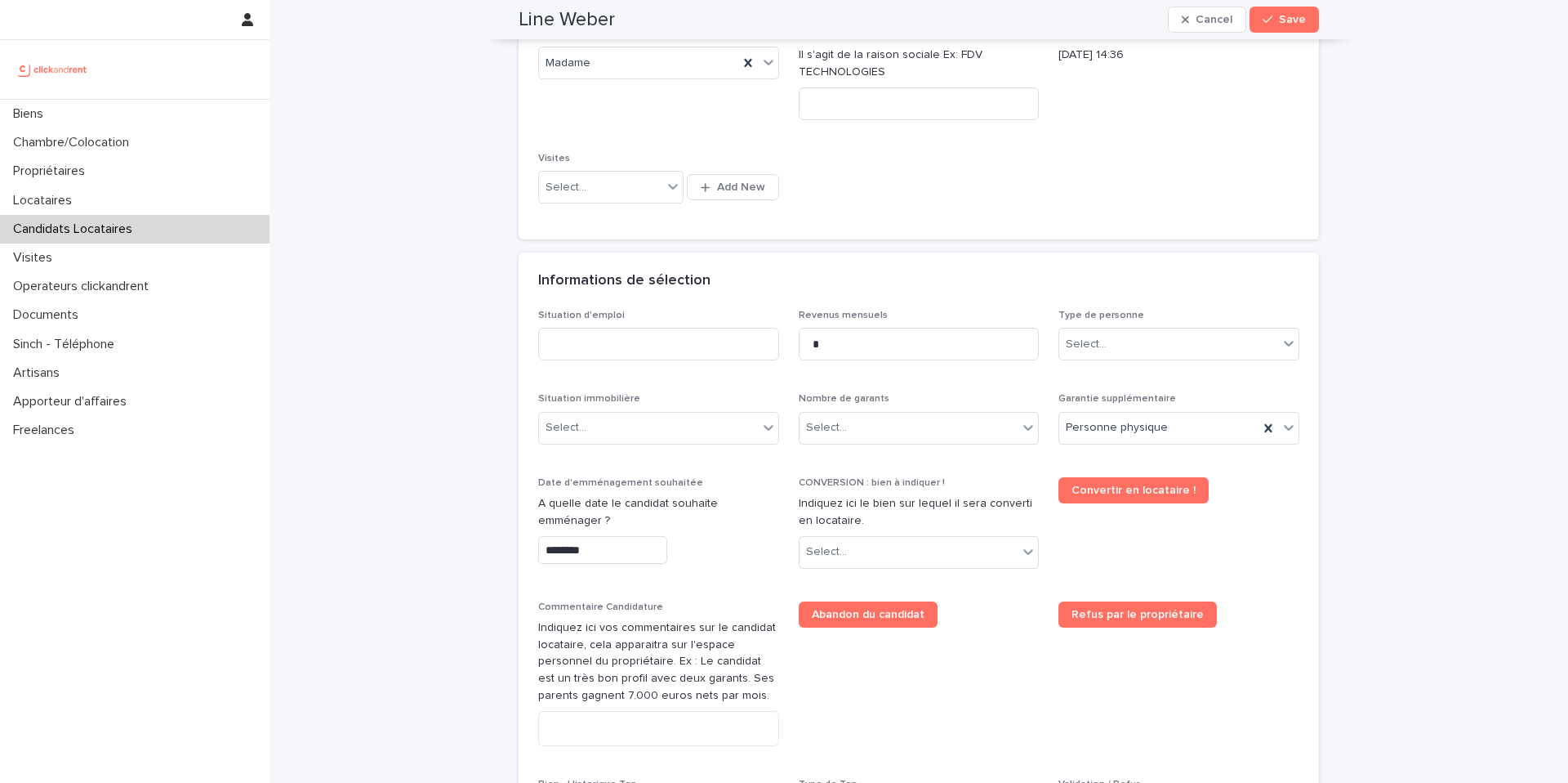
scroll to position [404, 0]
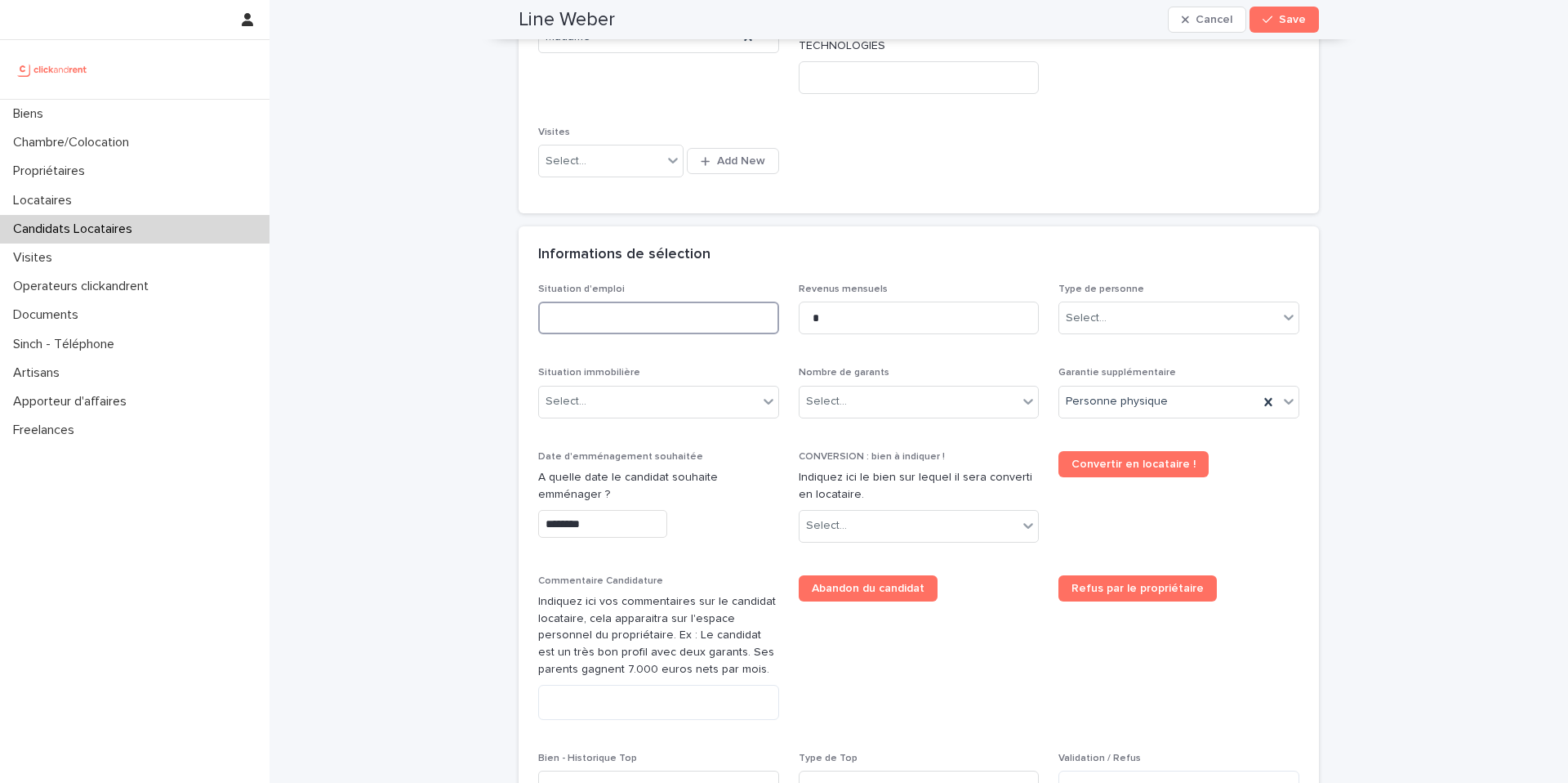
click at [731, 323] on input at bounding box center [659, 317] width 241 height 33
type input "*********"
click at [1131, 321] on div "Select..." at bounding box center [1169, 318] width 219 height 27
click at [1116, 355] on div "Particulier" at bounding box center [1179, 349] width 239 height 28
click at [604, 412] on div "Select..." at bounding box center [649, 402] width 219 height 27
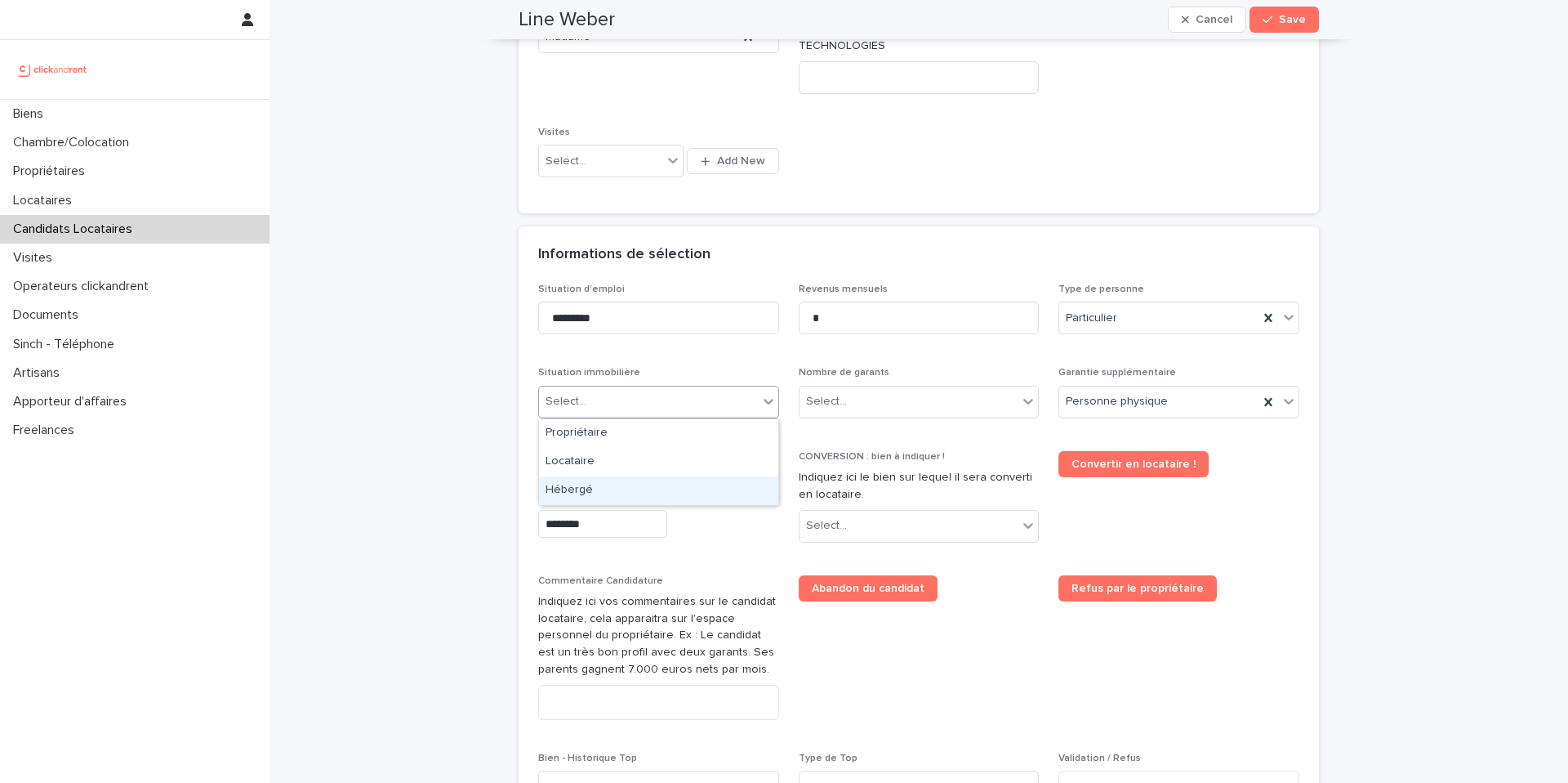
click at [601, 488] on div "Hébergé" at bounding box center [659, 490] width 239 height 28
click at [894, 394] on div "Select..." at bounding box center [909, 402] width 219 height 27
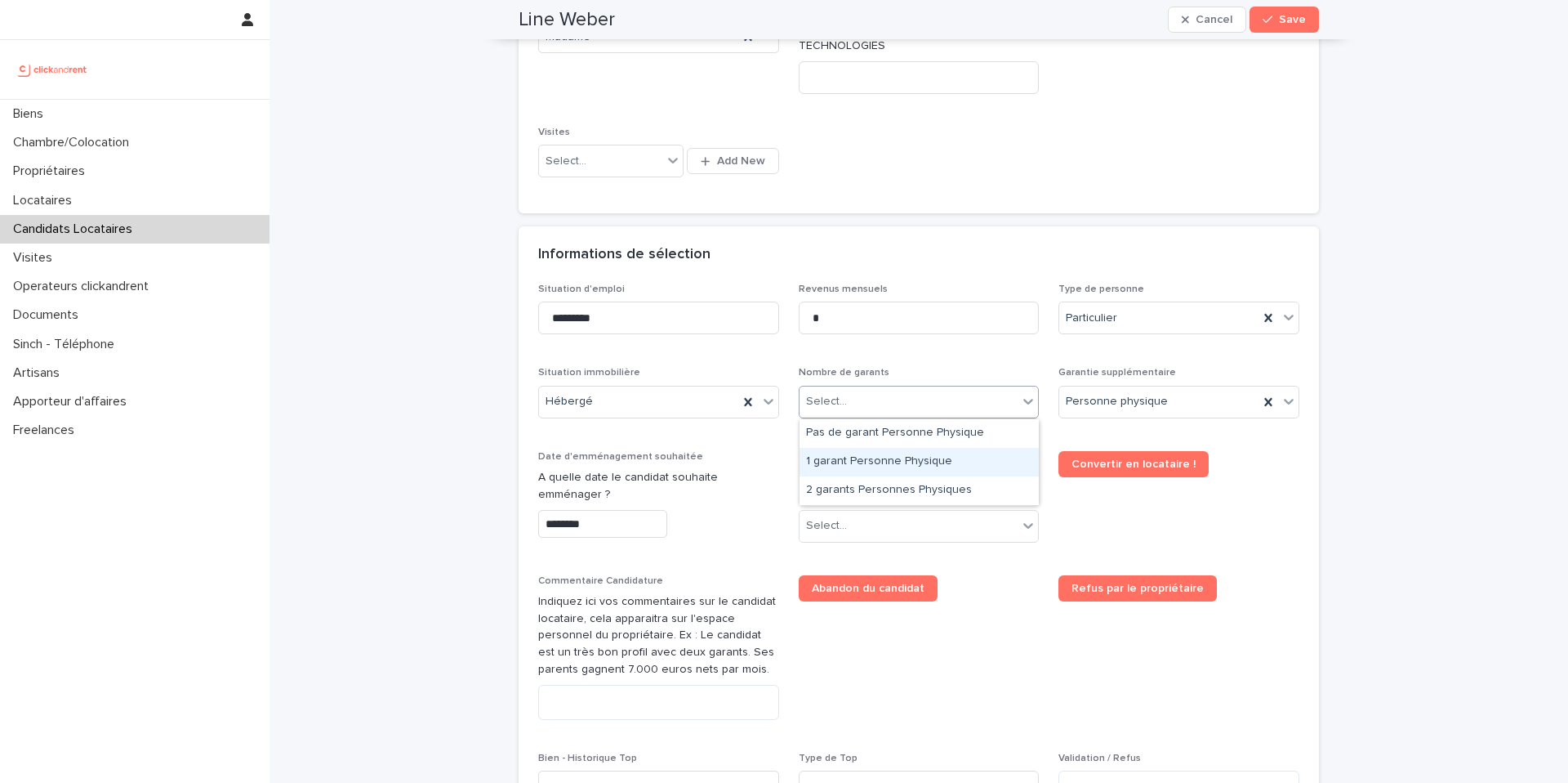
click at [873, 454] on div "1 garant Personne Physique" at bounding box center [919, 462] width 239 height 28
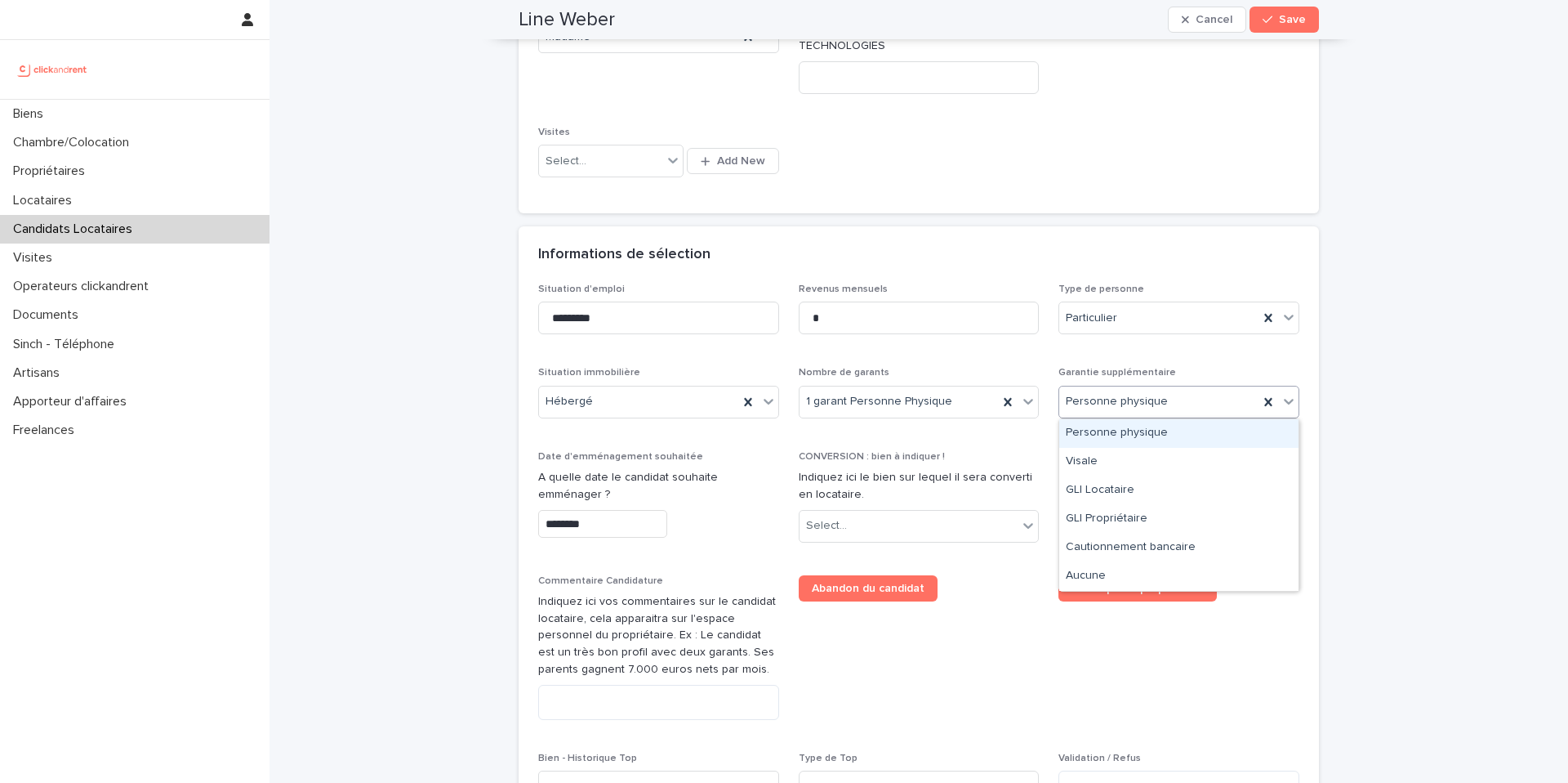
click at [1131, 397] on span "Personne physique" at bounding box center [1117, 402] width 102 height 18
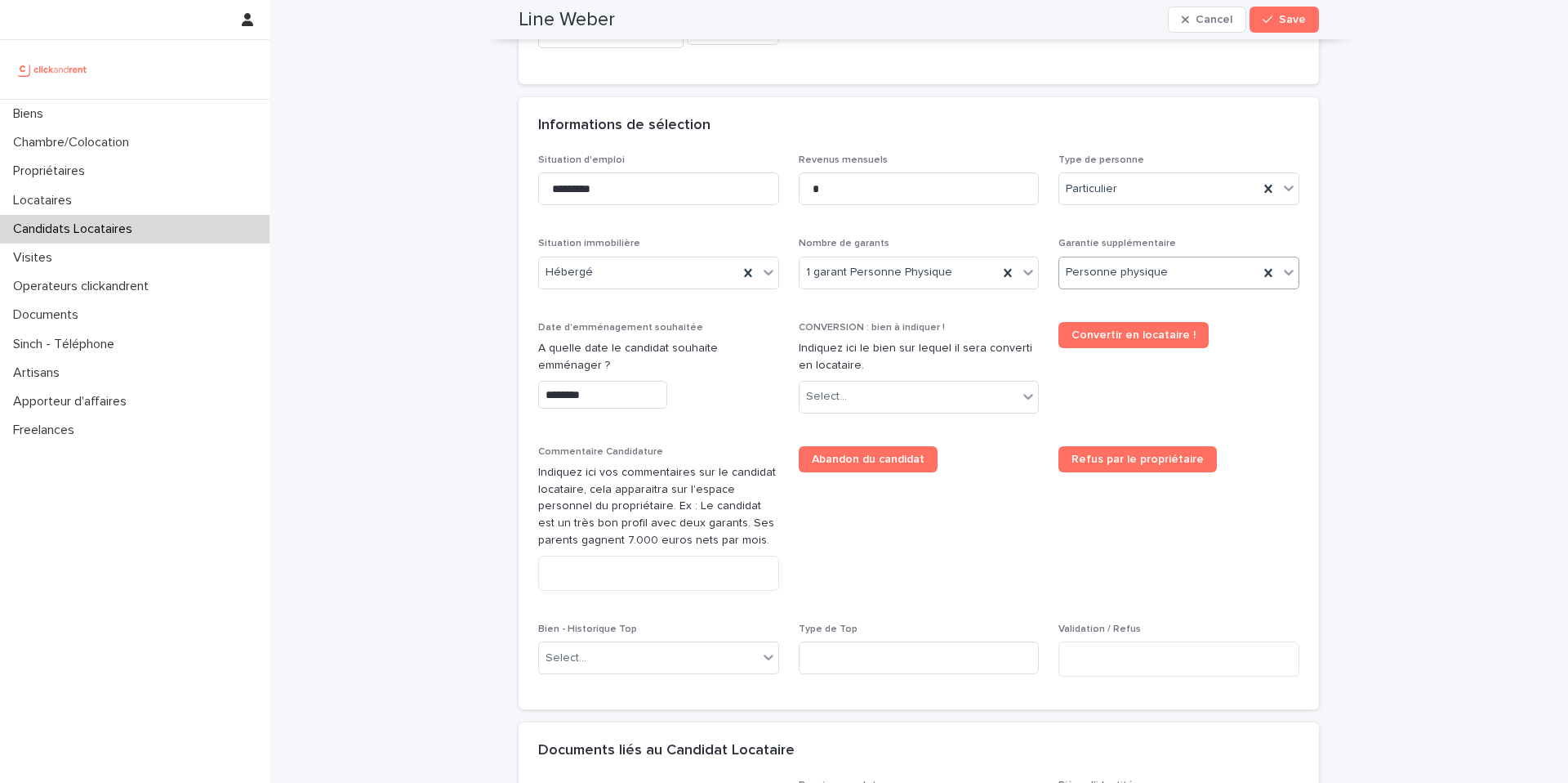
scroll to position [536, 0]
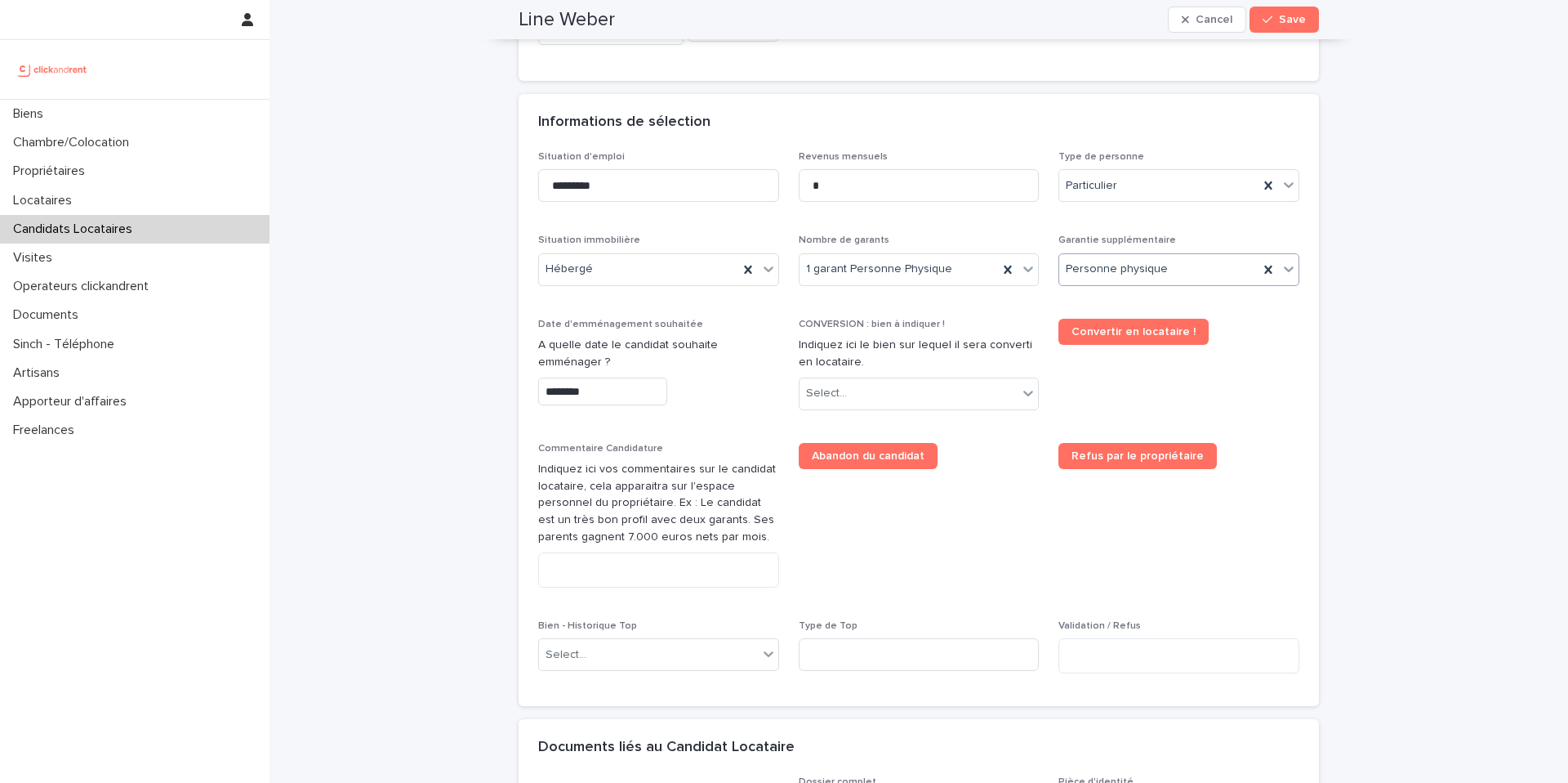
click at [592, 390] on input "********" at bounding box center [603, 392] width 129 height 28
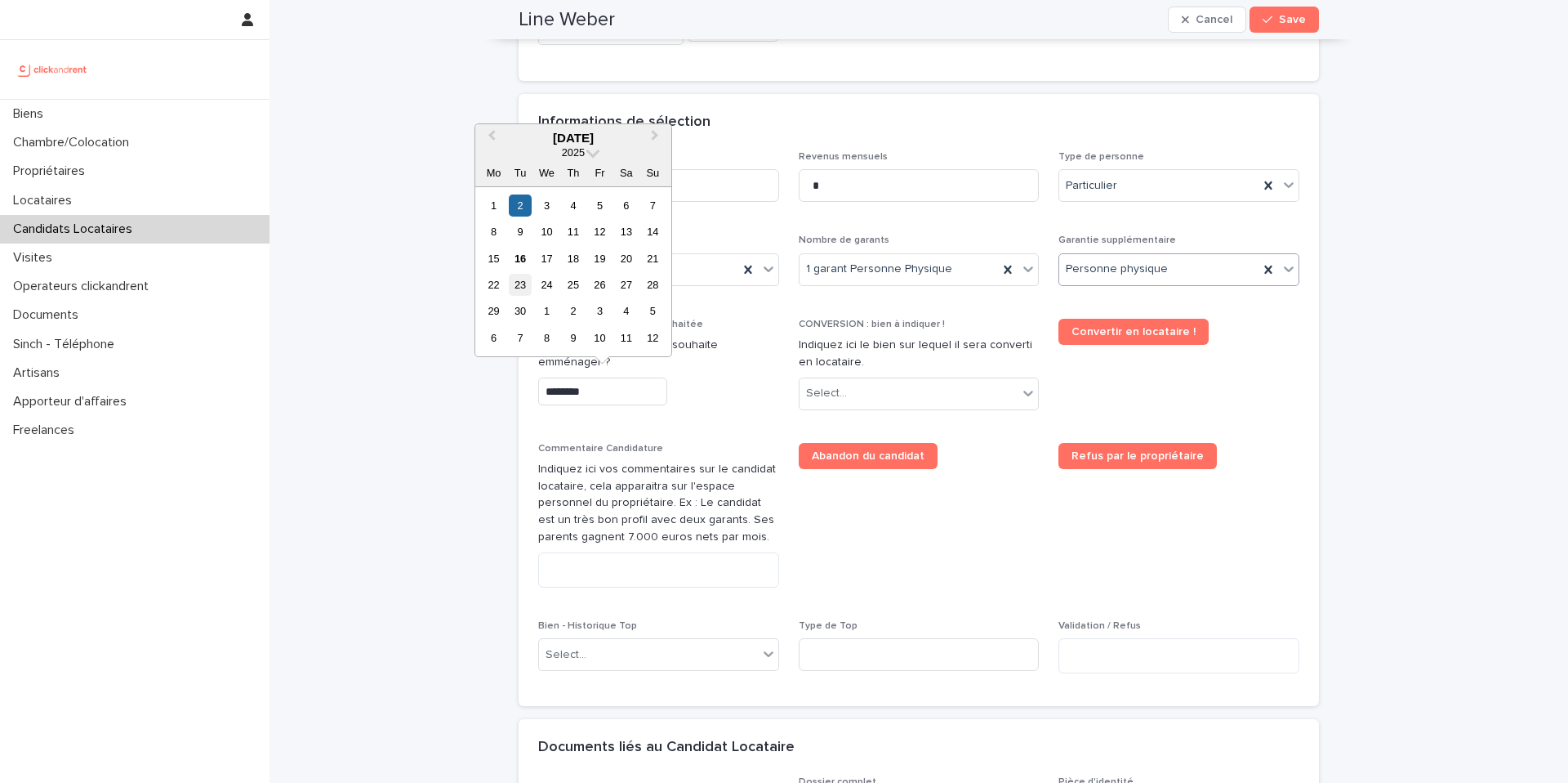
click at [524, 284] on div "23" at bounding box center [520, 284] width 22 height 22
type input "*********"
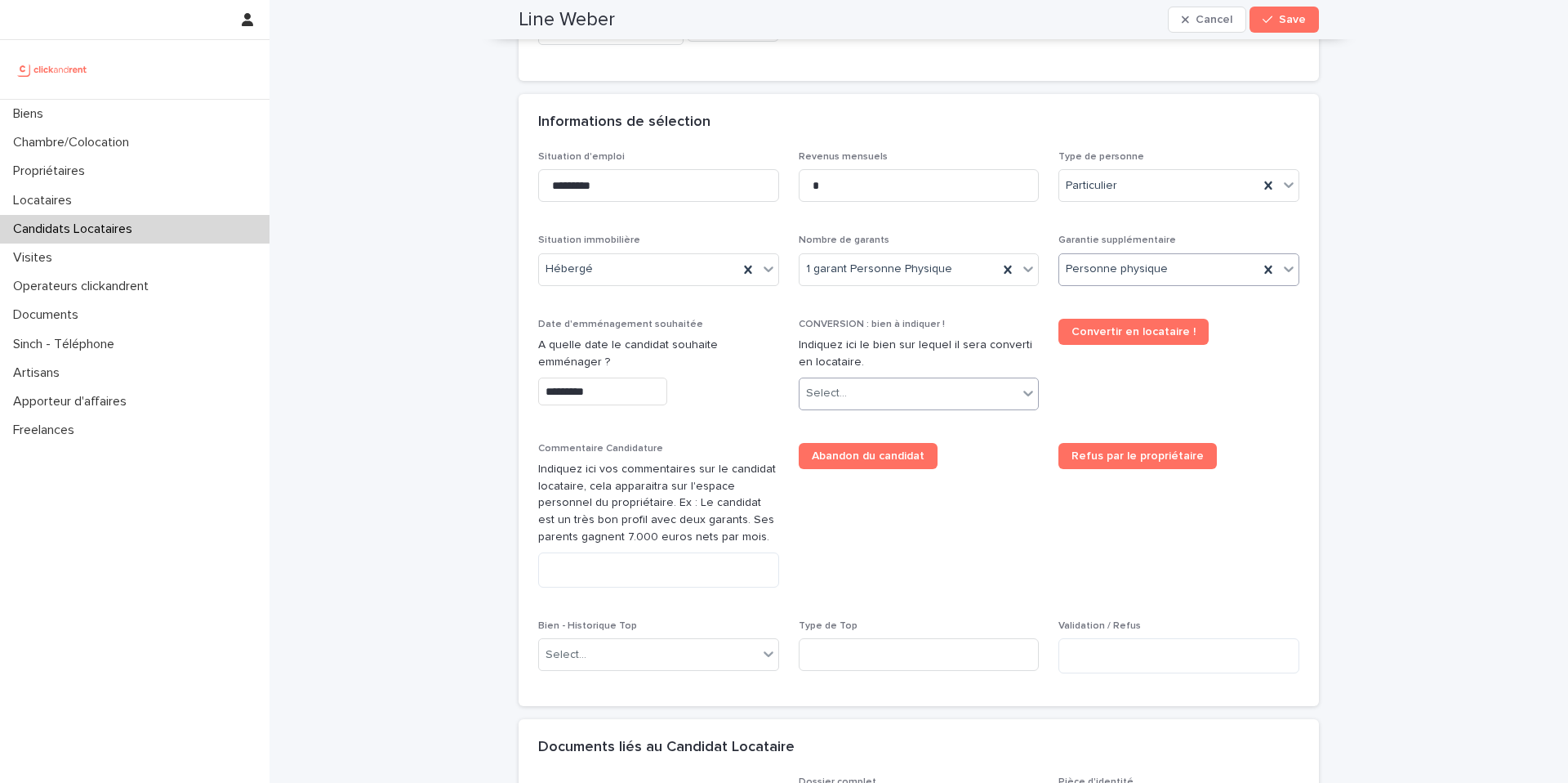
click at [897, 389] on div "Select..." at bounding box center [909, 393] width 219 height 27
type input "*****"
click at [910, 422] on div "A1247 - 1 rue Charlotte Perriand, Clichy-la-Garenne 92110" at bounding box center [919, 425] width 239 height 28
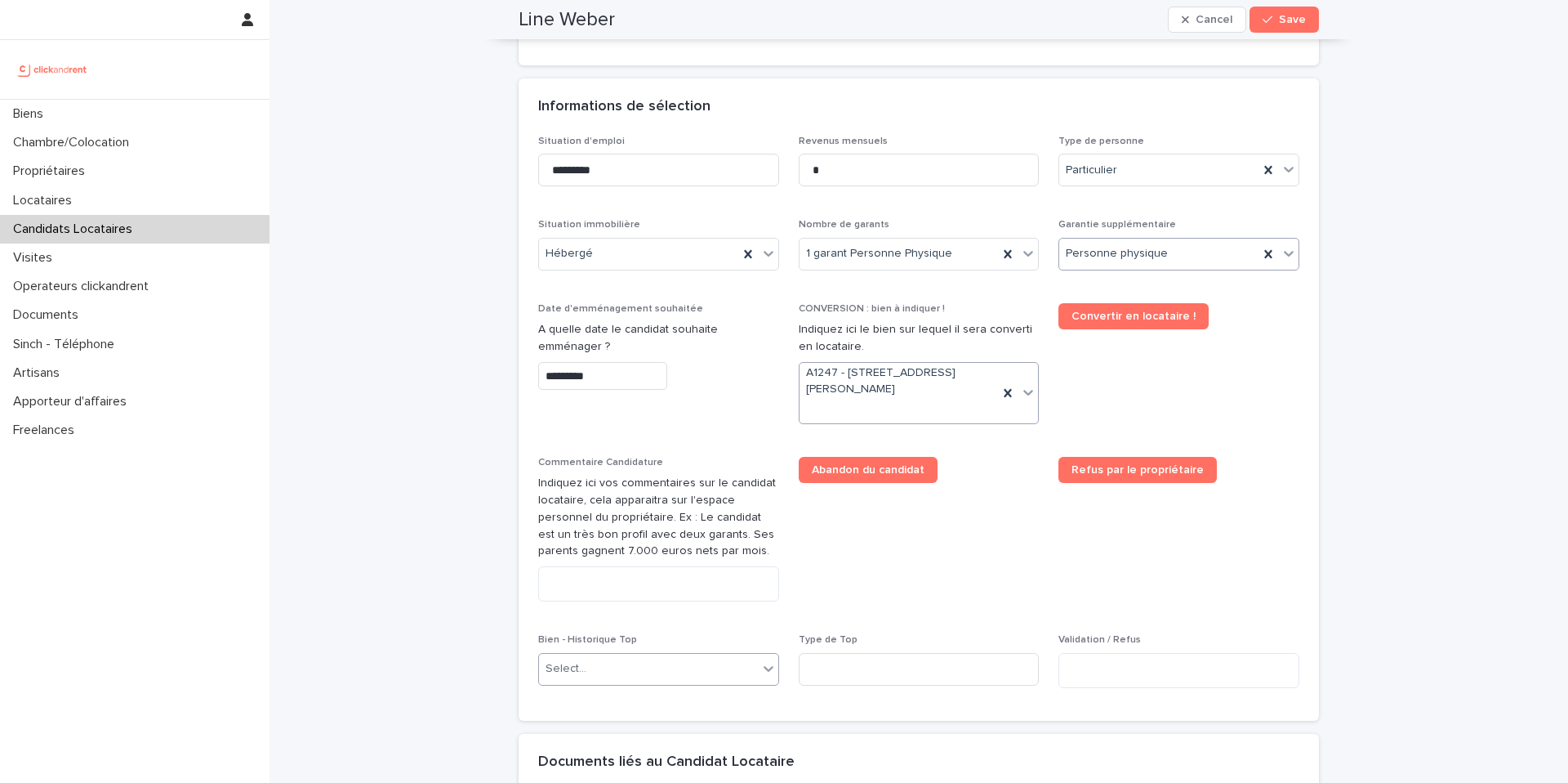
click at [598, 670] on div "Select..." at bounding box center [649, 668] width 219 height 27
type input "*****"
click at [623, 643] on div "A1247 - 1 rue Charlotte Perriand, Clichy-la-Garenne 92110" at bounding box center [659, 637] width 239 height 28
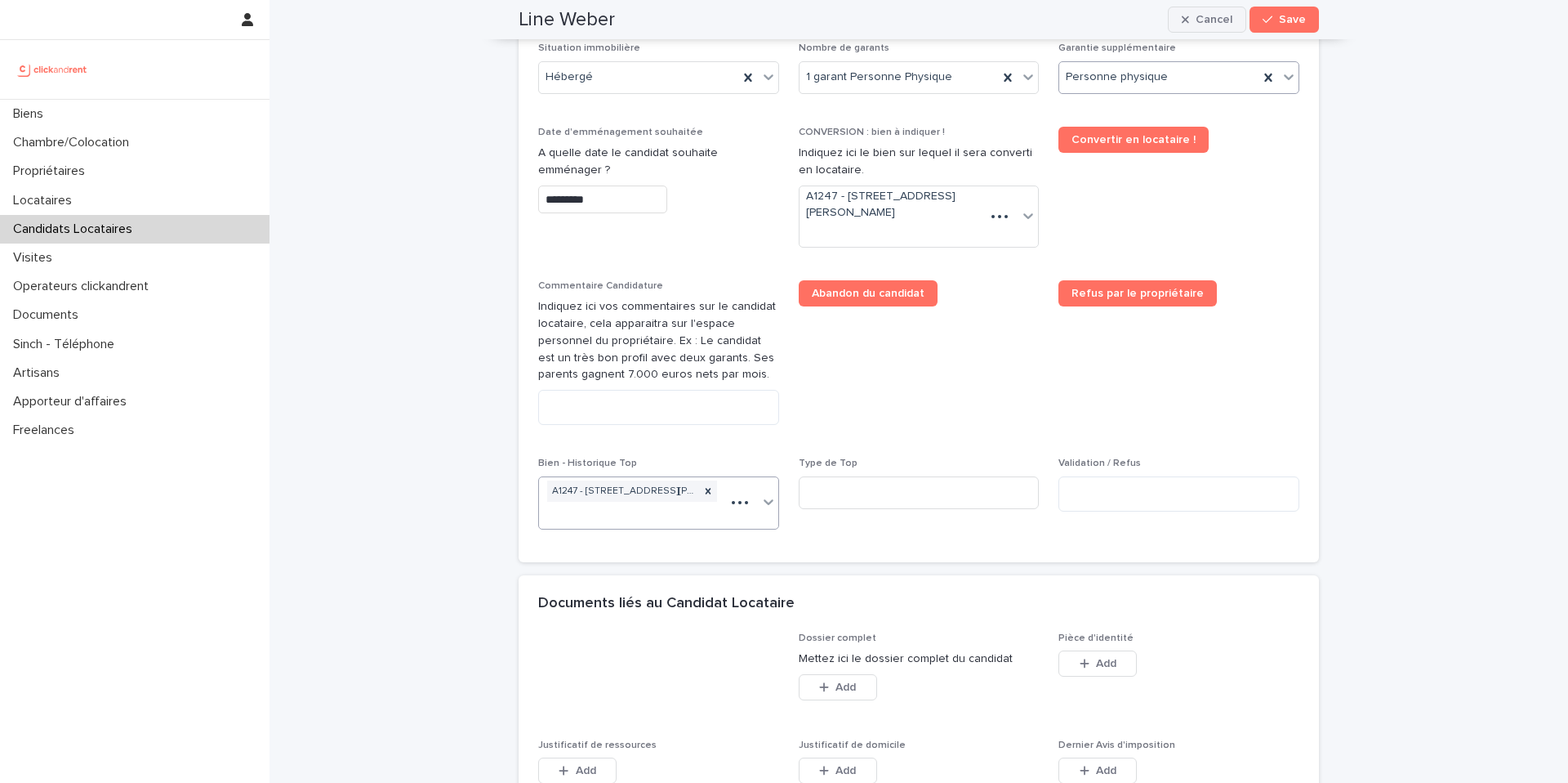
scroll to position [728, 0]
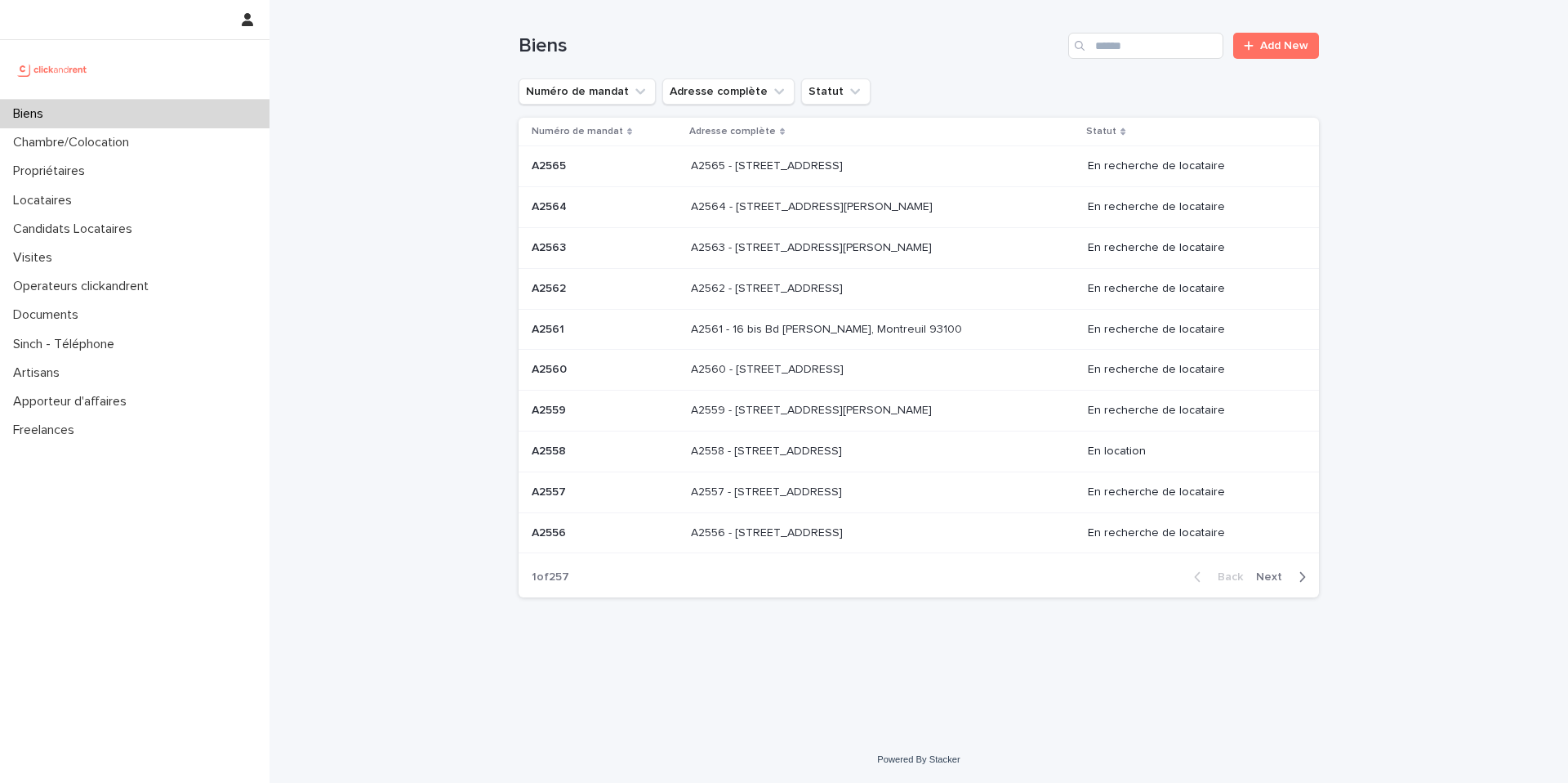
click at [214, 105] on div "Biens" at bounding box center [135, 114] width 269 height 28
click at [1143, 33] on input "Search" at bounding box center [1147, 45] width 156 height 26
type input "****"
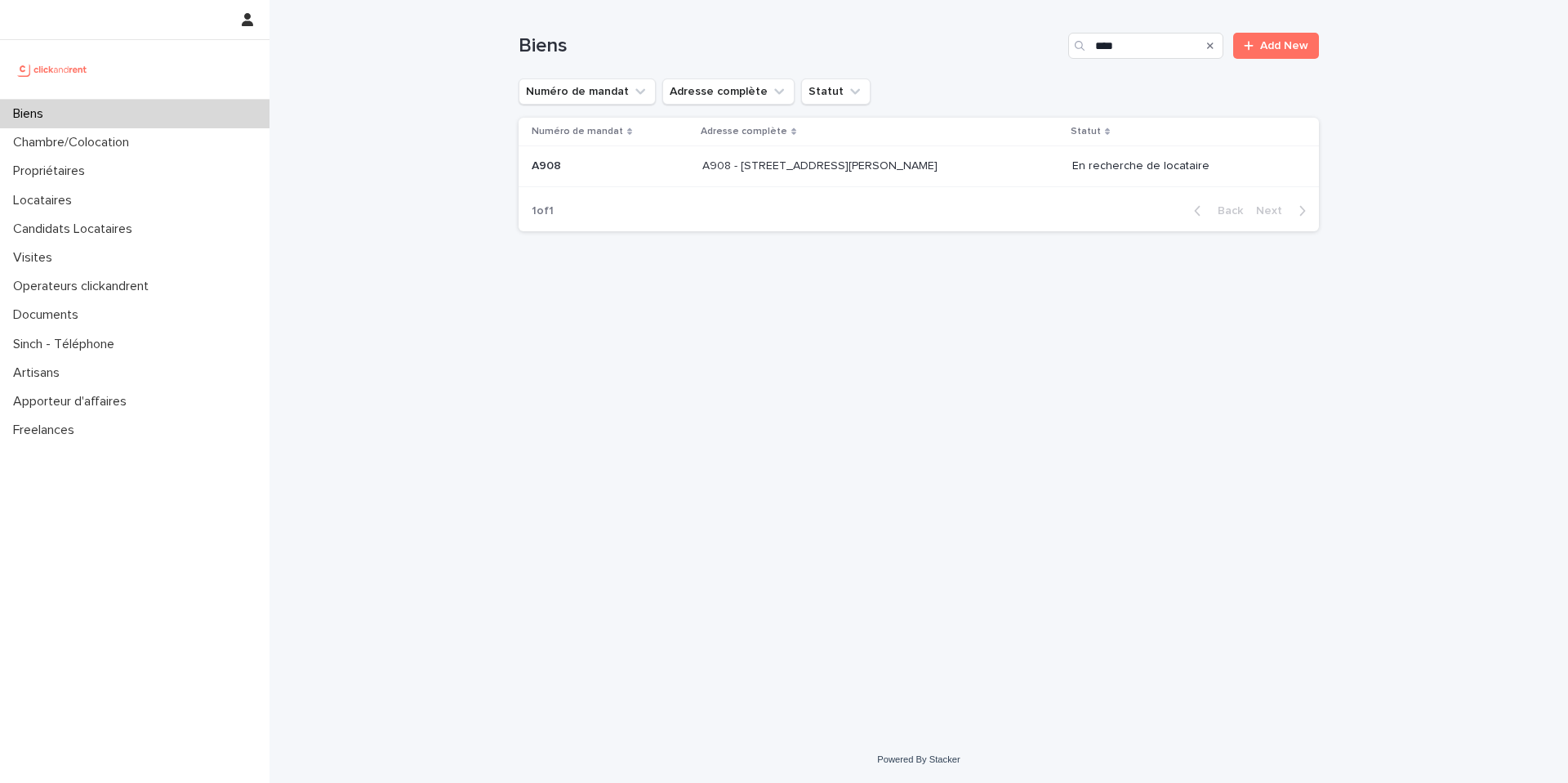
click at [926, 166] on p "A908 - [STREET_ADDRESS][PERSON_NAME]" at bounding box center [821, 165] width 238 height 18
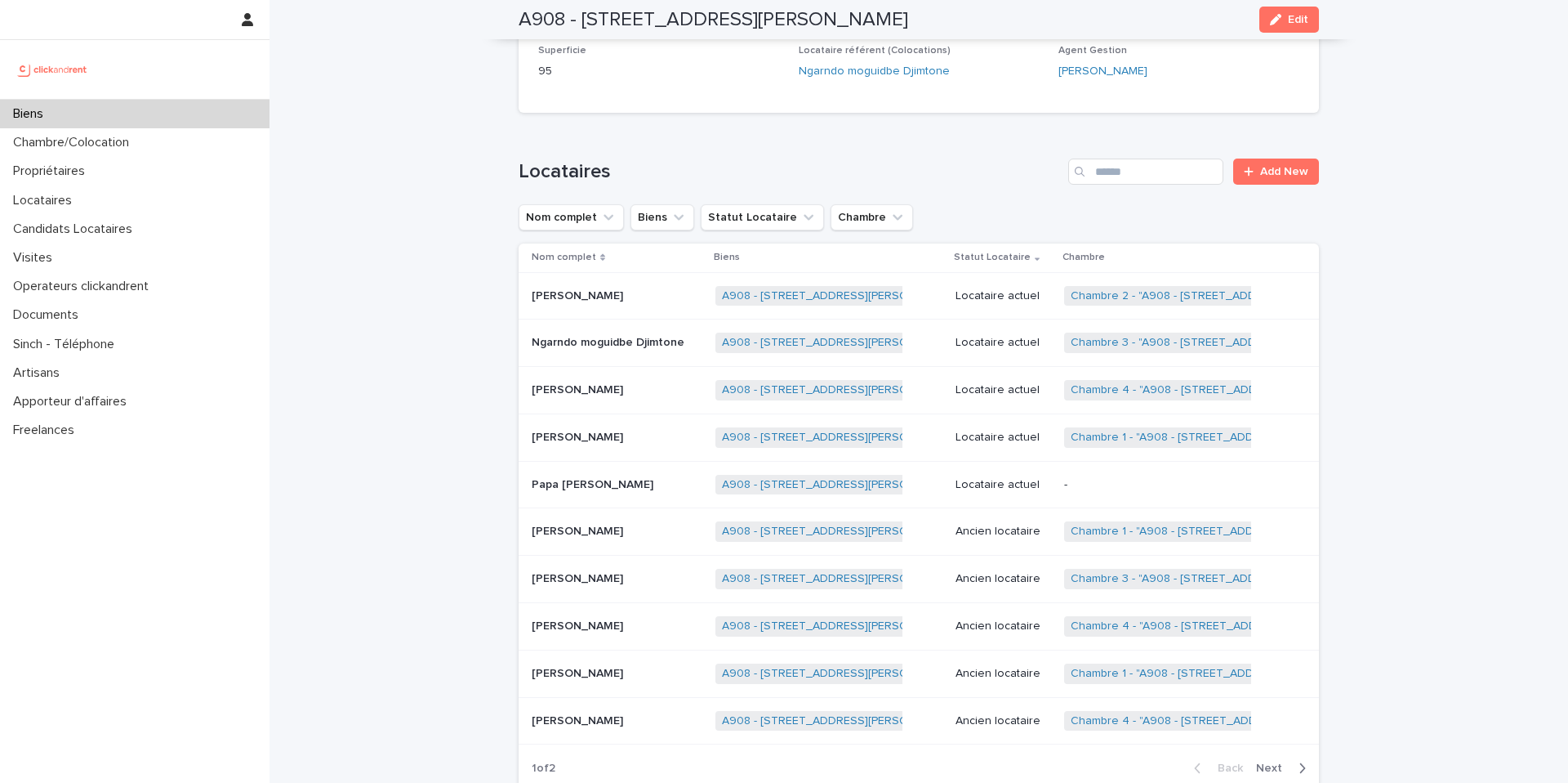
scroll to position [561, 0]
click at [1150, 292] on link "Chambre 2 - "A908 - [STREET_ADDRESS][PERSON_NAME]"" at bounding box center [1226, 294] width 310 height 14
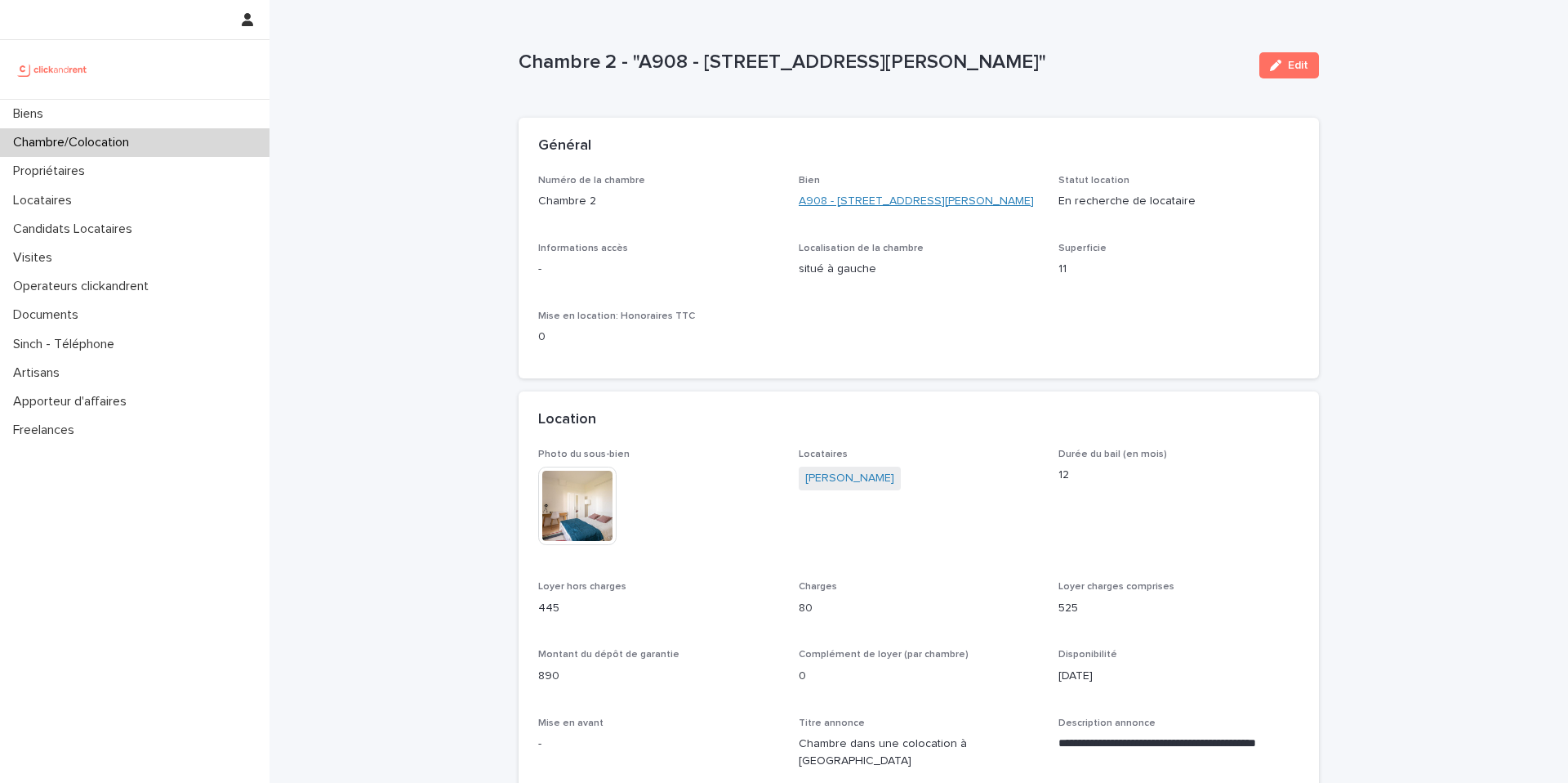
click at [809, 205] on link "A908 - [STREET_ADDRESS][PERSON_NAME]" at bounding box center [916, 202] width 235 height 18
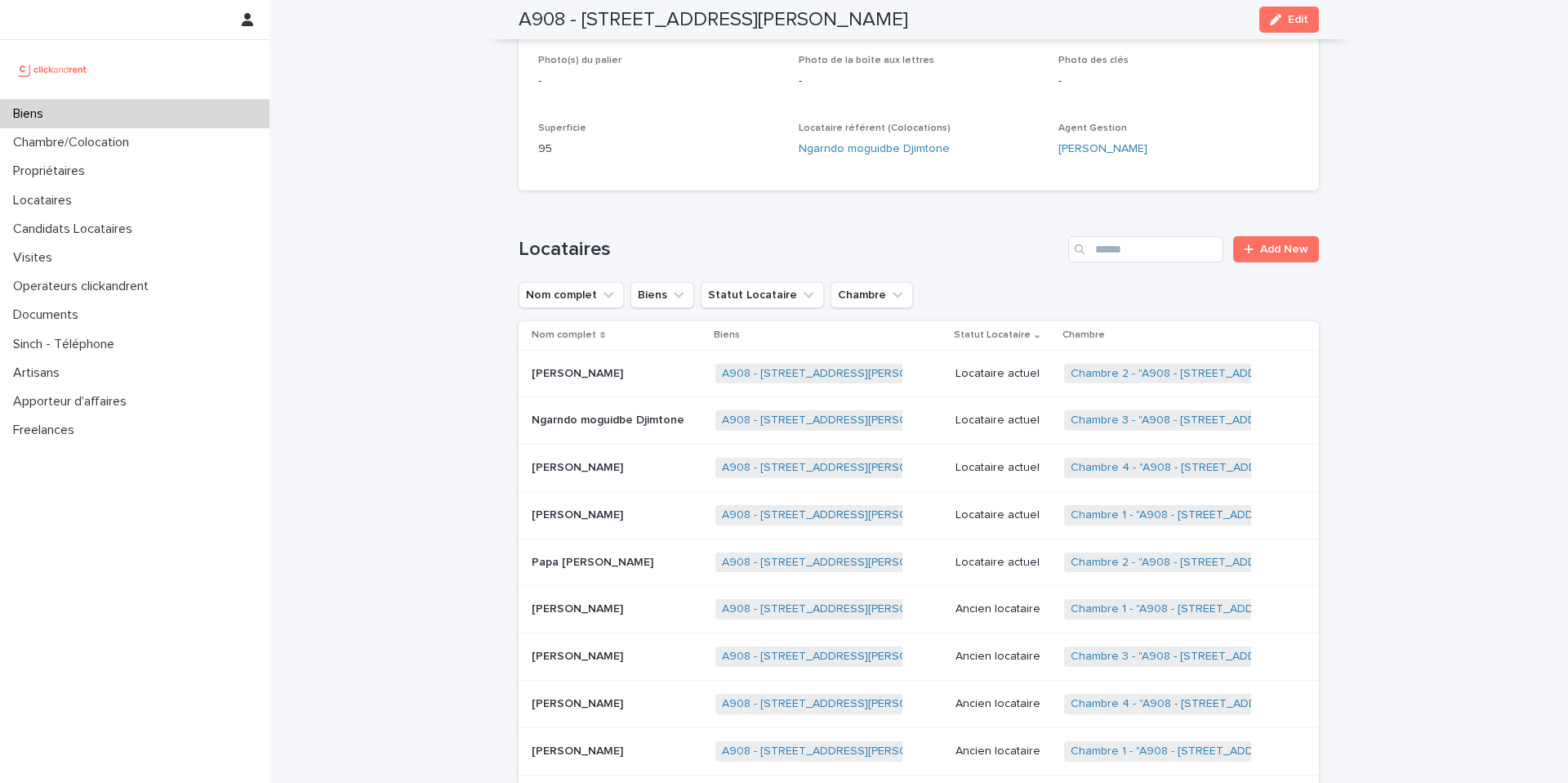
scroll to position [483, 0]
click at [1006, 564] on p "Locataire actuel" at bounding box center [1004, 561] width 95 height 14
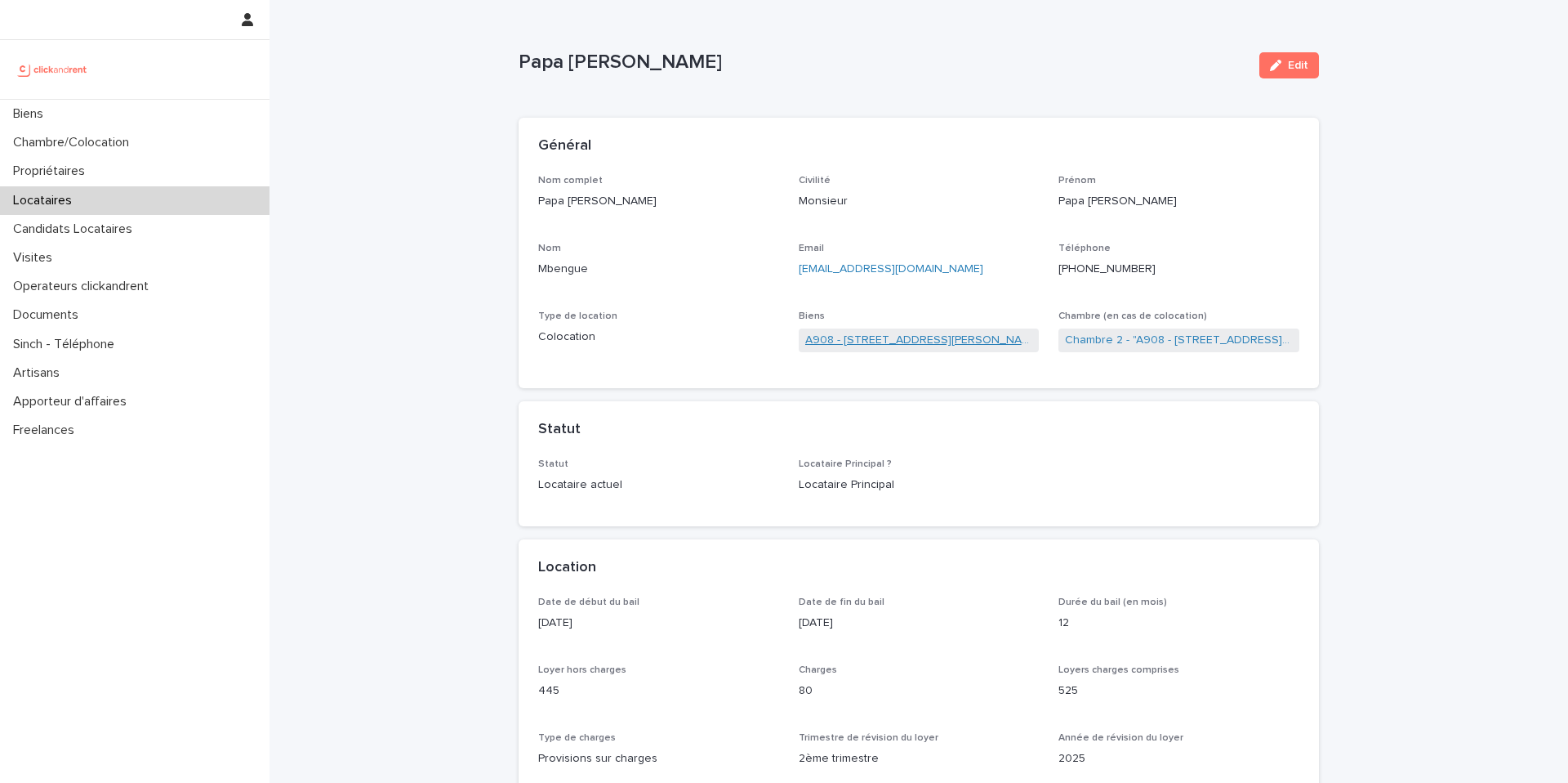
click at [888, 335] on link "A908 - [STREET_ADDRESS][PERSON_NAME]" at bounding box center [919, 340] width 228 height 18
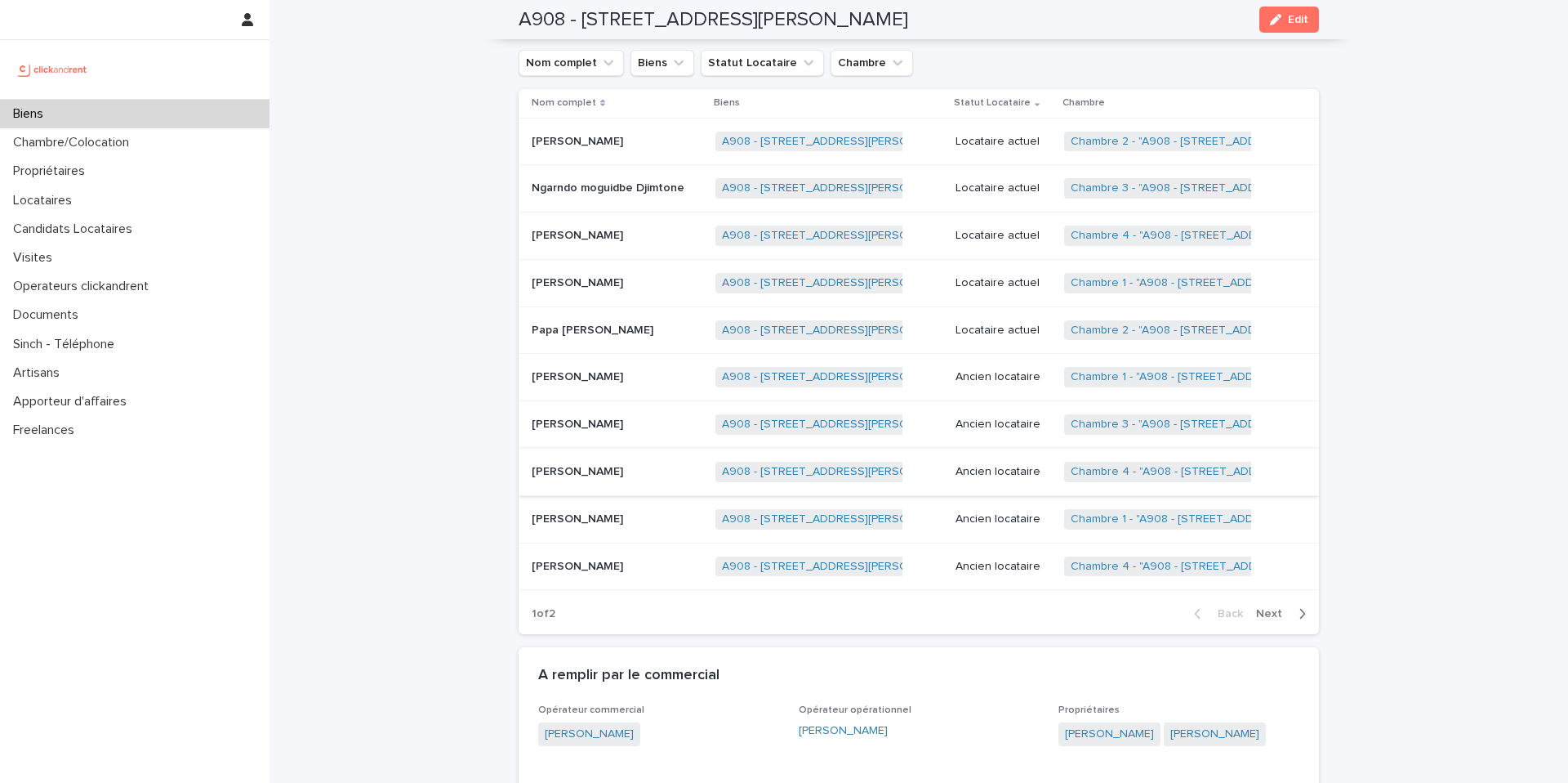
scroll to position [714, 0]
click at [1019, 151] on div "Locataire actuel" at bounding box center [1004, 142] width 95 height 27
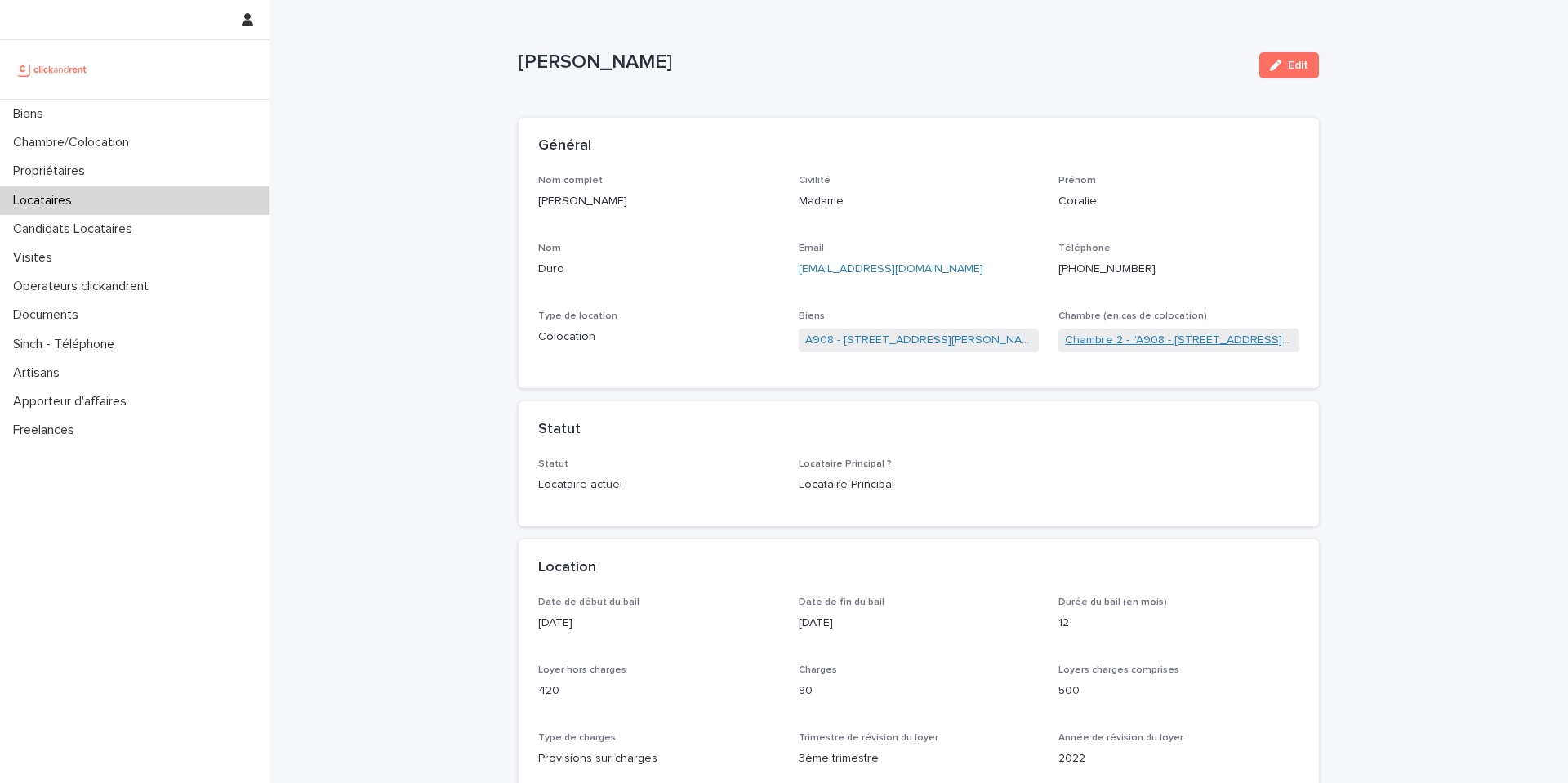
click at [1170, 334] on link "Chambre 2 - "A908 - [STREET_ADDRESS][PERSON_NAME]"" at bounding box center [1179, 340] width 228 height 18
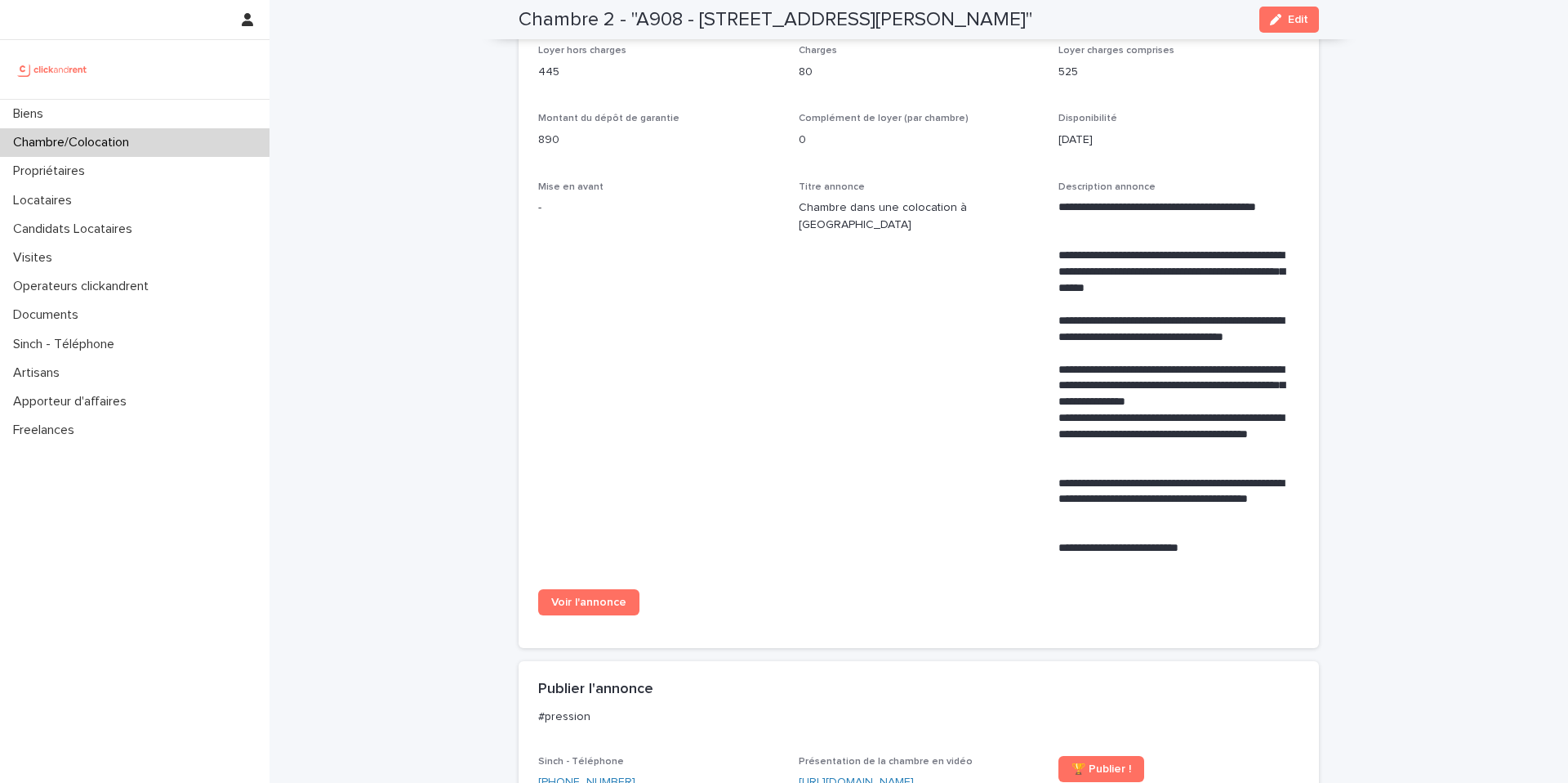
scroll to position [538, 0]
drag, startPoint x: 702, startPoint y: 21, endPoint x: 1008, endPoint y: 15, distance: 306.1
click at [1008, 15] on h2 "Chambre 2 - "A908 - [STREET_ADDRESS][PERSON_NAME]"" at bounding box center [775, 20] width 513 height 23
click at [1145, 13] on div "Chambre 2 - "A908 - 39 rue Karl Marx, Champigny-sur-Marne 94500" Edit" at bounding box center [918, 19] width 800 height 39
drag, startPoint x: 1105, startPoint y: 22, endPoint x: 696, endPoint y: 20, distance: 409.0
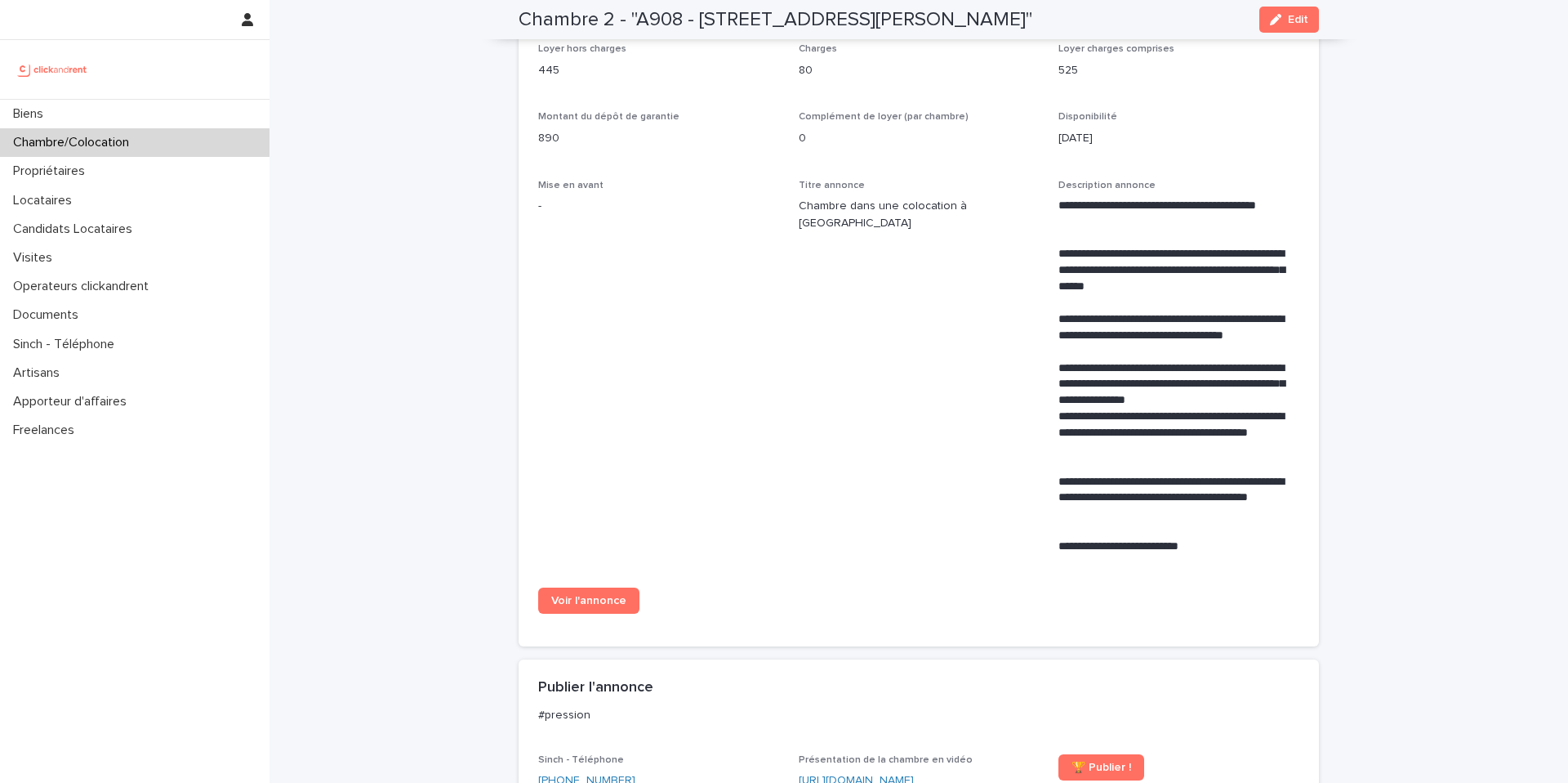
click at [696, 20] on h2 "Chambre 2 - "A908 - [STREET_ADDRESS][PERSON_NAME]"" at bounding box center [775, 20] width 513 height 23
copy h2 "39 rue Karl Marx, Champigny-sur-Marne 94500"
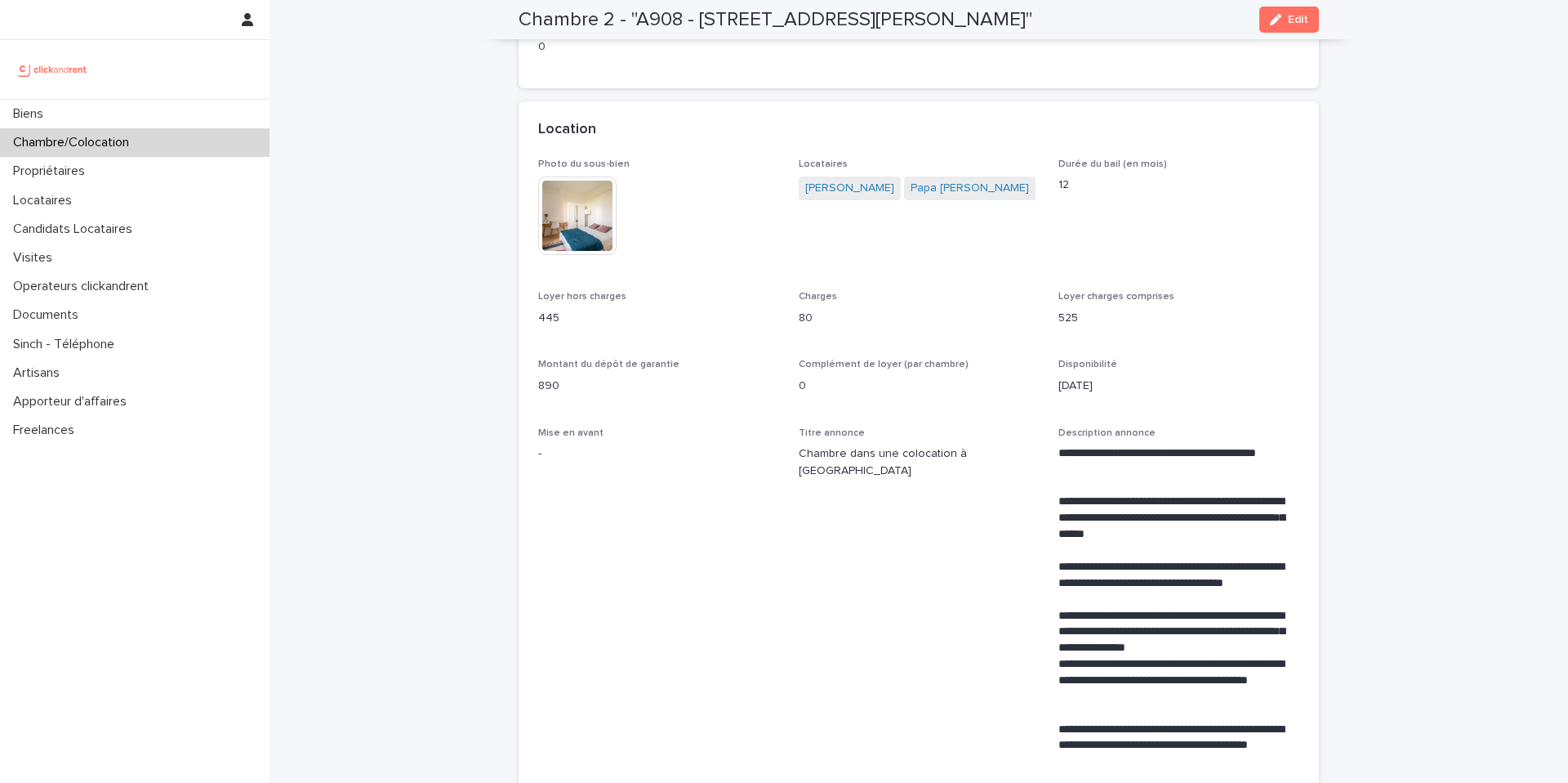
scroll to position [0, 0]
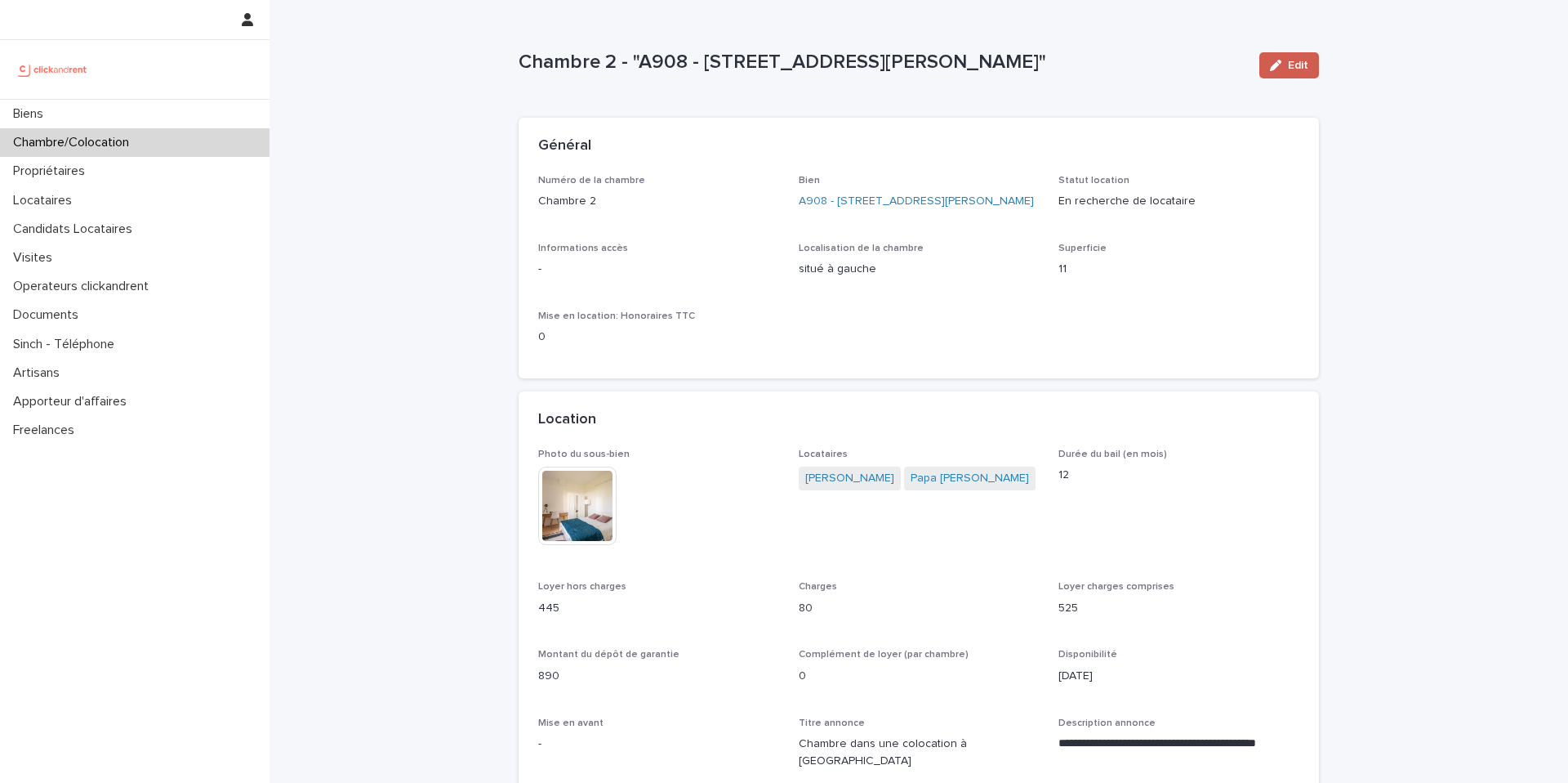
click at [1299, 64] on span "Edit" at bounding box center [1298, 65] width 20 height 12
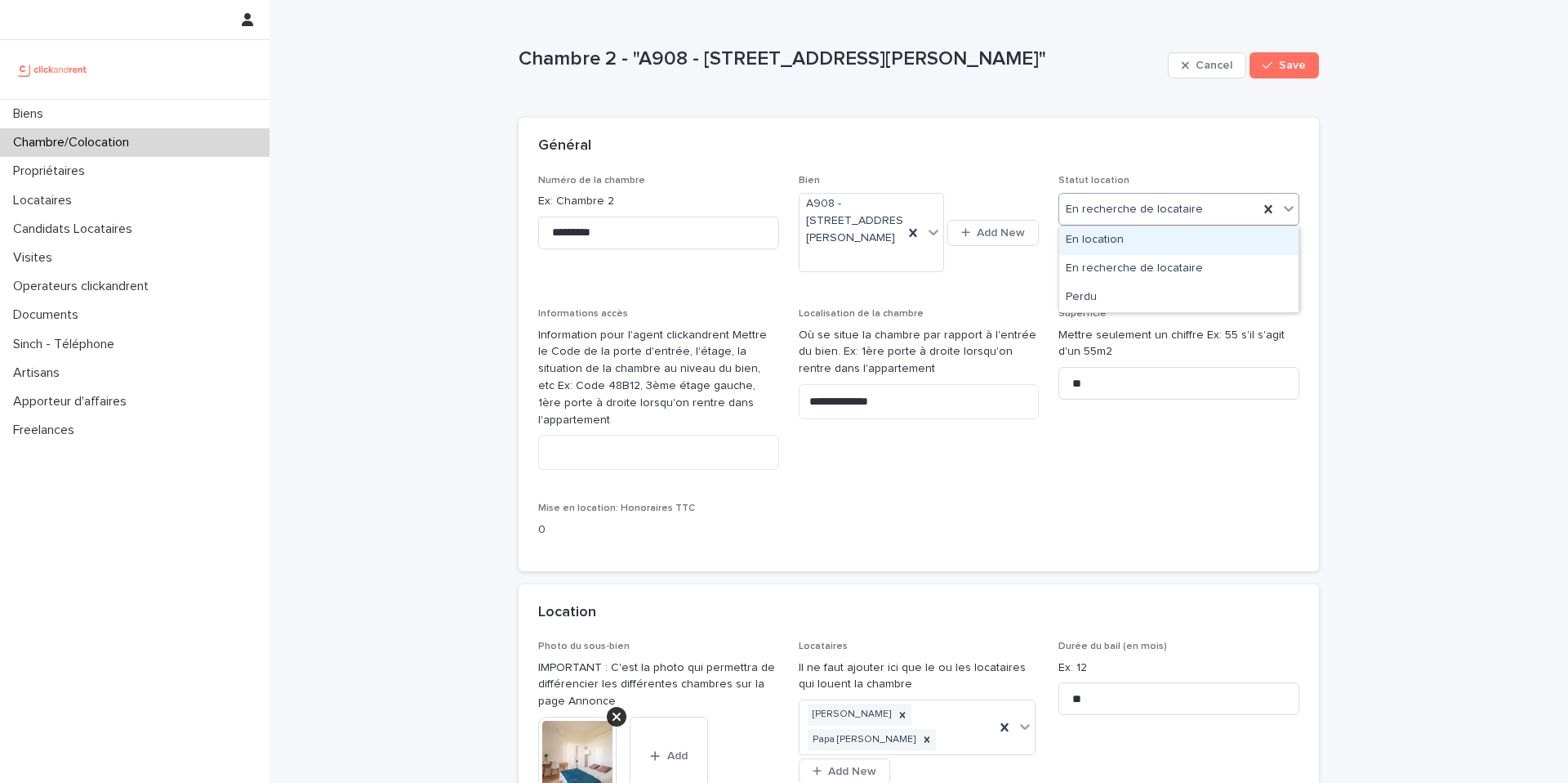
click at [1124, 242] on div "En location" at bounding box center [1179, 241] width 239 height 28
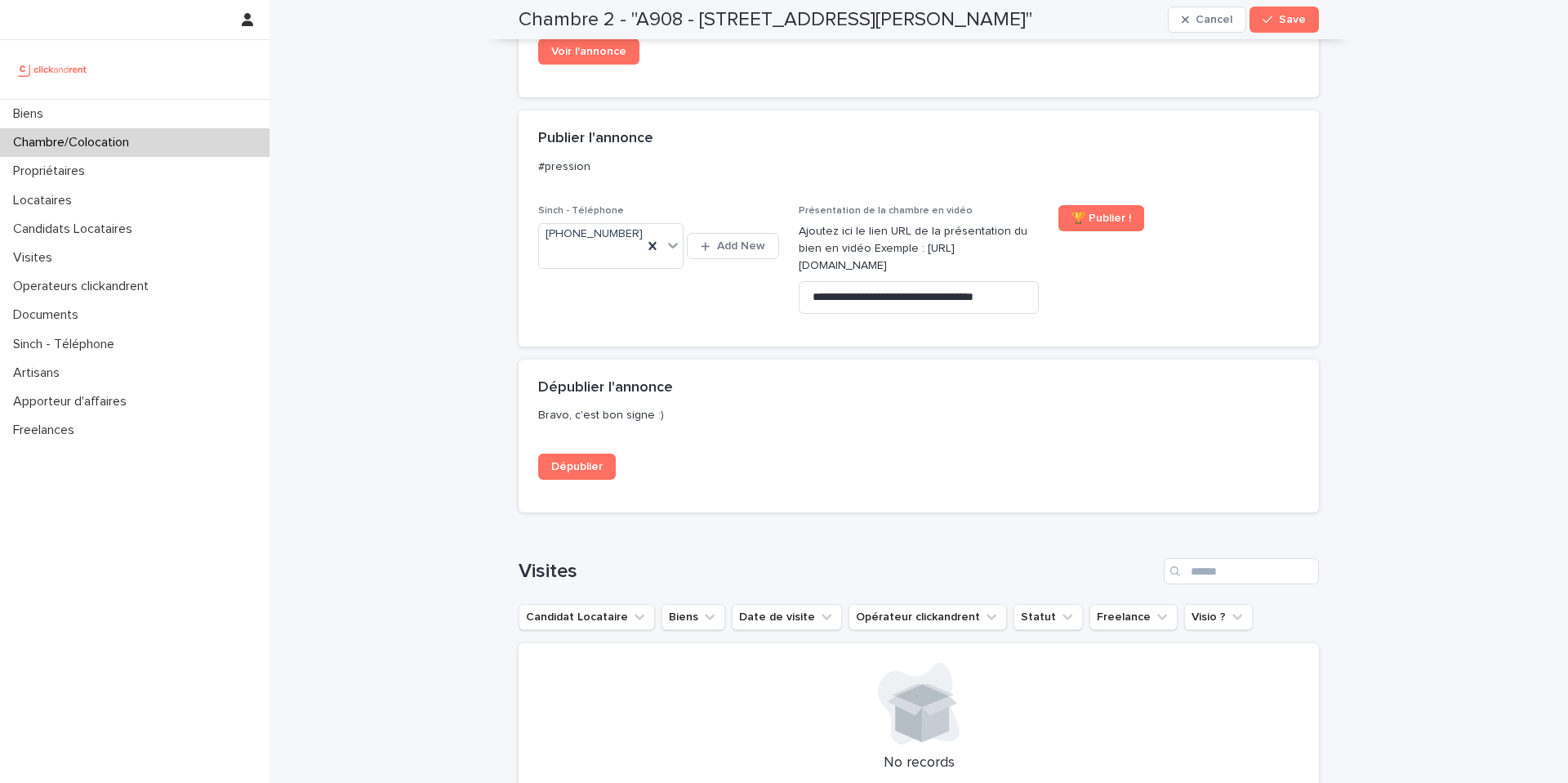
scroll to position [1571, 0]
click at [654, 245] on icon at bounding box center [653, 249] width 8 height 8
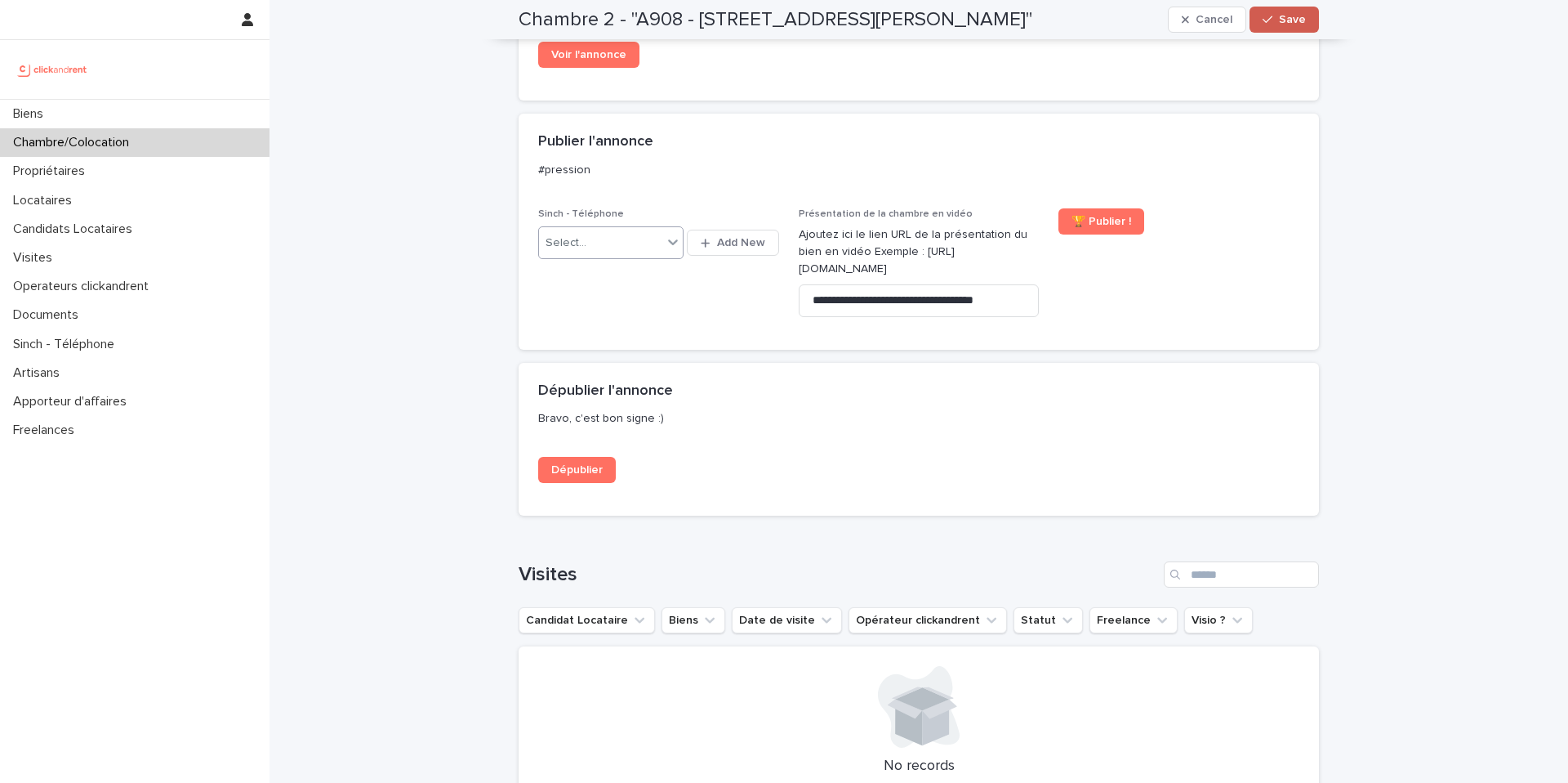
click at [1292, 22] on span "Save" at bounding box center [1293, 20] width 27 height 12
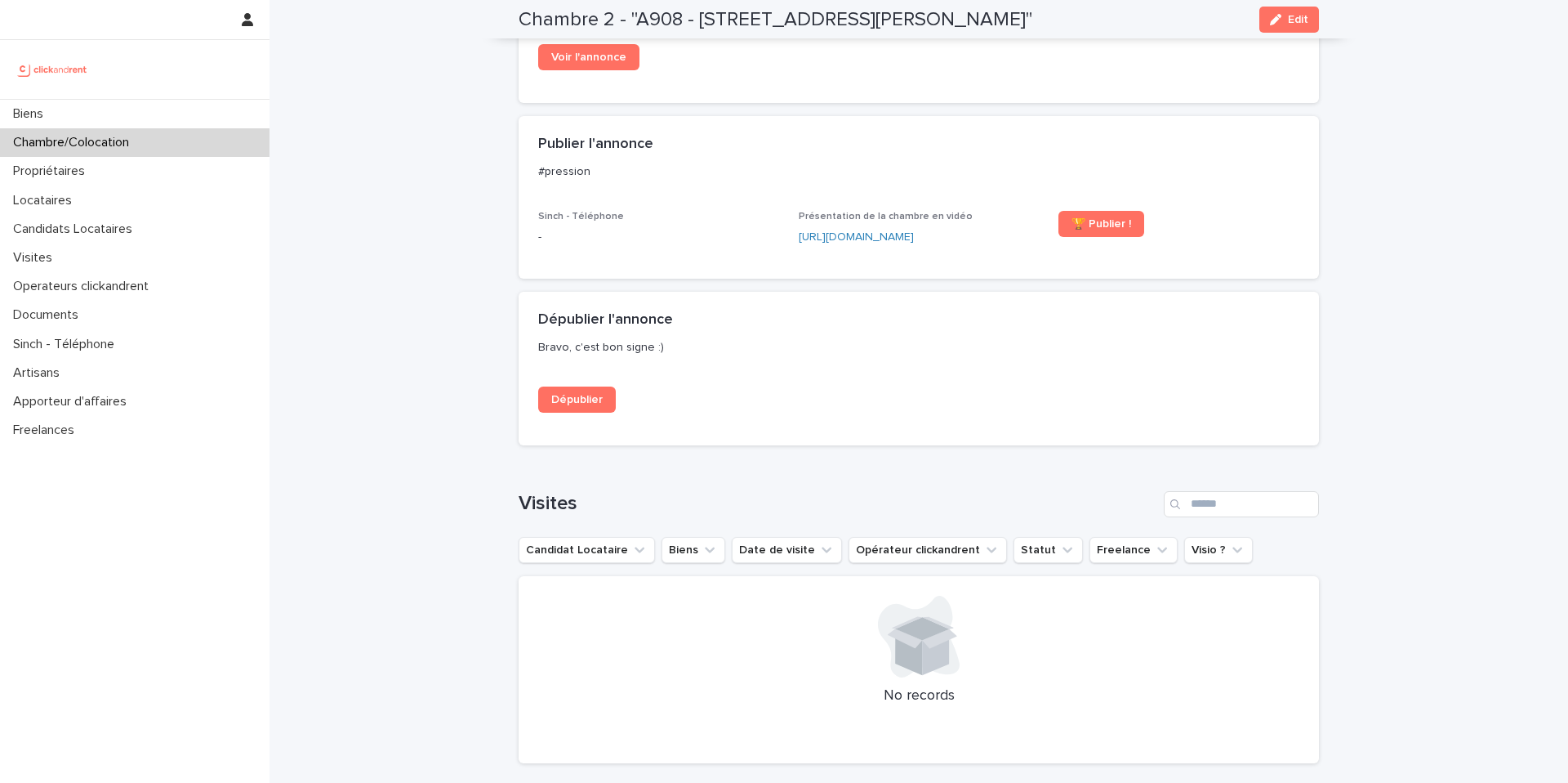
scroll to position [1220, 0]
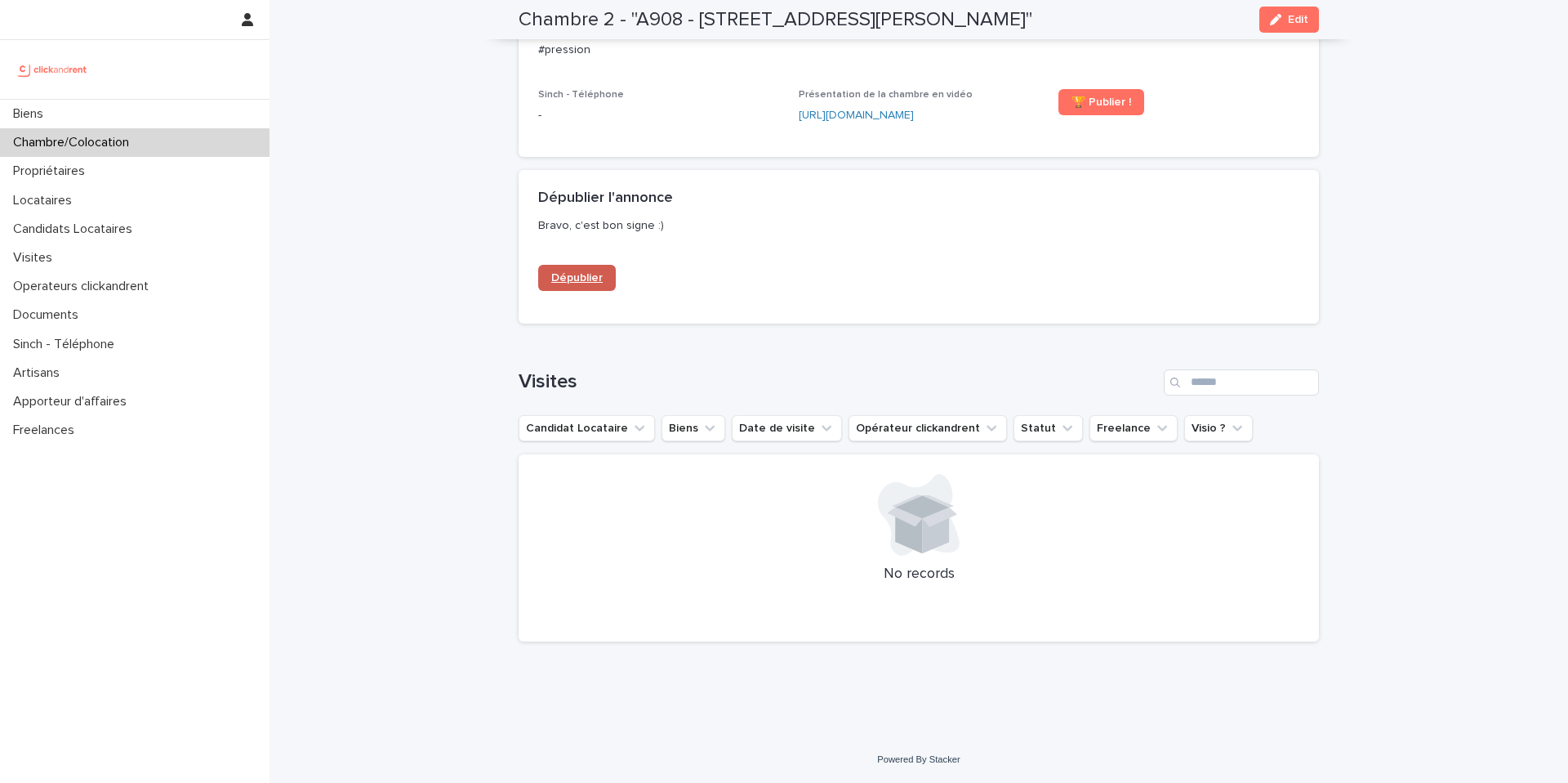
click at [604, 281] on link "Dépublier" at bounding box center [577, 277] width 78 height 26
click at [224, 118] on div "Biens" at bounding box center [135, 114] width 269 height 28
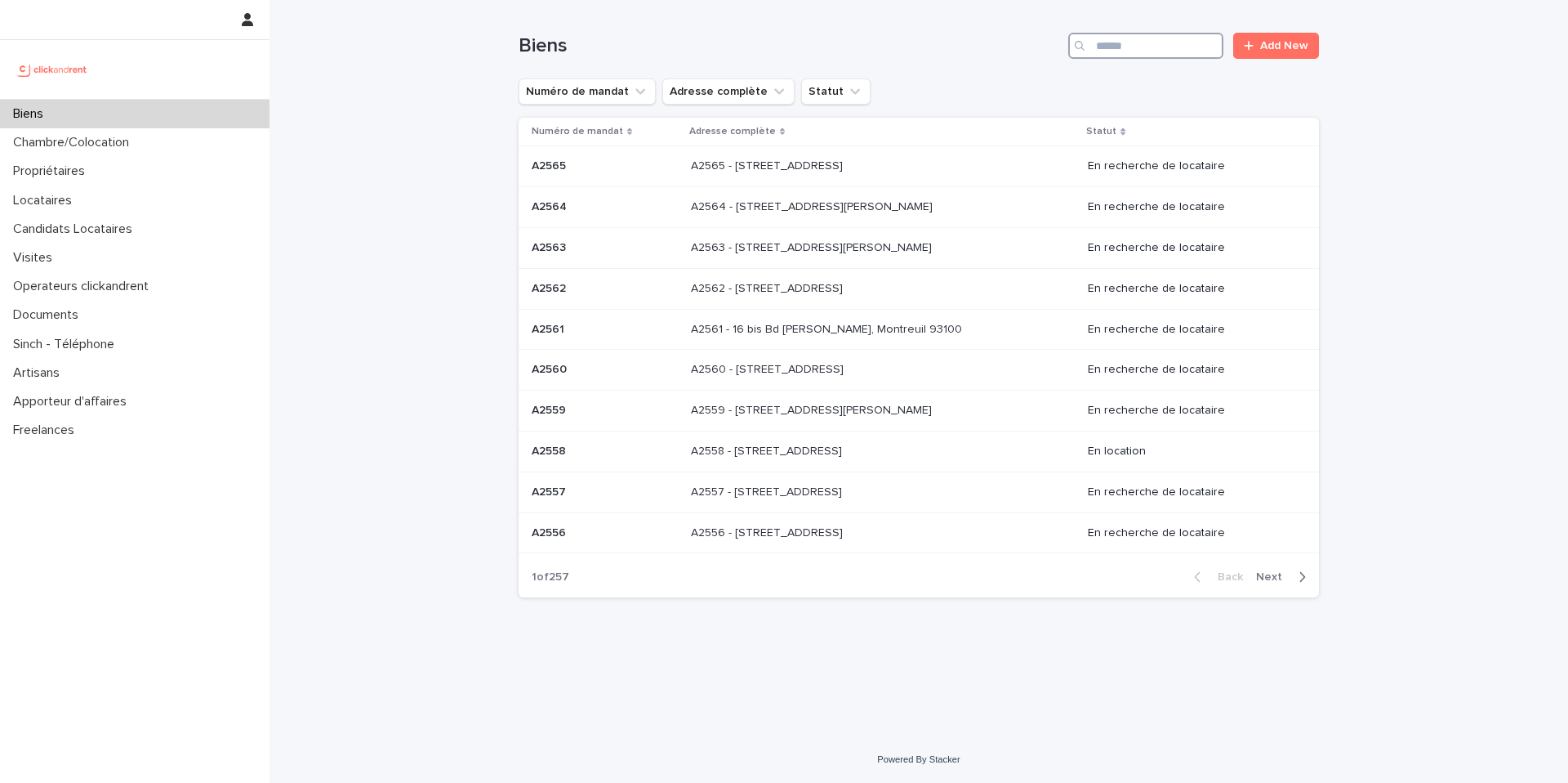
click at [1123, 57] on input "Search" at bounding box center [1147, 45] width 156 height 26
type input "****"
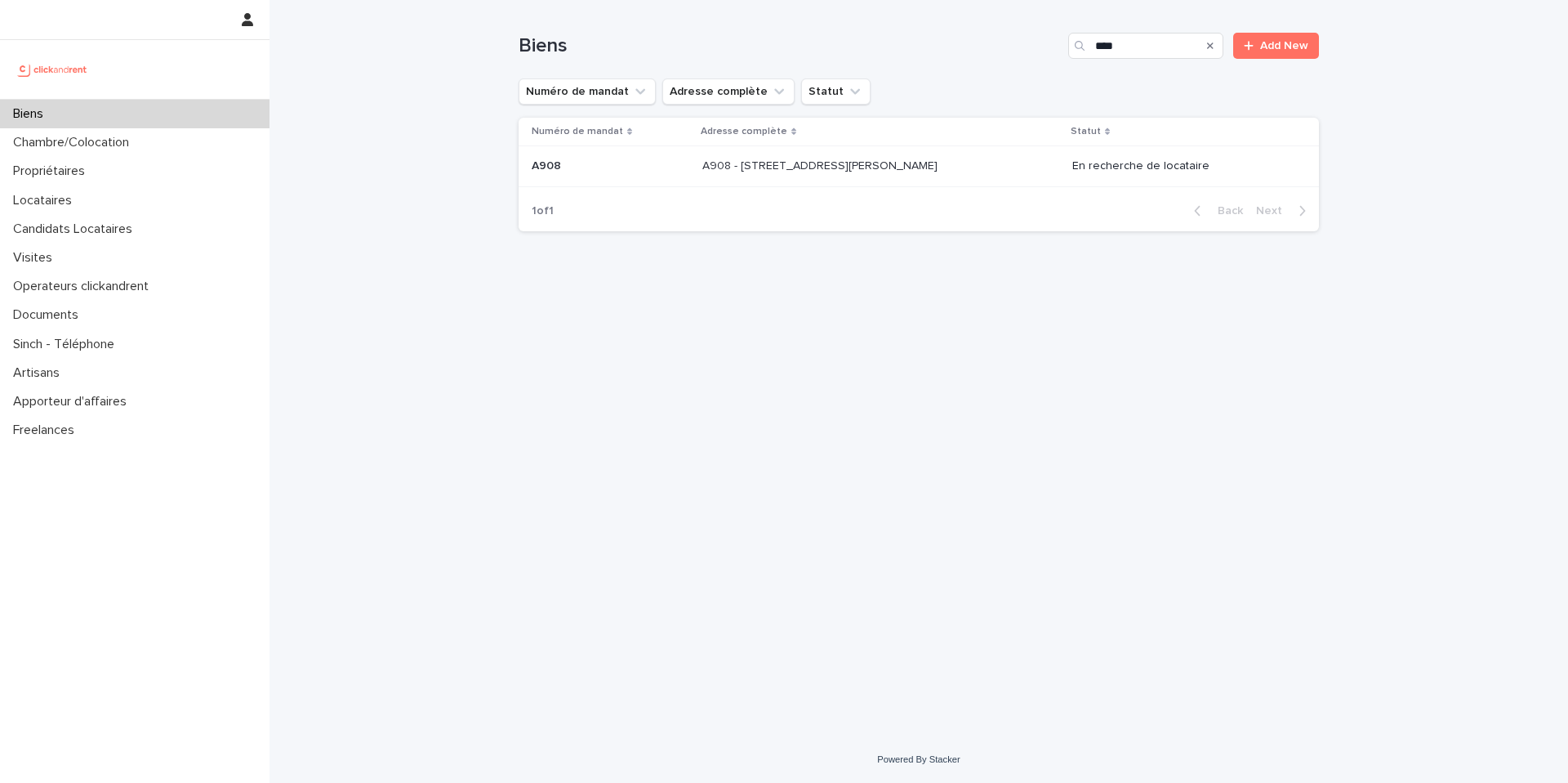
click at [1158, 163] on p "En recherche de locataire" at bounding box center [1182, 166] width 221 height 14
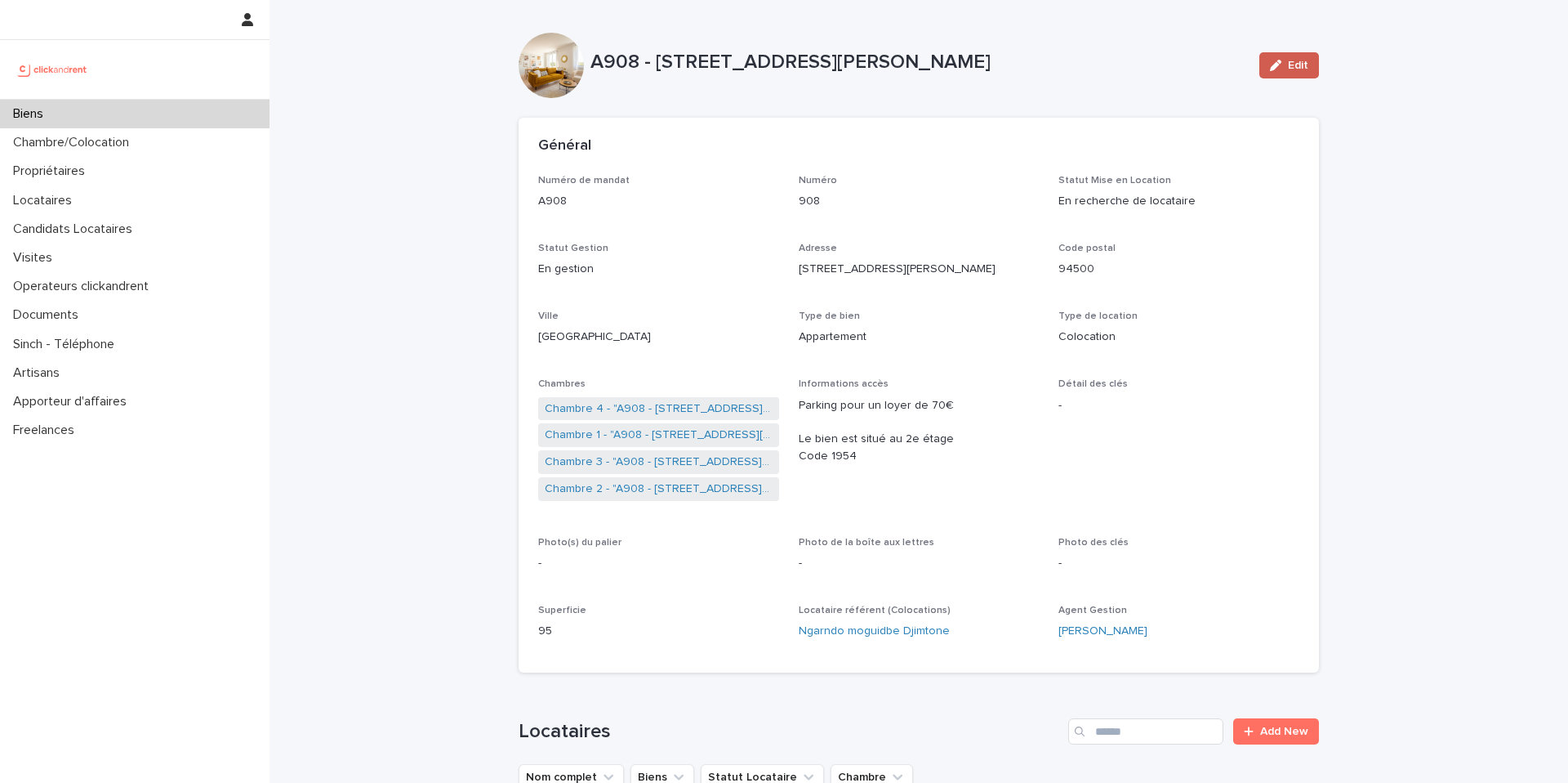
click at [1287, 69] on button "Edit" at bounding box center [1289, 65] width 59 height 26
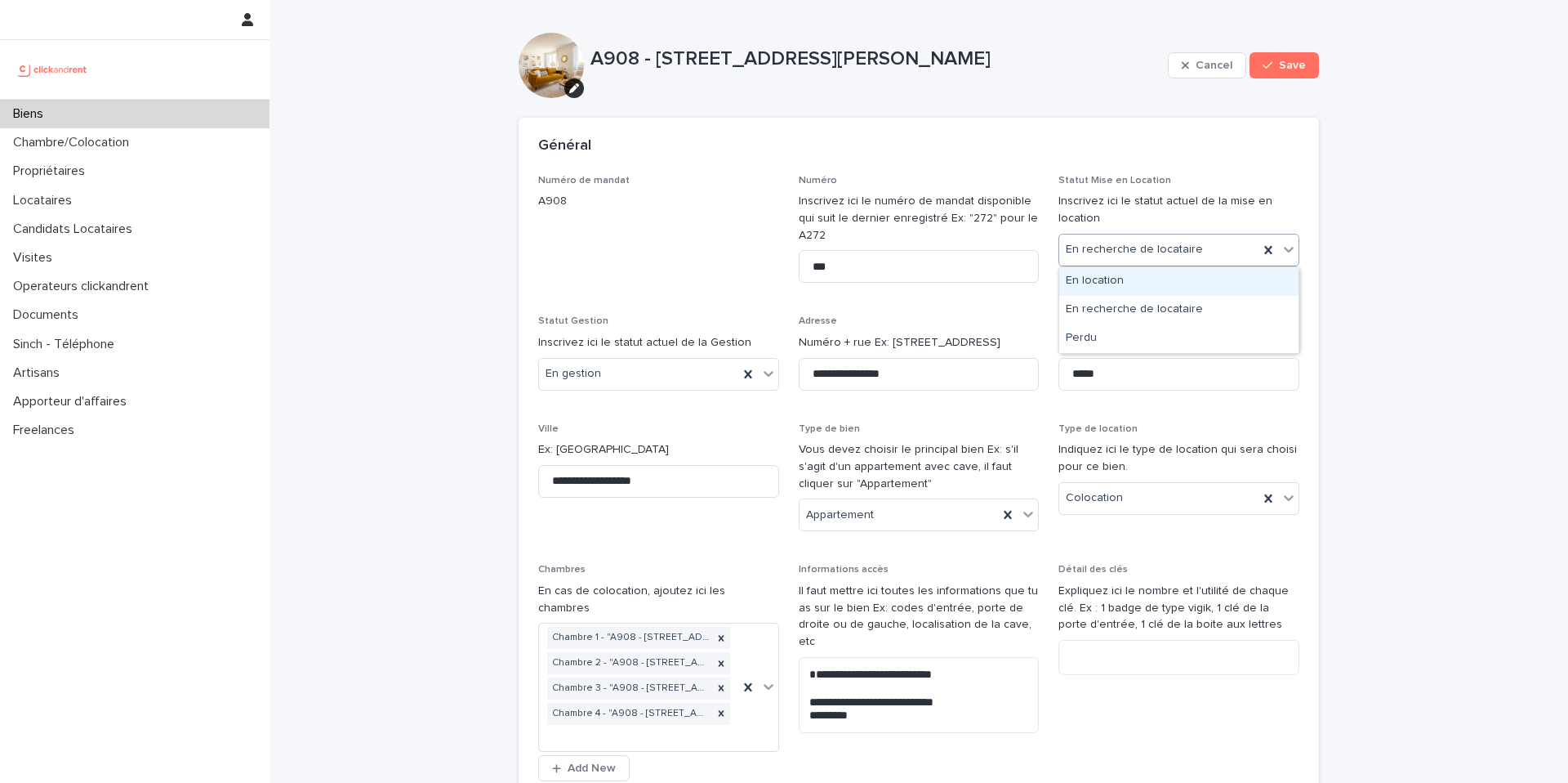
click at [1135, 289] on div "En location" at bounding box center [1179, 281] width 239 height 28
click at [1300, 61] on span "Save" at bounding box center [1293, 65] width 27 height 12
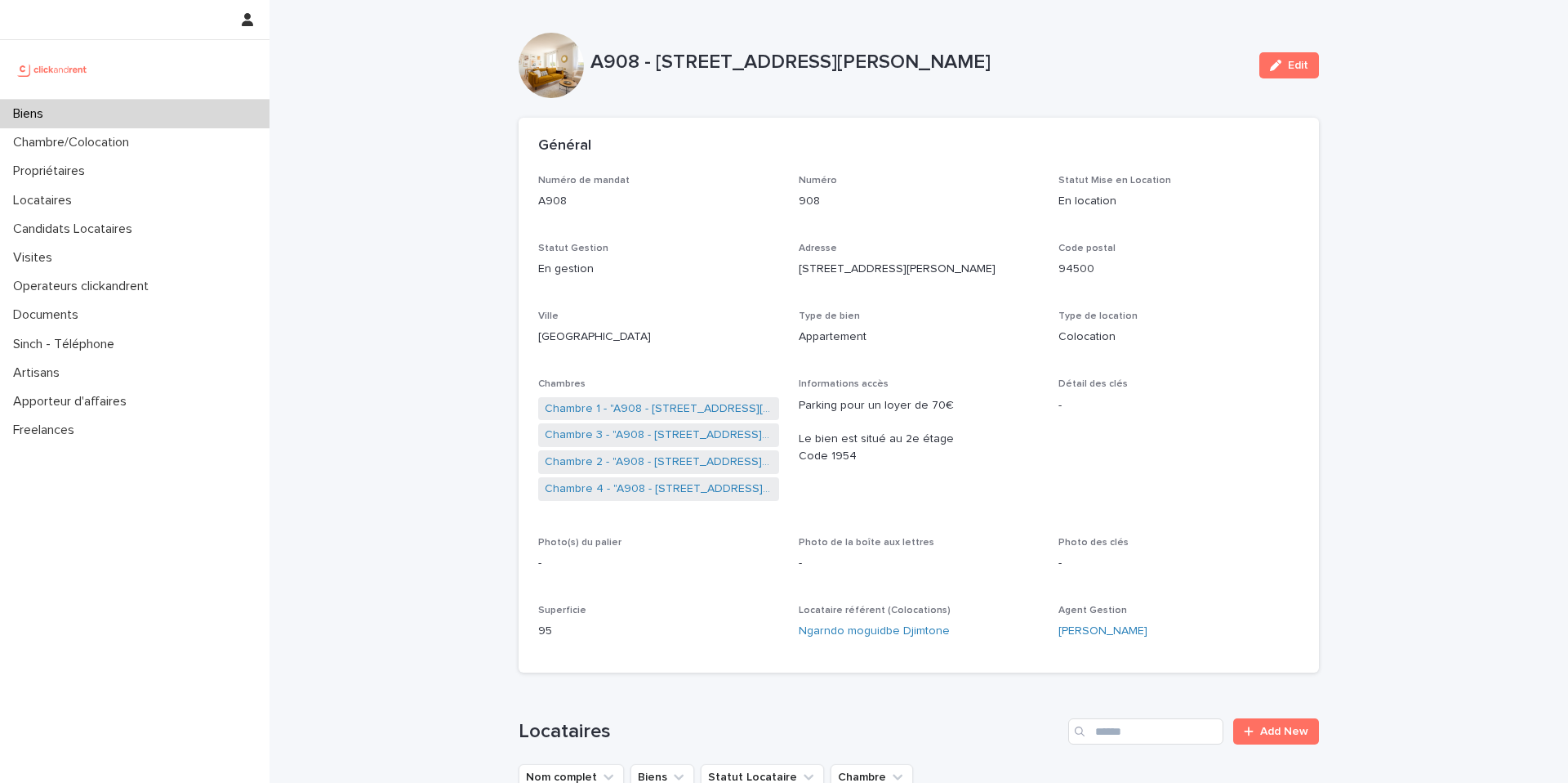
click at [192, 100] on div "Biens" at bounding box center [135, 114] width 269 height 28
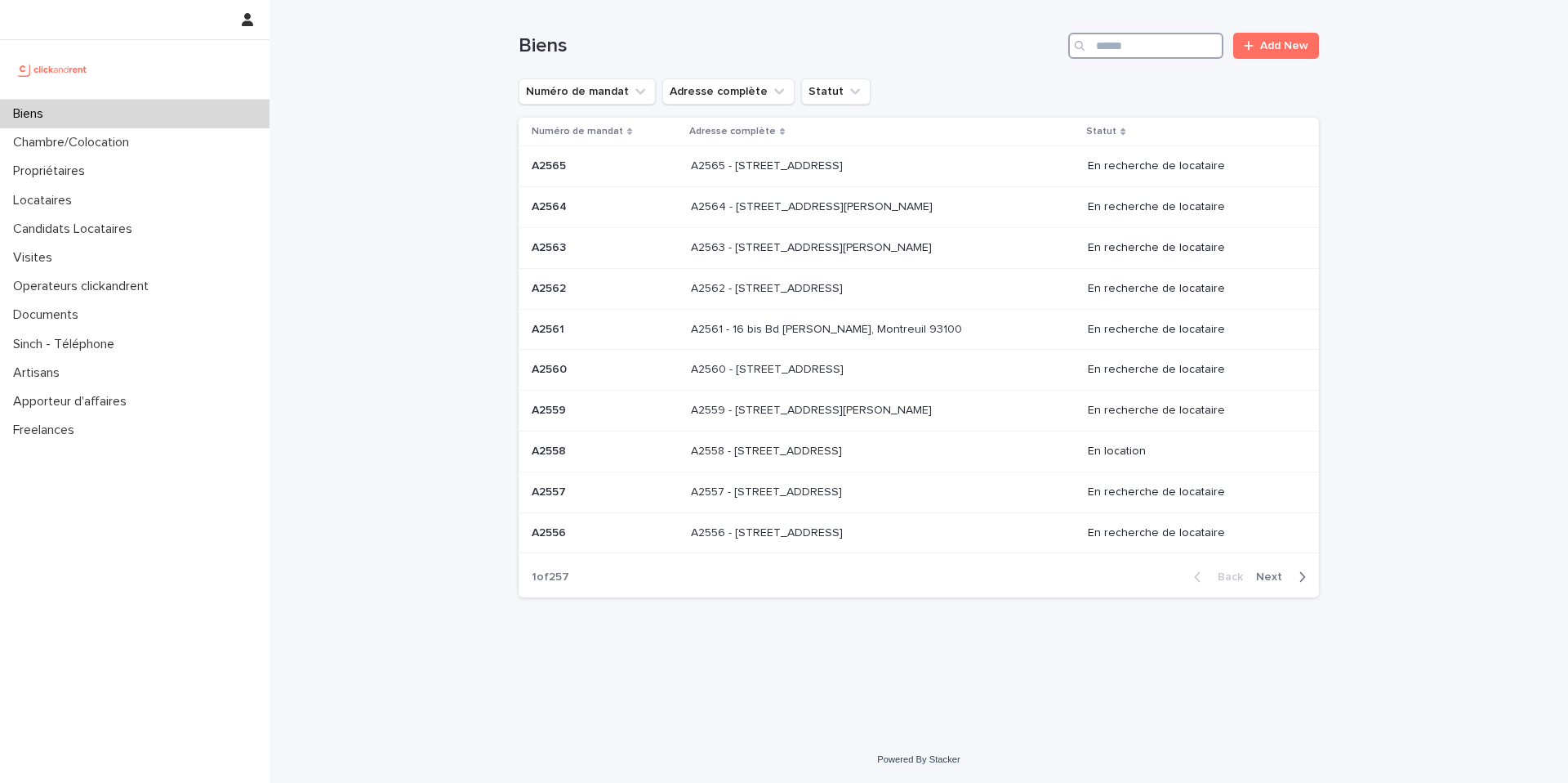
click at [1126, 49] on input "Search" at bounding box center [1147, 45] width 156 height 26
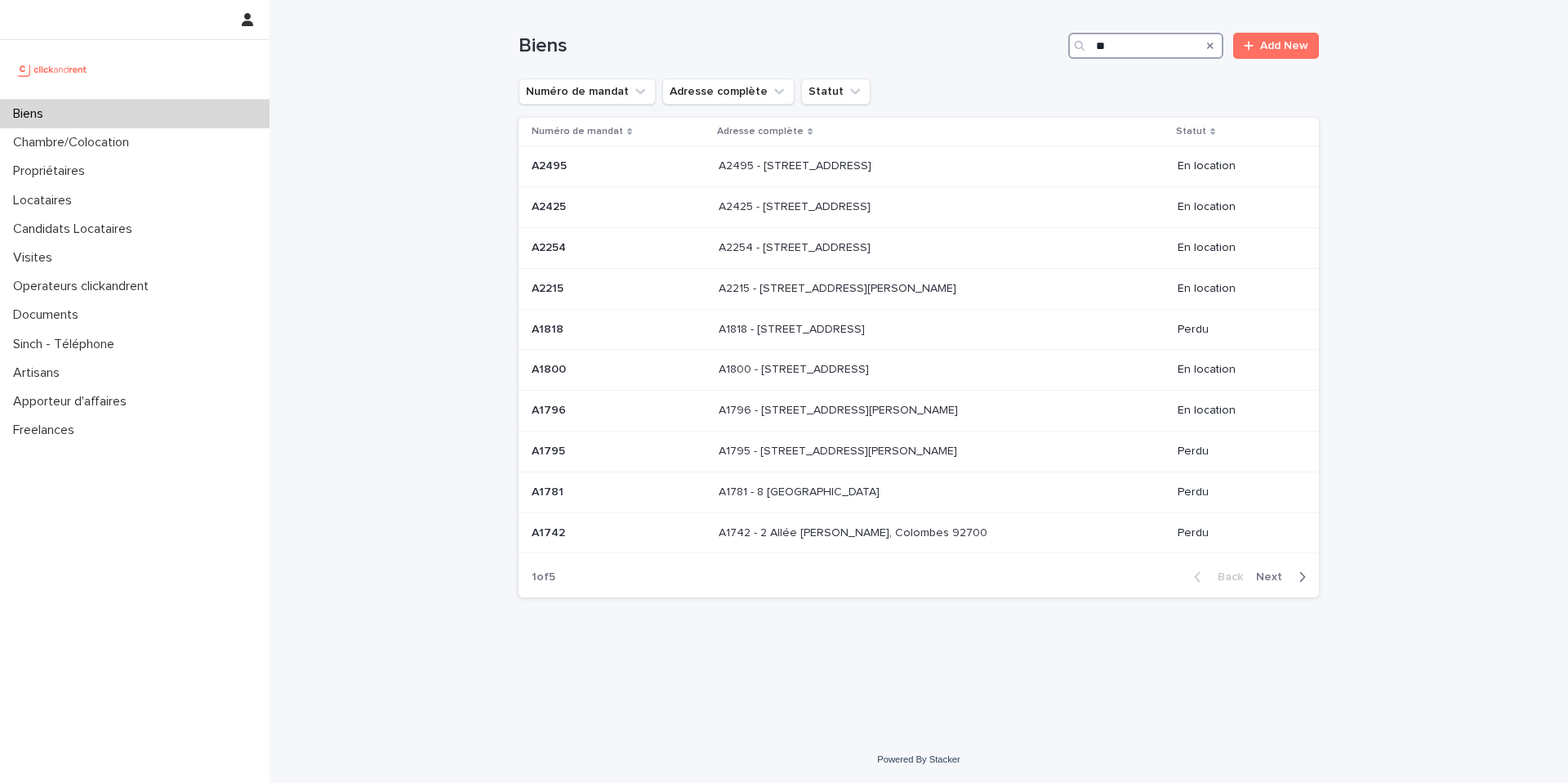
type input "*"
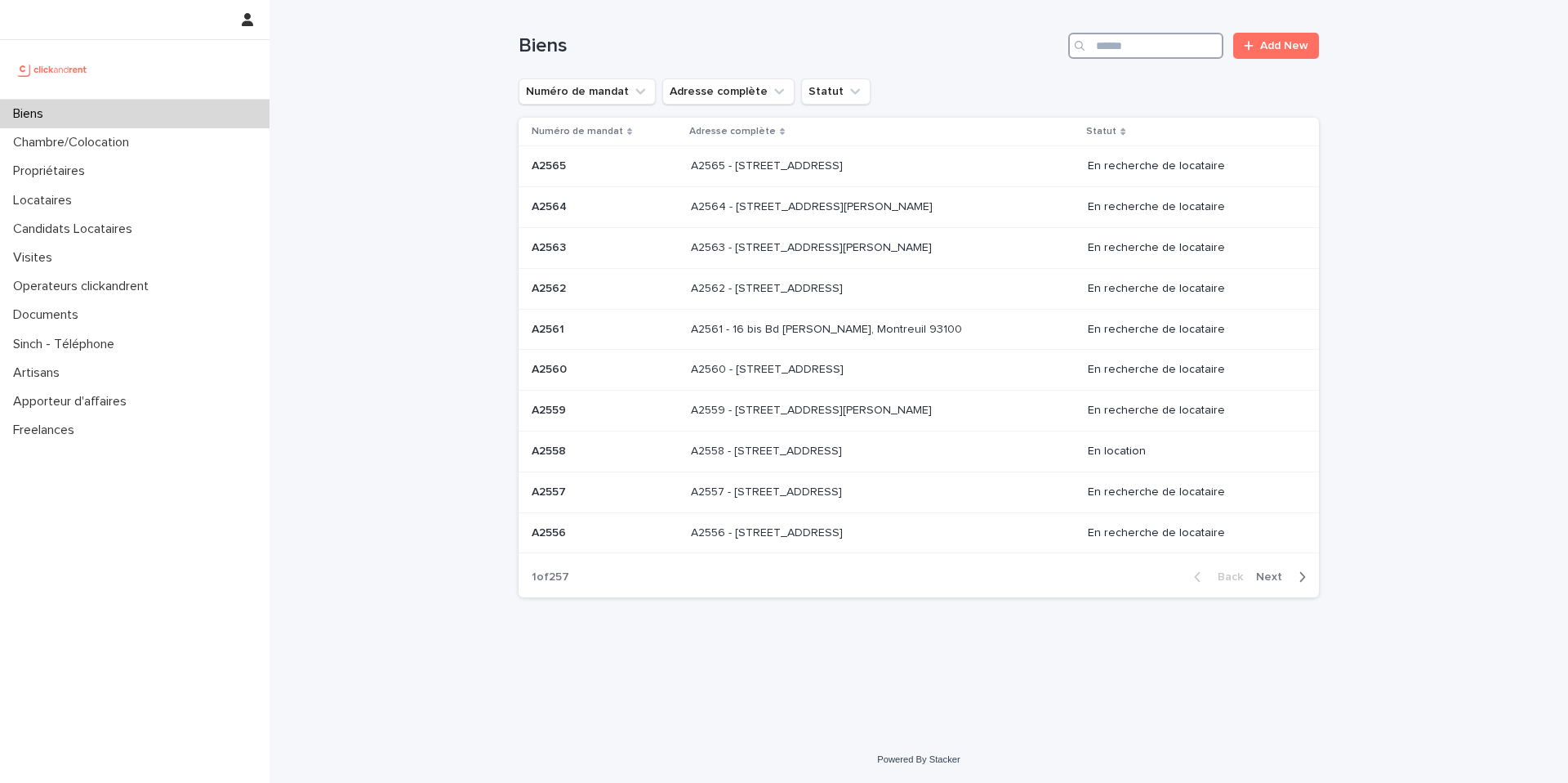
click at [1111, 43] on input "Search" at bounding box center [1147, 45] width 156 height 26
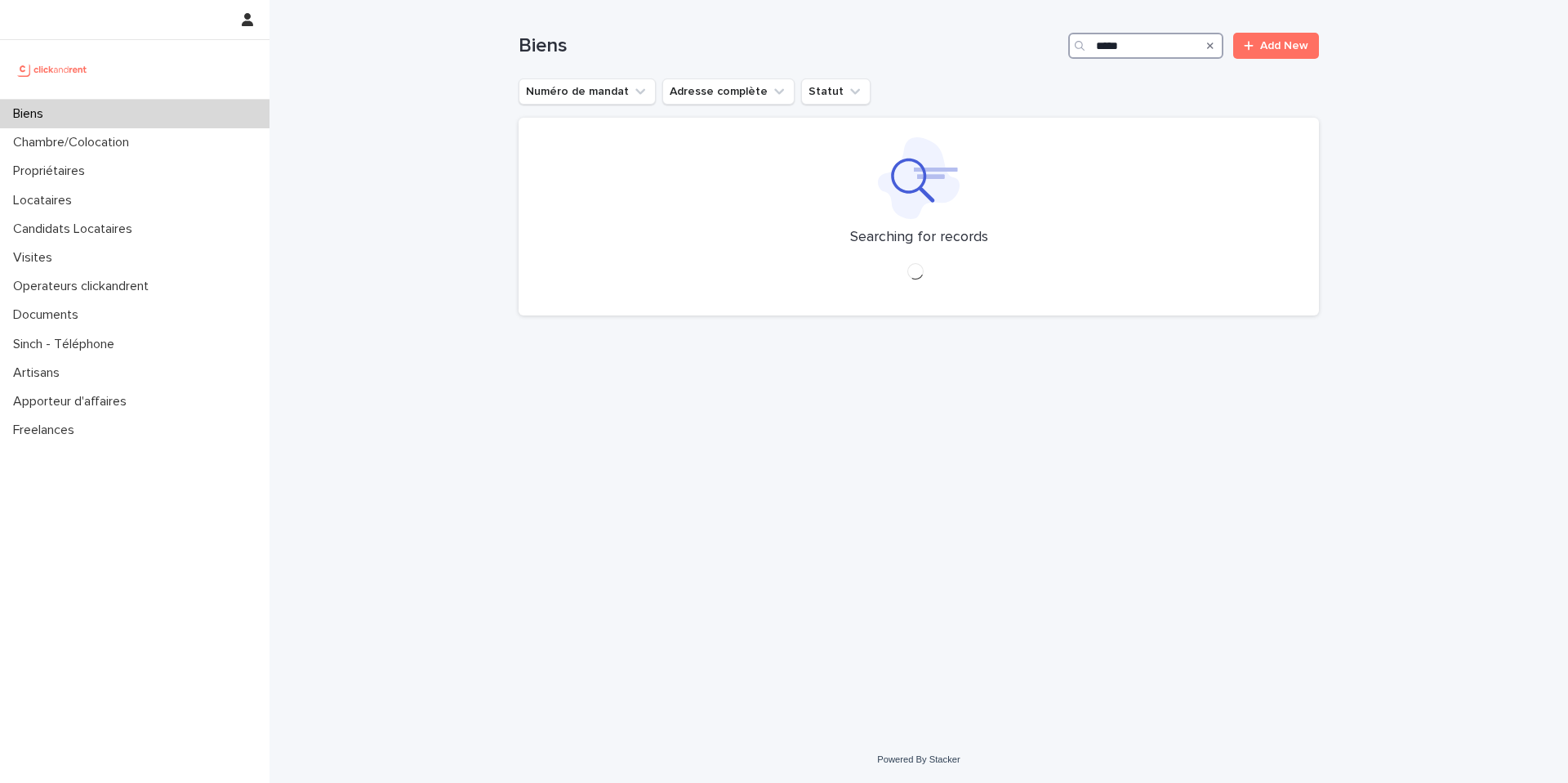
type input "*****"
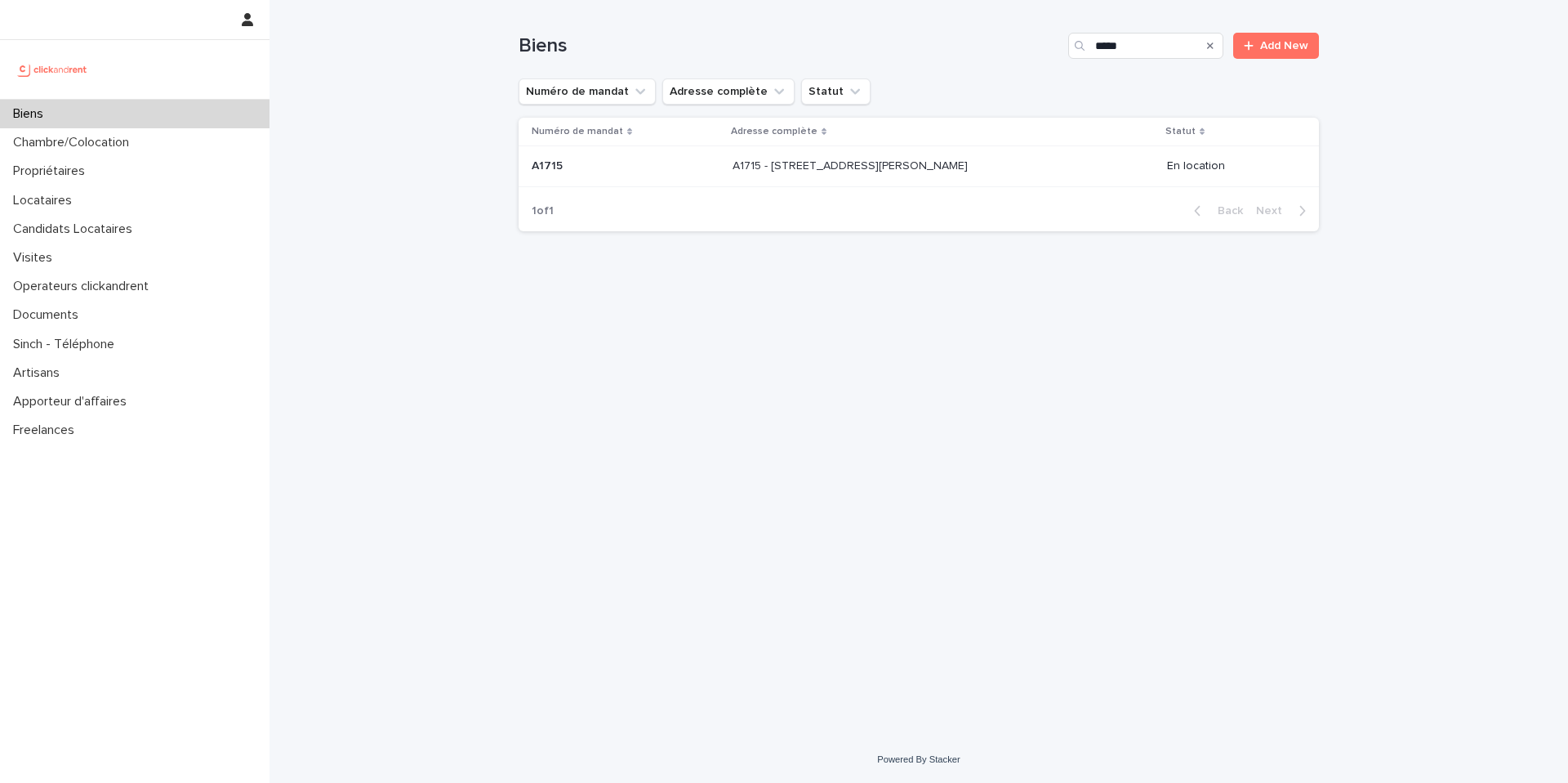
click at [989, 159] on p at bounding box center [868, 166] width 272 height 14
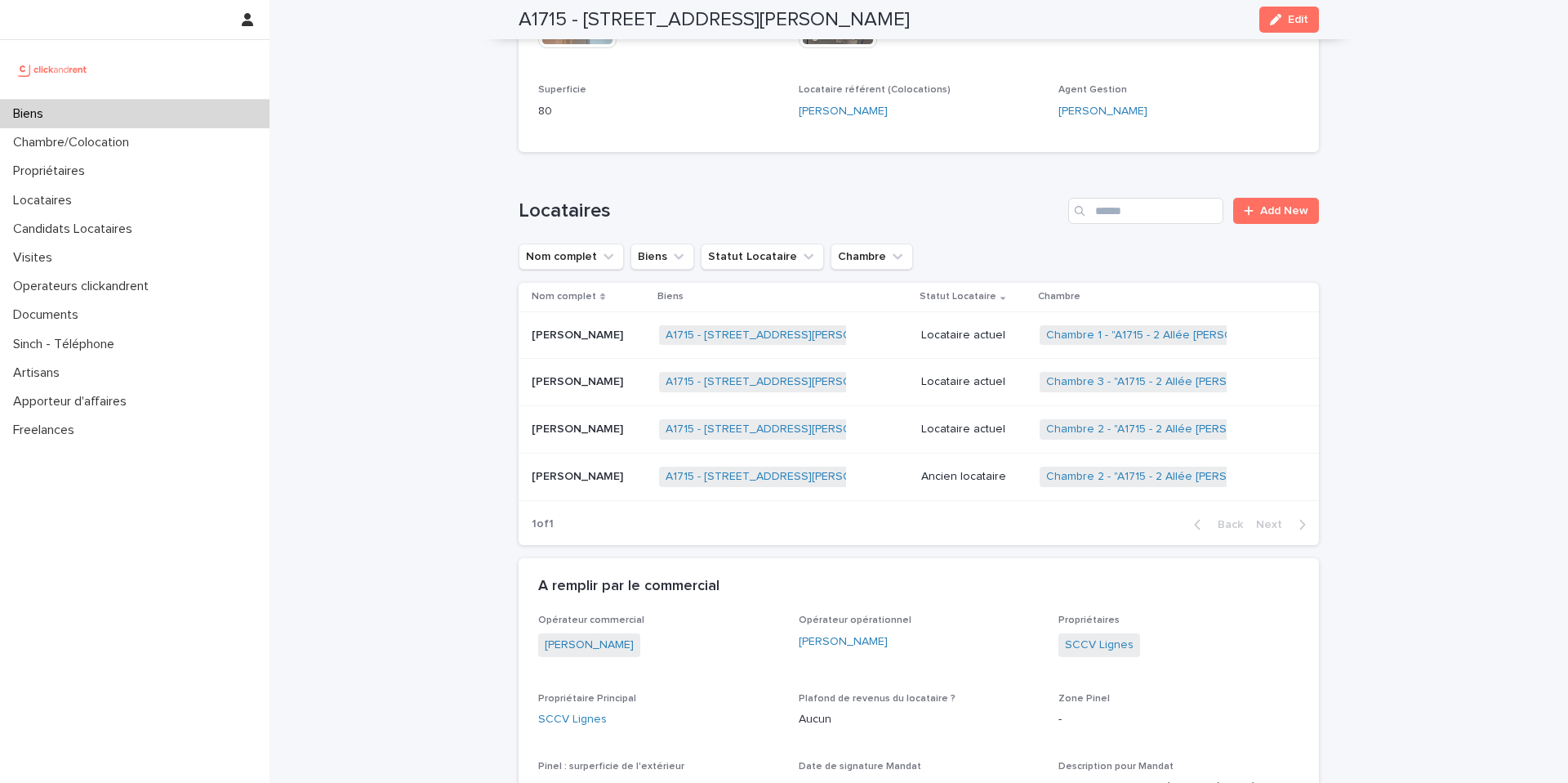
scroll to position [632, 0]
click at [972, 328] on p "Locataire actuel" at bounding box center [974, 335] width 105 height 14
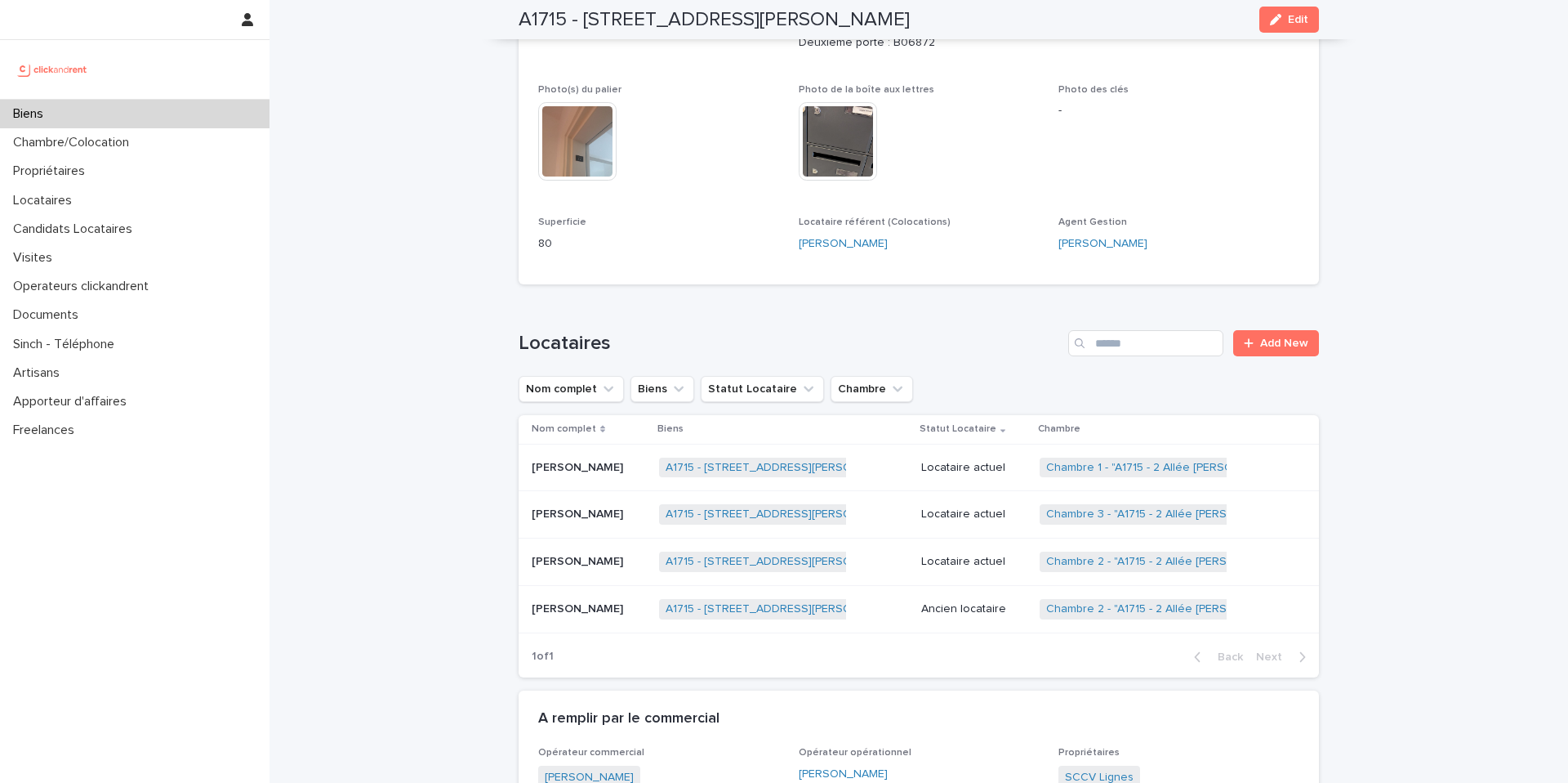
scroll to position [499, 0]
click at [978, 517] on p "Locataire actuel" at bounding box center [974, 514] width 105 height 14
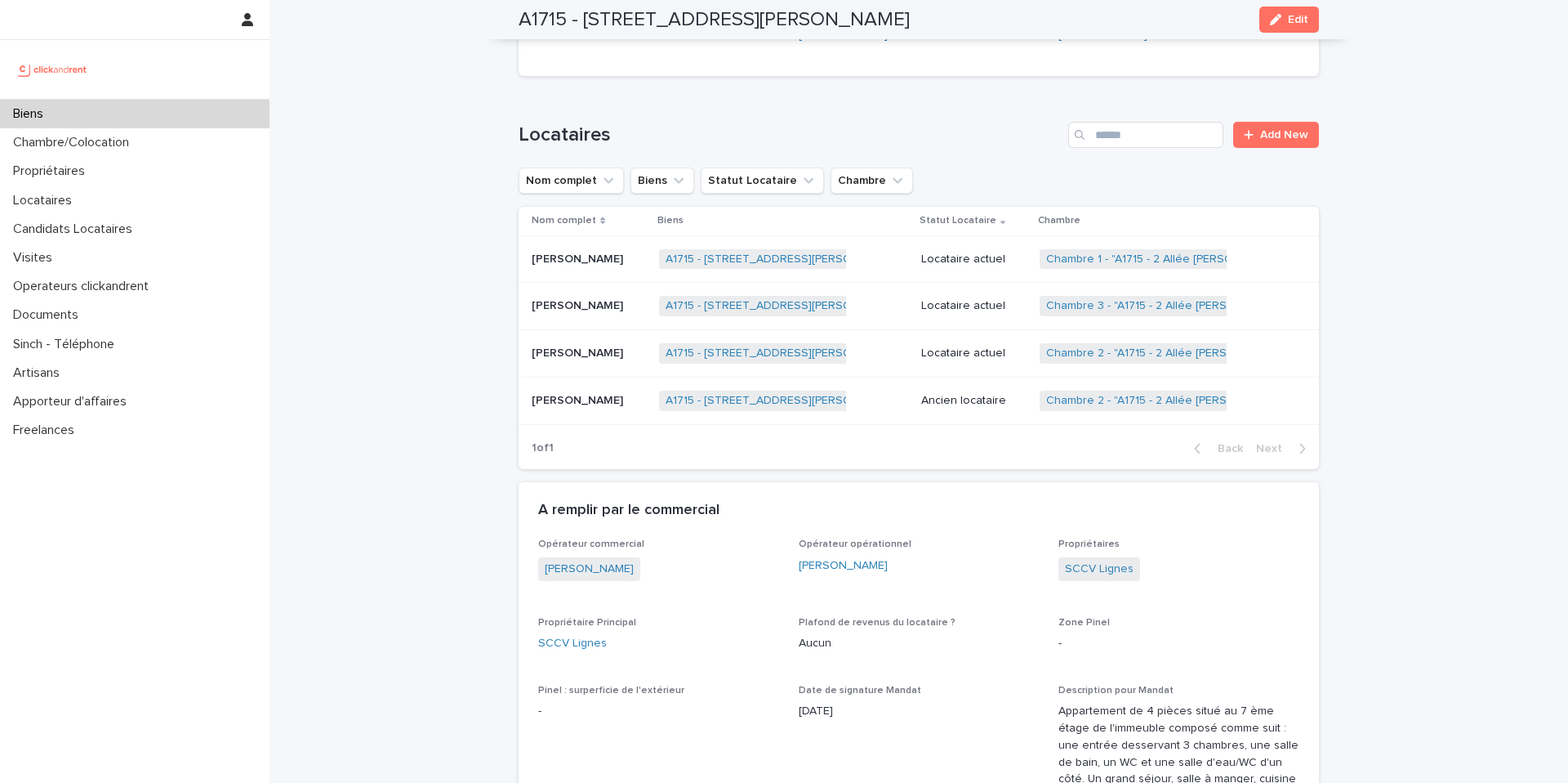
scroll to position [722, 0]
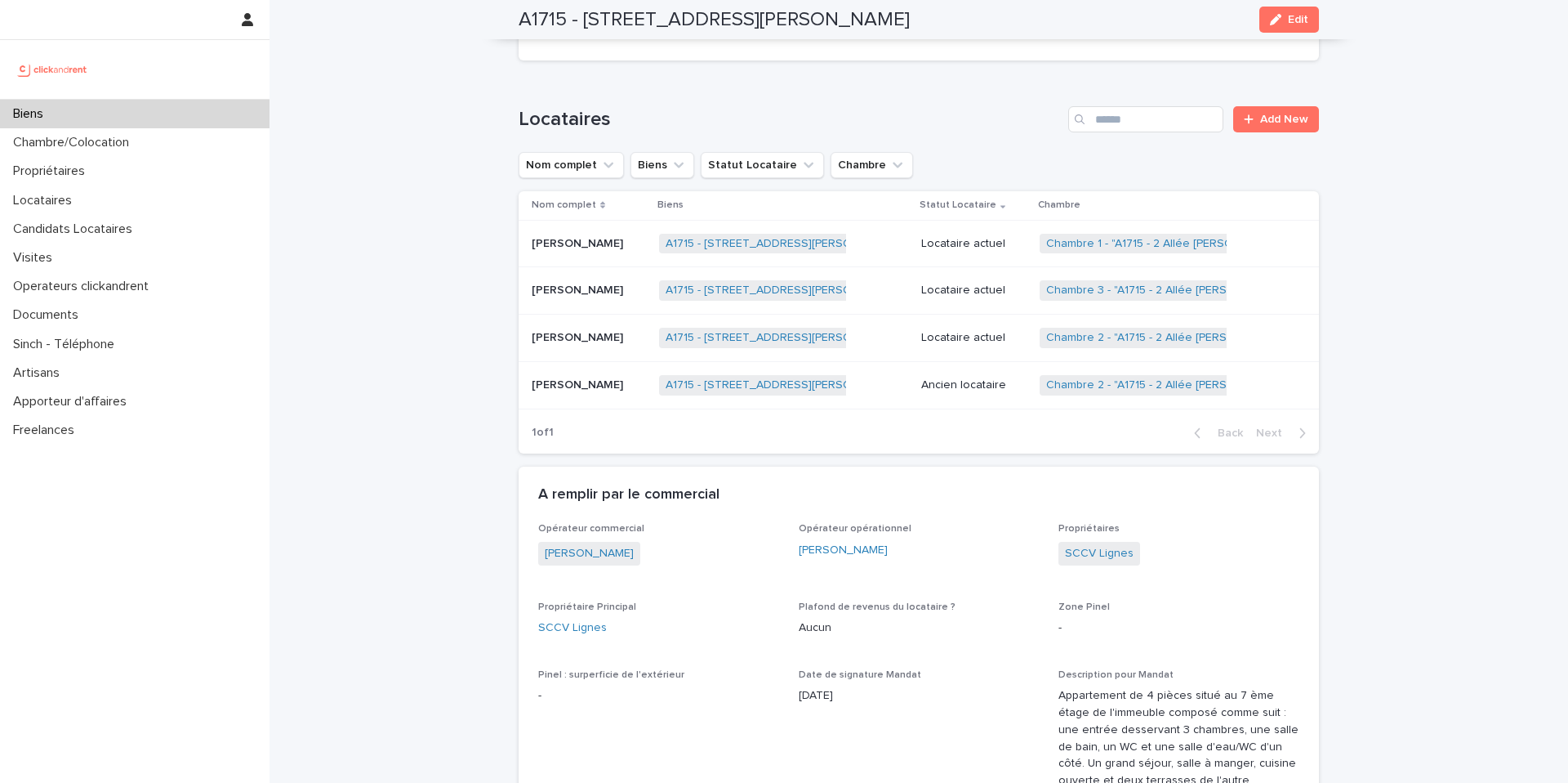
click at [973, 337] on p "Locataire actuel" at bounding box center [974, 338] width 105 height 14
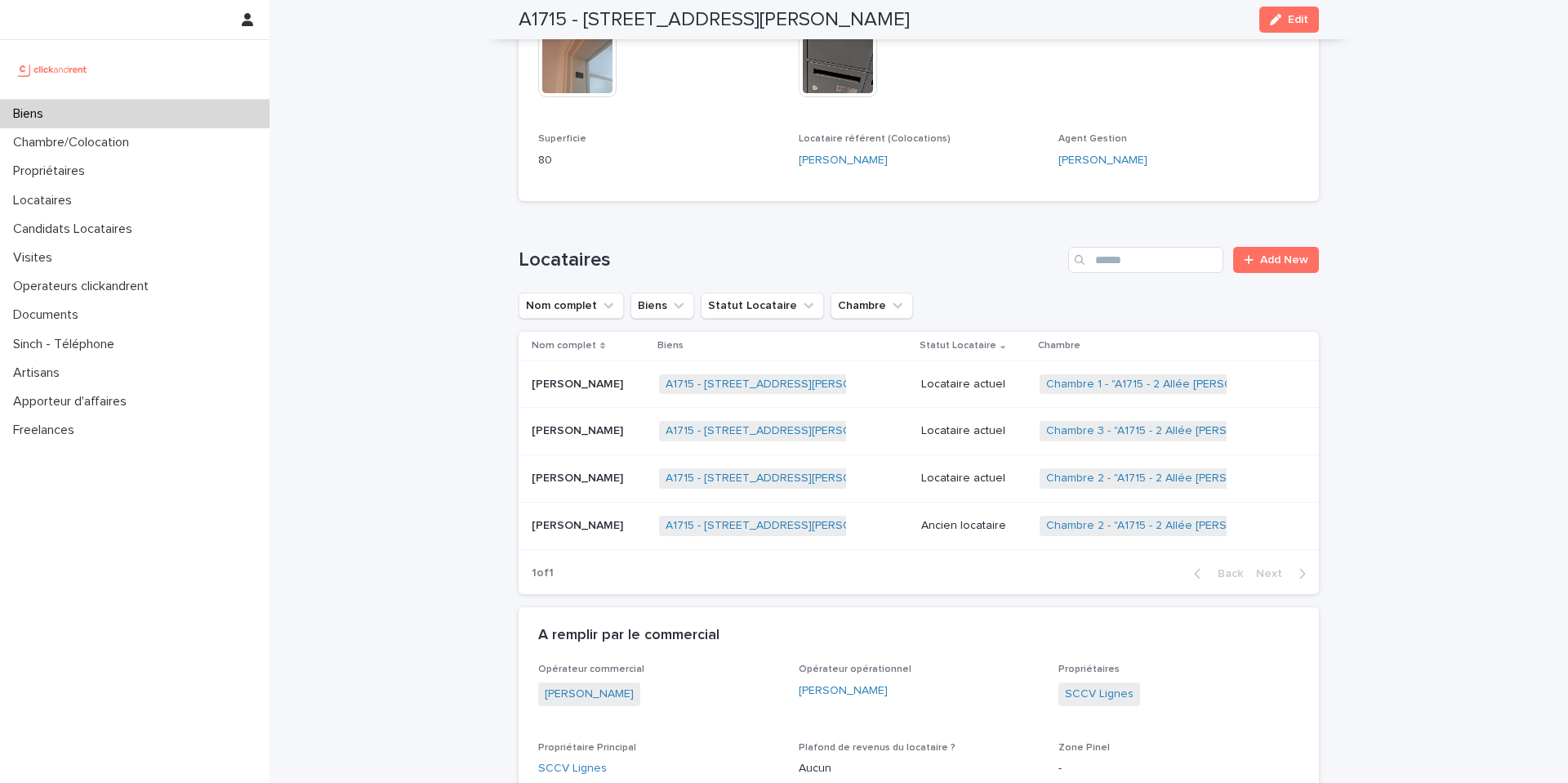
scroll to position [607, 0]
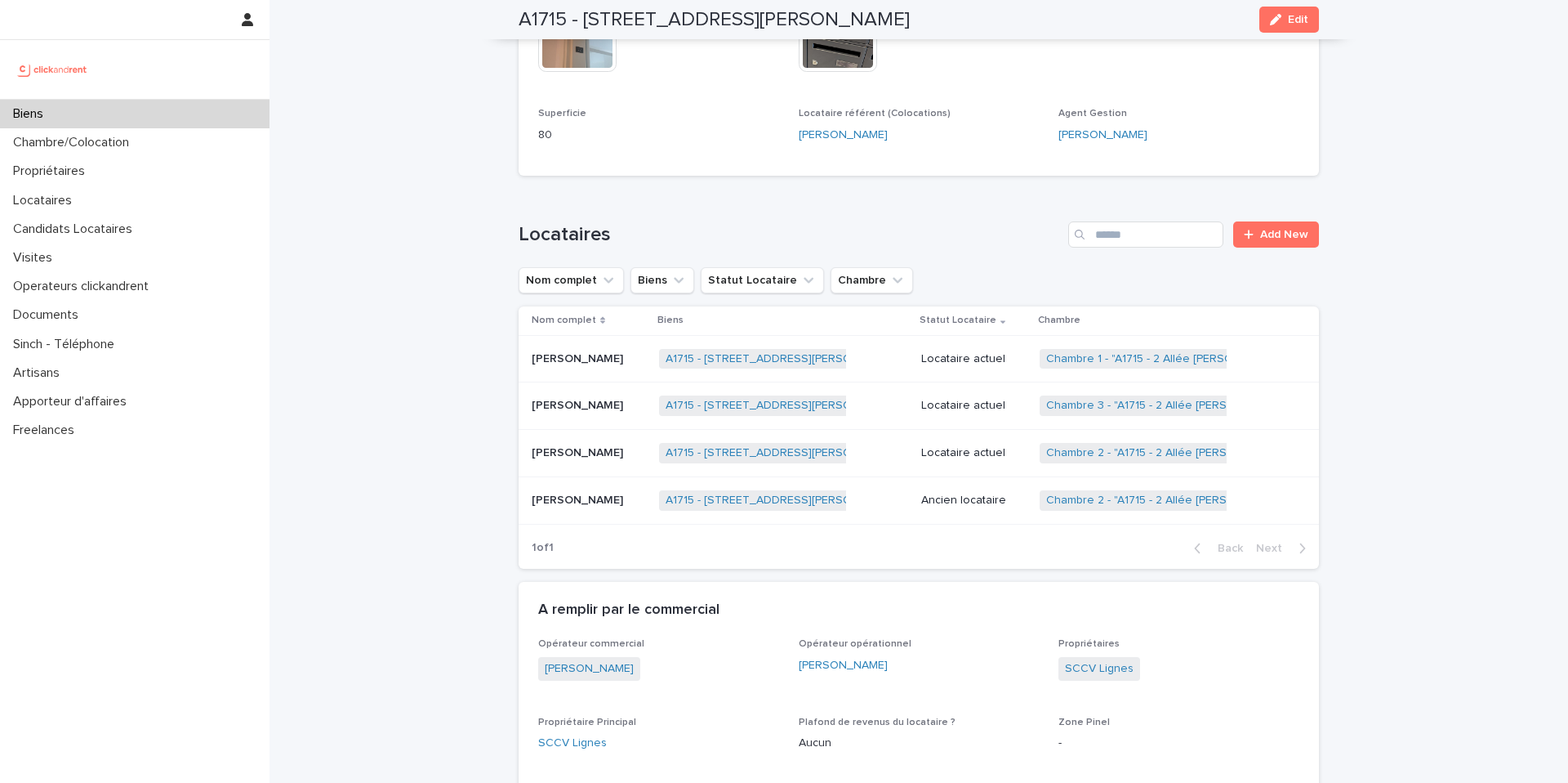
click at [585, 351] on p "Leslie Membe" at bounding box center [579, 357] width 94 height 18
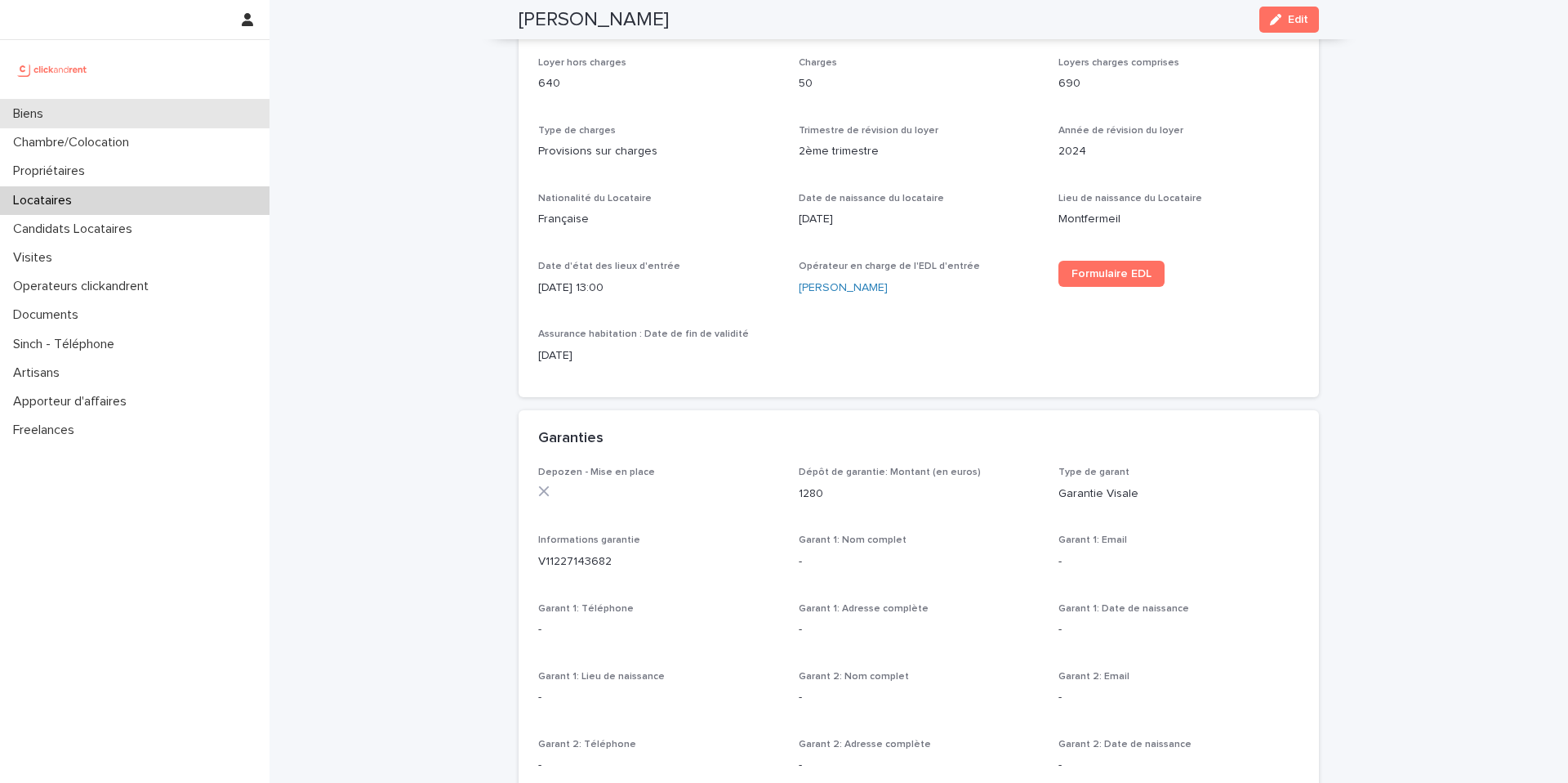
click at [123, 112] on div "Biens" at bounding box center [135, 114] width 269 height 28
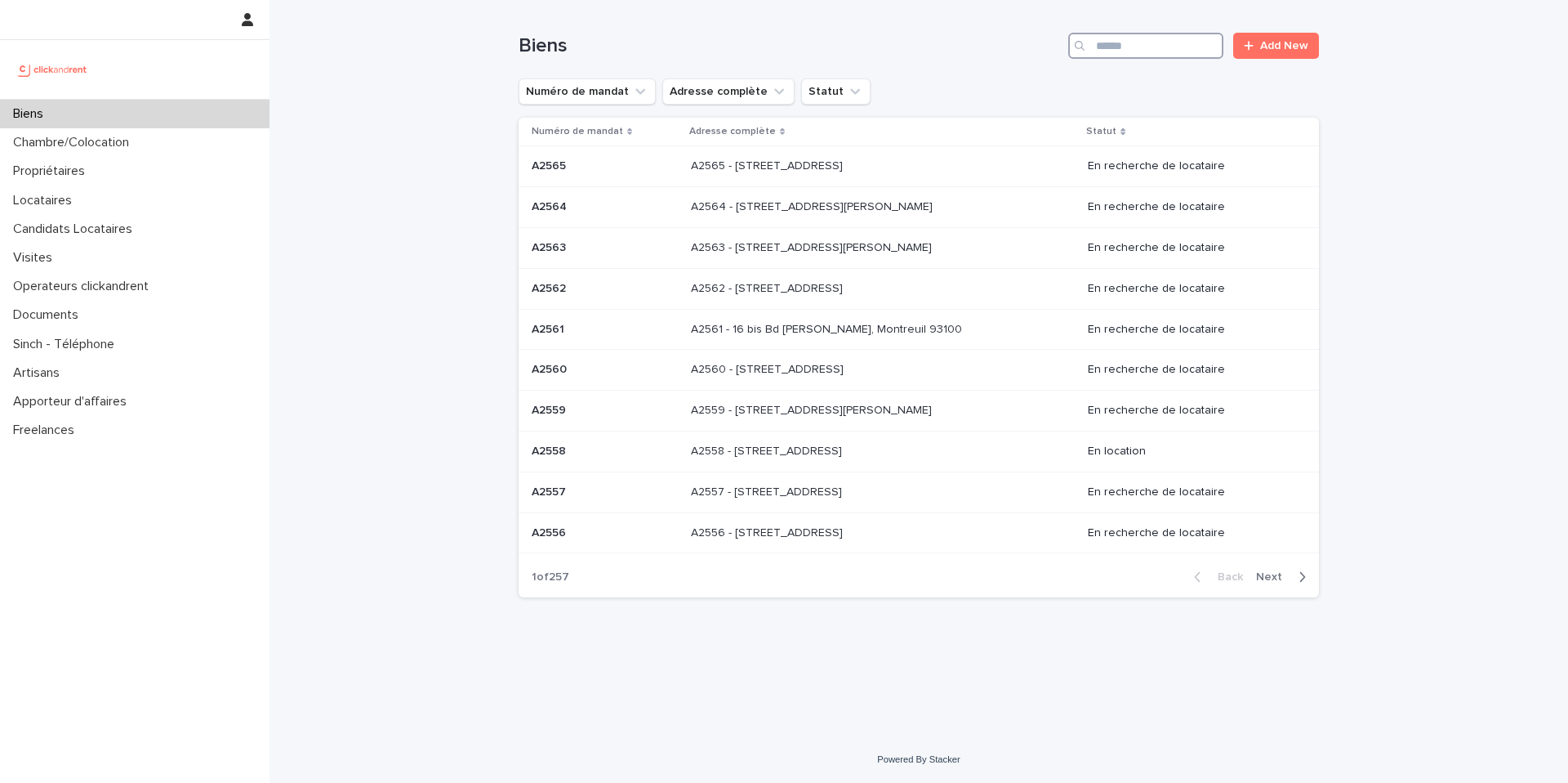
click at [1158, 37] on input "Search" at bounding box center [1147, 45] width 156 height 26
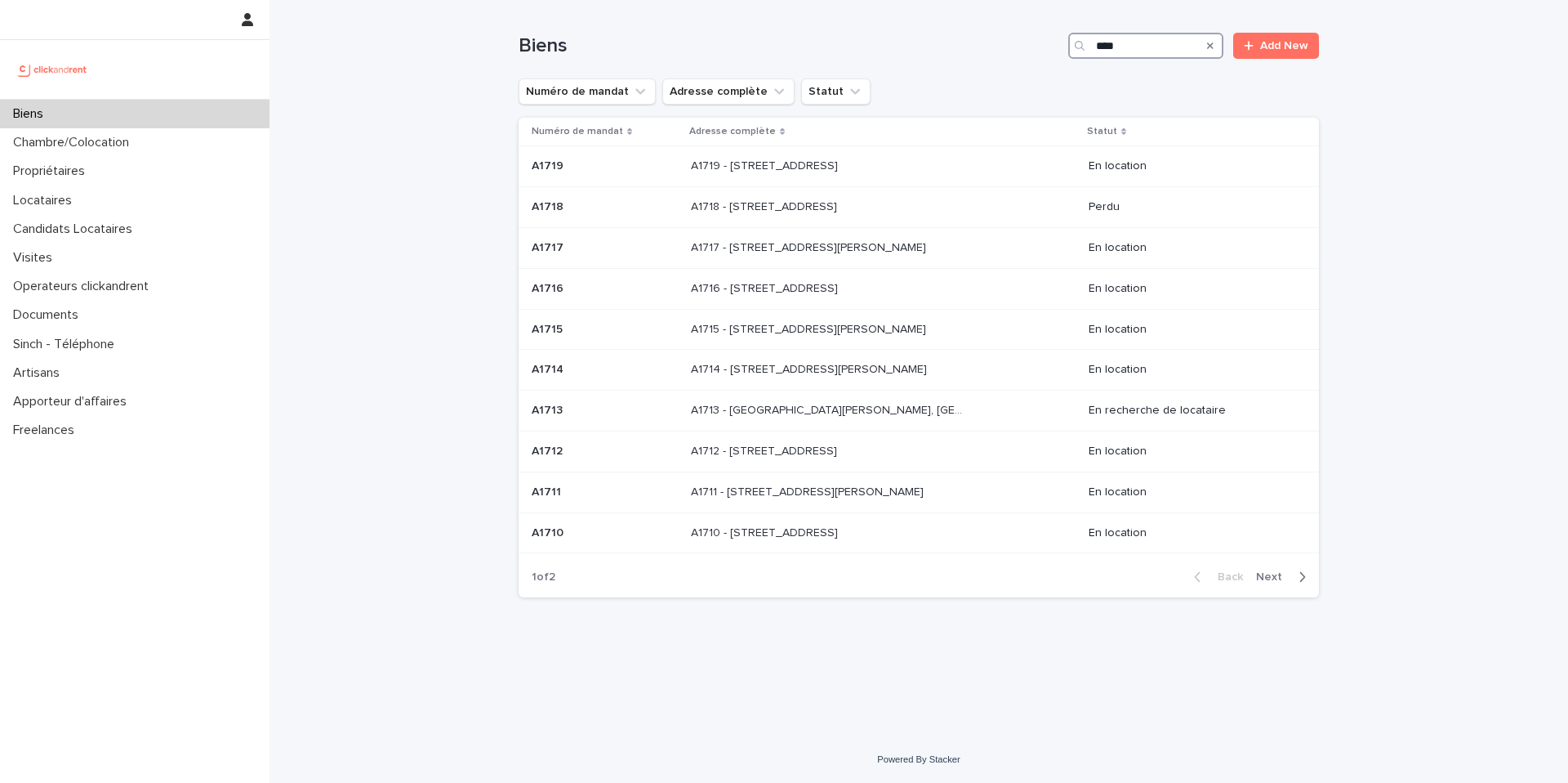
type input "*****"
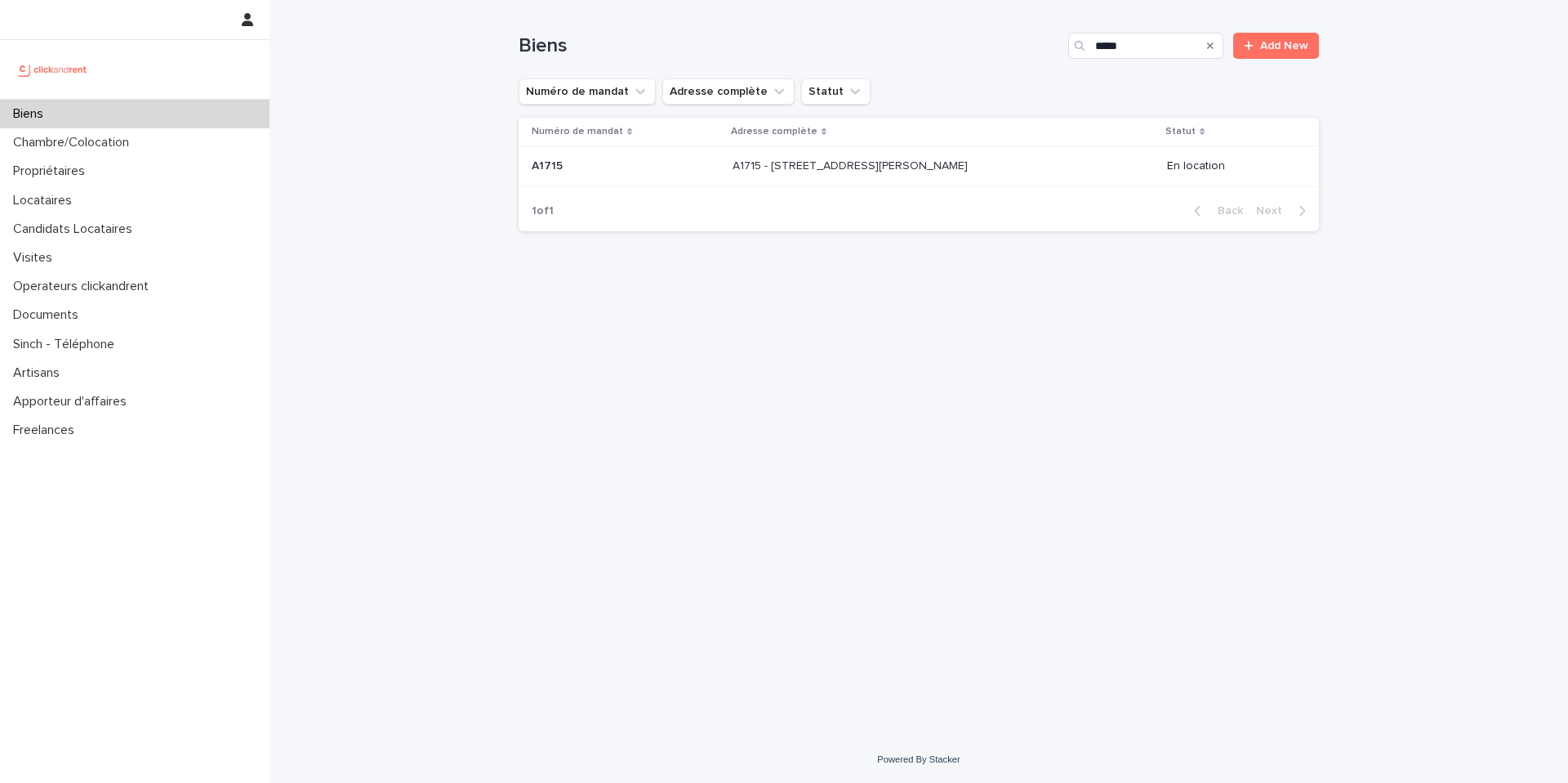
click at [1013, 165] on div "A1715 - 2 Allée Claire Bretécher, Colombes 92700 A1715 - 2 Allée Claire Bretéch…" at bounding box center [943, 166] width 421 height 27
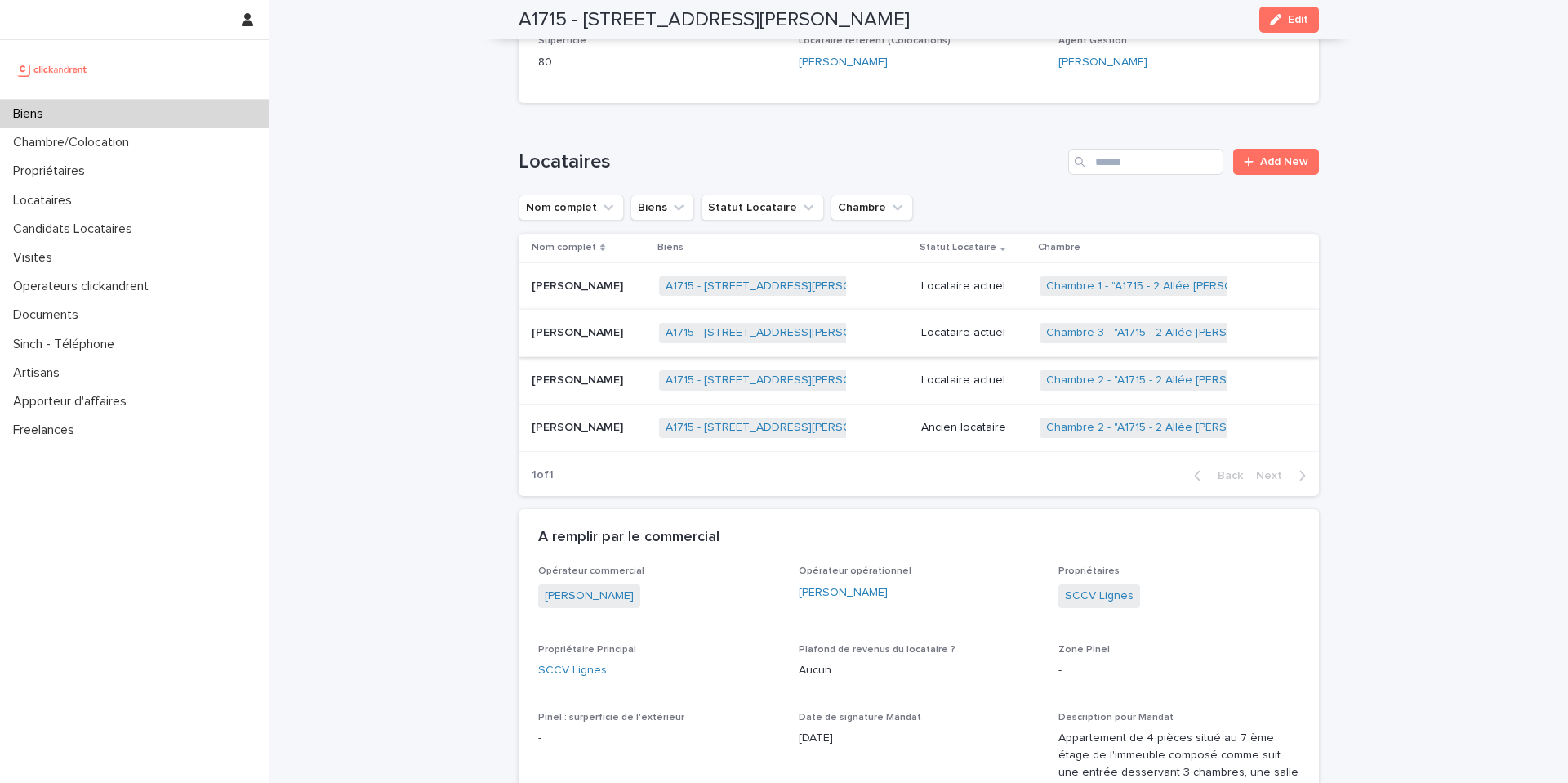
scroll to position [673, 0]
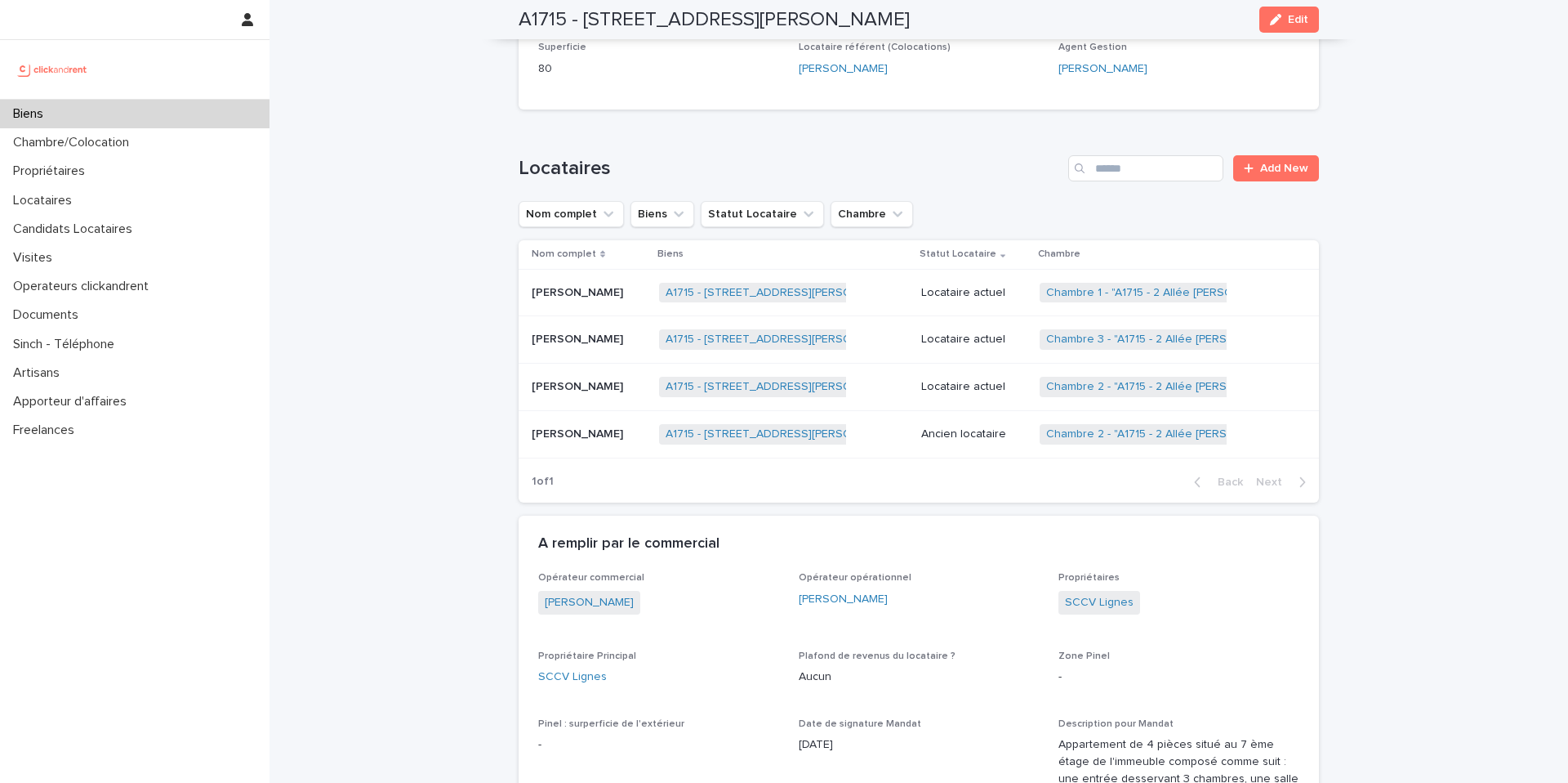
click at [999, 294] on p "Locataire actuel" at bounding box center [974, 293] width 105 height 14
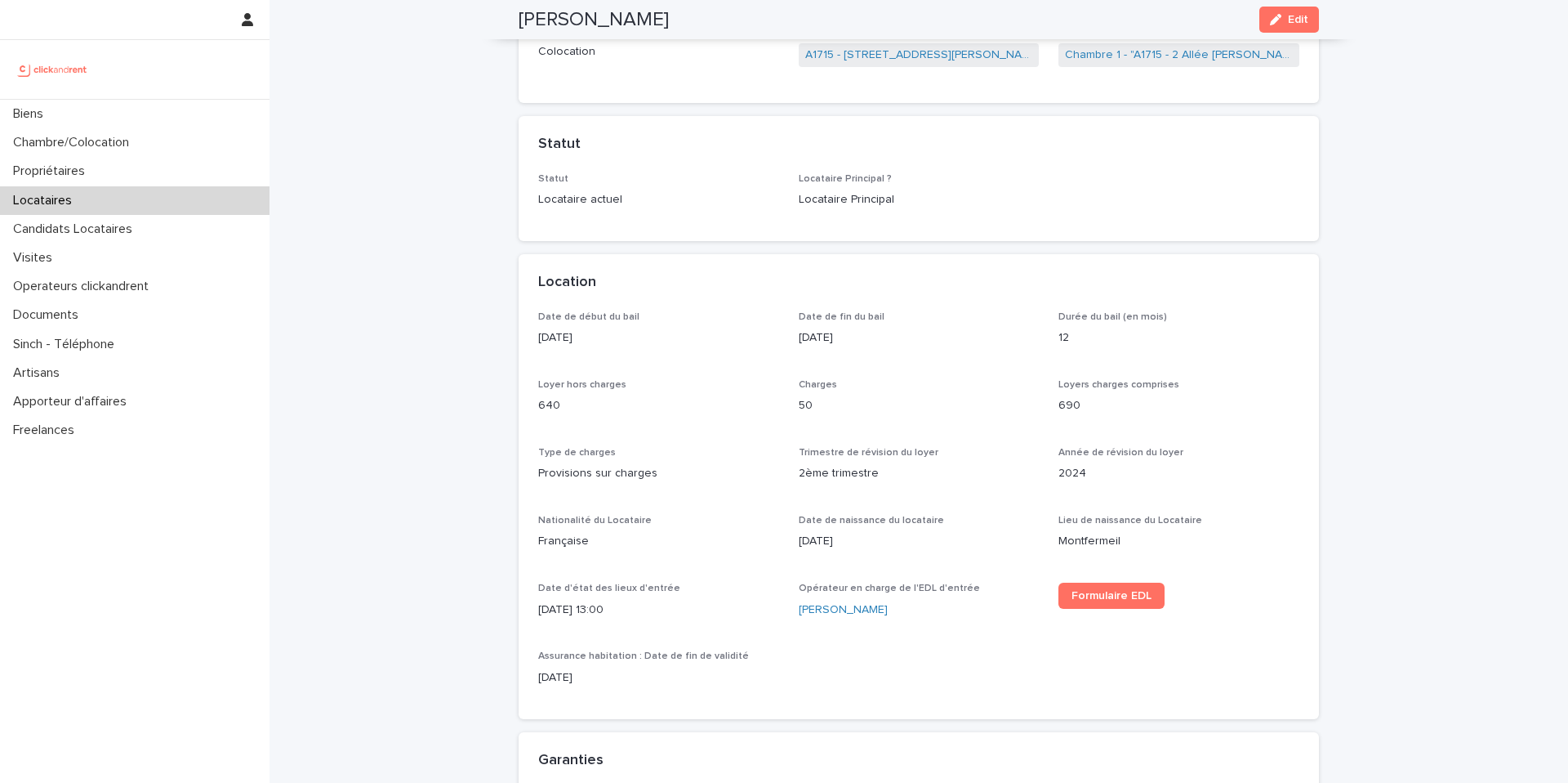
scroll to position [217, 0]
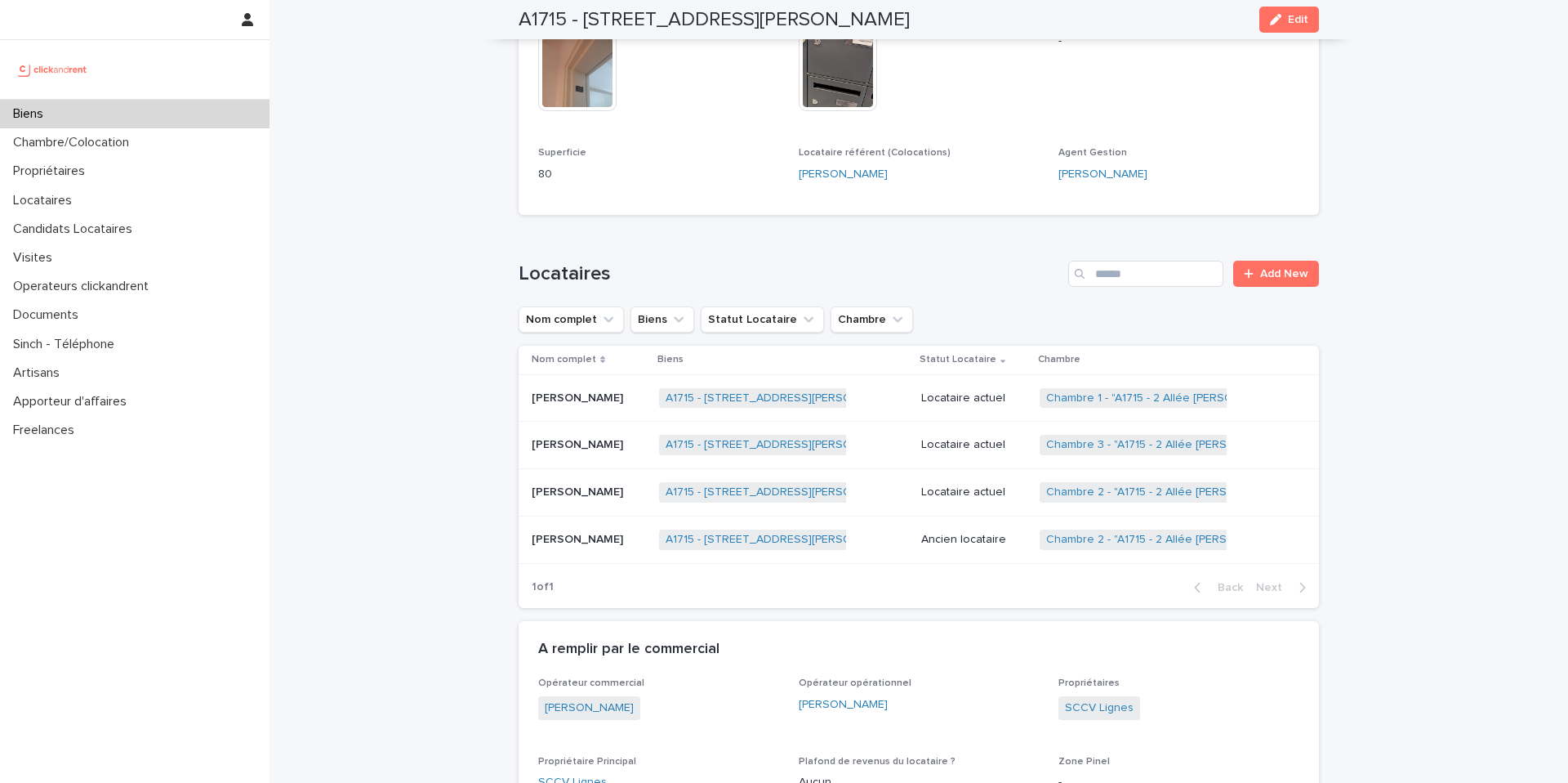
scroll to position [576, 0]
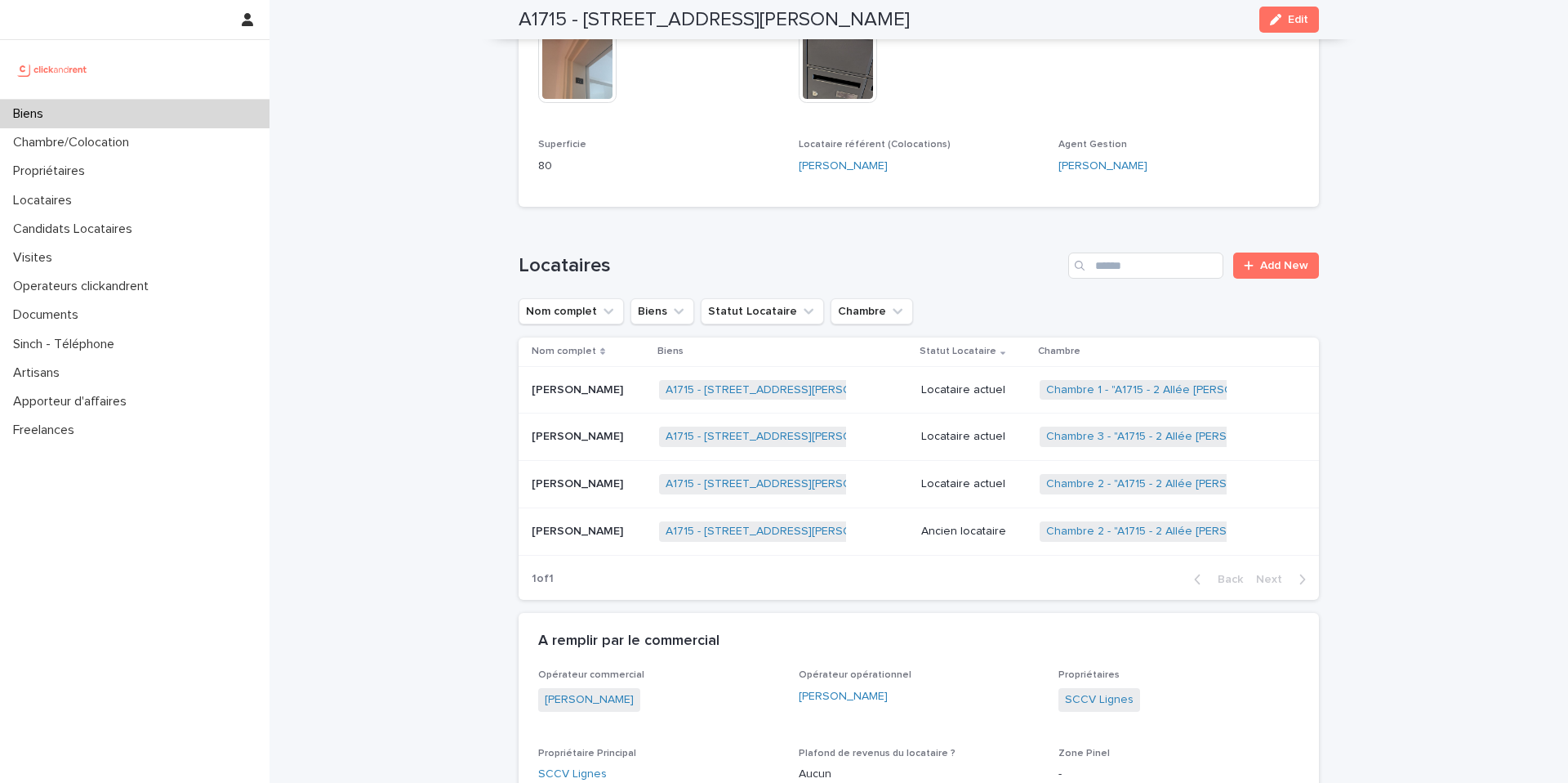
click at [1001, 427] on div "Locataire actuel" at bounding box center [974, 435] width 105 height 18
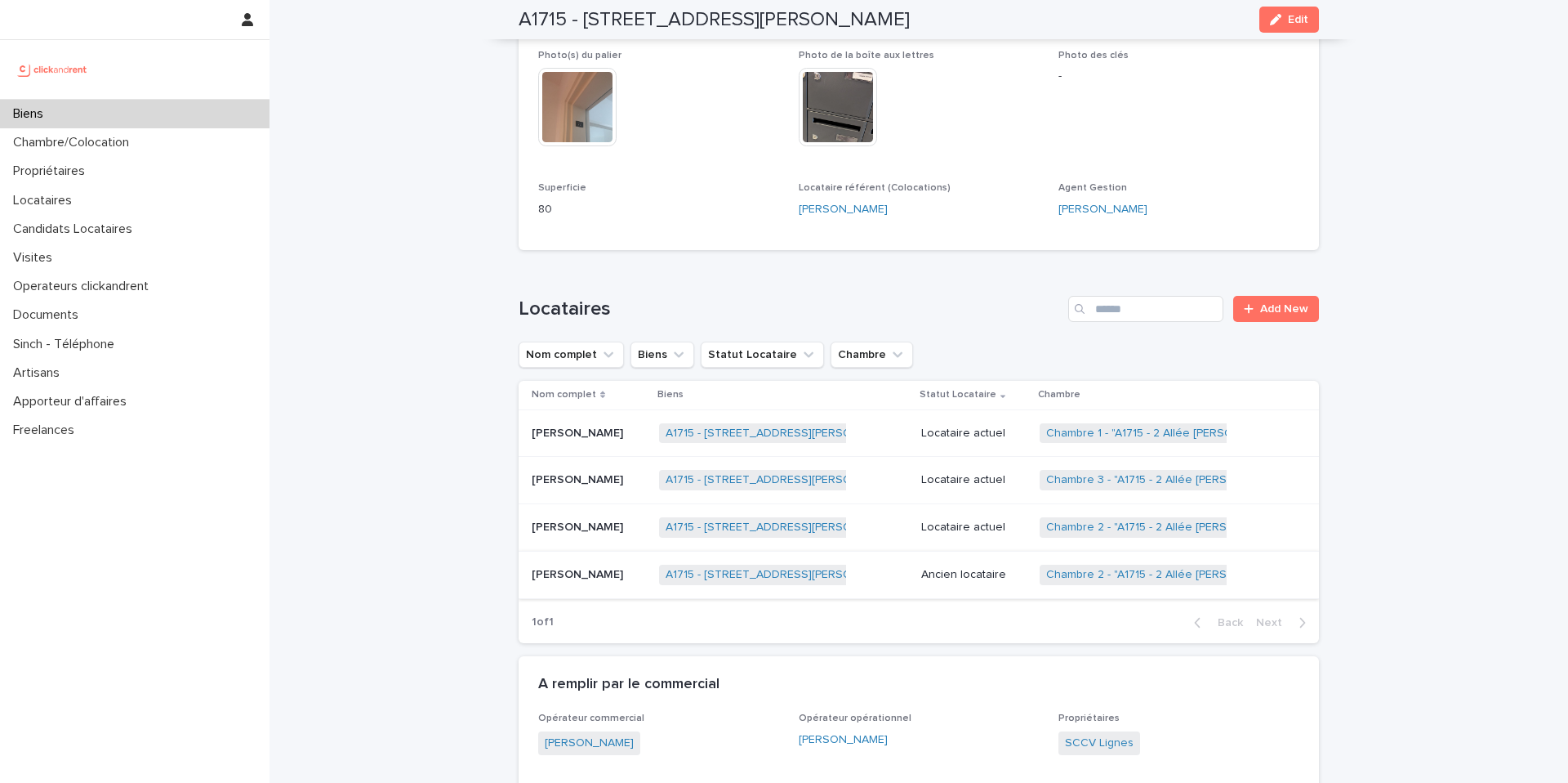
scroll to position [535, 0]
click at [958, 534] on div "Locataire actuel" at bounding box center [974, 525] width 105 height 27
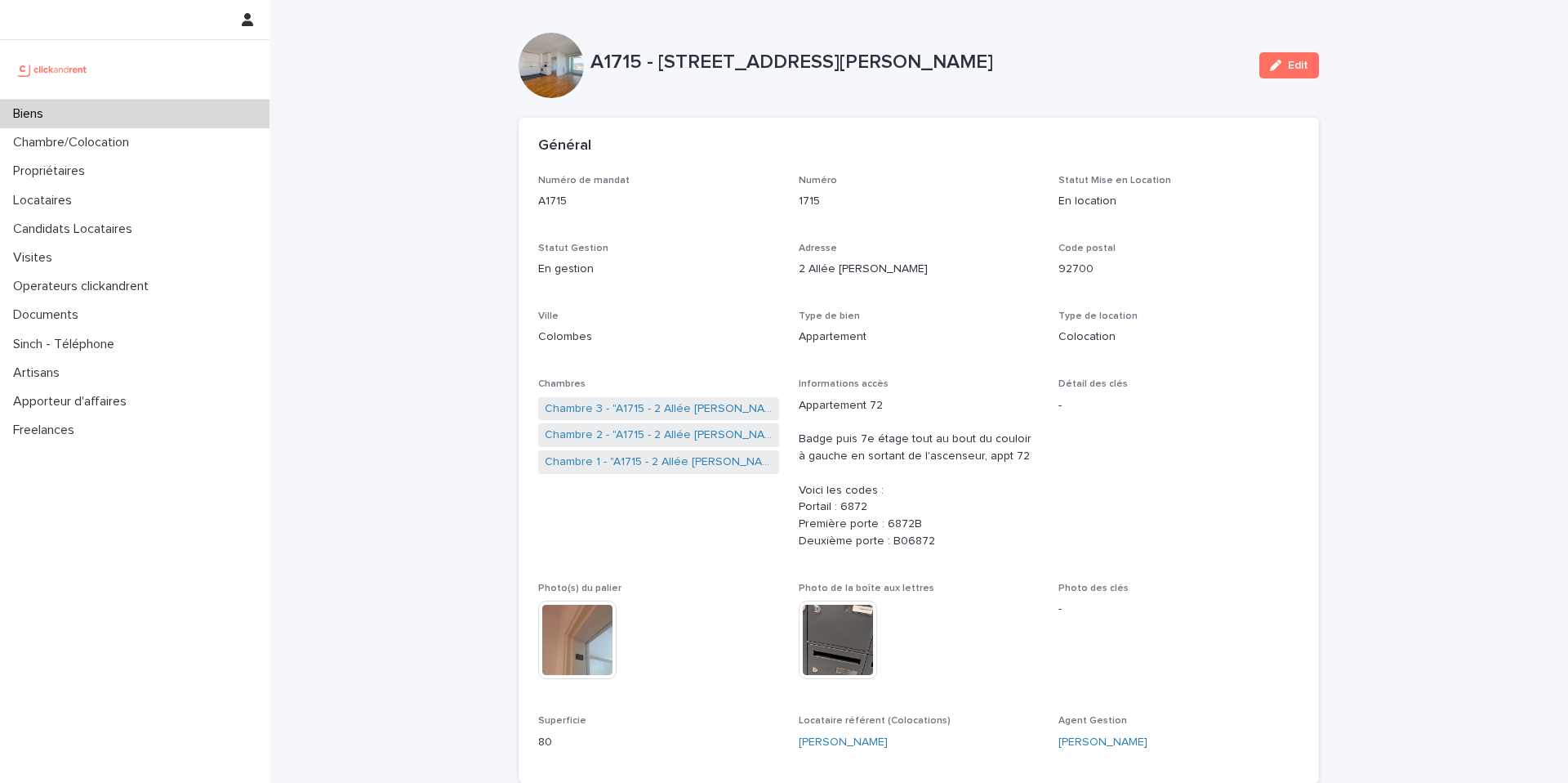
click at [212, 109] on div "Biens" at bounding box center [135, 114] width 269 height 28
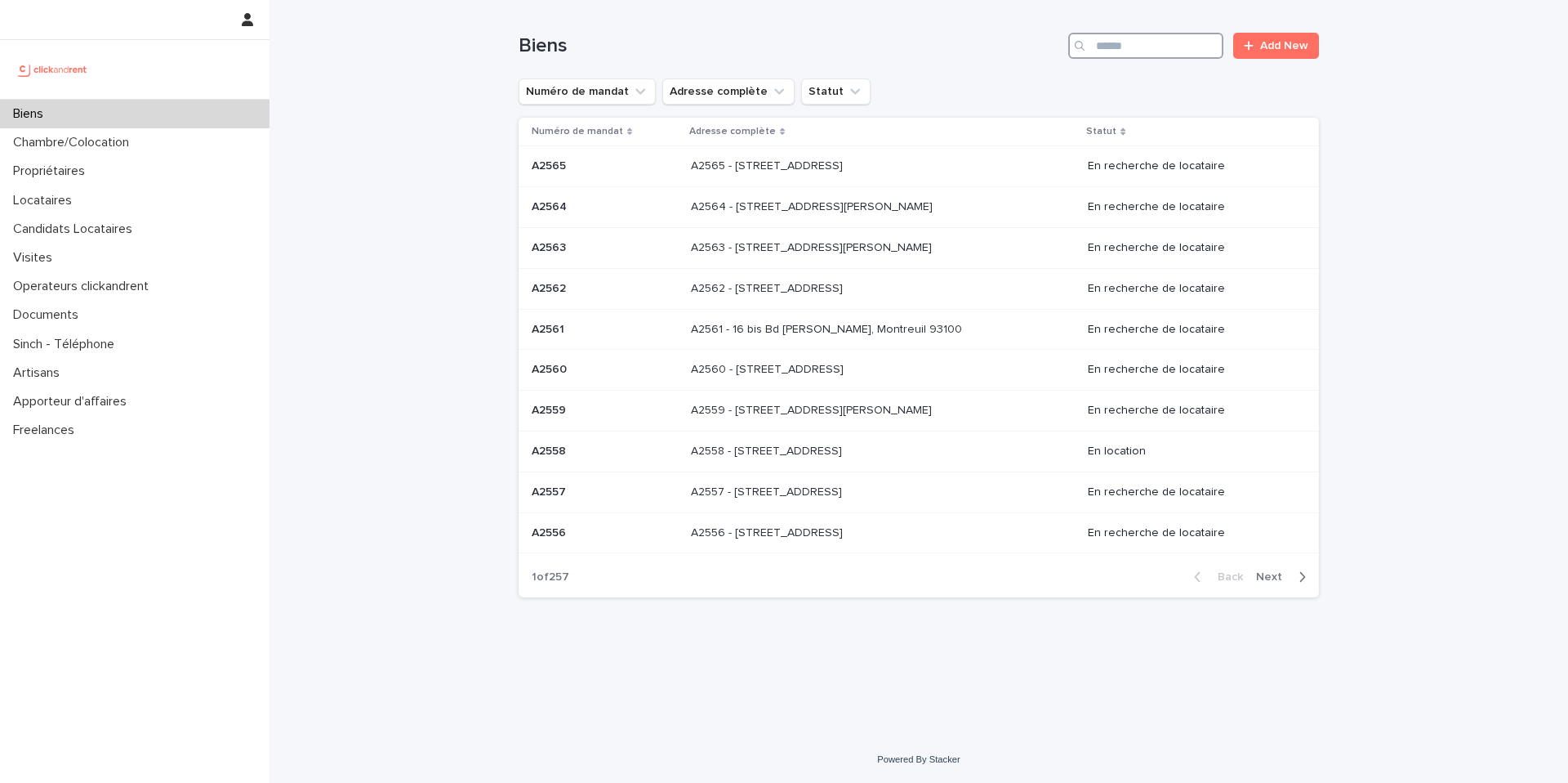
click at [1172, 44] on input "Search" at bounding box center [1147, 45] width 156 height 26
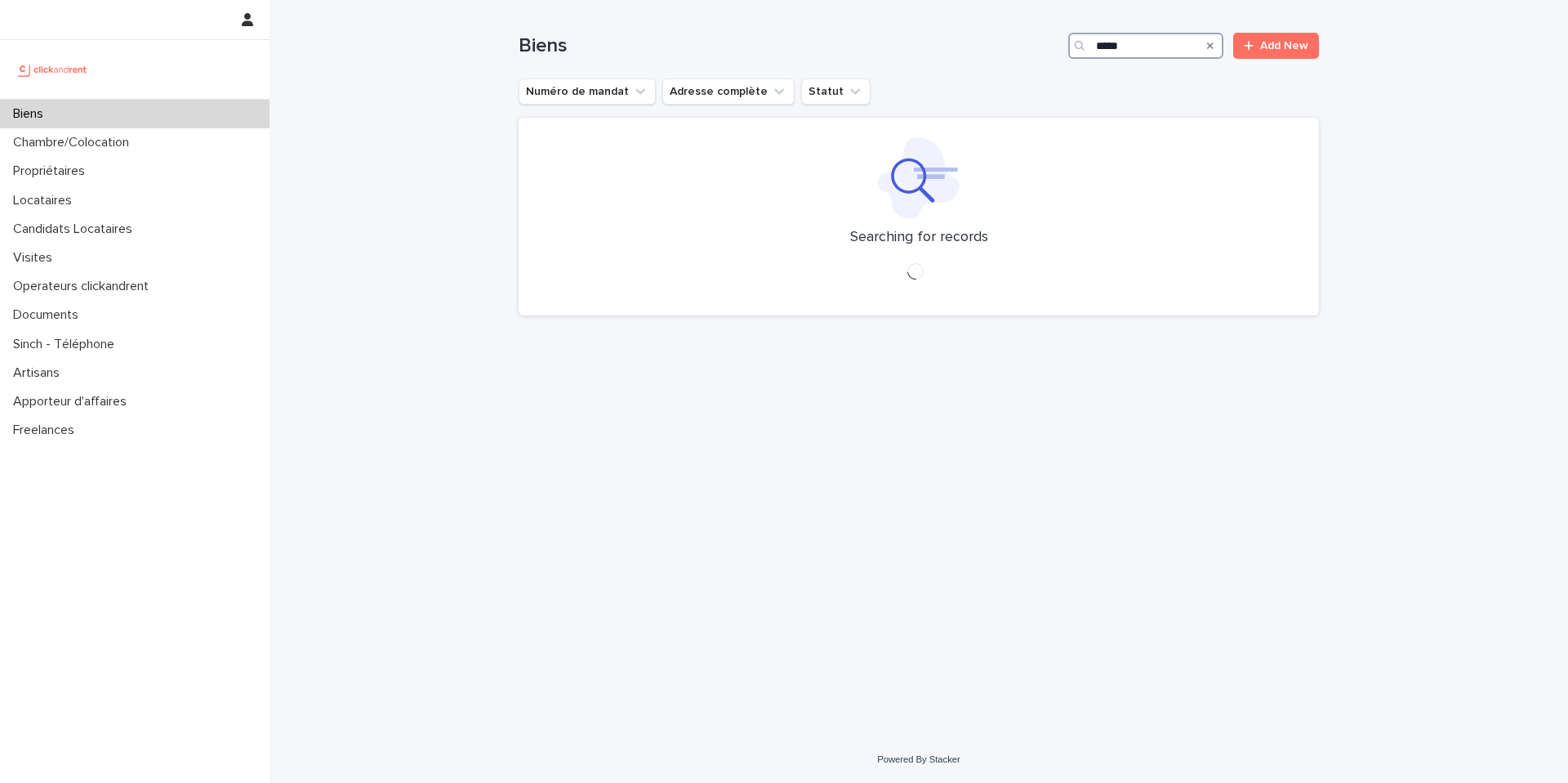
type input "*****"
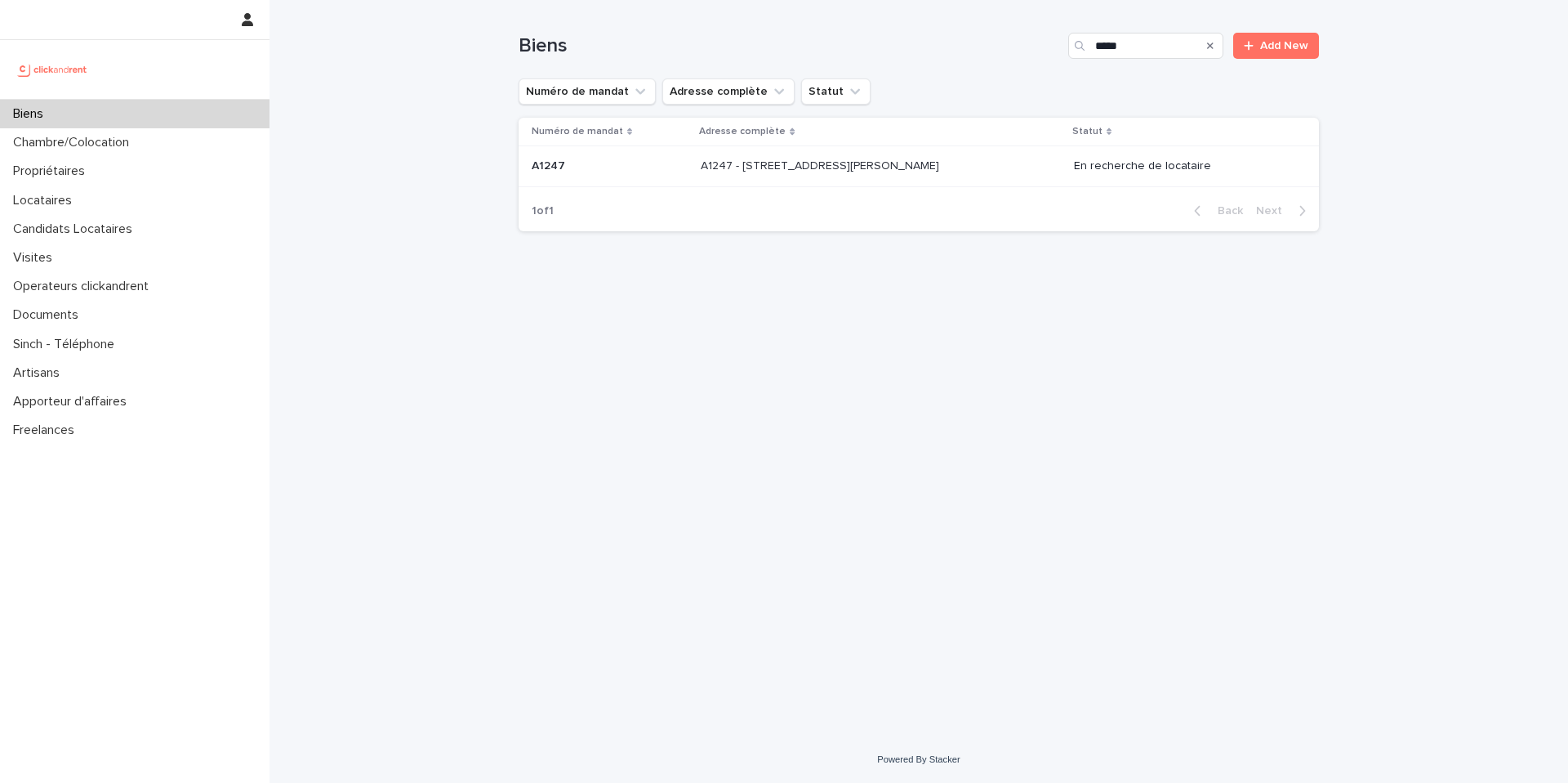
click at [942, 161] on p "A1247 - 1 rue Charlotte Perriand, Clichy-la-Garenne 92110" at bounding box center [821, 165] width 242 height 18
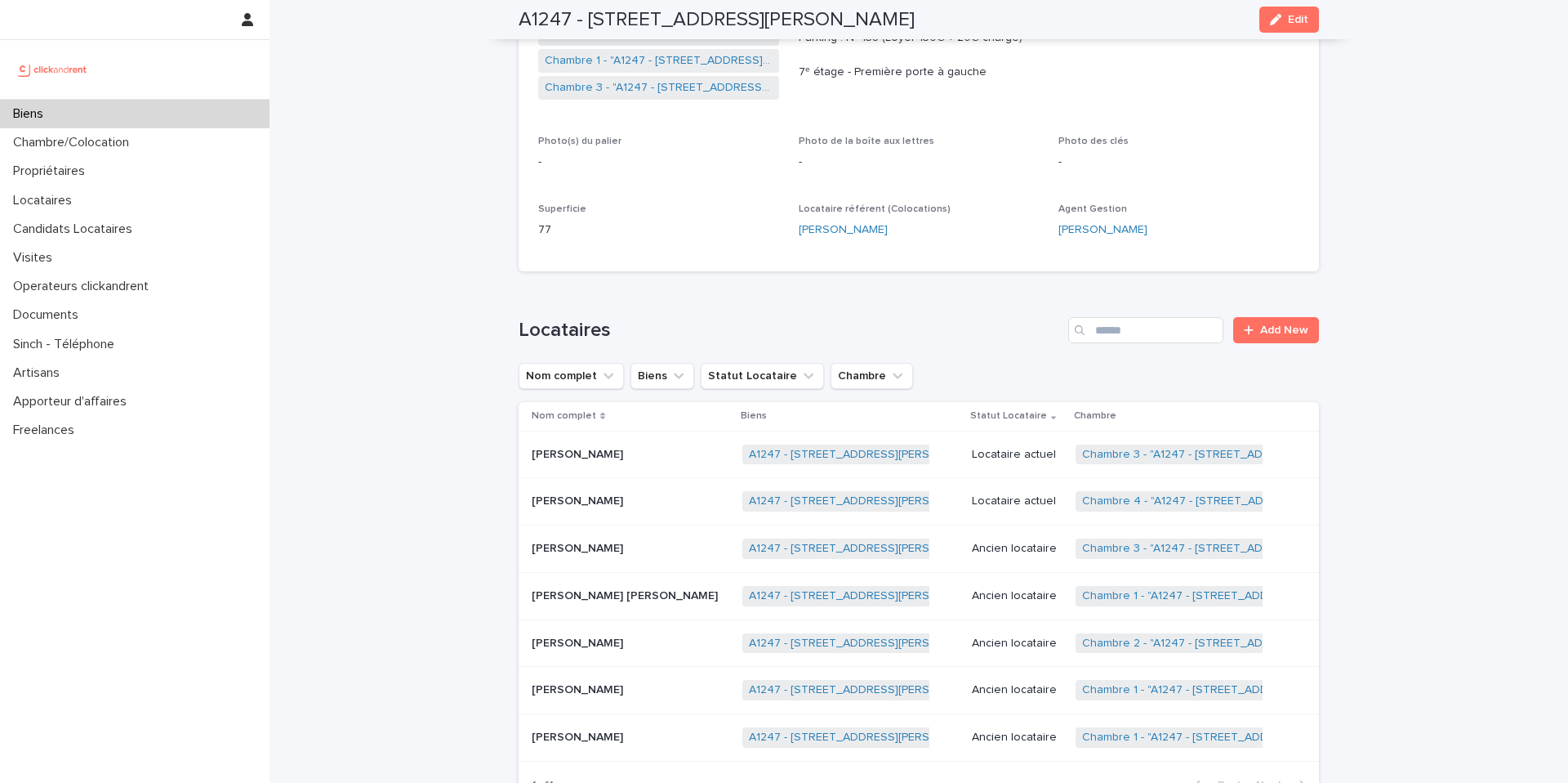
scroll to position [426, 0]
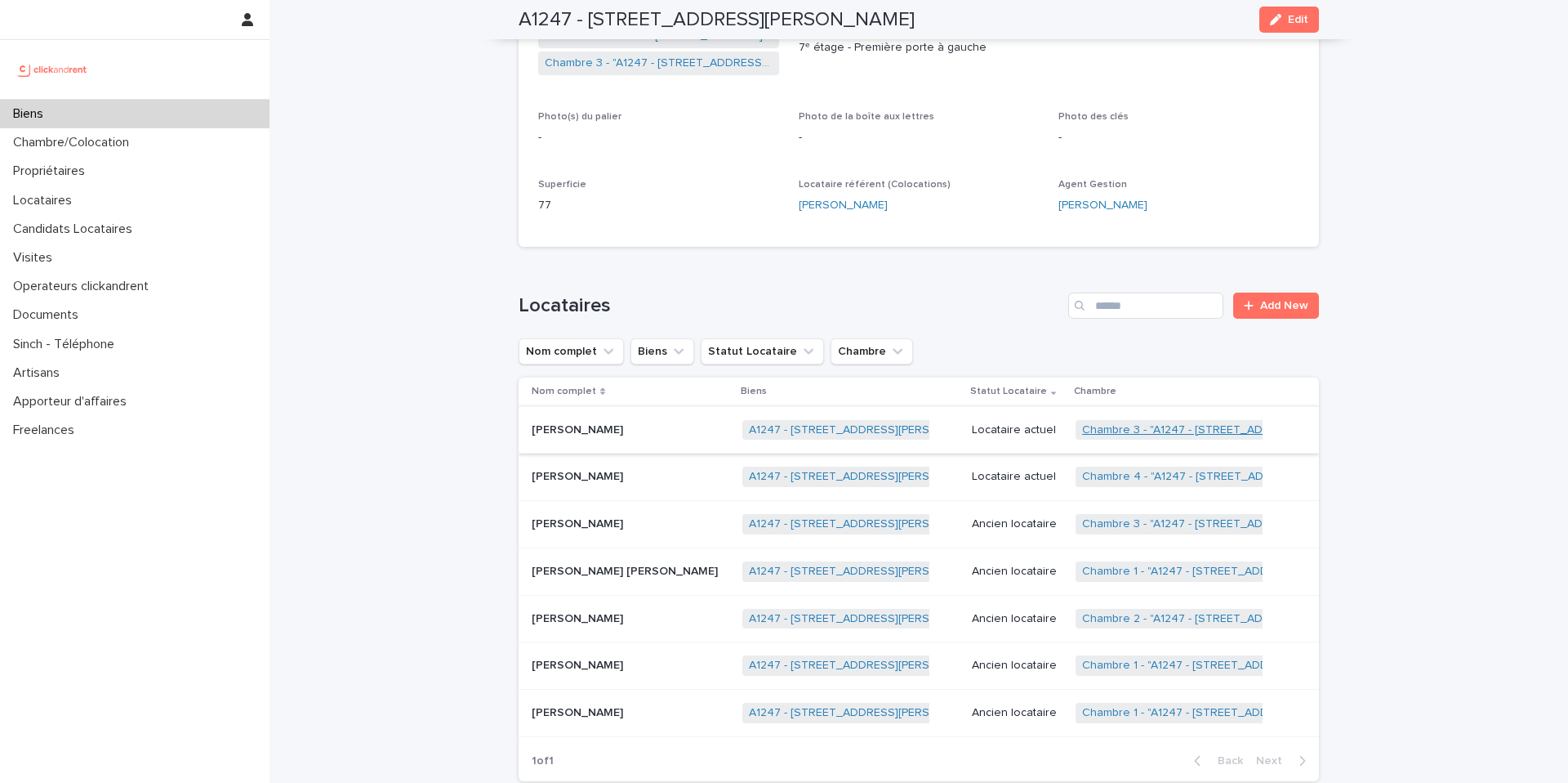
click at [1116, 428] on link "Chambre 3 - "A1247 - 1 rue Charlotte Perriand, Clichy-la-Garenne 92110"" at bounding box center [1239, 430] width 314 height 14
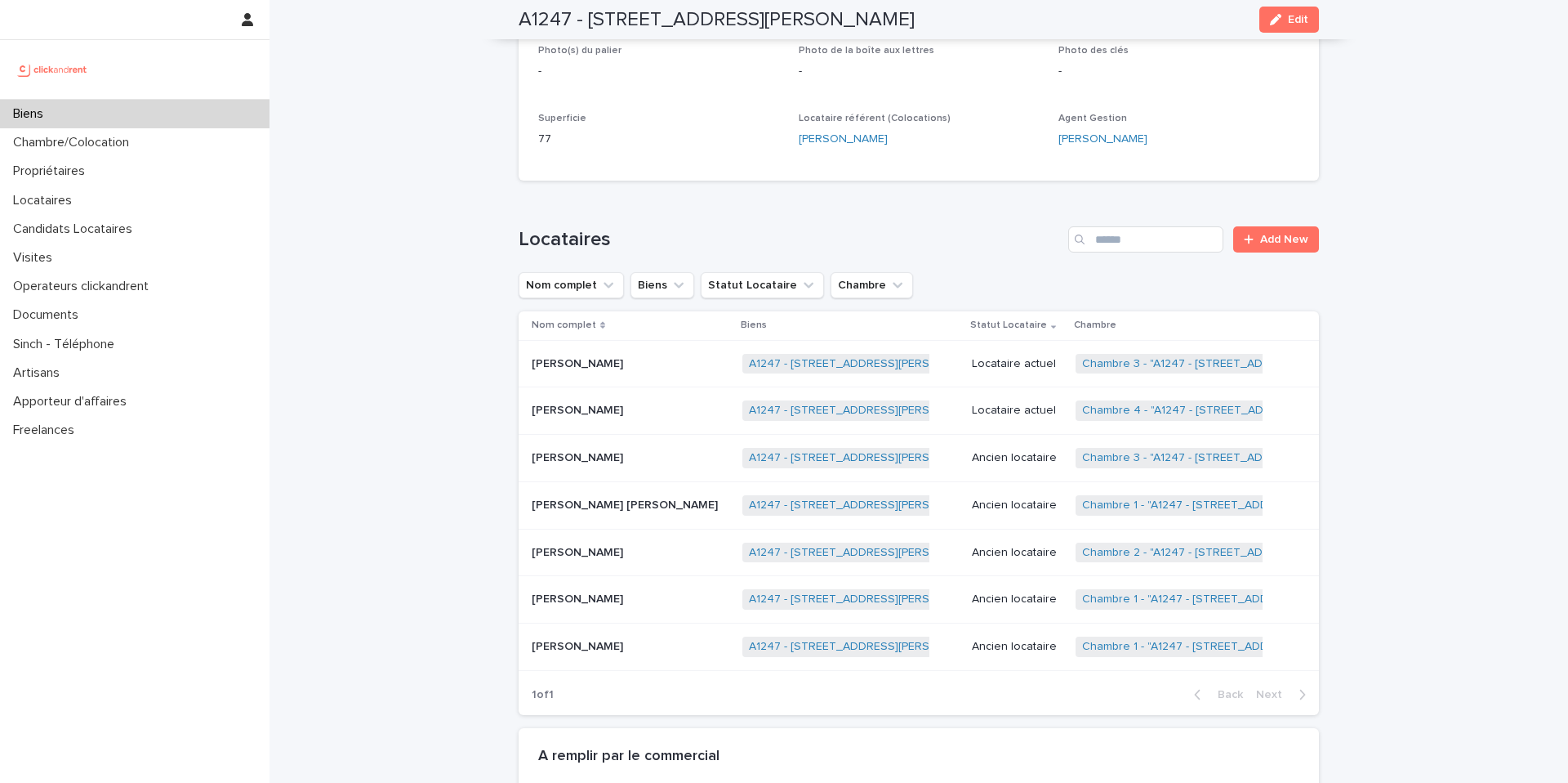
scroll to position [501, 0]
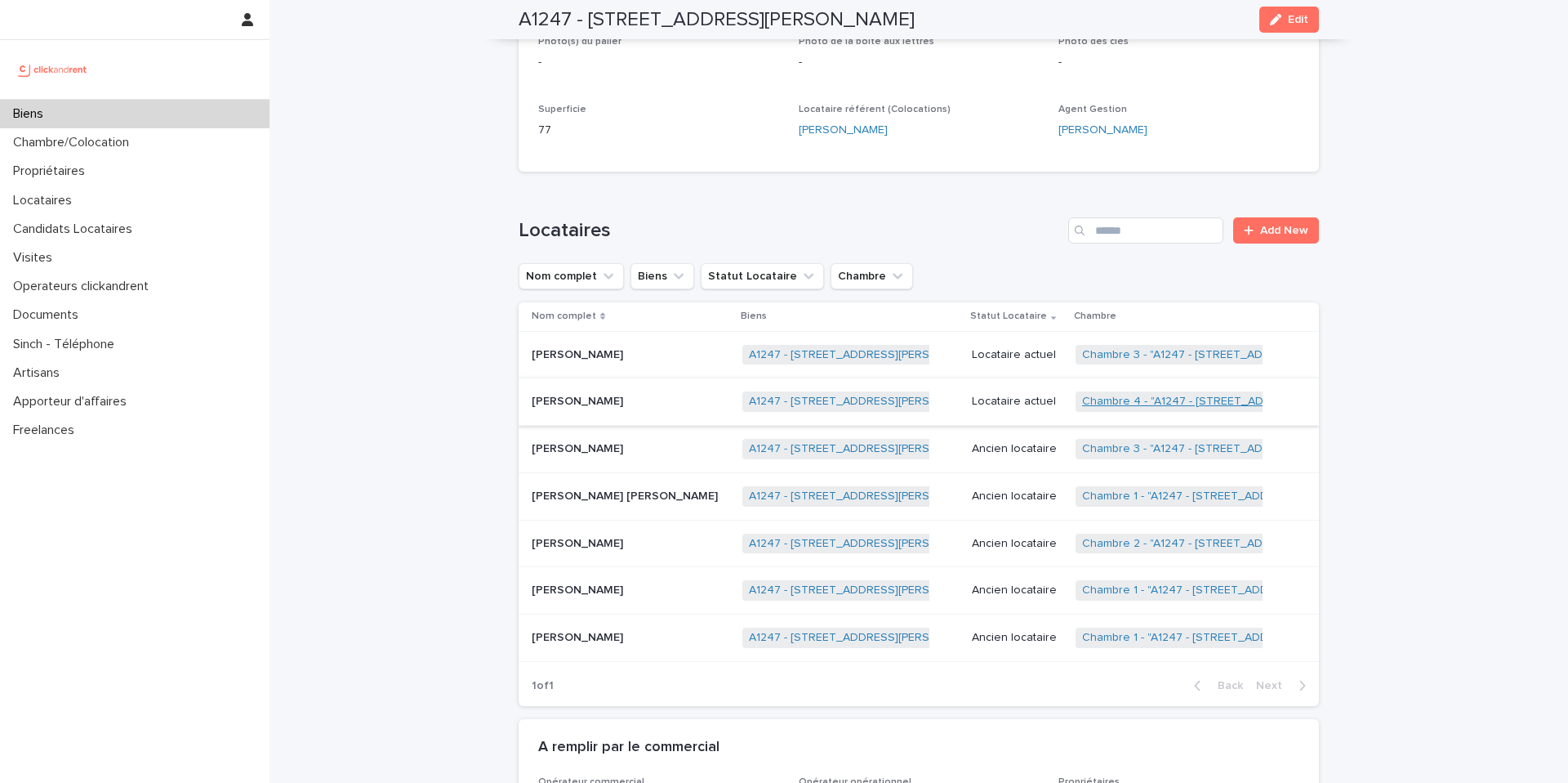
click at [1167, 404] on link "Chambre 4 - "A1247 - 1 rue Charlotte Perriand, Clichy-la-Garenne 92110"" at bounding box center [1239, 402] width 314 height 14
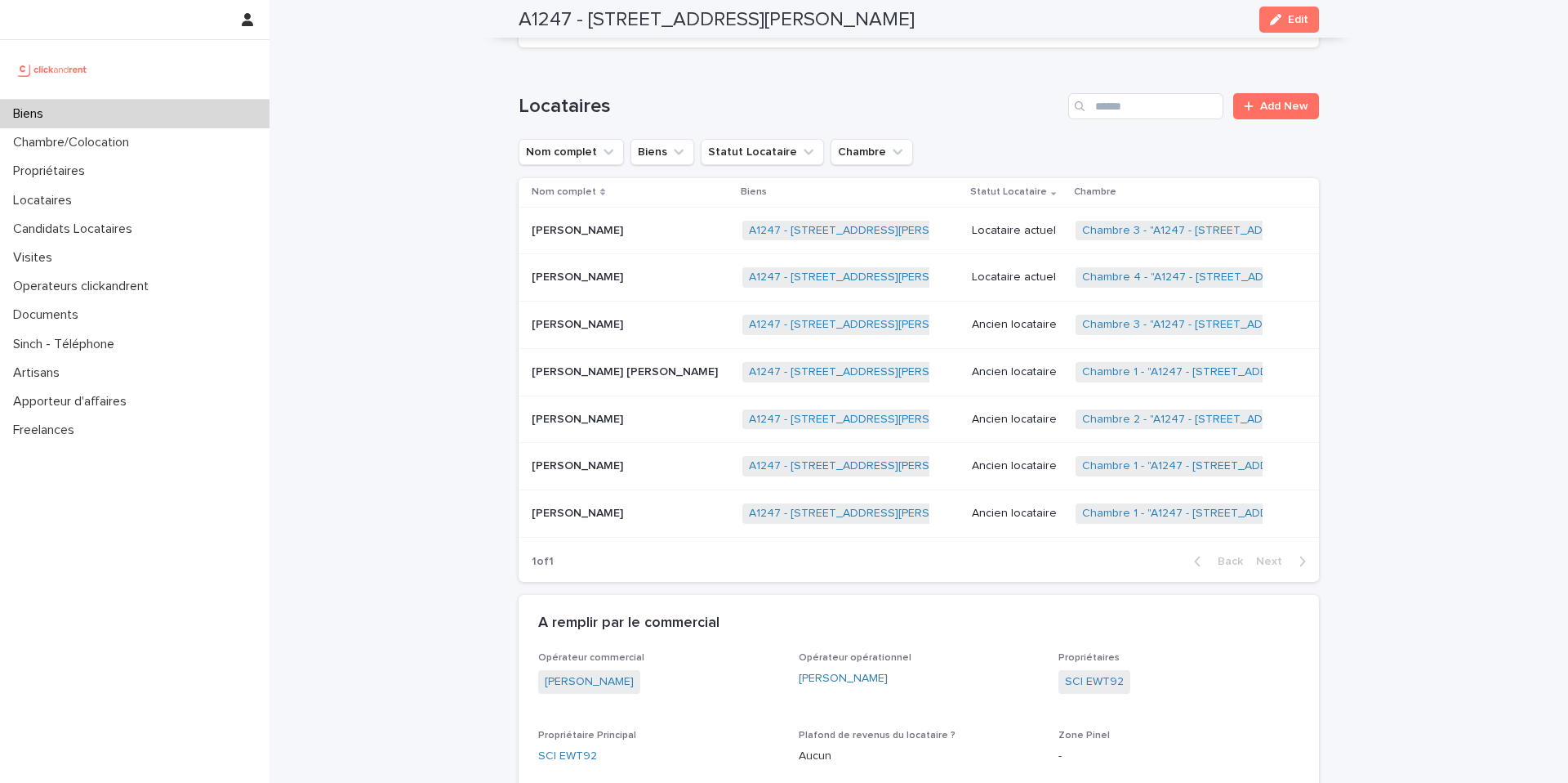
scroll to position [615, 0]
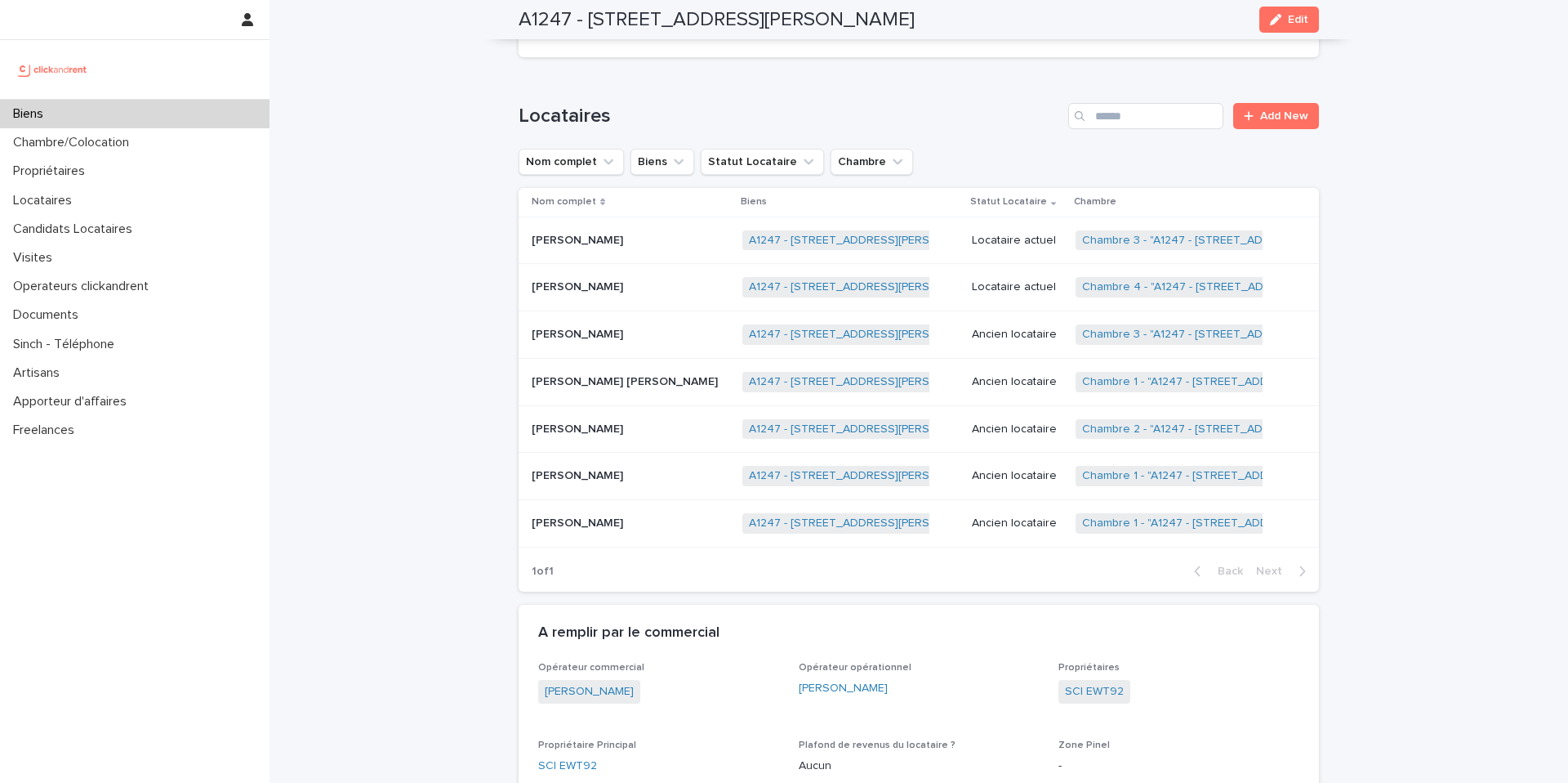
click at [583, 294] on p "Martin Goubet" at bounding box center [579, 285] width 94 height 18
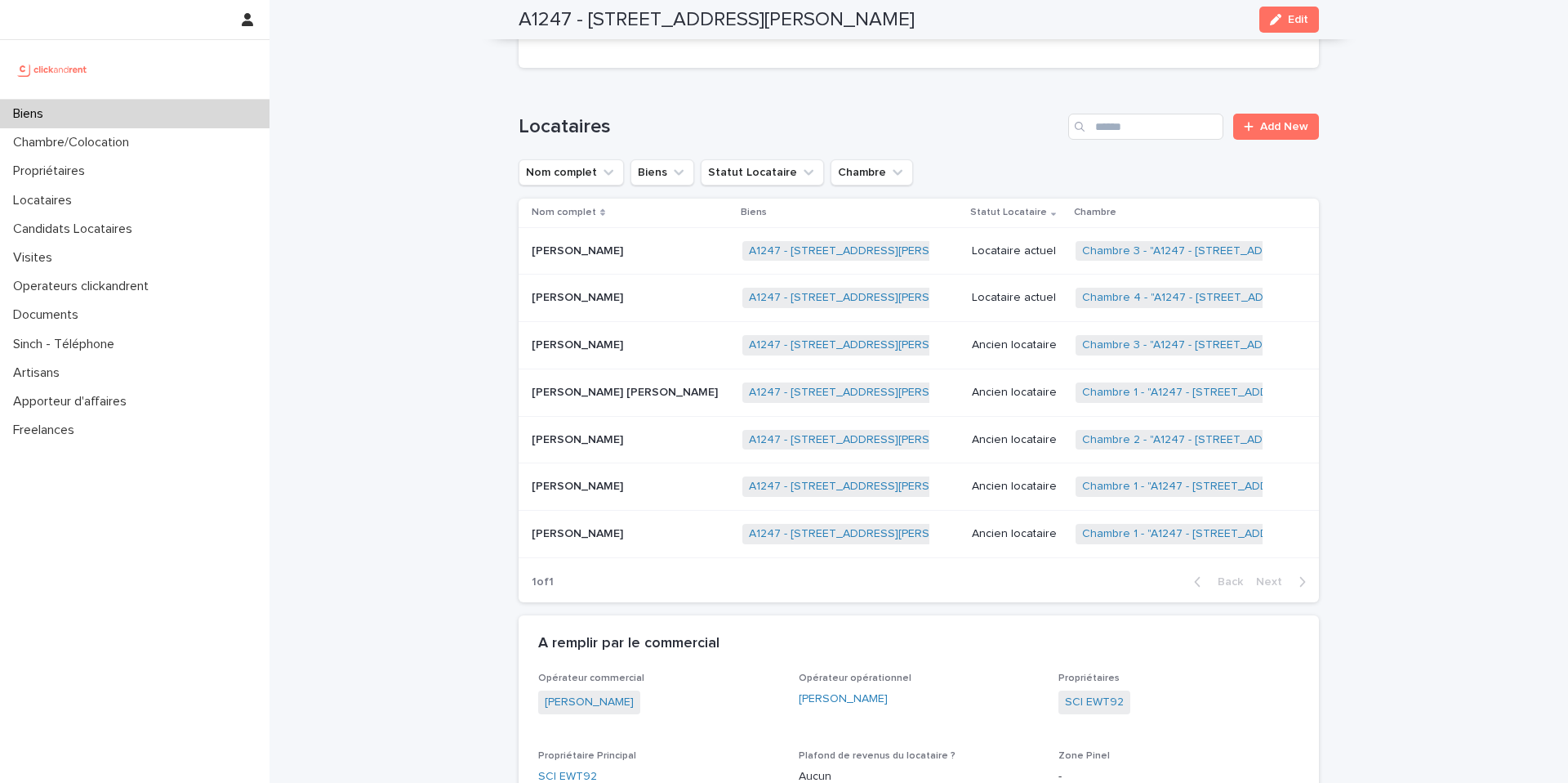
scroll to position [597, 0]
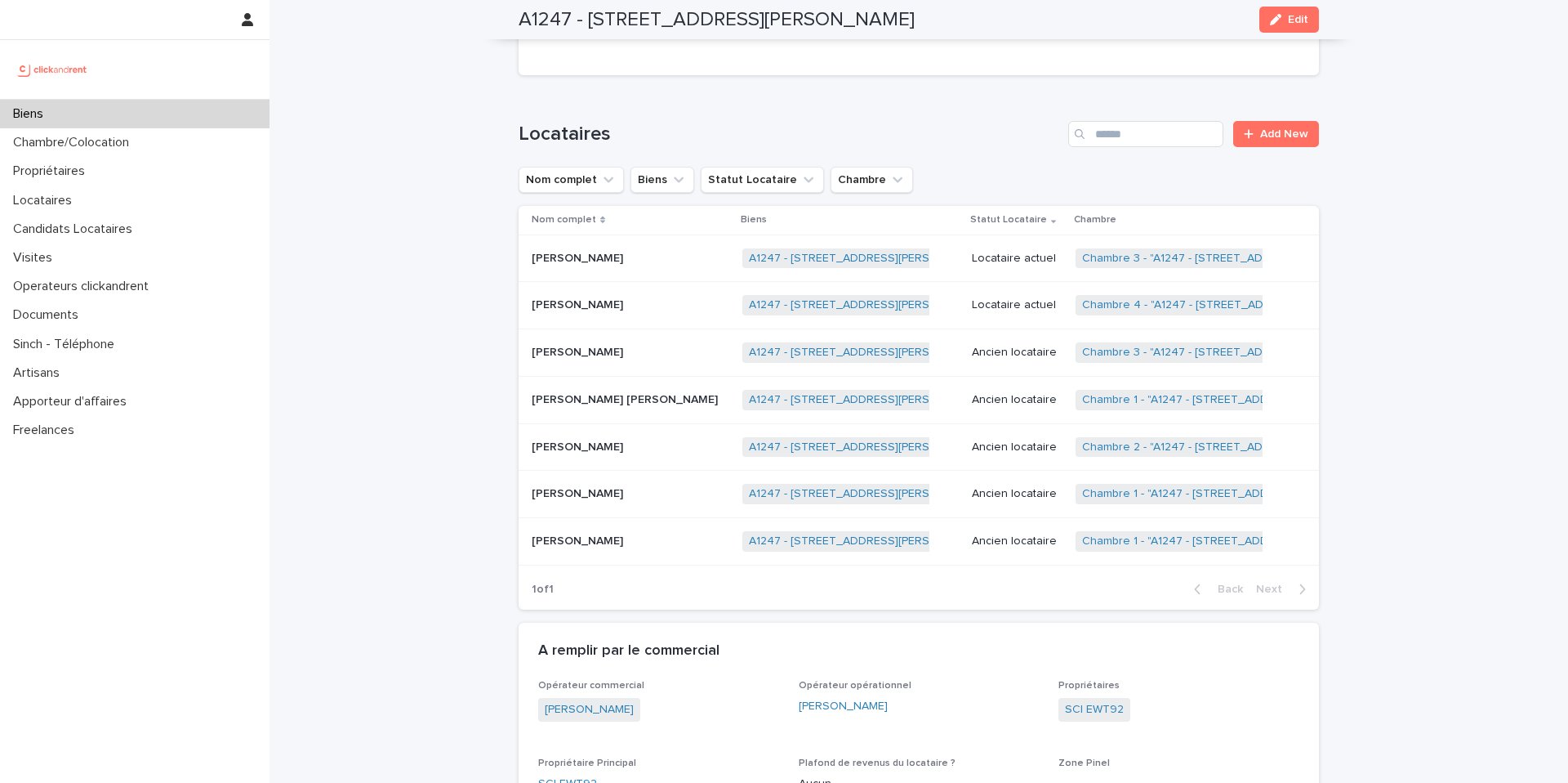
click at [630, 268] on div "Nico Neubauer Nico Neubauer" at bounding box center [631, 258] width 197 height 27
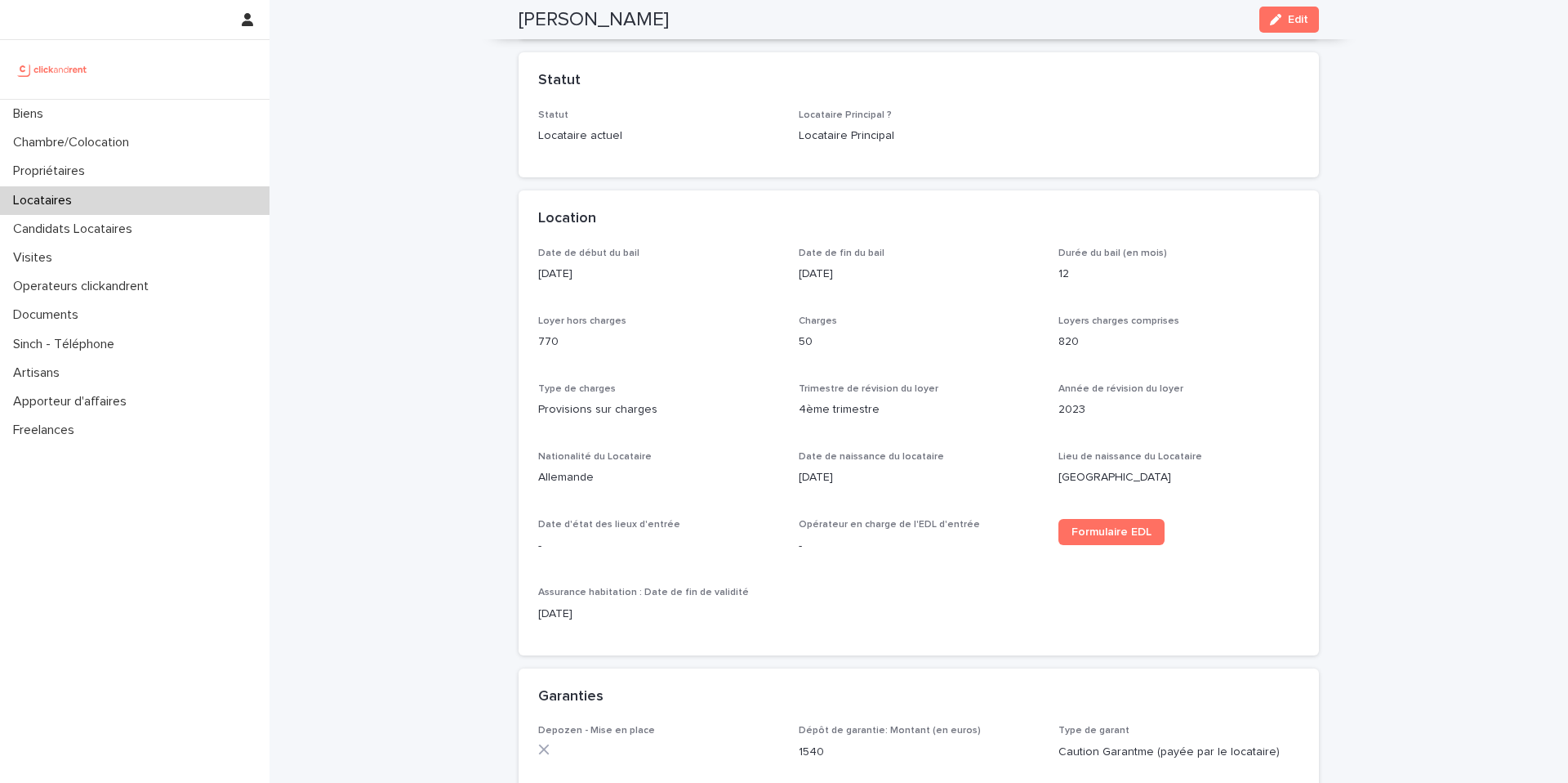
scroll to position [347, 0]
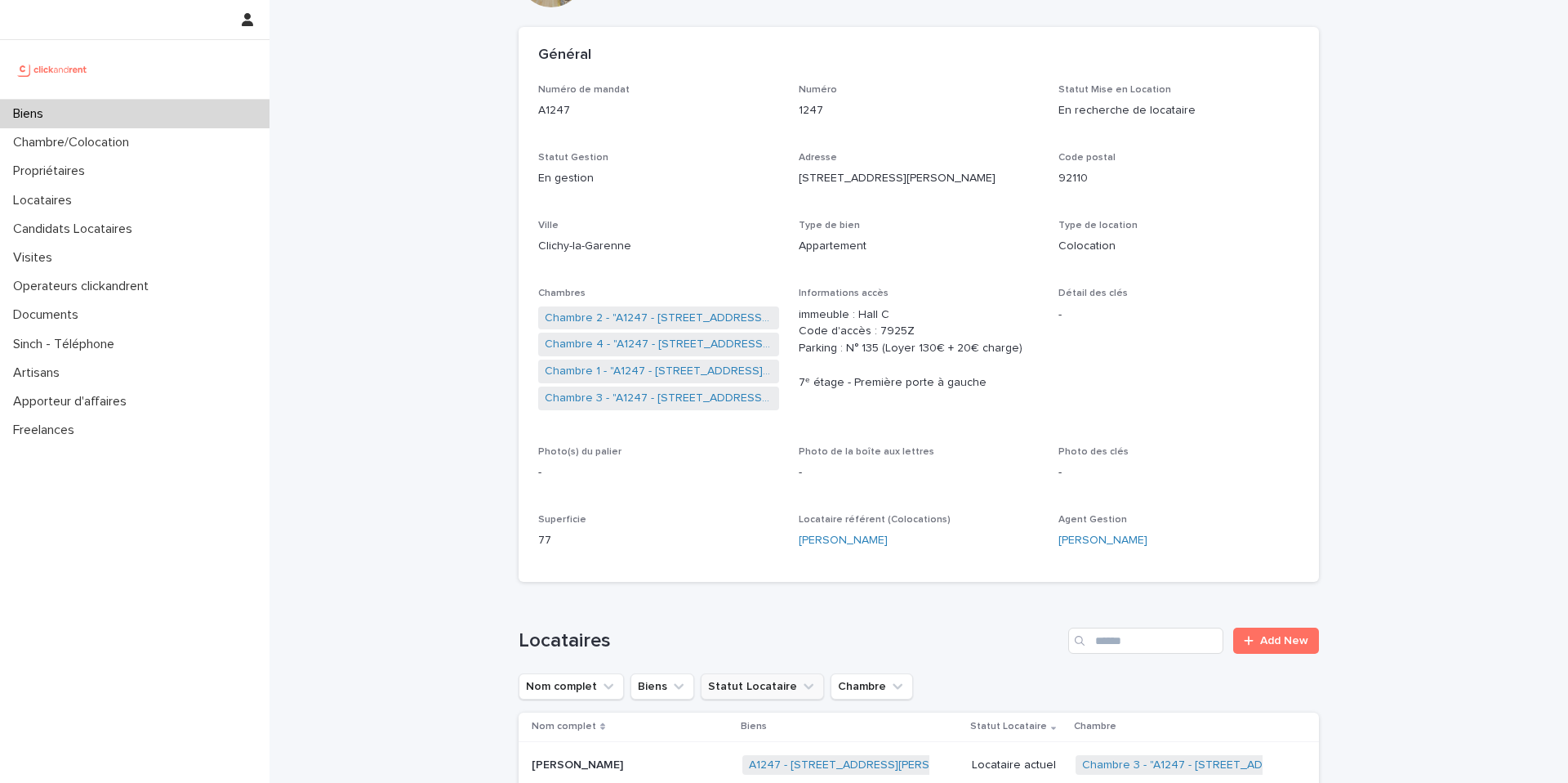
scroll to position [107, 0]
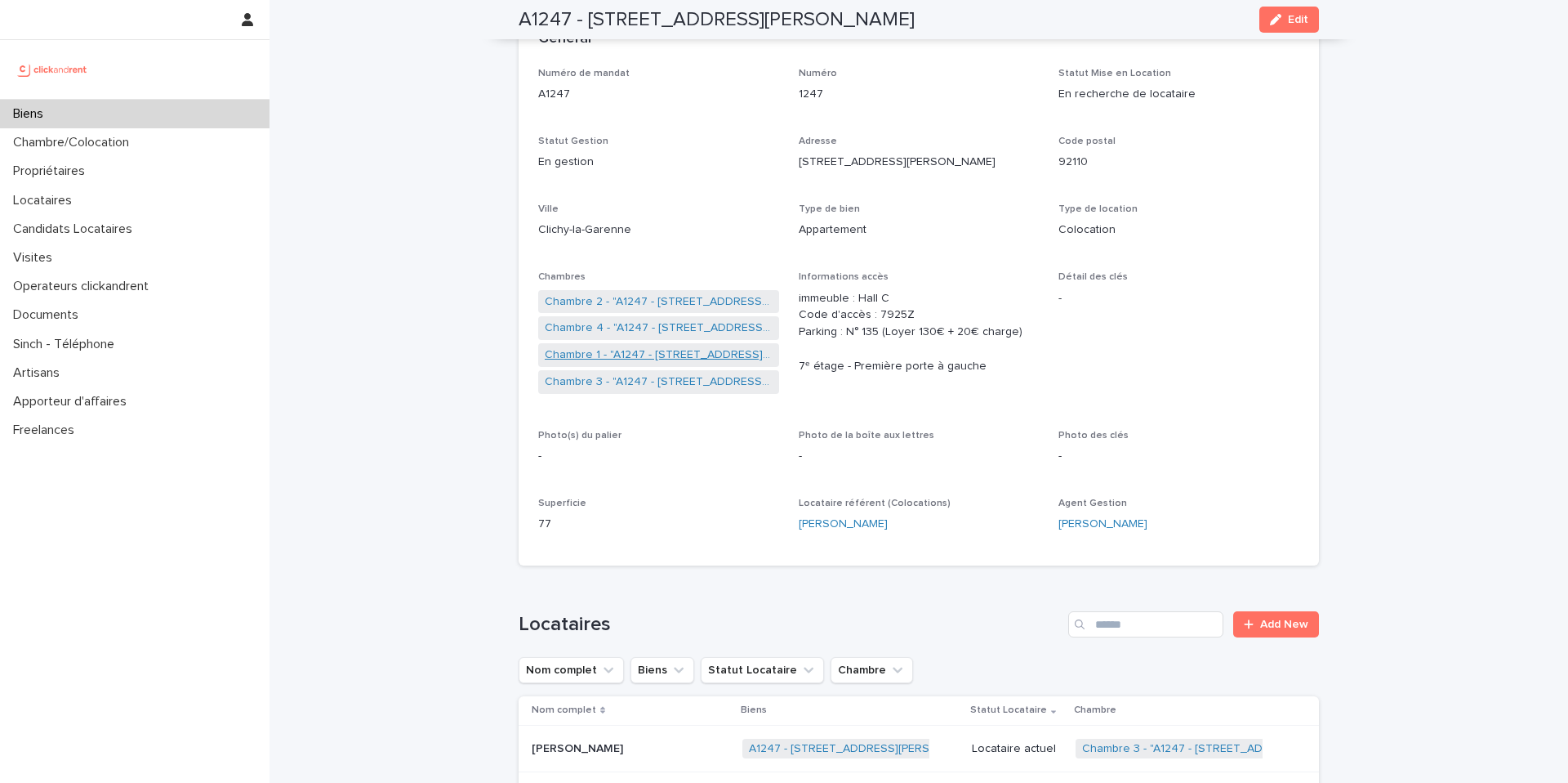
click at [649, 357] on link "Chambre 1 - "A1247 - 1 rue Charlotte Perriand, Clichy-la-Garenne 92110"" at bounding box center [658, 355] width 228 height 18
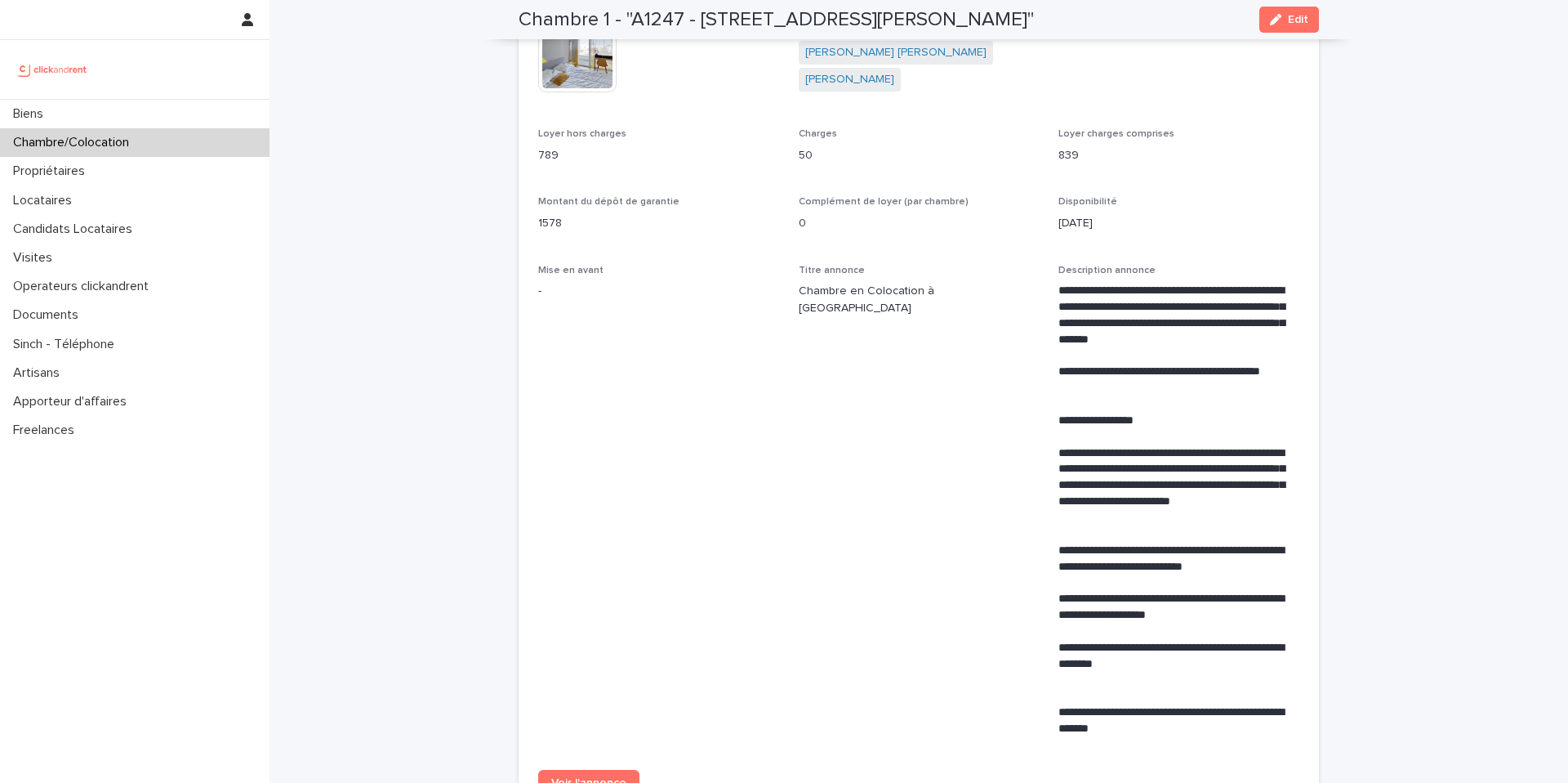
scroll to position [440, 0]
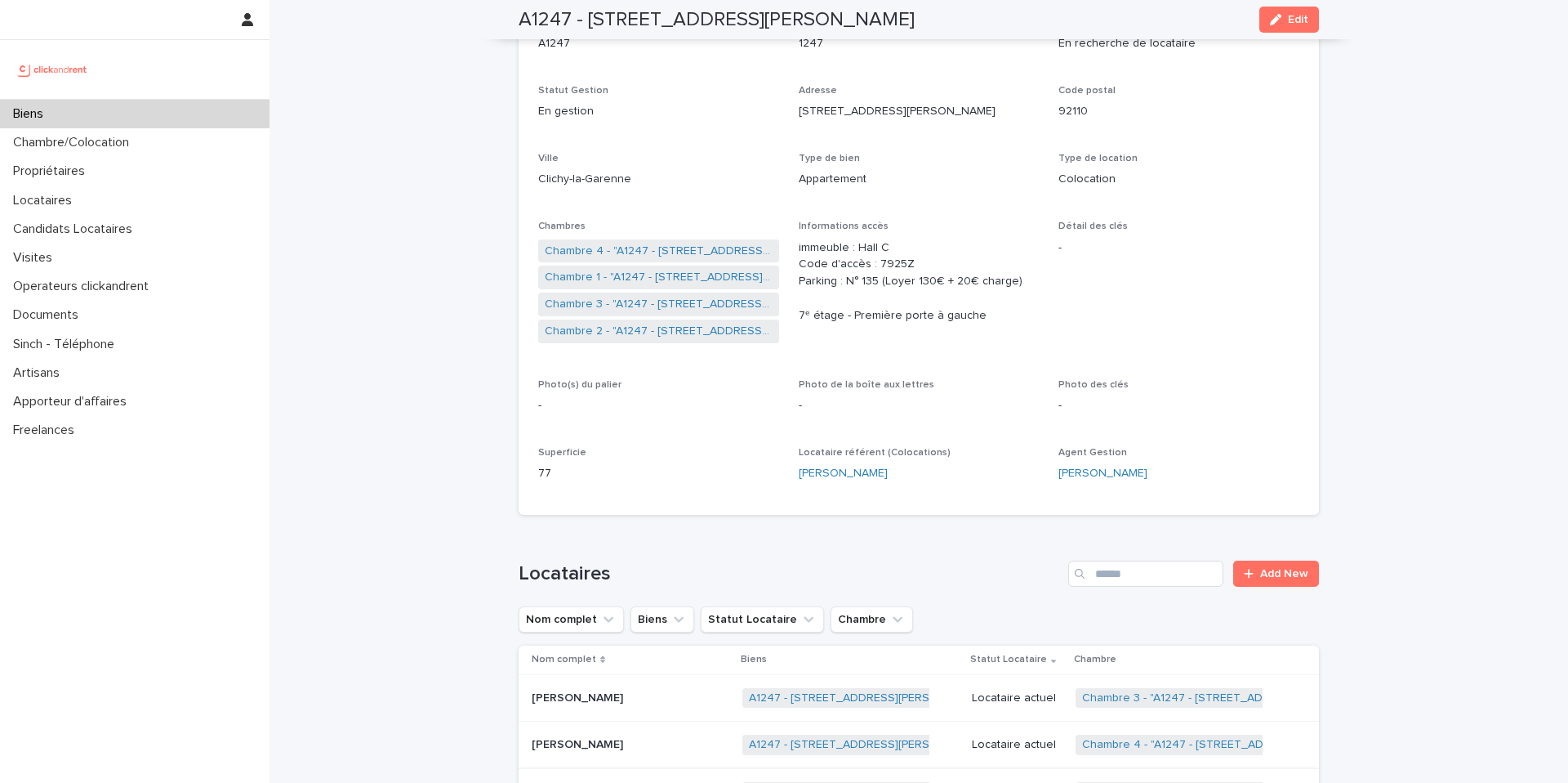
scroll to position [156, 0]
click at [637, 698] on p at bounding box center [631, 699] width 197 height 14
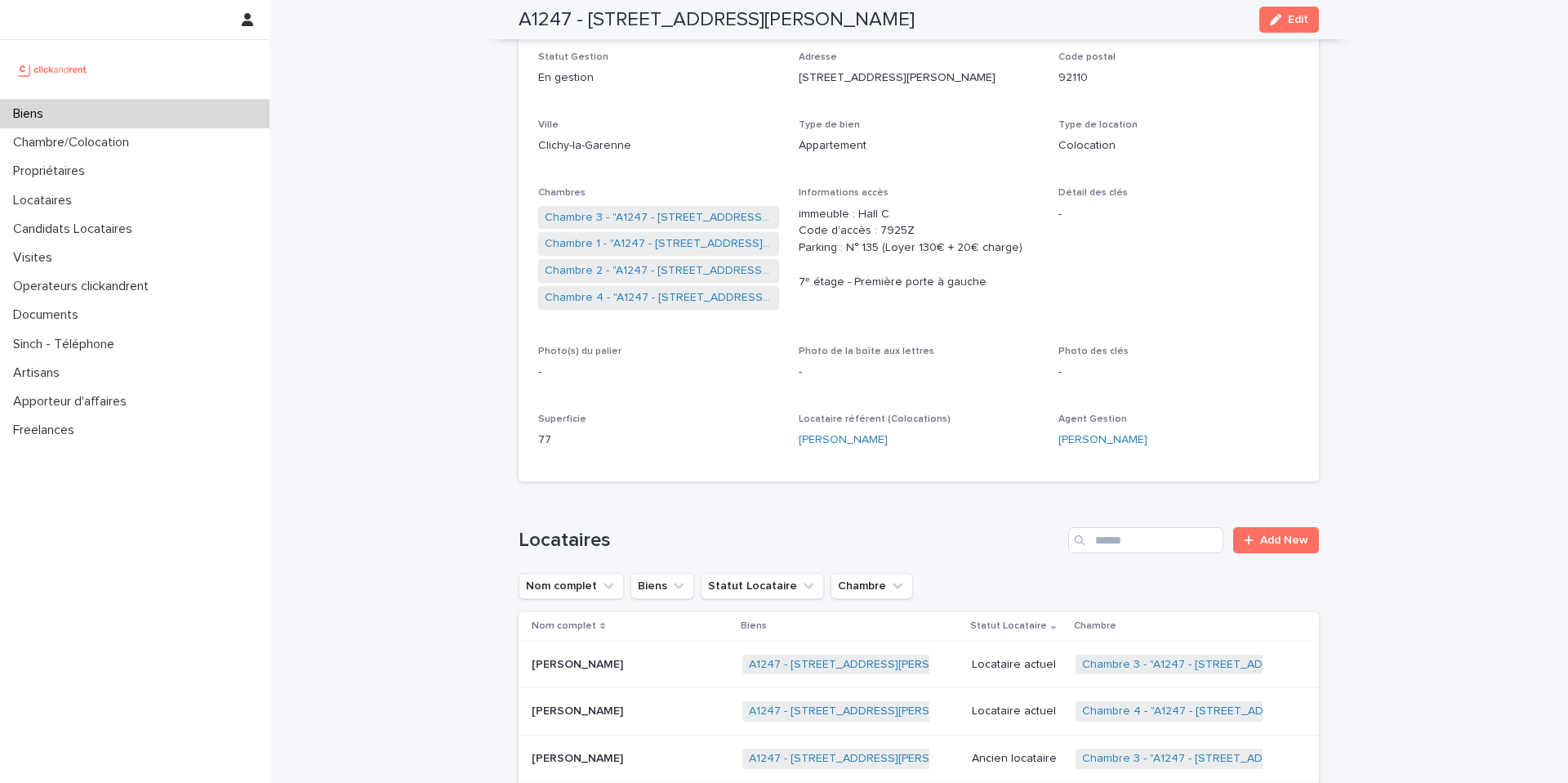
scroll to position [187, 0]
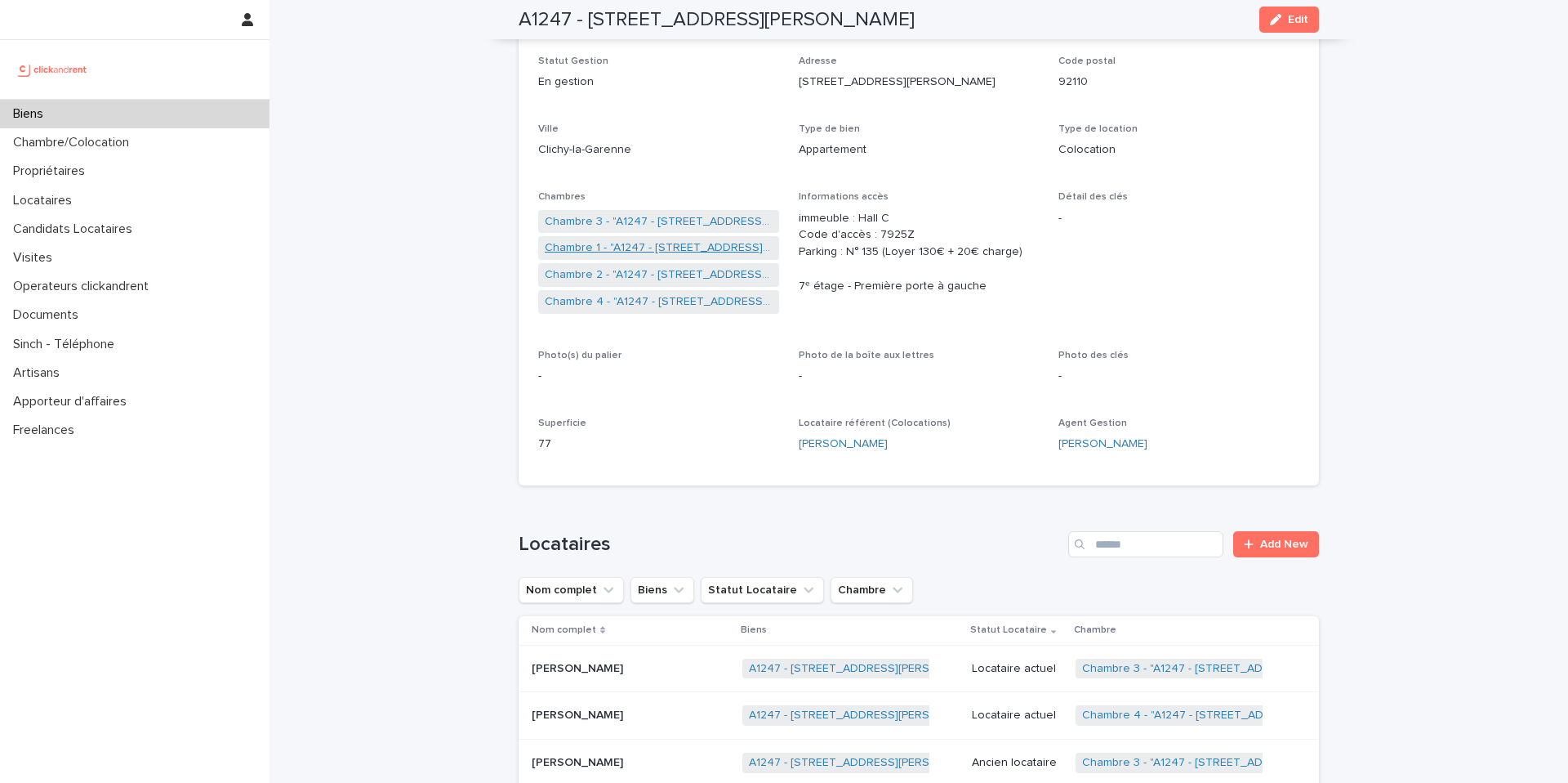
click at [677, 241] on link "Chambre 1 - "A1247 - 1 rue Charlotte Perriand, Clichy-la-Garenne 92110"" at bounding box center [658, 248] width 228 height 18
click at [657, 271] on link "Chambre 2 - "A1247 - 1 rue Charlotte Perriand, Clichy-la-Garenne 92110"" at bounding box center [658, 274] width 228 height 18
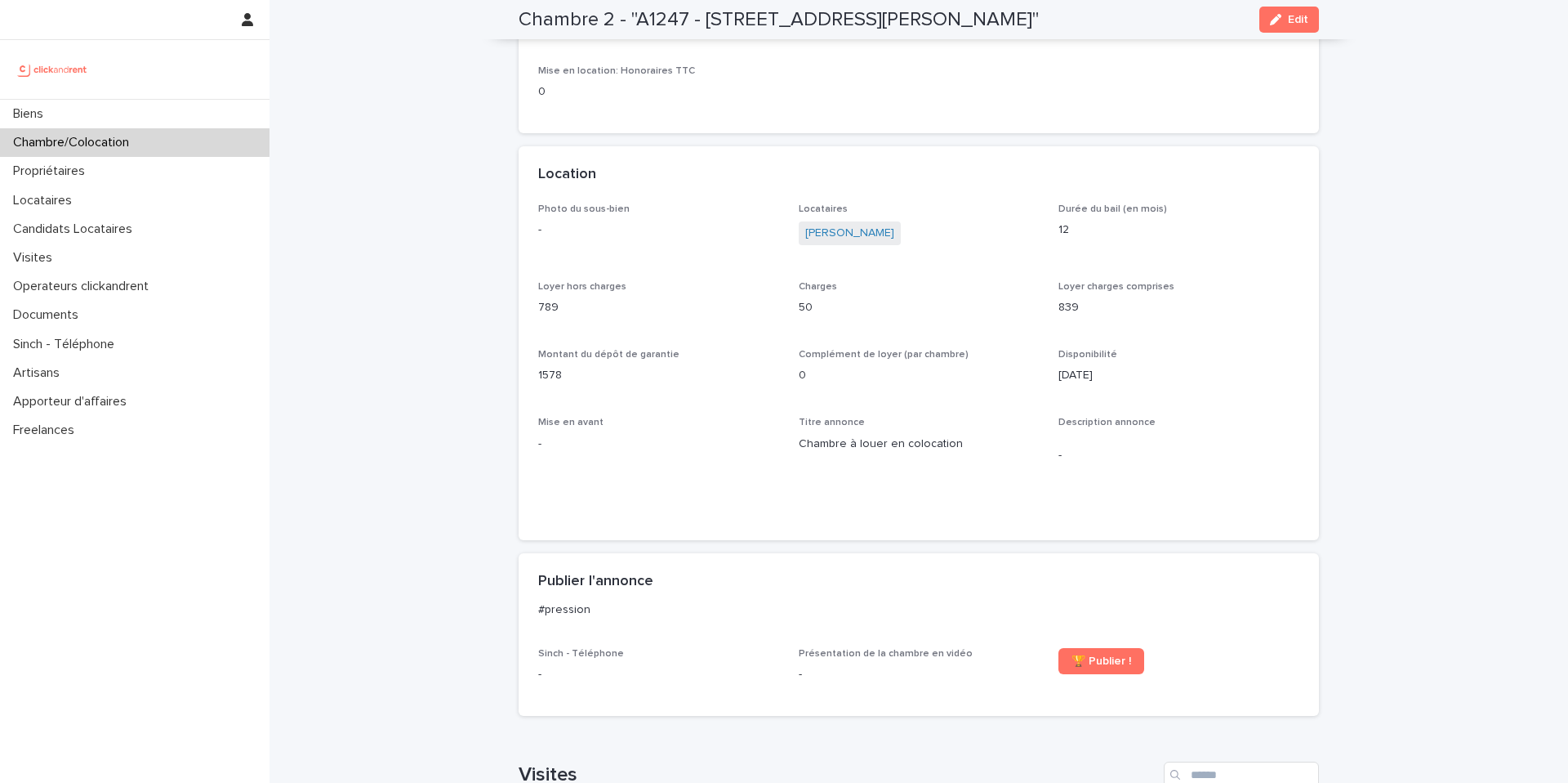
scroll to position [264, 0]
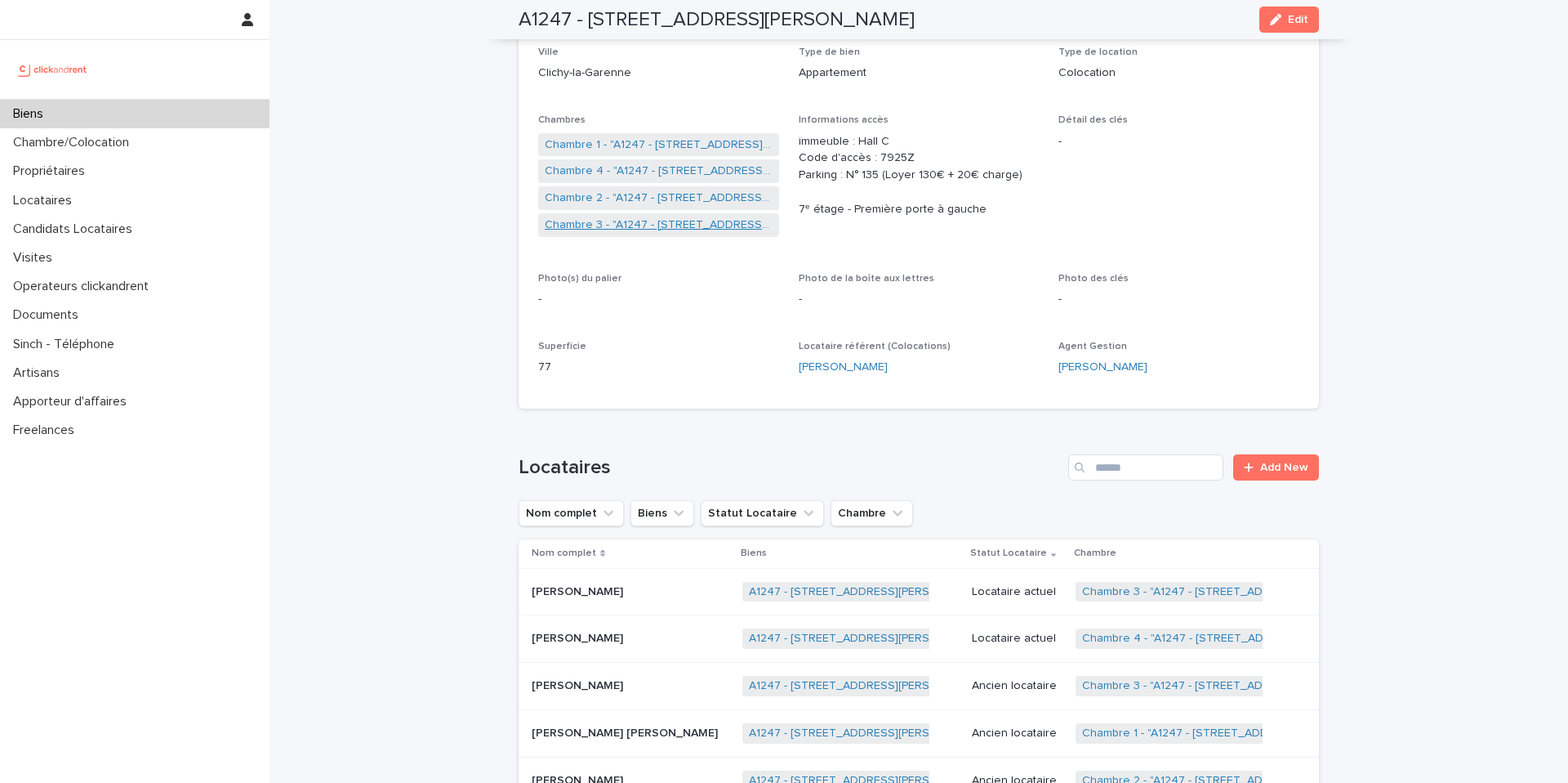
click at [615, 223] on link "Chambre 3 - "A1247 - 1 rue Charlotte Perriand, Clichy-la-Garenne 92110"" at bounding box center [658, 225] width 228 height 18
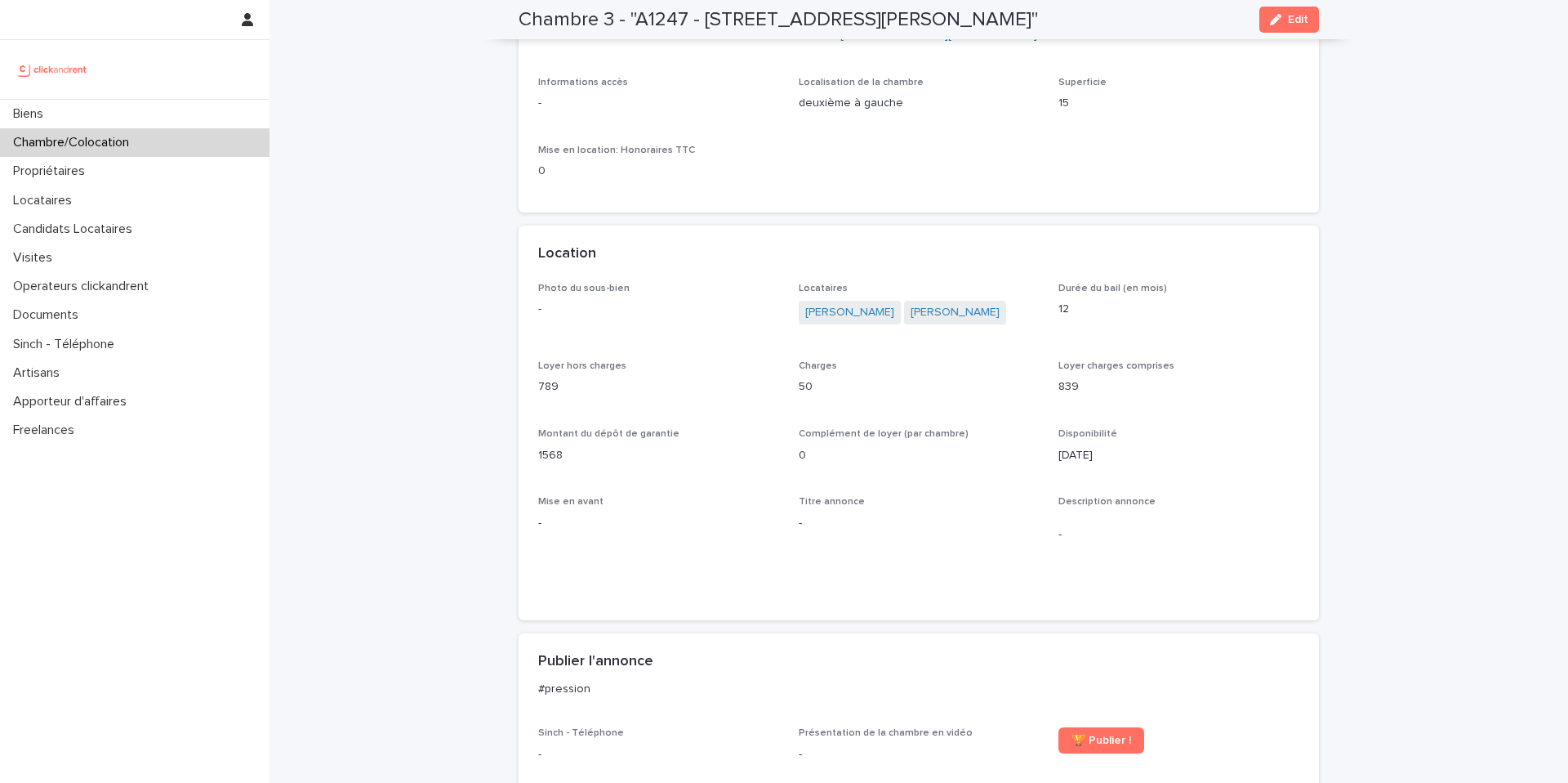
scroll to position [165, 0]
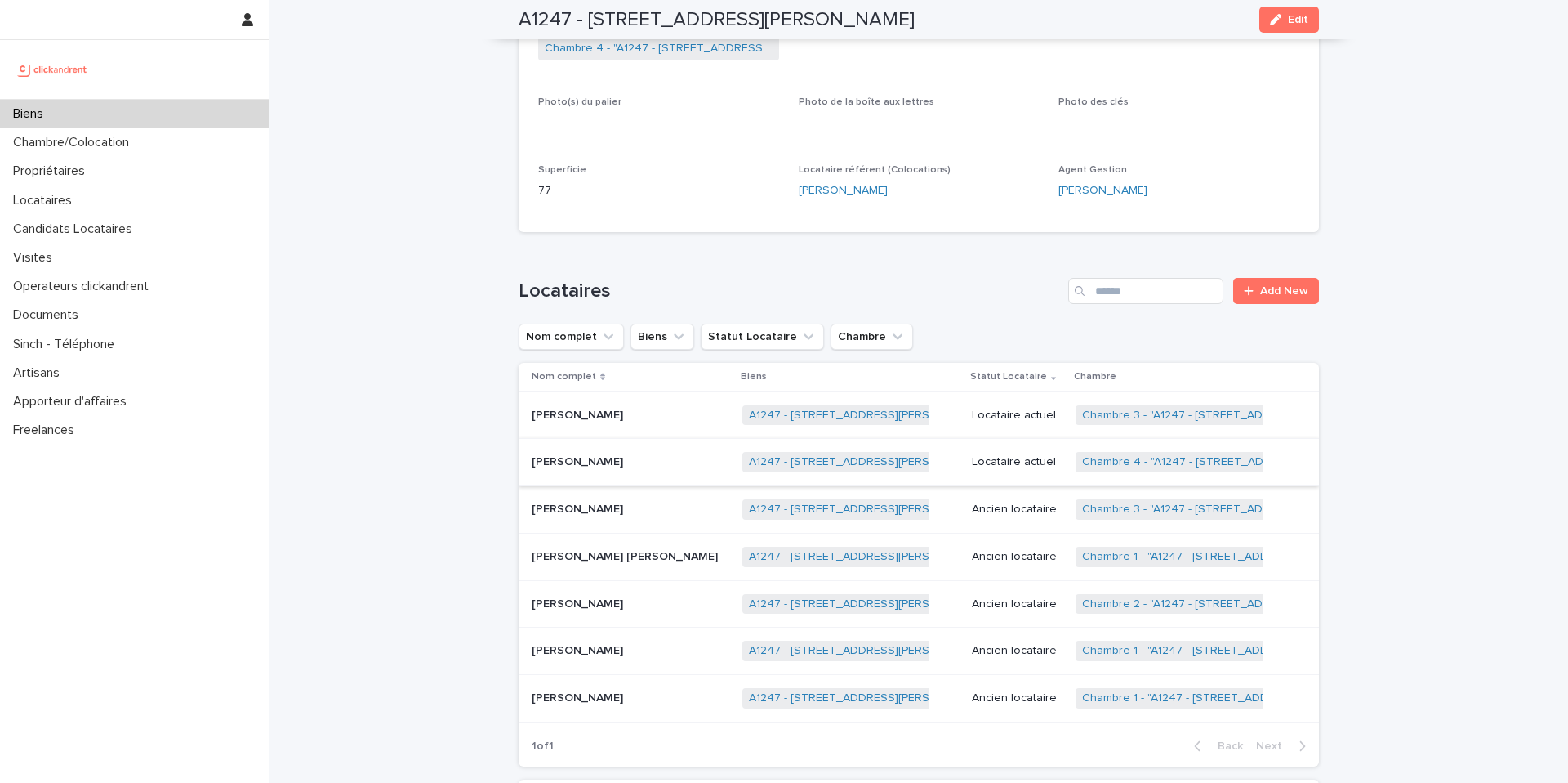
scroll to position [445, 0]
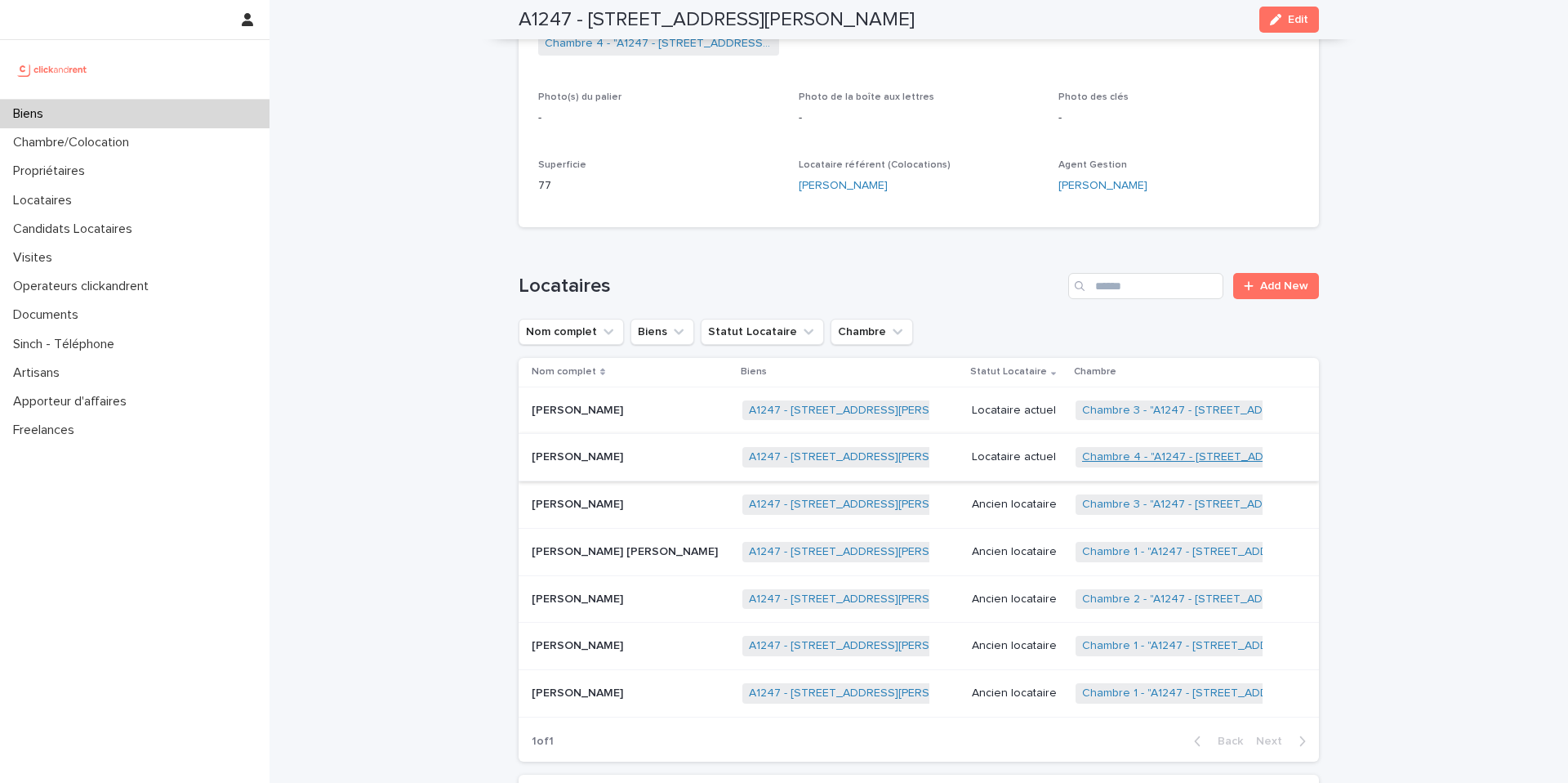
click at [1113, 453] on link "Chambre 4 - "A1247 - 1 rue Charlotte Perriand, Clichy-la-Garenne 92110"" at bounding box center [1239, 457] width 314 height 14
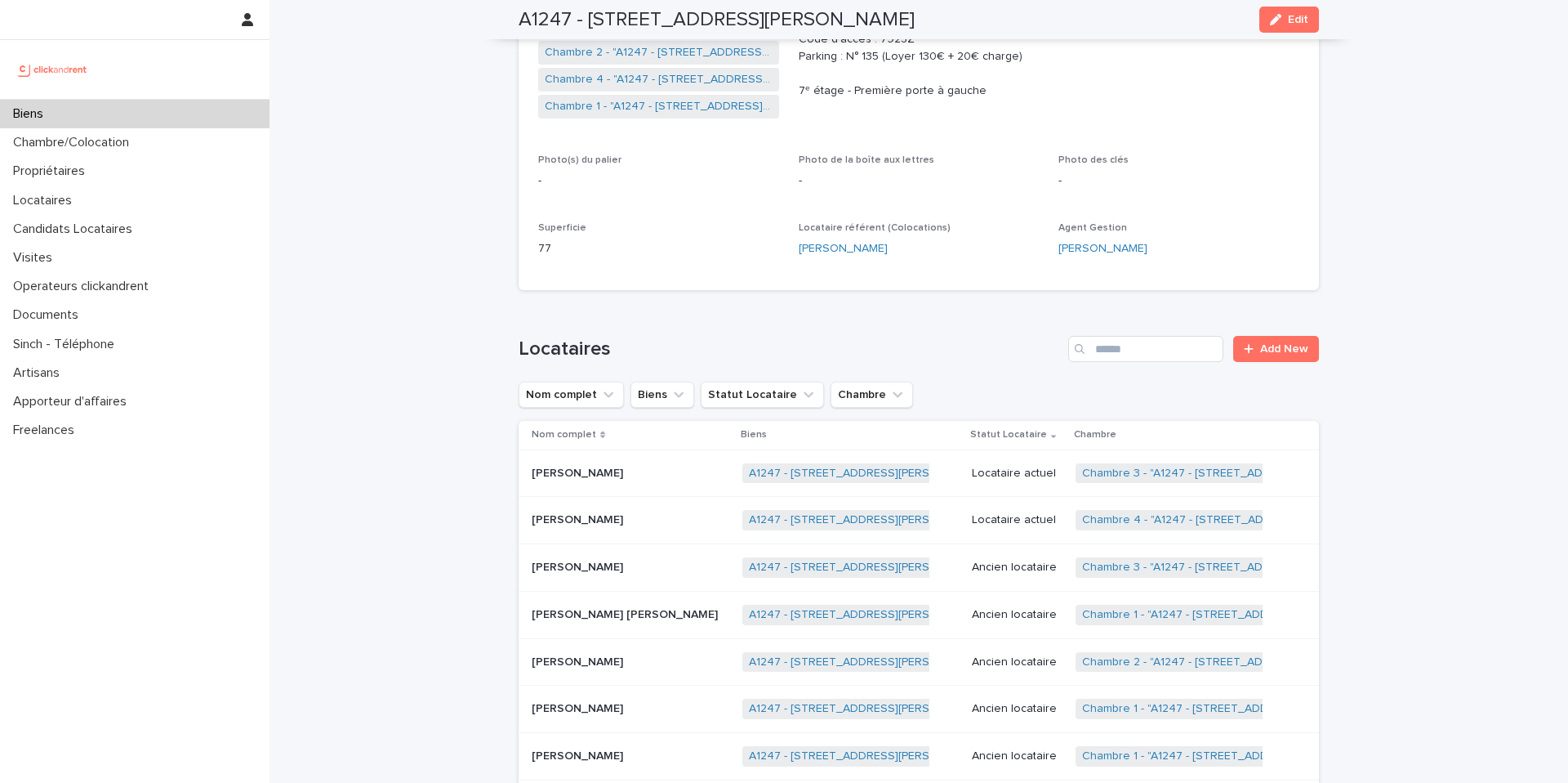
scroll to position [574, 0]
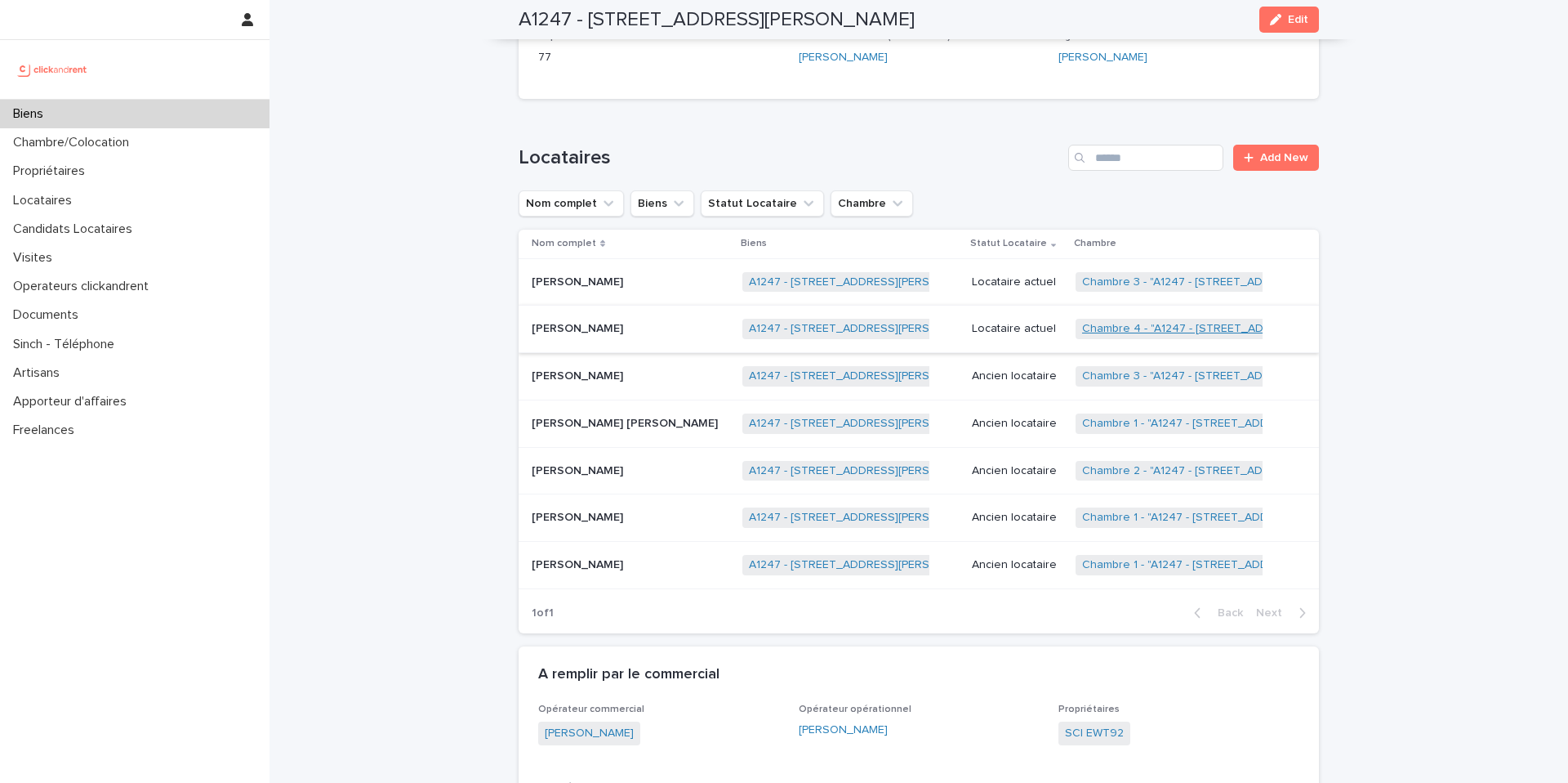
click at [1131, 324] on link "Chambre 4 - "A1247 - 1 rue Charlotte Perriand, Clichy-la-Garenne 92110"" at bounding box center [1239, 329] width 314 height 14
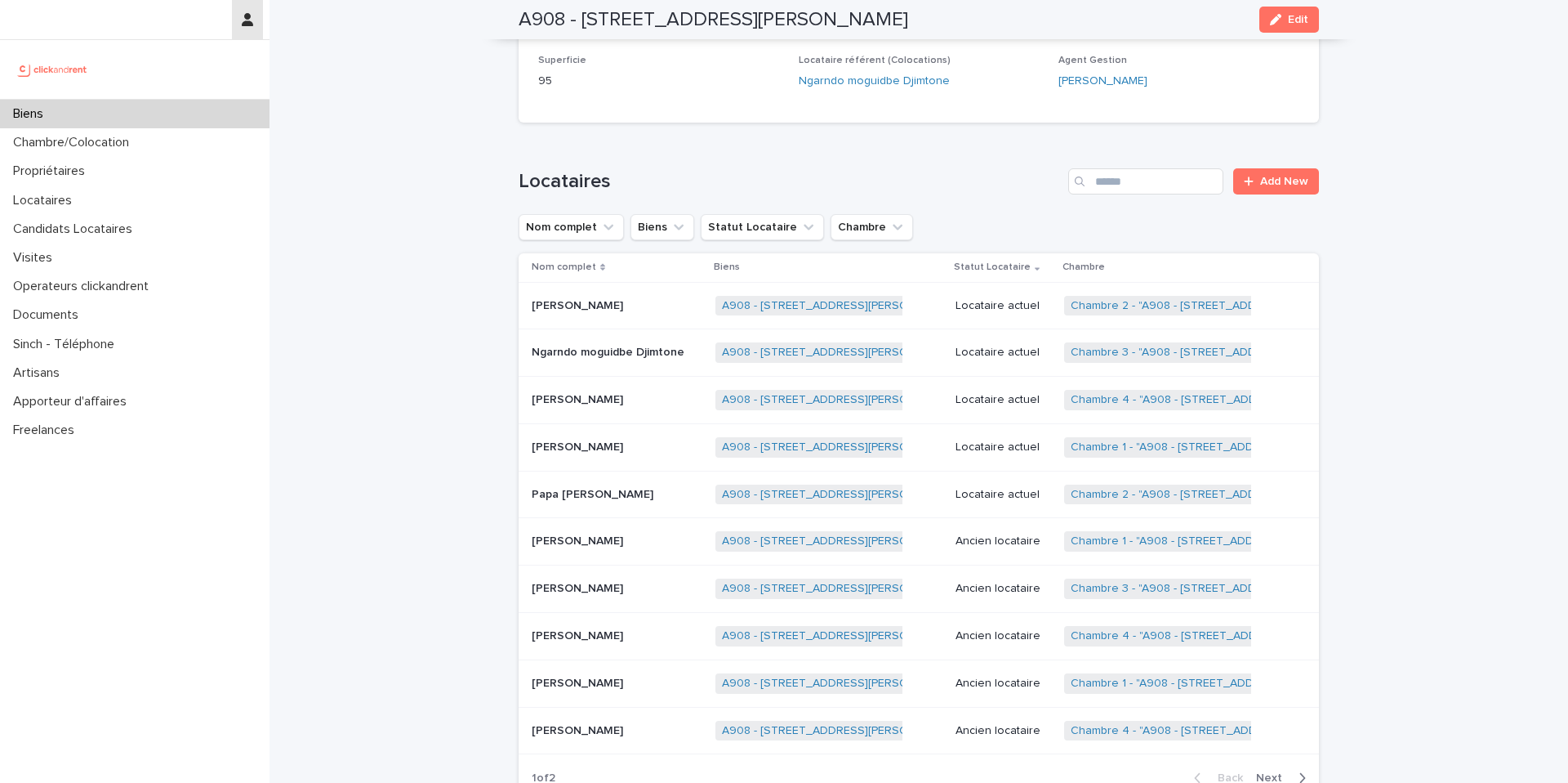
scroll to position [550, 0]
